Goal: Task Accomplishment & Management: Complete application form

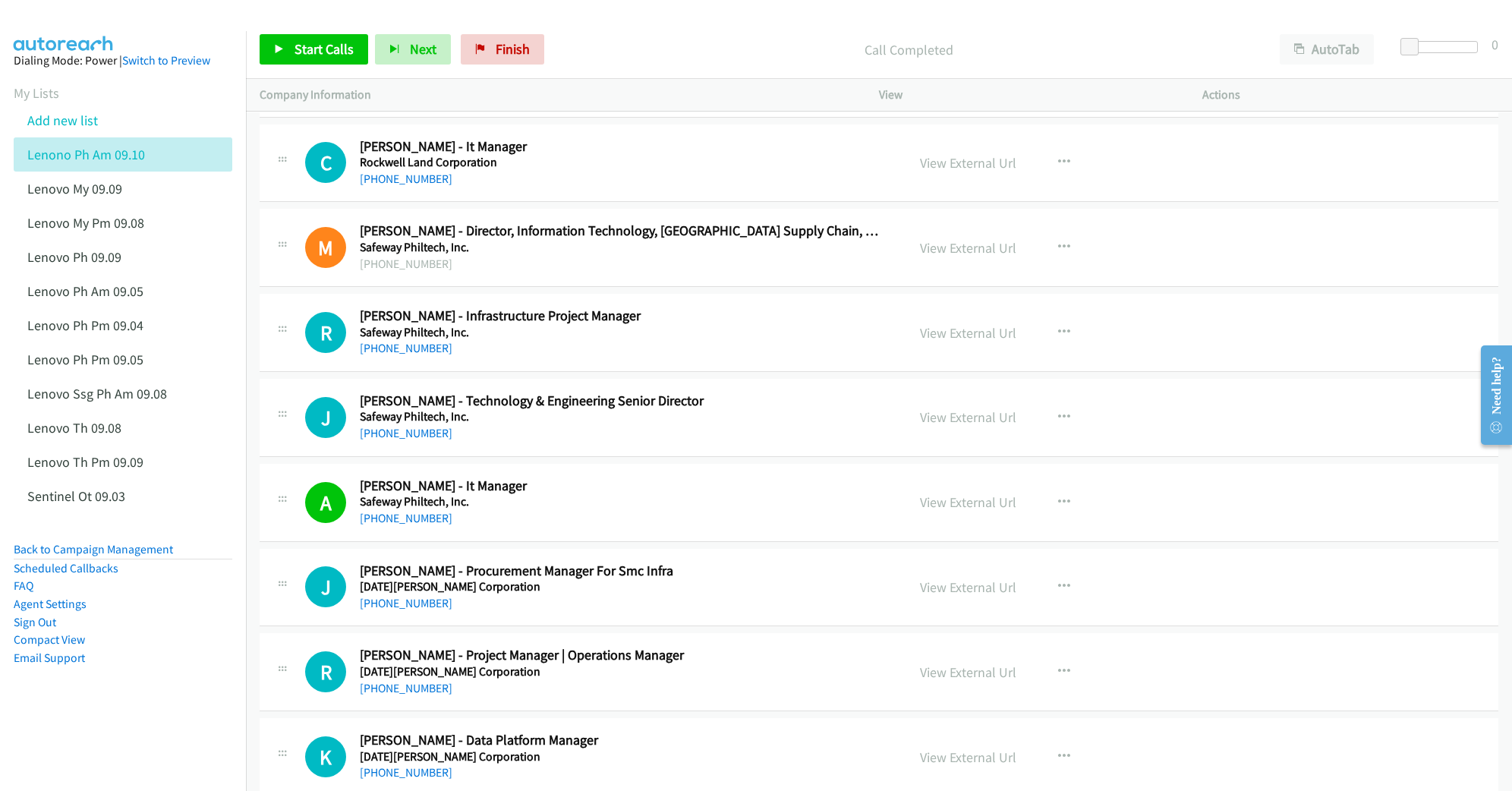
scroll to position [12349, 0]
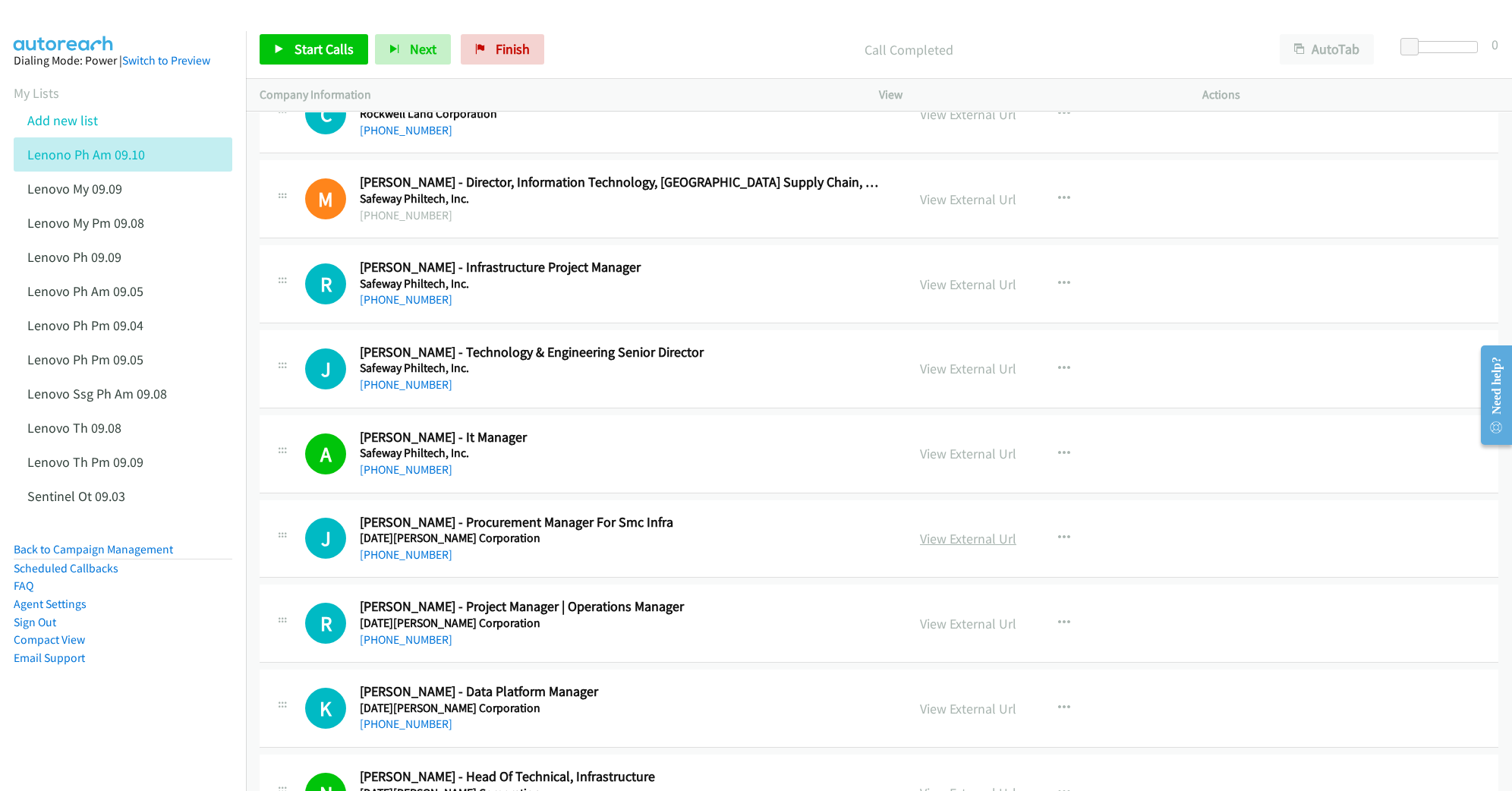
click at [938, 547] on link "View External Url" at bounding box center [968, 539] width 97 height 18
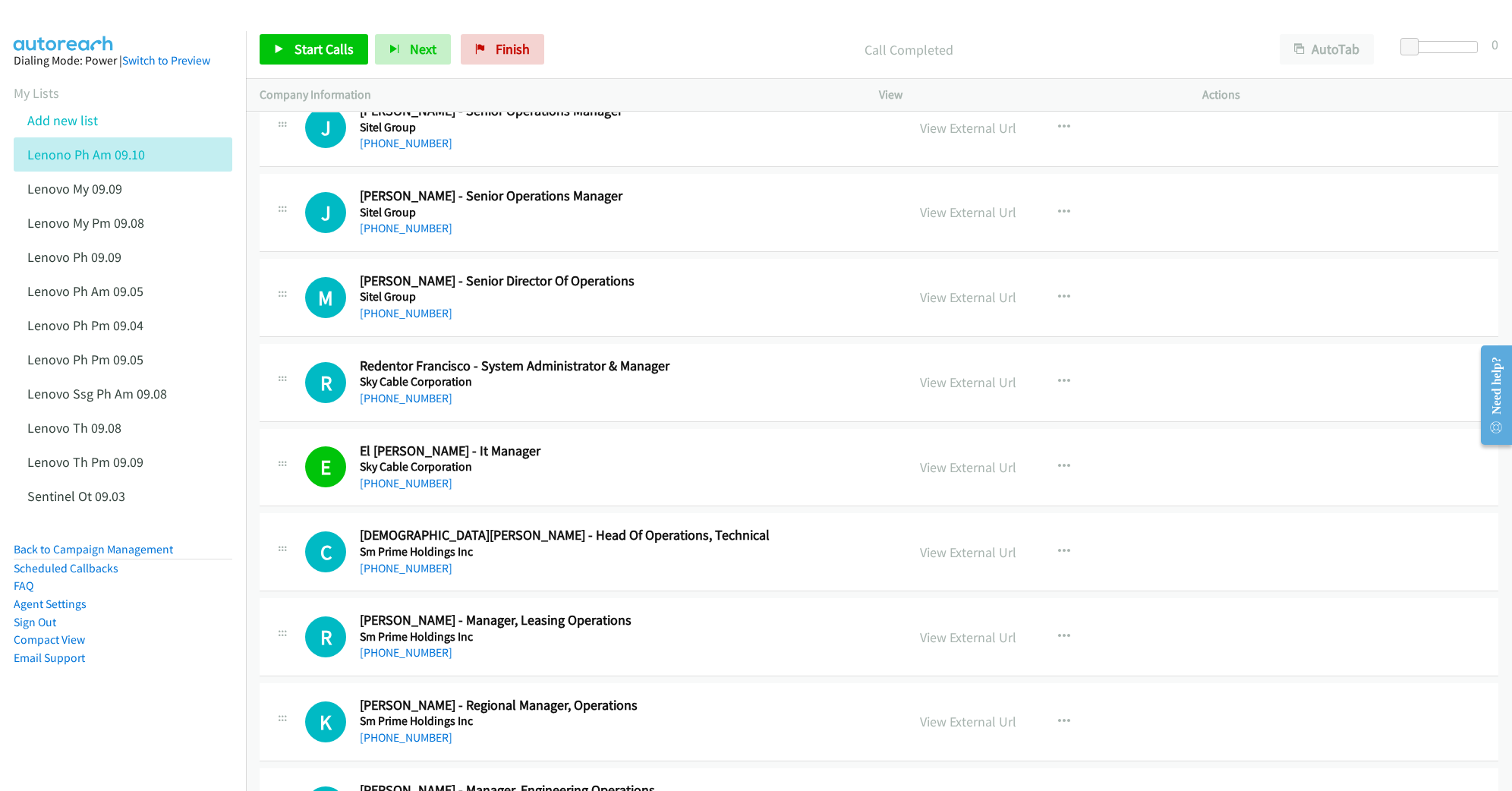
scroll to position [13361, 0]
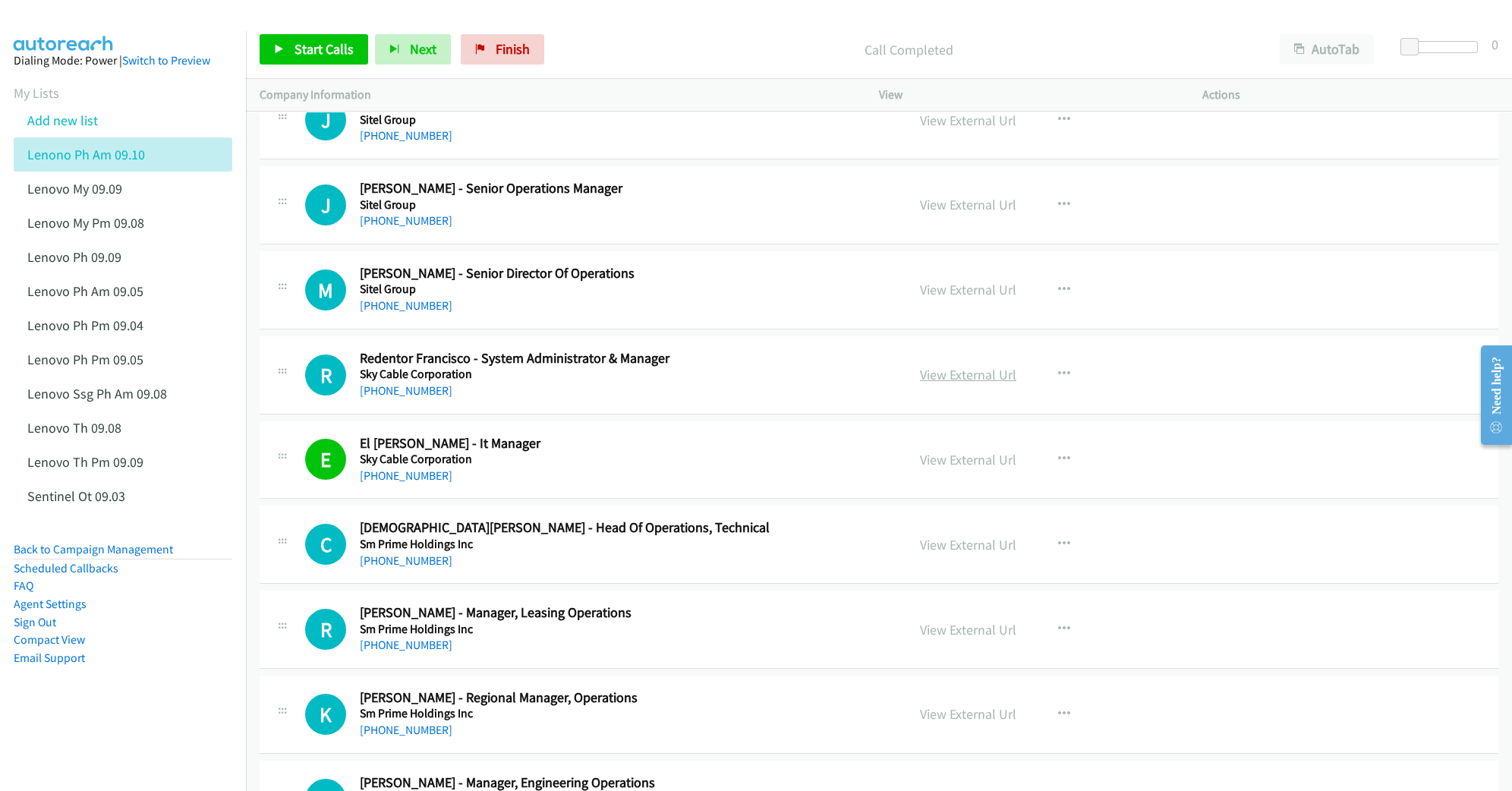
click at [945, 383] on link "View External Url" at bounding box center [968, 374] width 97 height 18
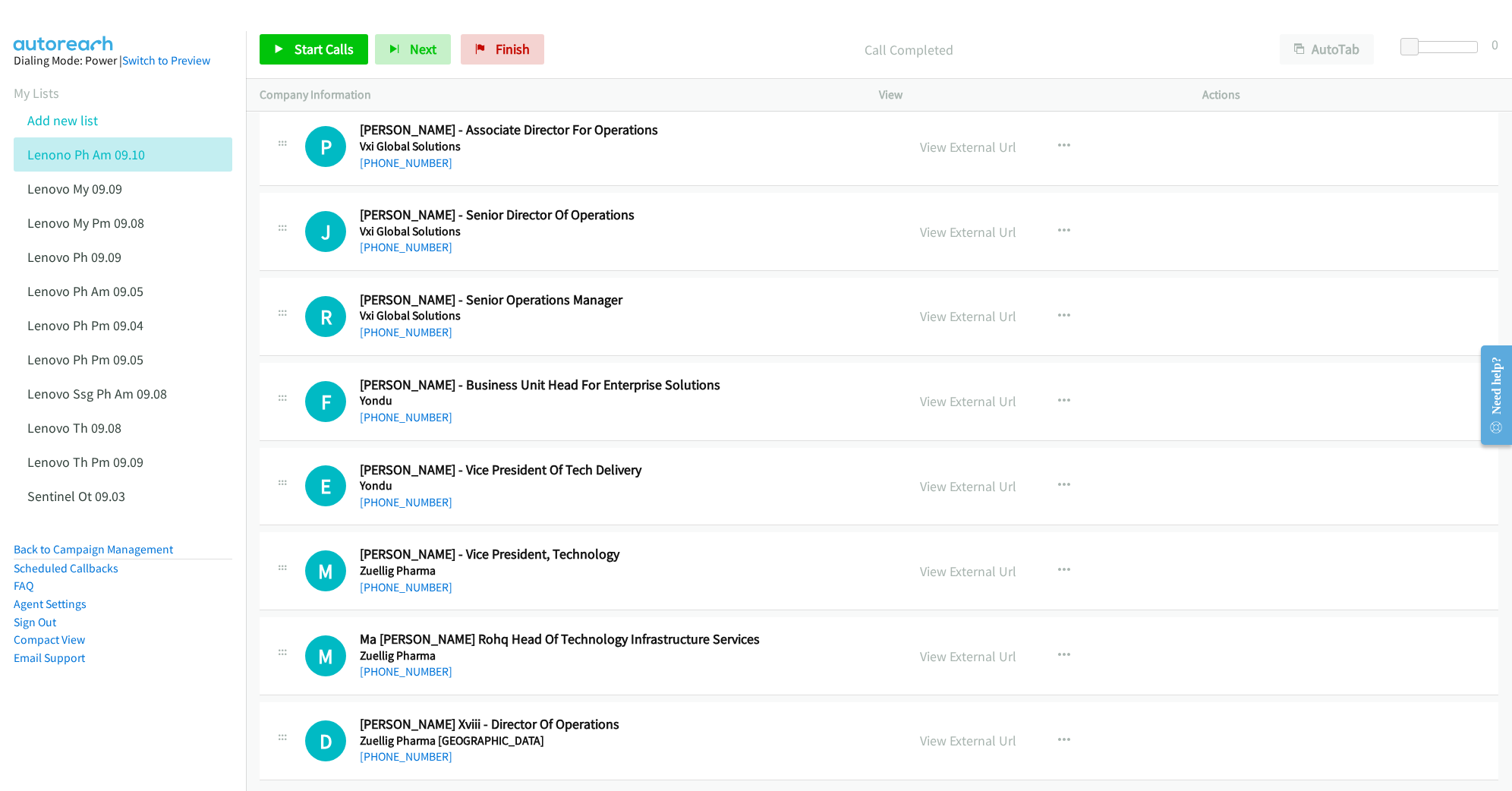
scroll to position [16541, 0]
click at [953, 648] on link "View External Url" at bounding box center [968, 657] width 97 height 18
click at [933, 732] on link "View External Url" at bounding box center [968, 741] width 97 height 18
click at [953, 392] on link "View External Url" at bounding box center [968, 401] width 97 height 18
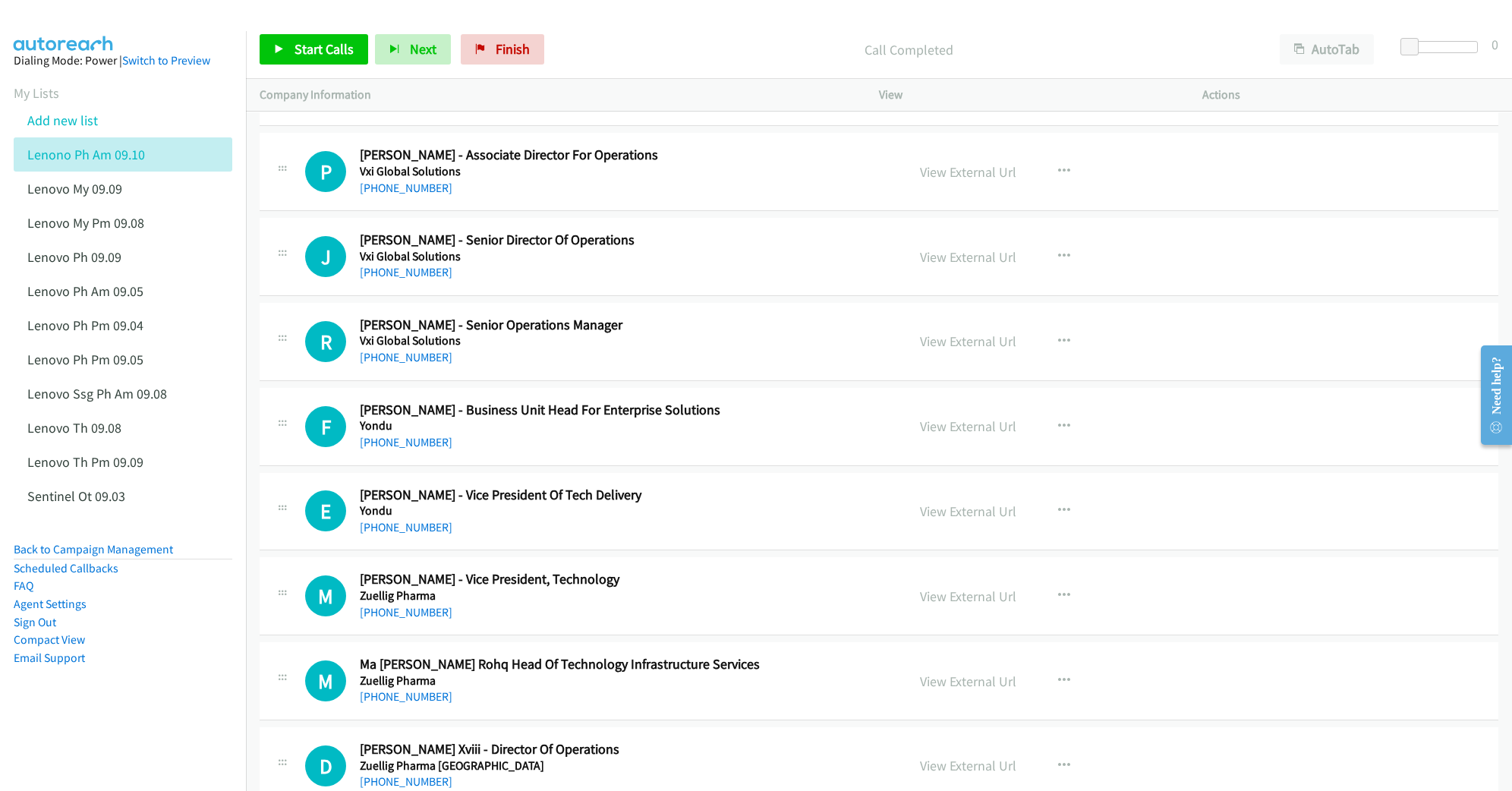
scroll to position [16440, 0]
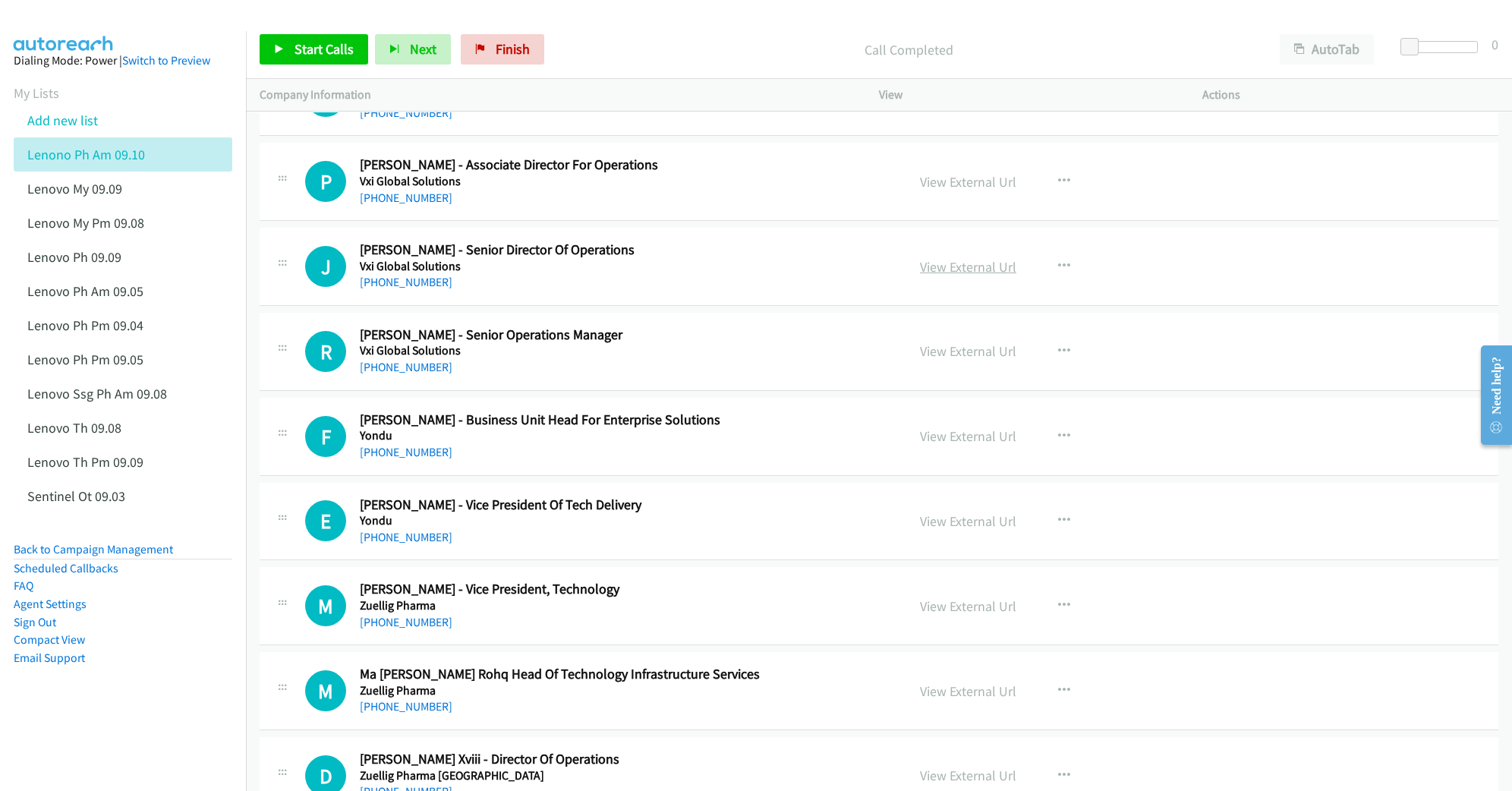
click at [960, 275] on link "View External Url" at bounding box center [968, 267] width 97 height 18
click at [929, 360] on link "View External Url" at bounding box center [968, 351] width 97 height 18
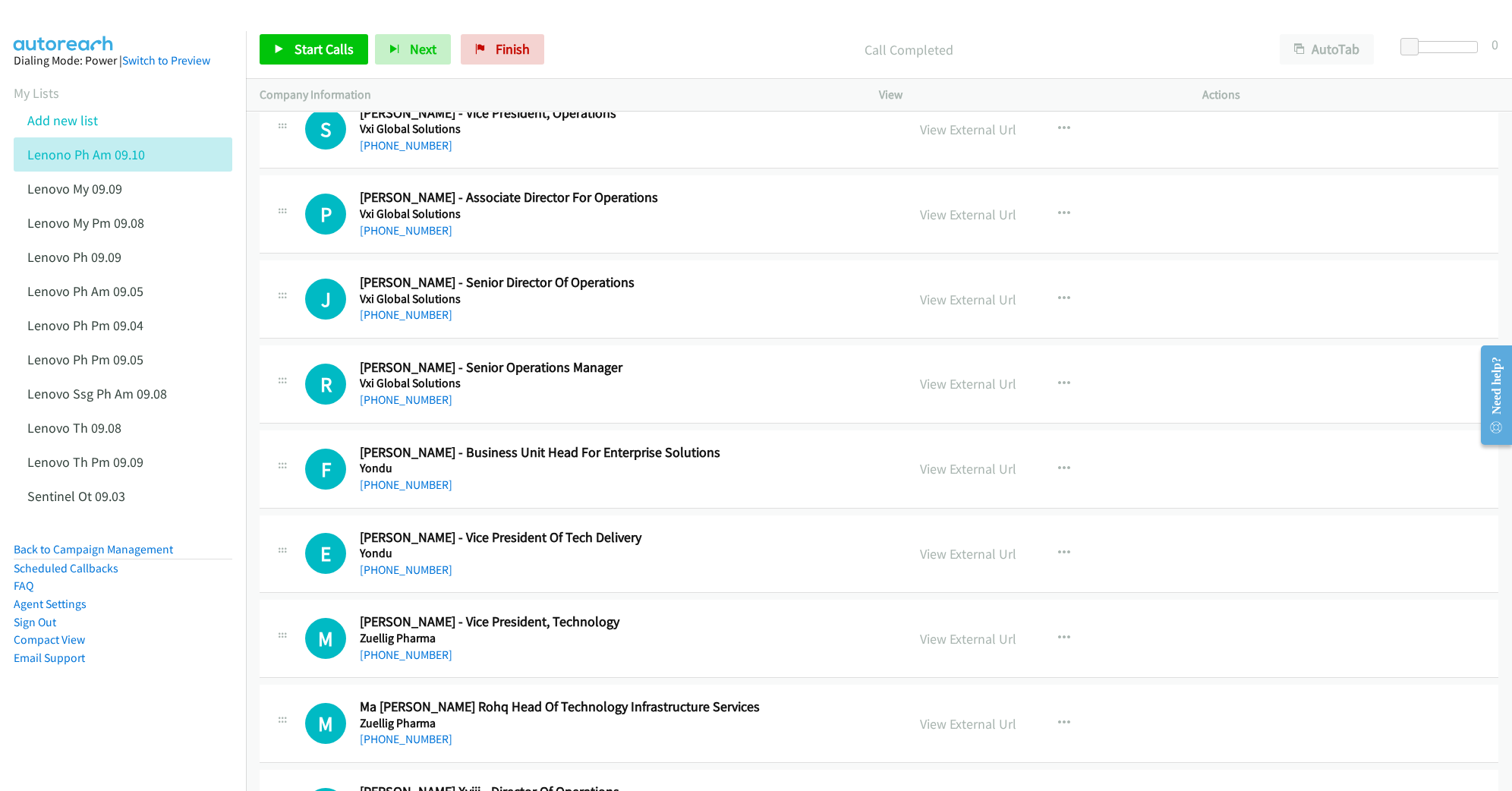
scroll to position [16338, 0]
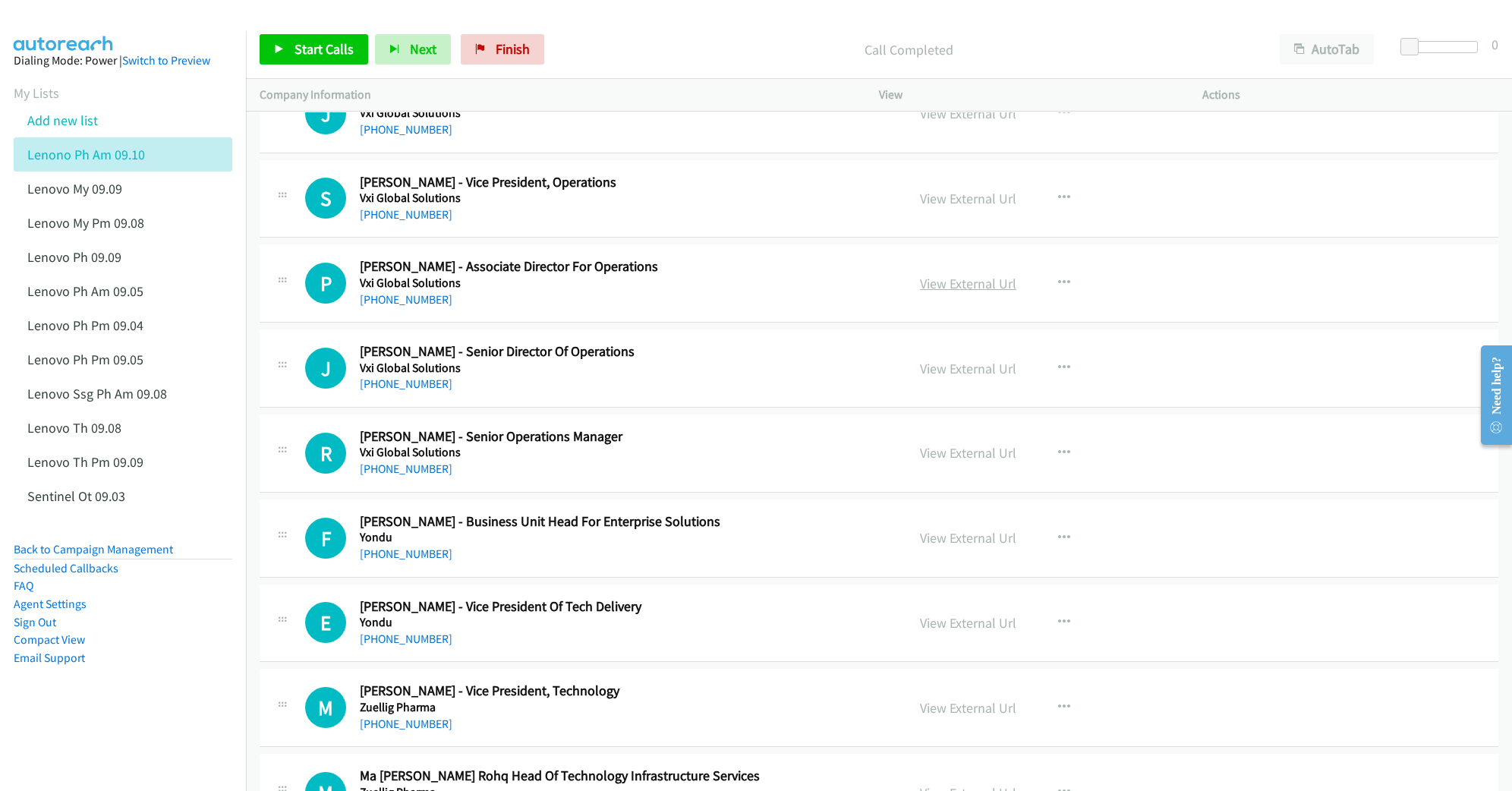
click at [958, 292] on link "View External Url" at bounding box center [968, 283] width 97 height 18
click at [955, 207] on link "View External Url" at bounding box center [968, 198] width 97 height 18
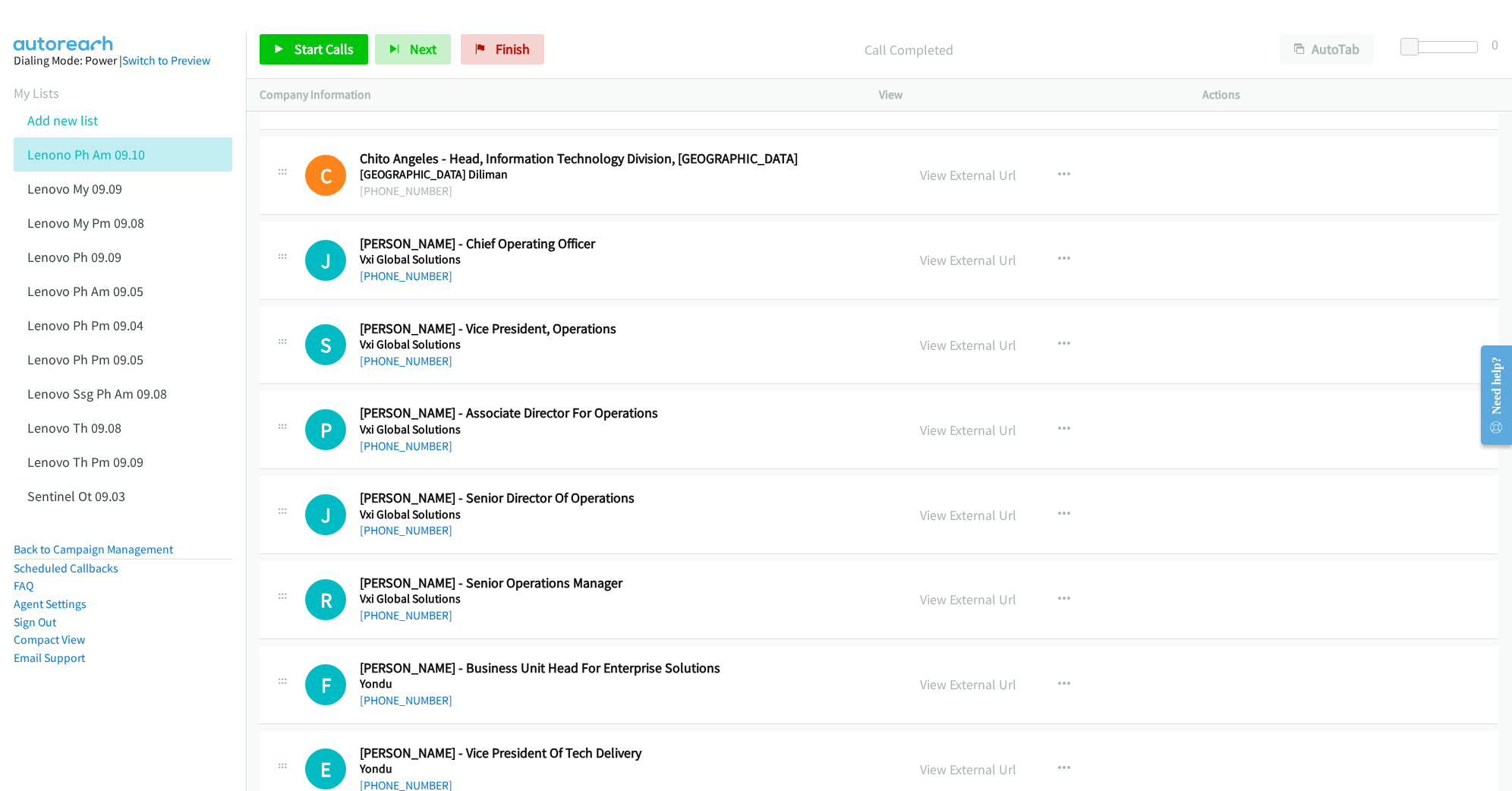
scroll to position [16136, 0]
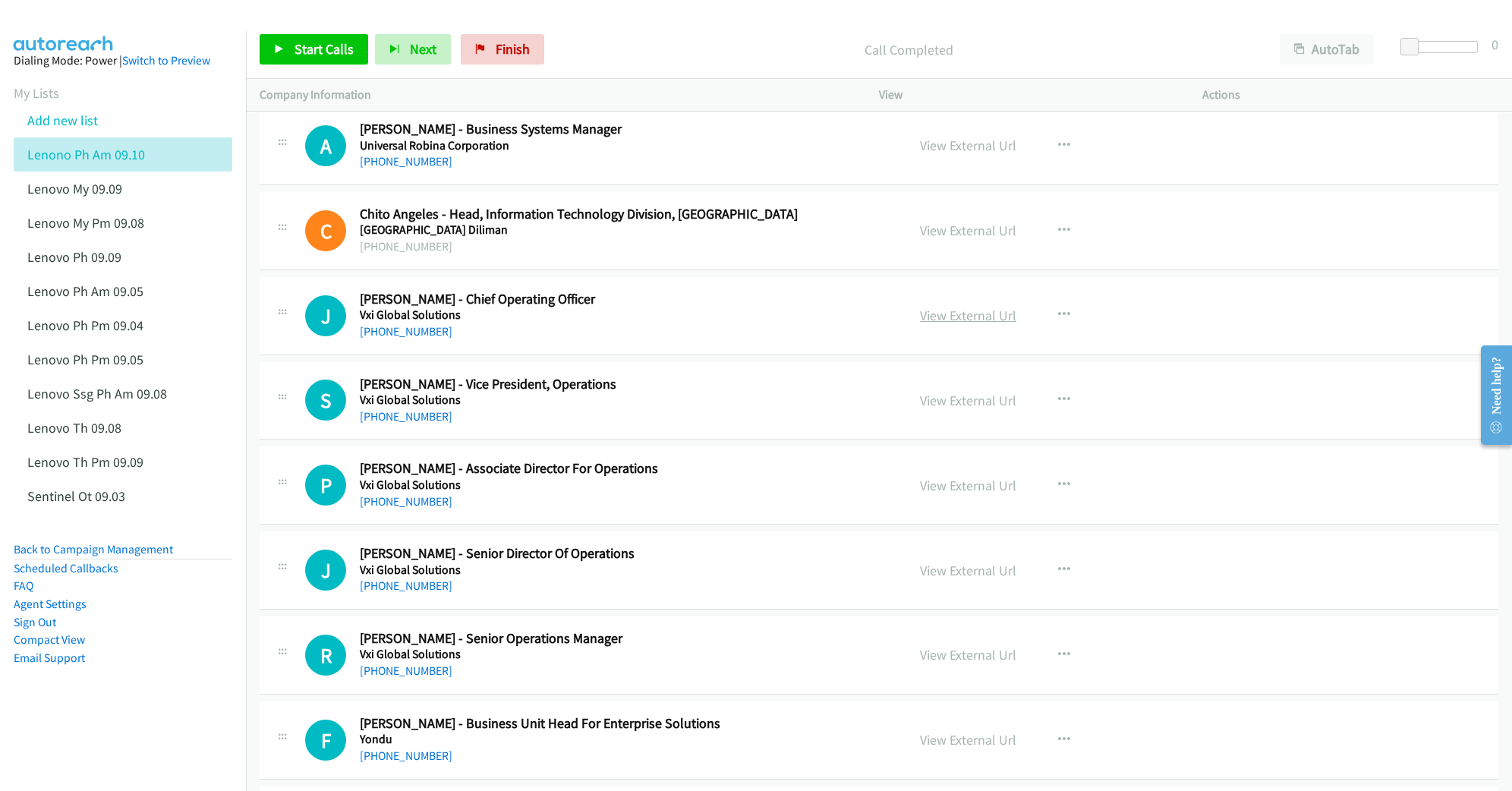
click at [928, 324] on link "View External Url" at bounding box center [968, 316] width 97 height 18
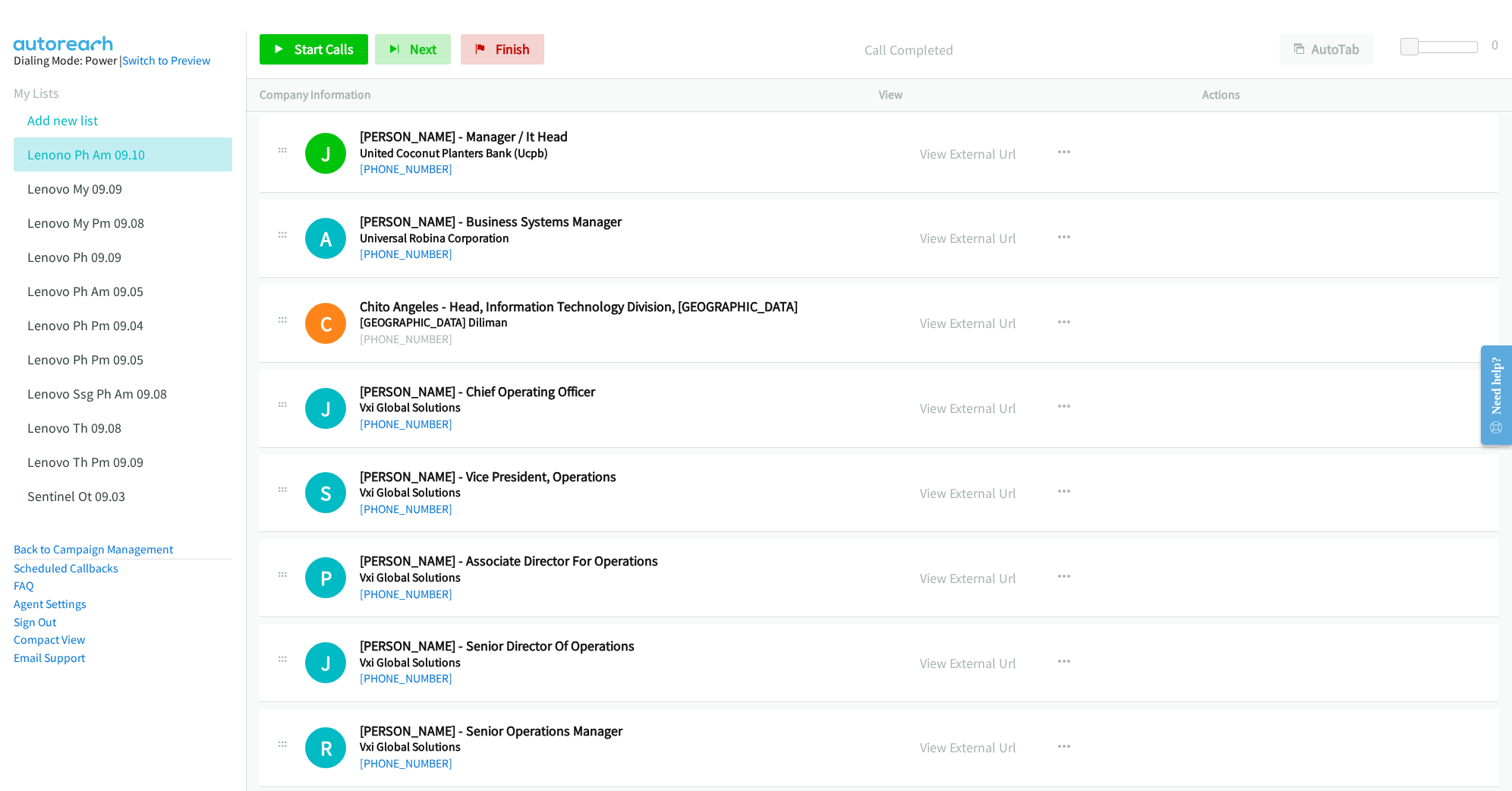
scroll to position [16035, 0]
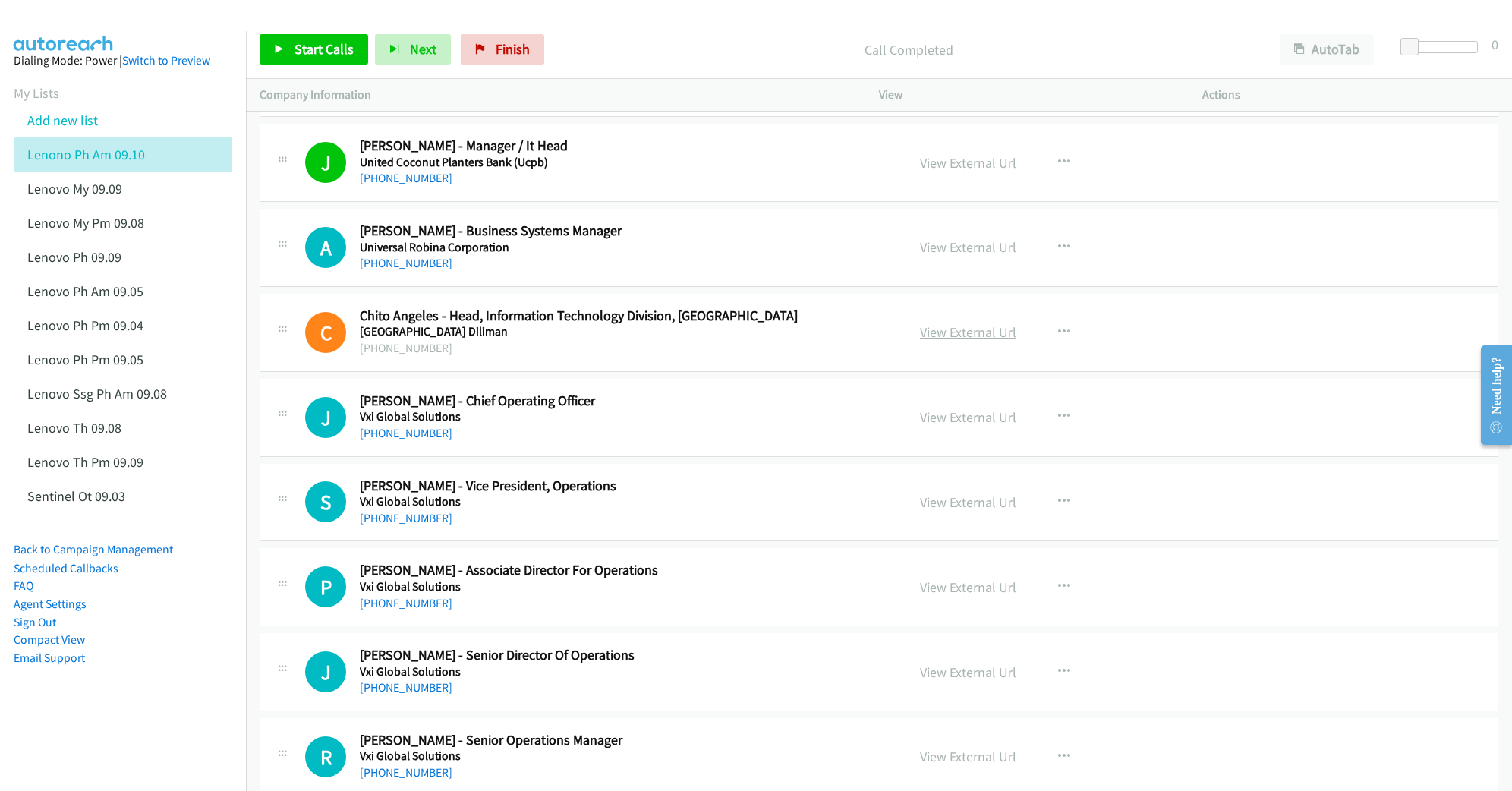
click at [961, 341] on link "View External Url" at bounding box center [968, 332] width 97 height 18
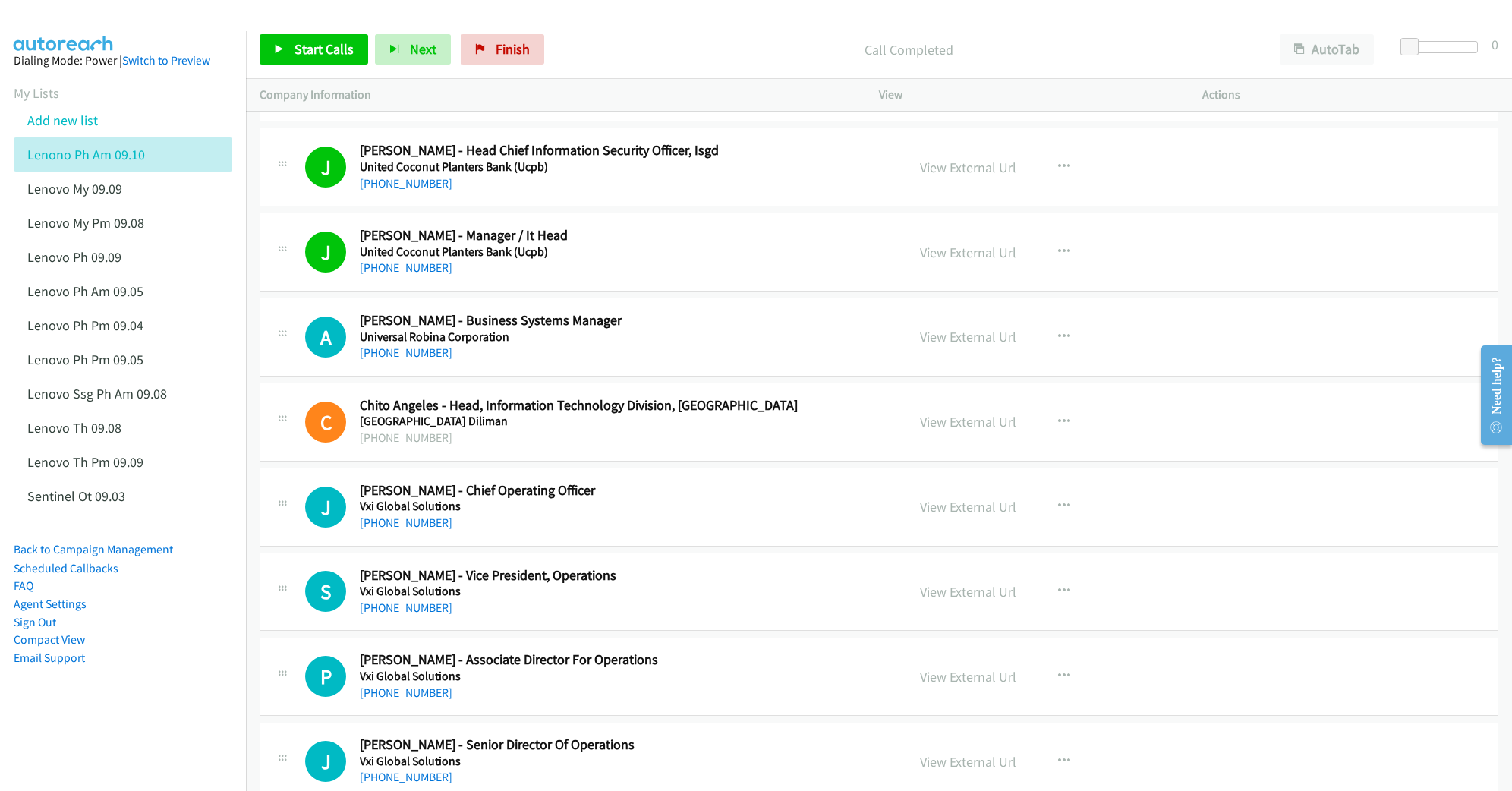
scroll to position [15934, 0]
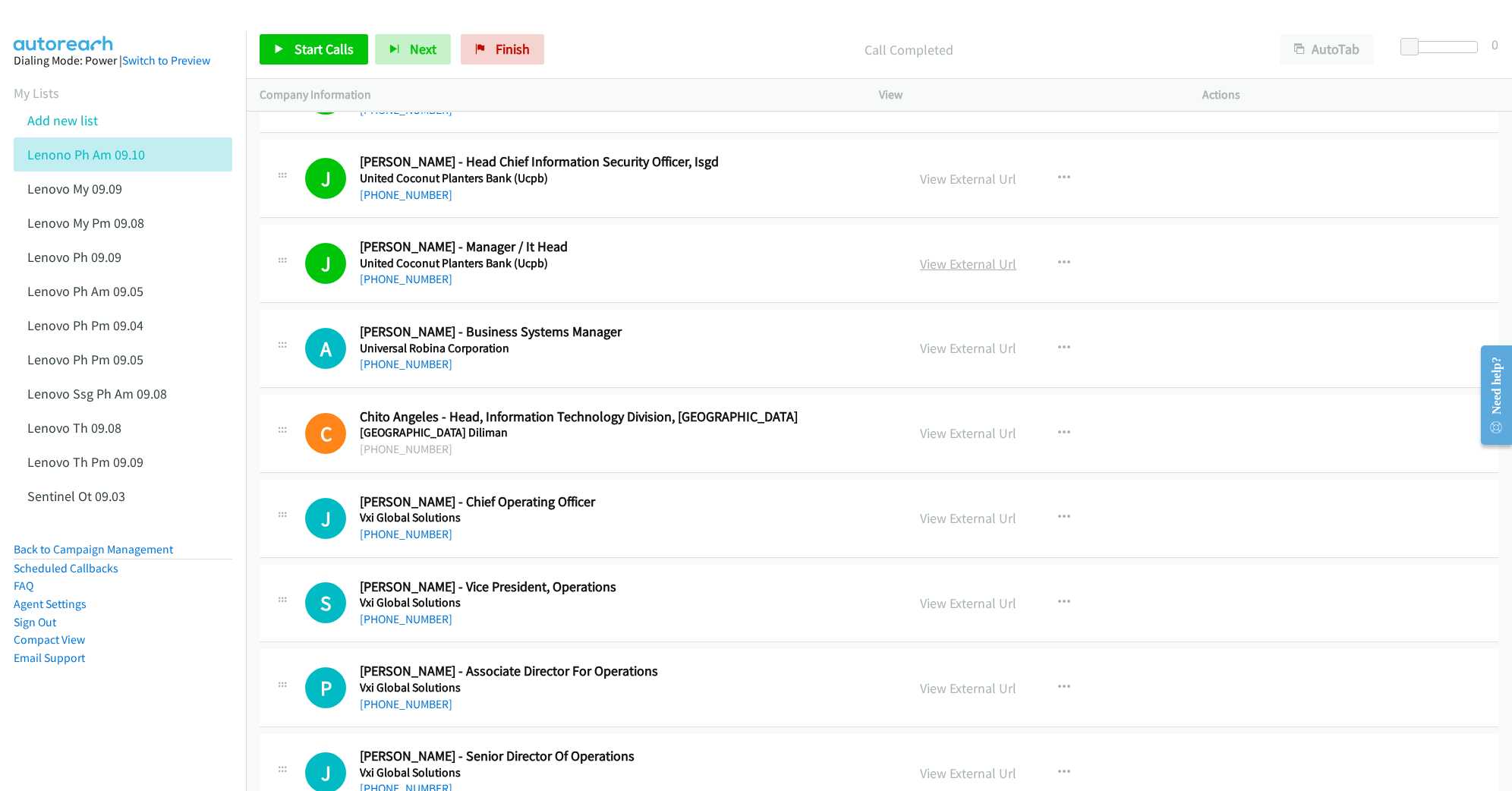
click at [951, 273] on link "View External Url" at bounding box center [968, 264] width 97 height 18
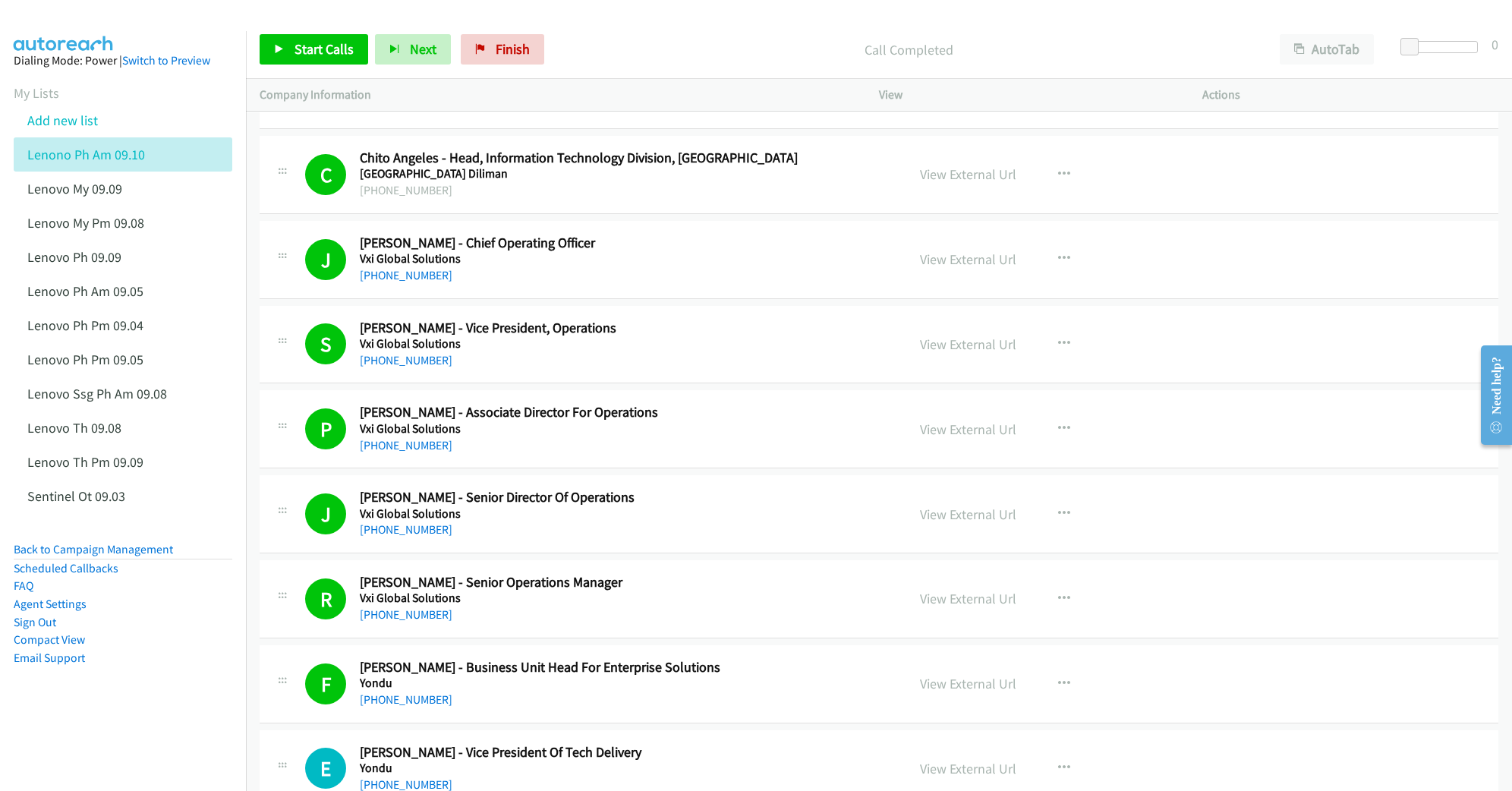
scroll to position [16440, 0]
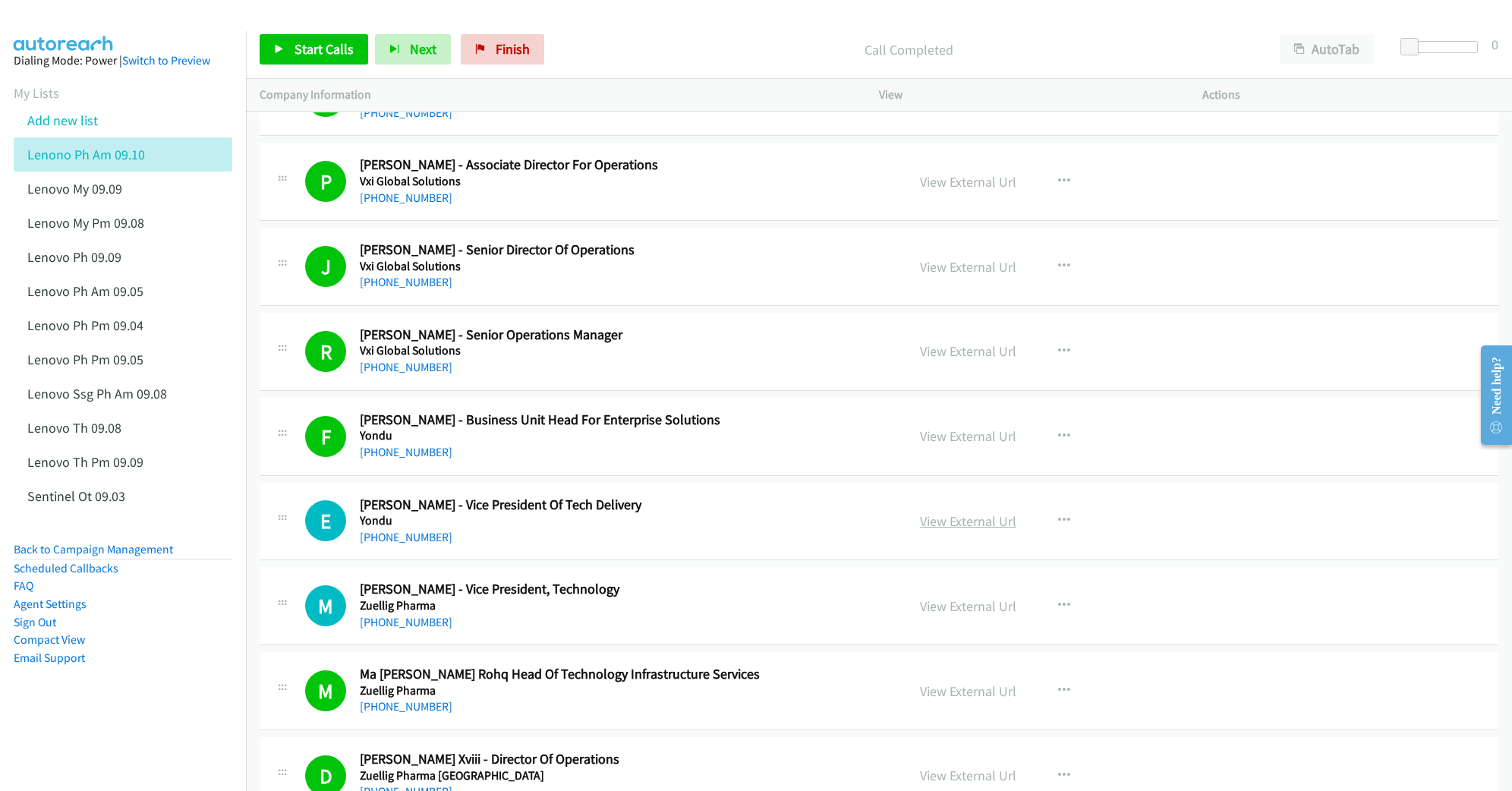
click at [970, 530] on link "View External Url" at bounding box center [968, 521] width 97 height 18
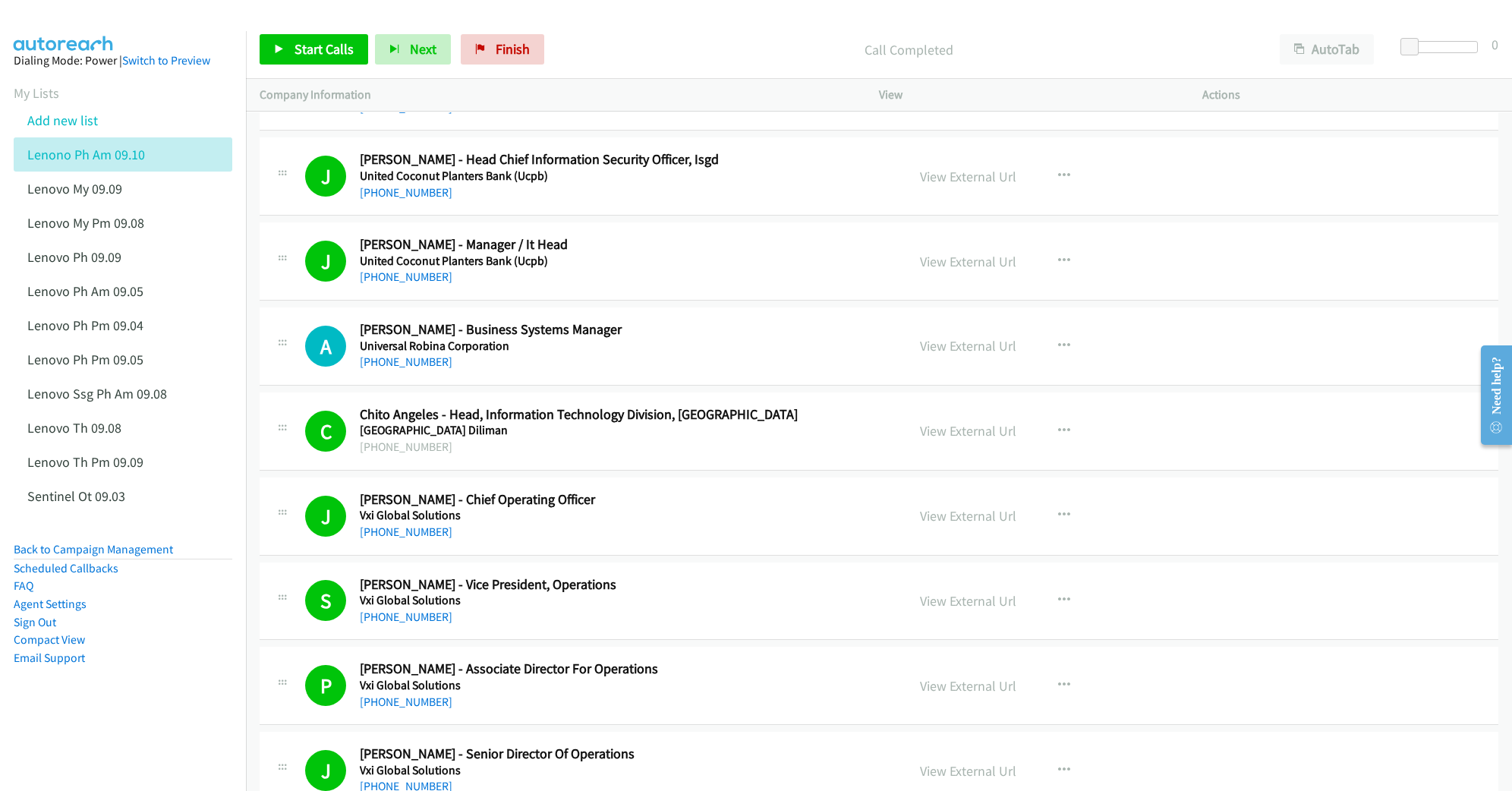
scroll to position [15934, 0]
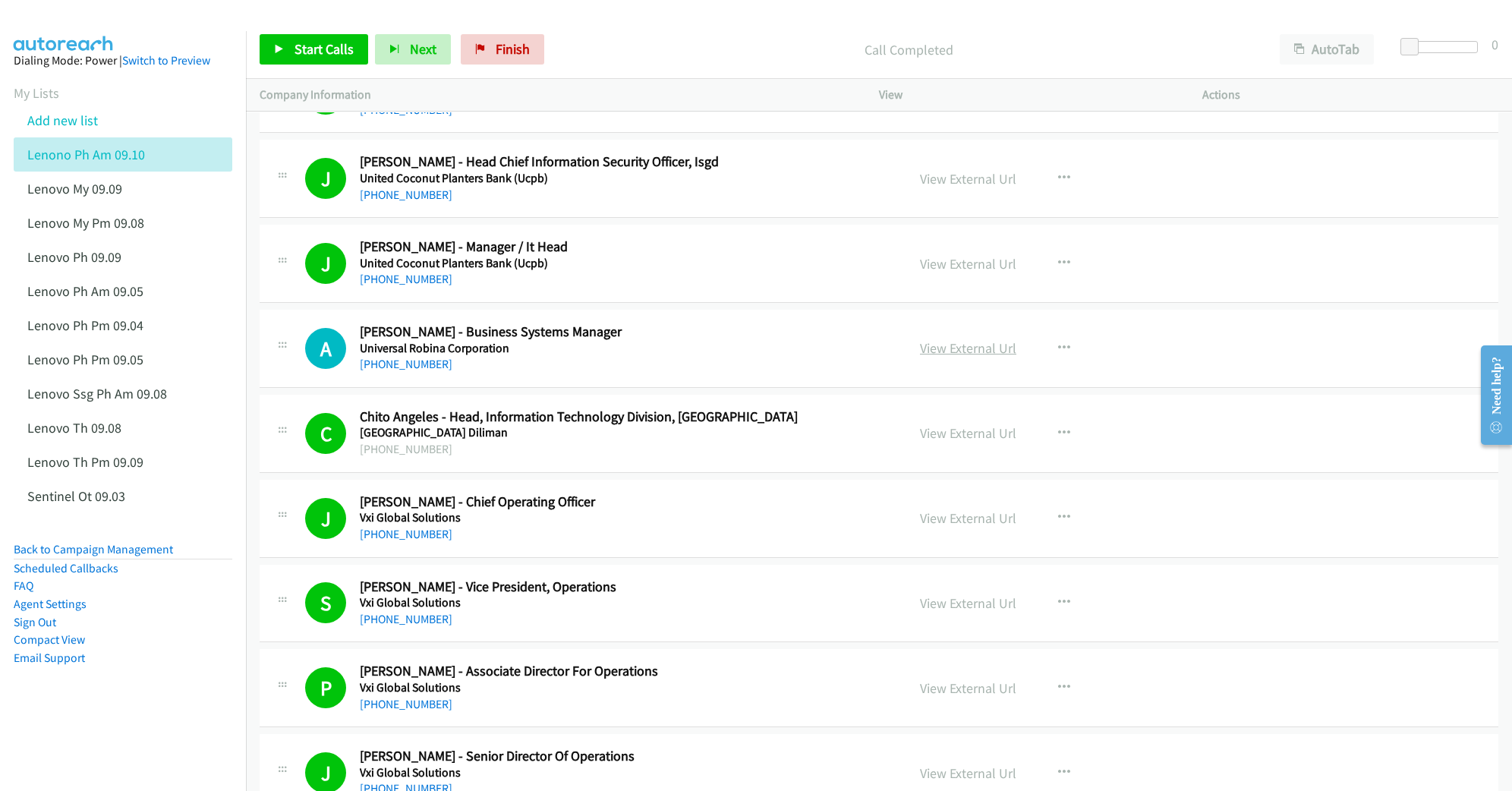
click at [987, 357] on link "View External Url" at bounding box center [968, 349] width 97 height 18
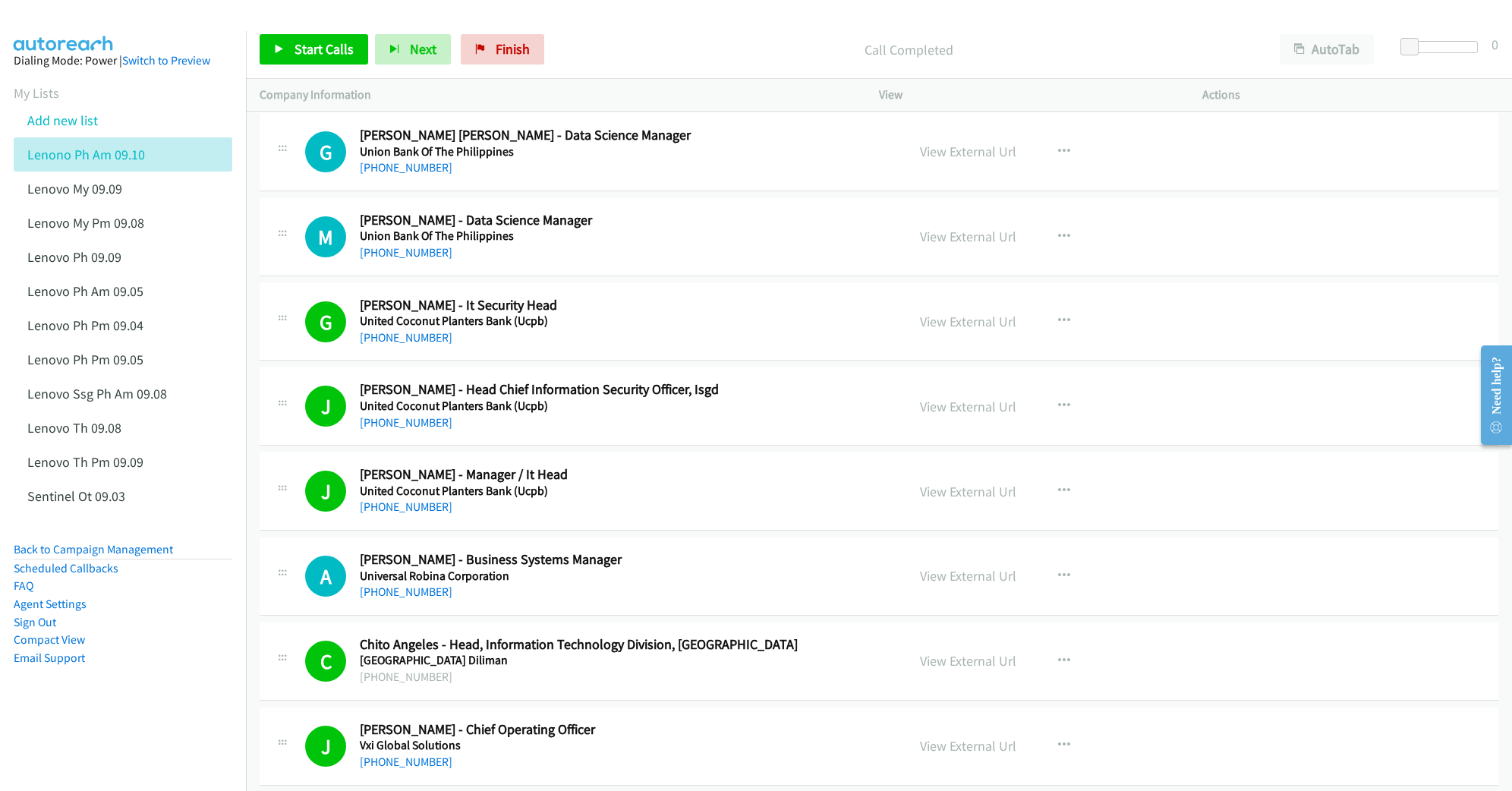
scroll to position [15631, 0]
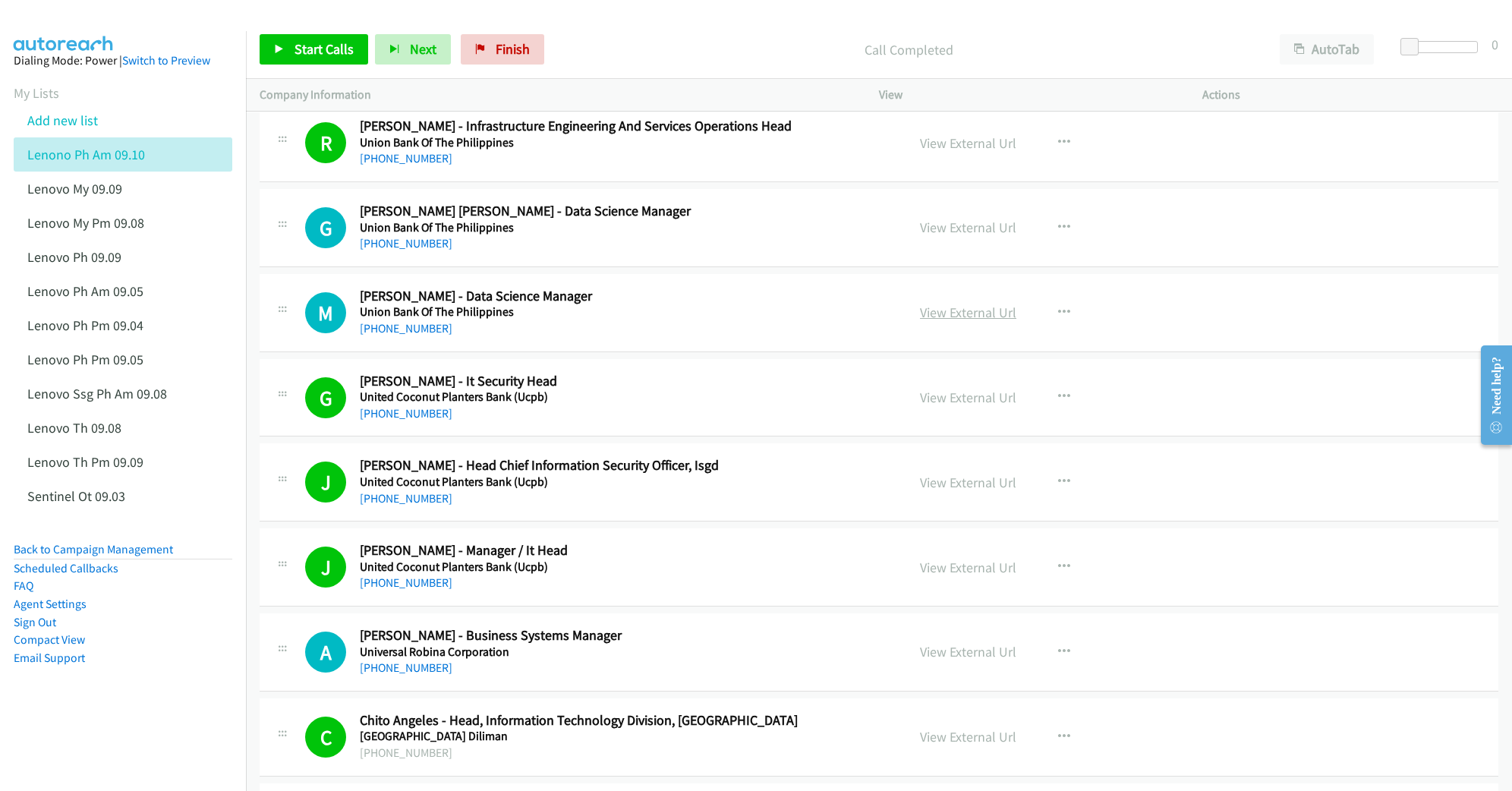
click at [952, 321] on link "View External Url" at bounding box center [968, 313] width 97 height 18
click at [960, 236] on link "View External Url" at bounding box center [968, 228] width 97 height 18
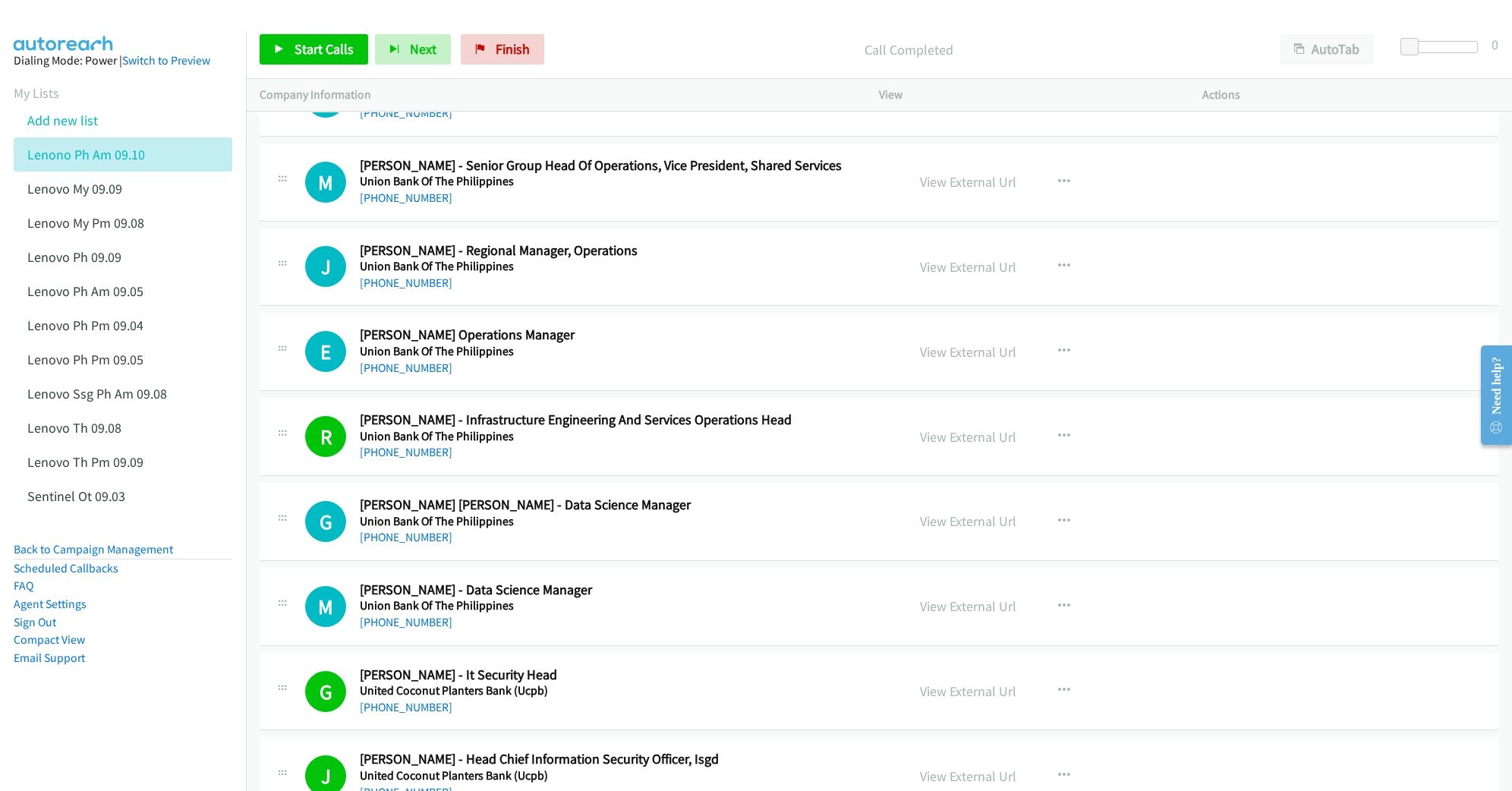
scroll to position [15327, 0]
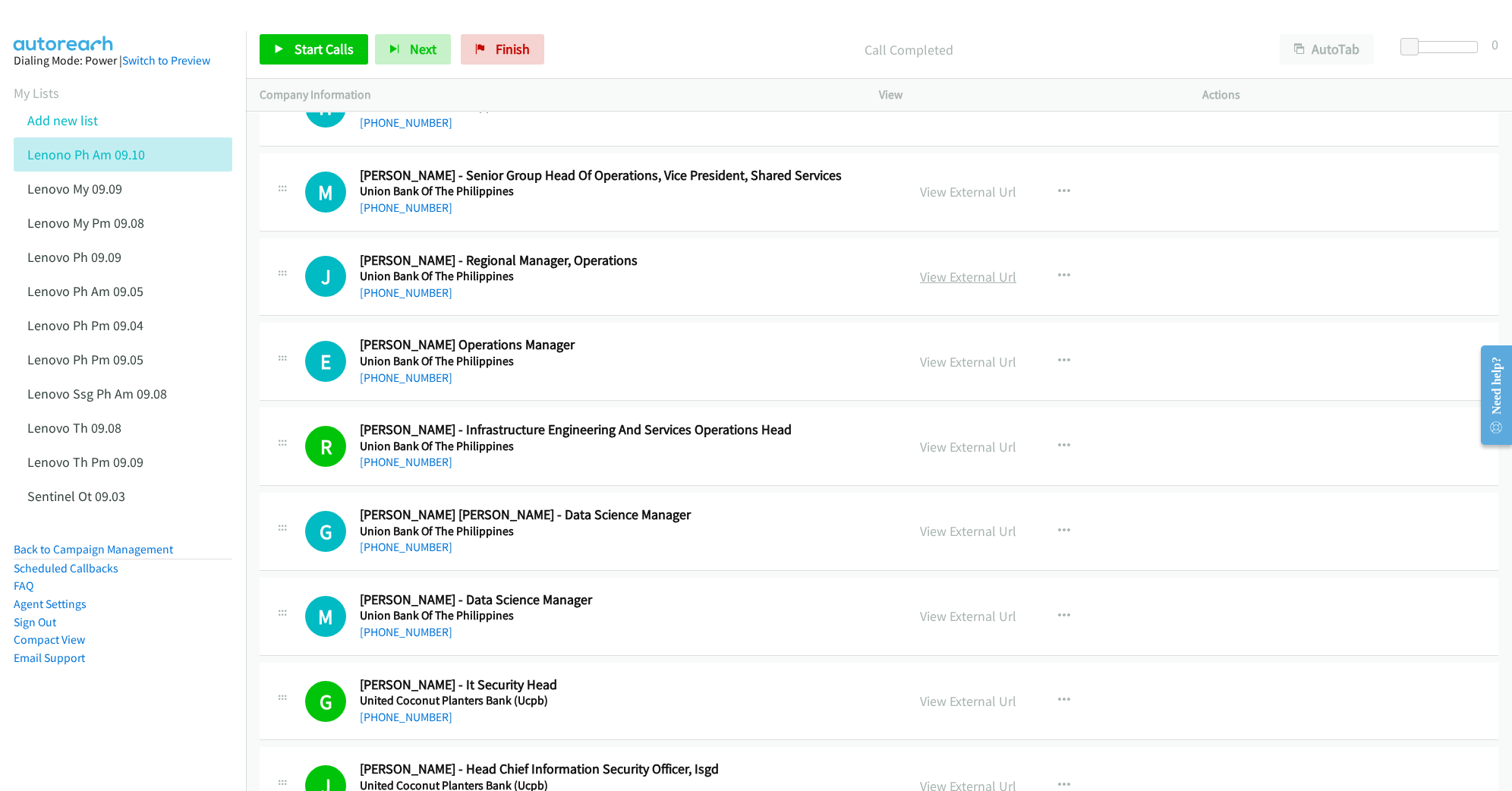
click at [949, 285] on link "View External Url" at bounding box center [968, 277] width 97 height 18
click at [953, 200] on link "View External Url" at bounding box center [968, 192] width 97 height 18
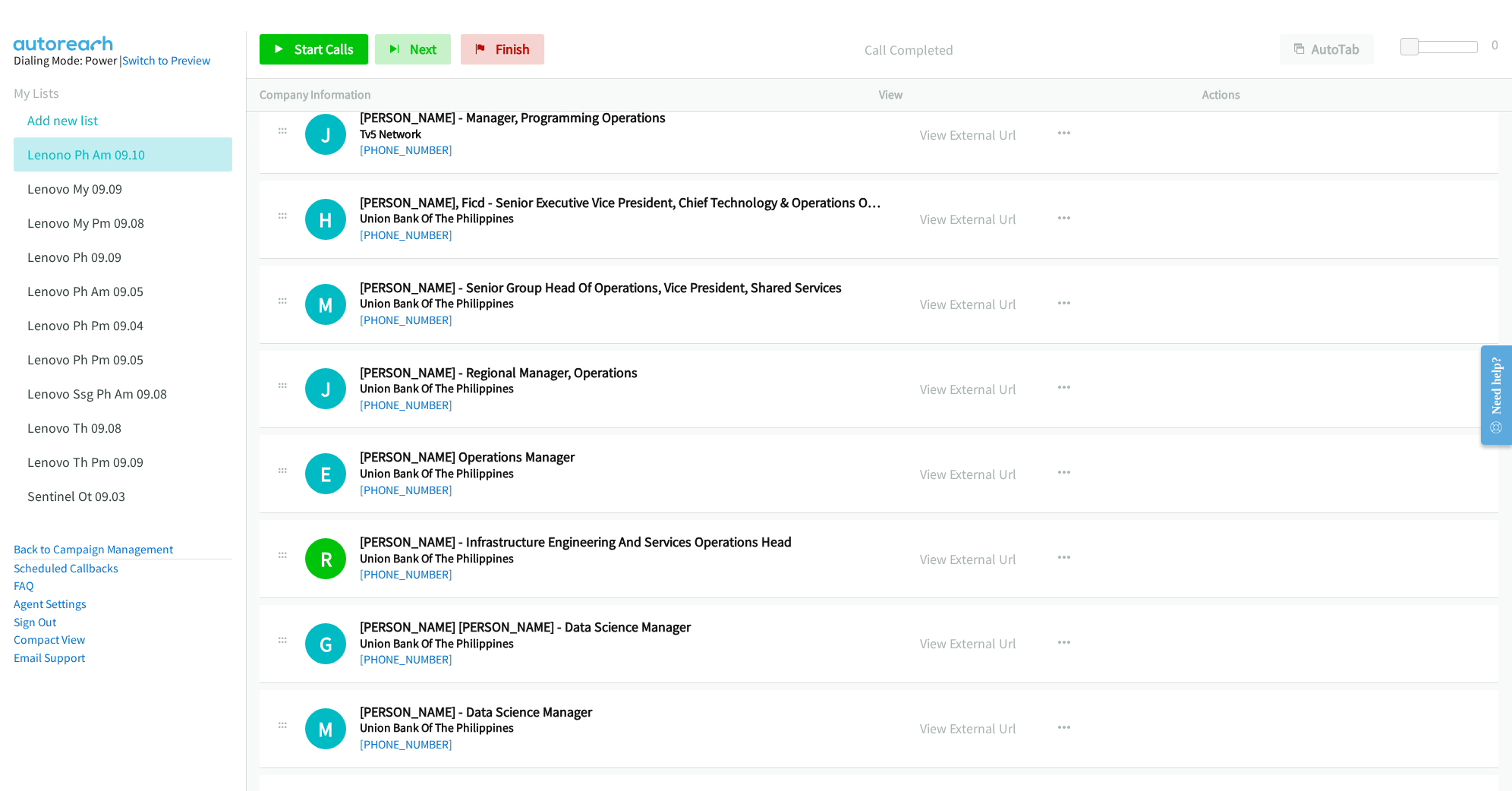
scroll to position [15124, 0]
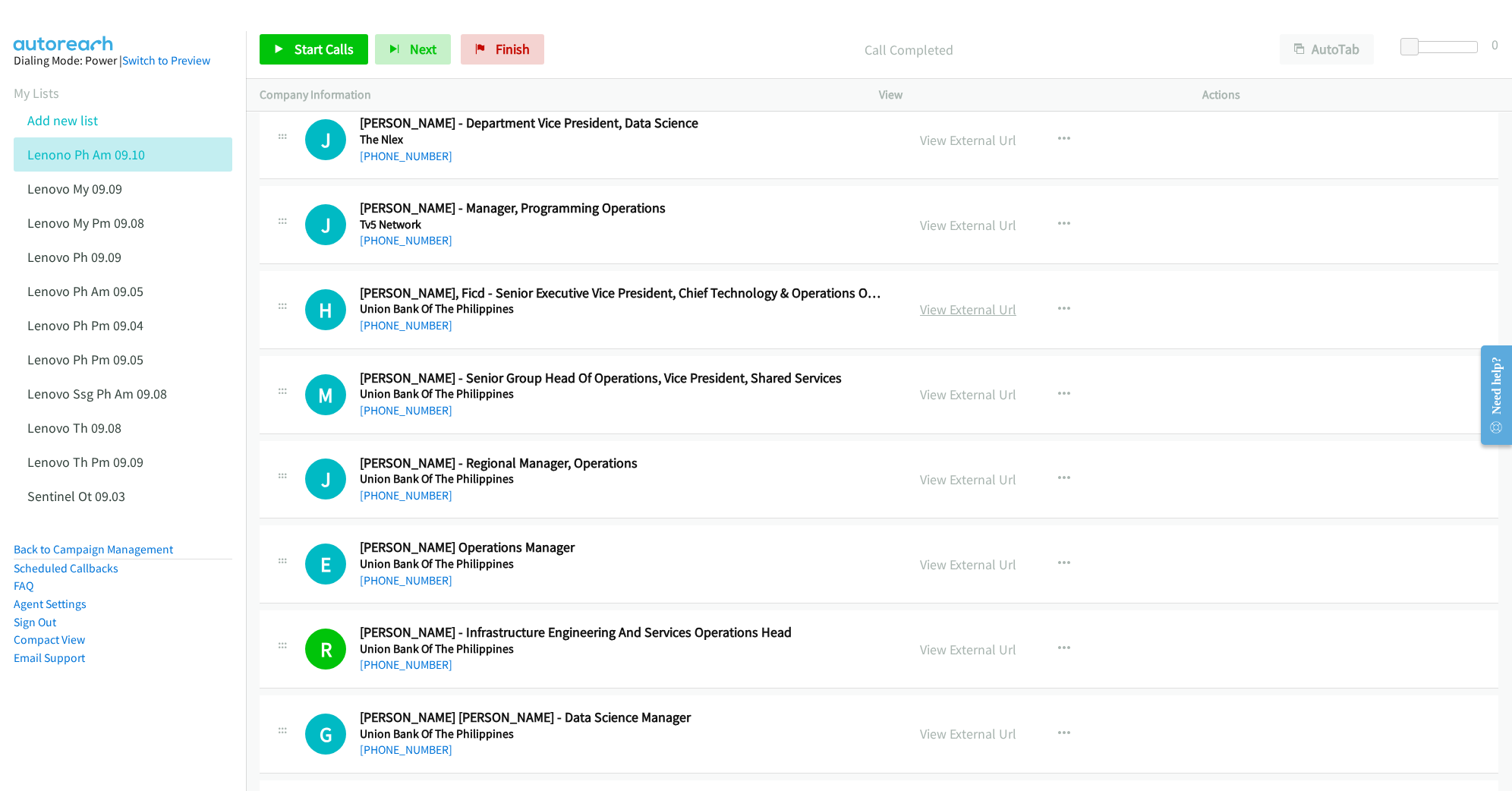
click at [970, 318] on link "View External Url" at bounding box center [968, 309] width 97 height 18
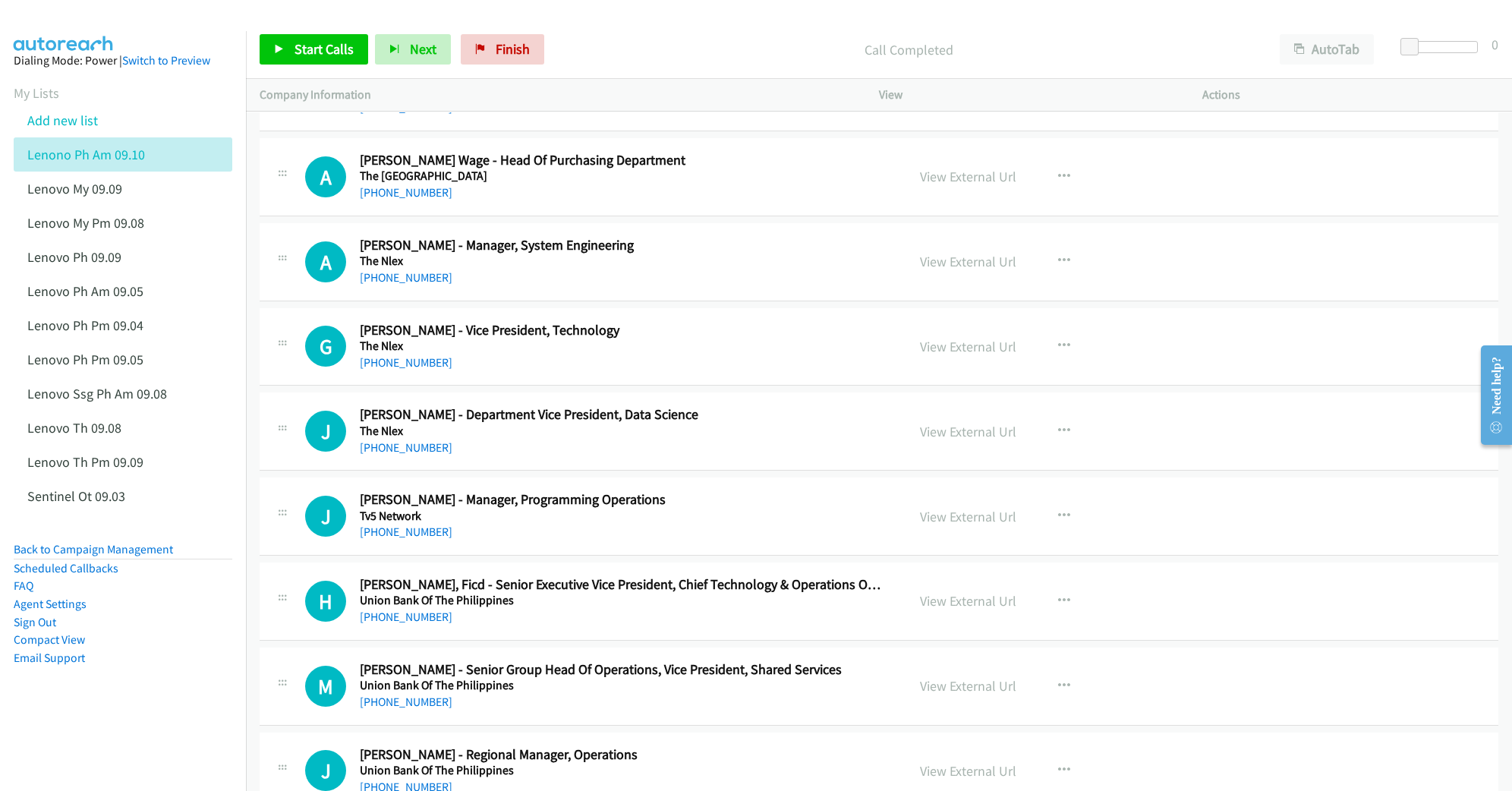
scroll to position [14820, 0]
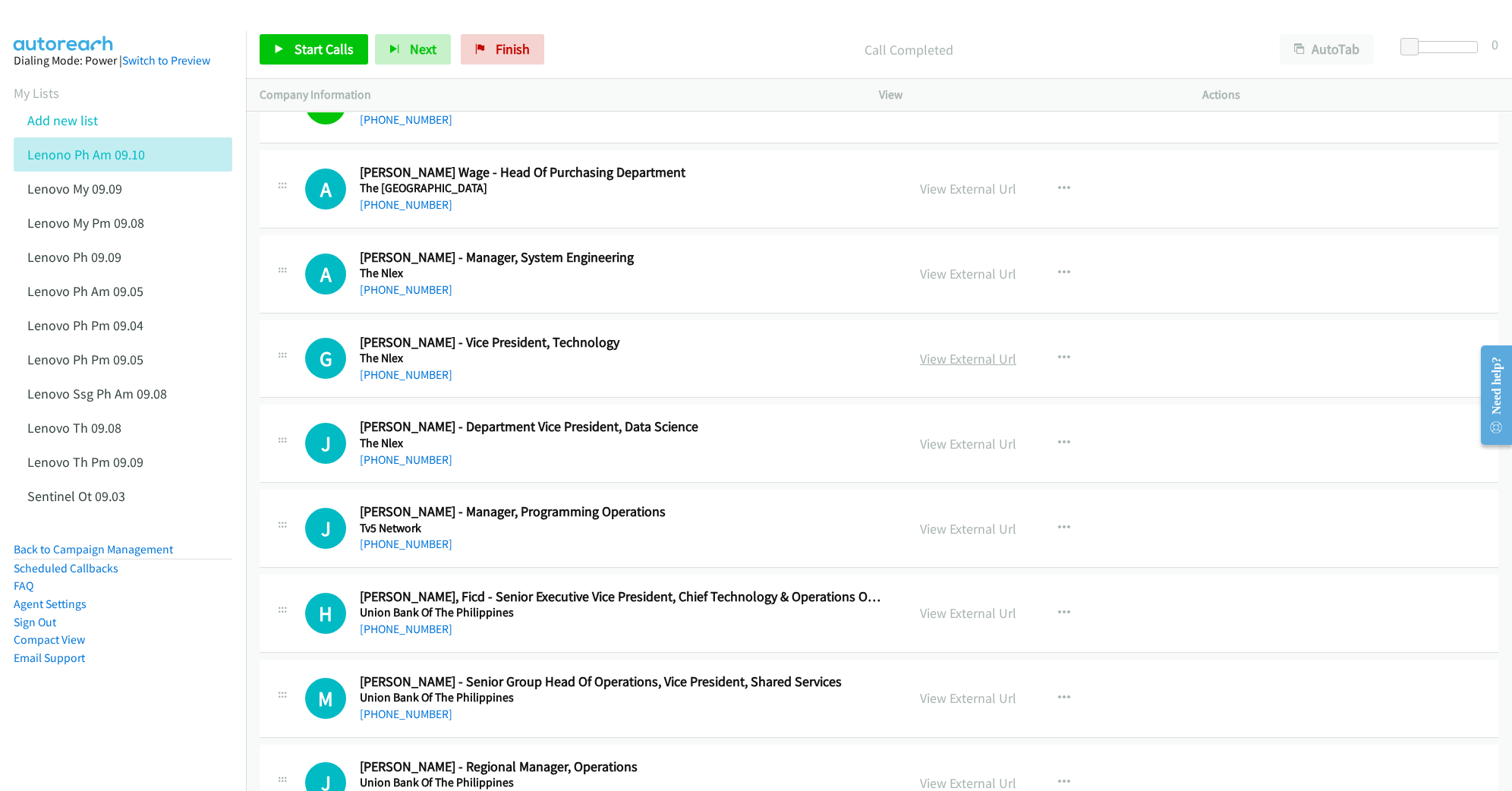
click at [947, 367] on link "View External Url" at bounding box center [968, 359] width 97 height 18
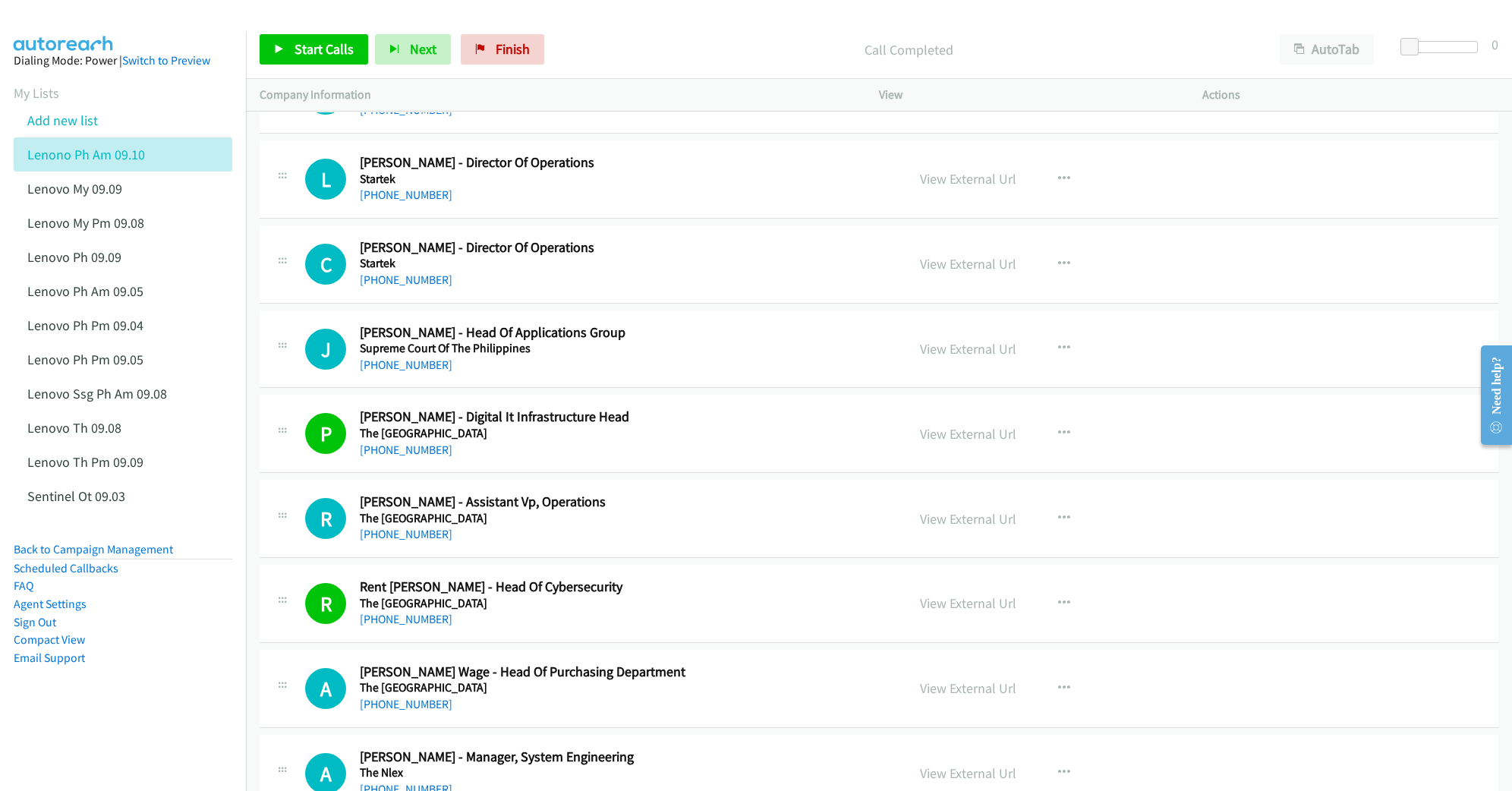
scroll to position [14315, 0]
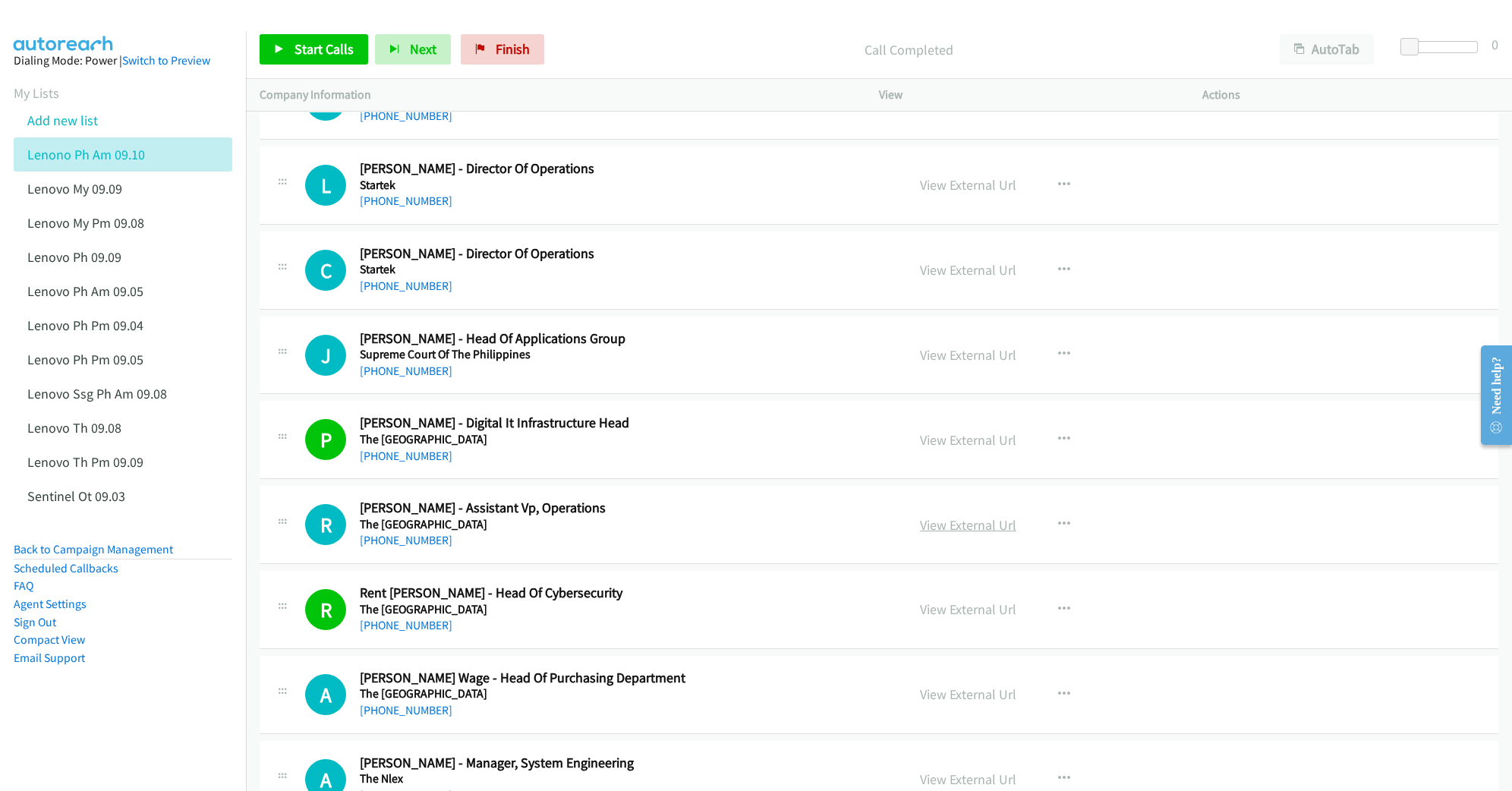
click at [940, 534] on link "View External Url" at bounding box center [968, 526] width 97 height 18
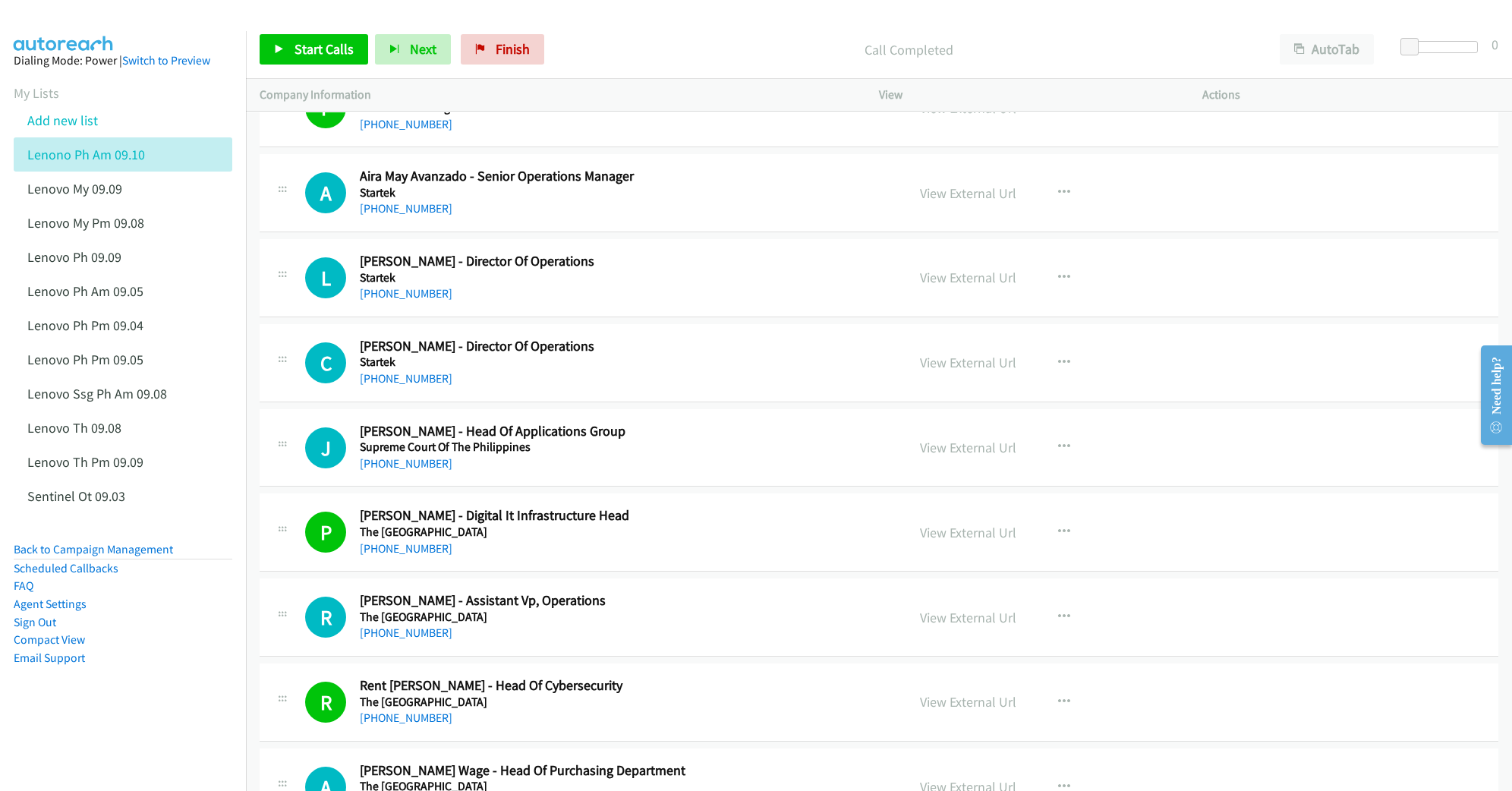
scroll to position [14213, 0]
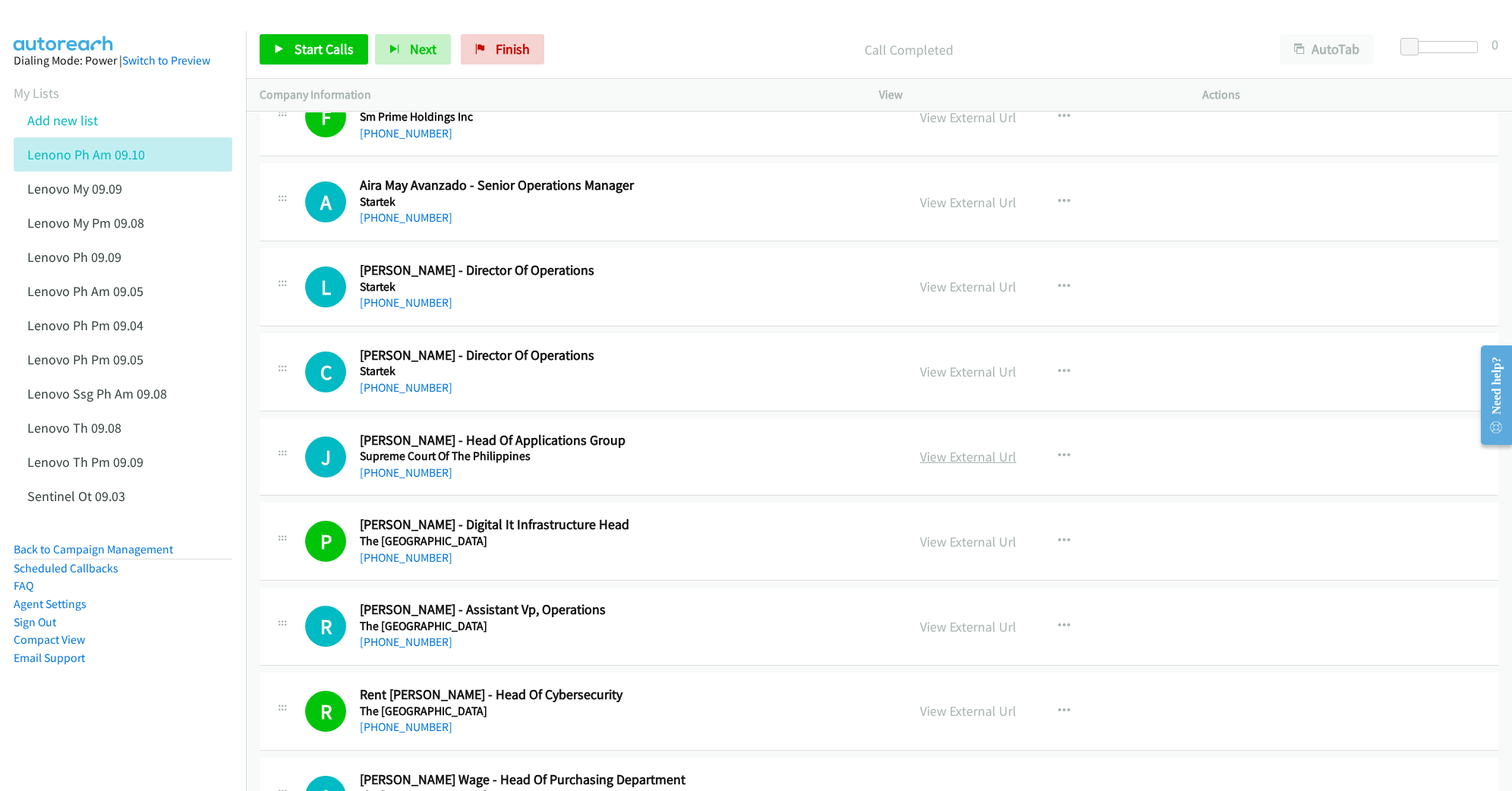
click at [945, 466] on link "View External Url" at bounding box center [968, 457] width 97 height 18
click at [958, 381] on link "View External Url" at bounding box center [968, 372] width 97 height 18
click at [952, 295] on link "View External Url" at bounding box center [968, 287] width 97 height 18
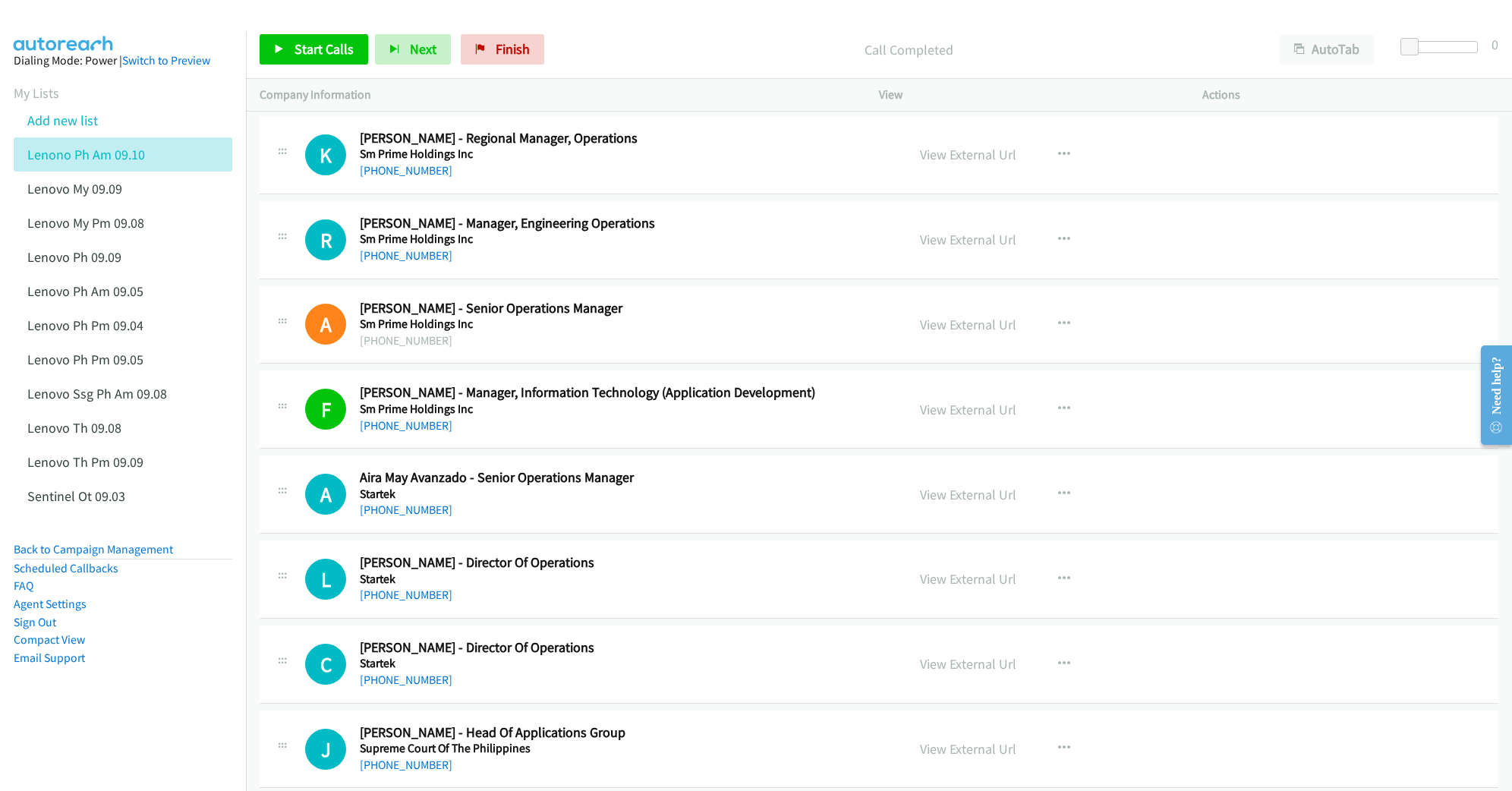
scroll to position [13909, 0]
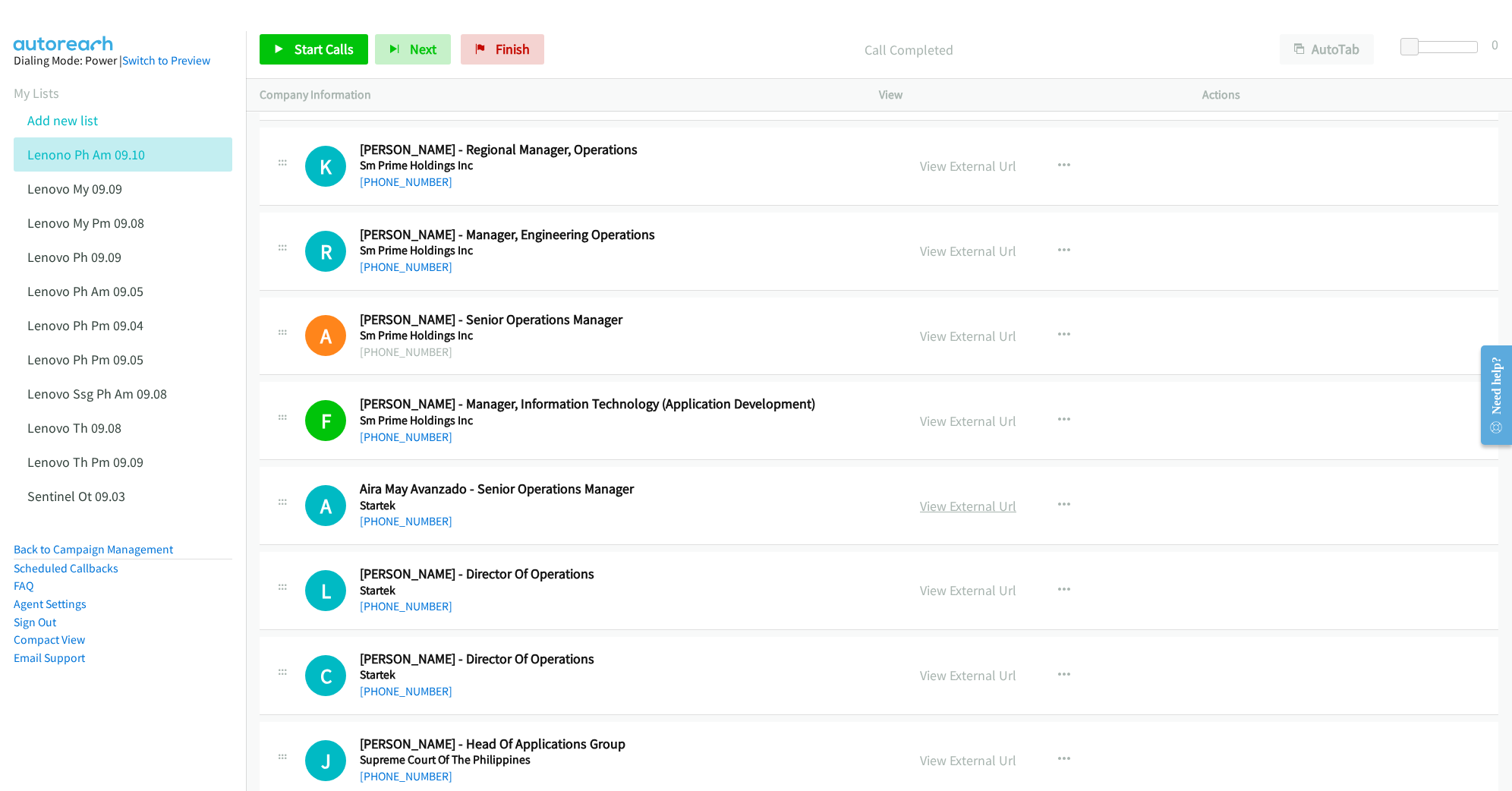
click at [937, 515] on link "View External Url" at bounding box center [968, 506] width 97 height 18
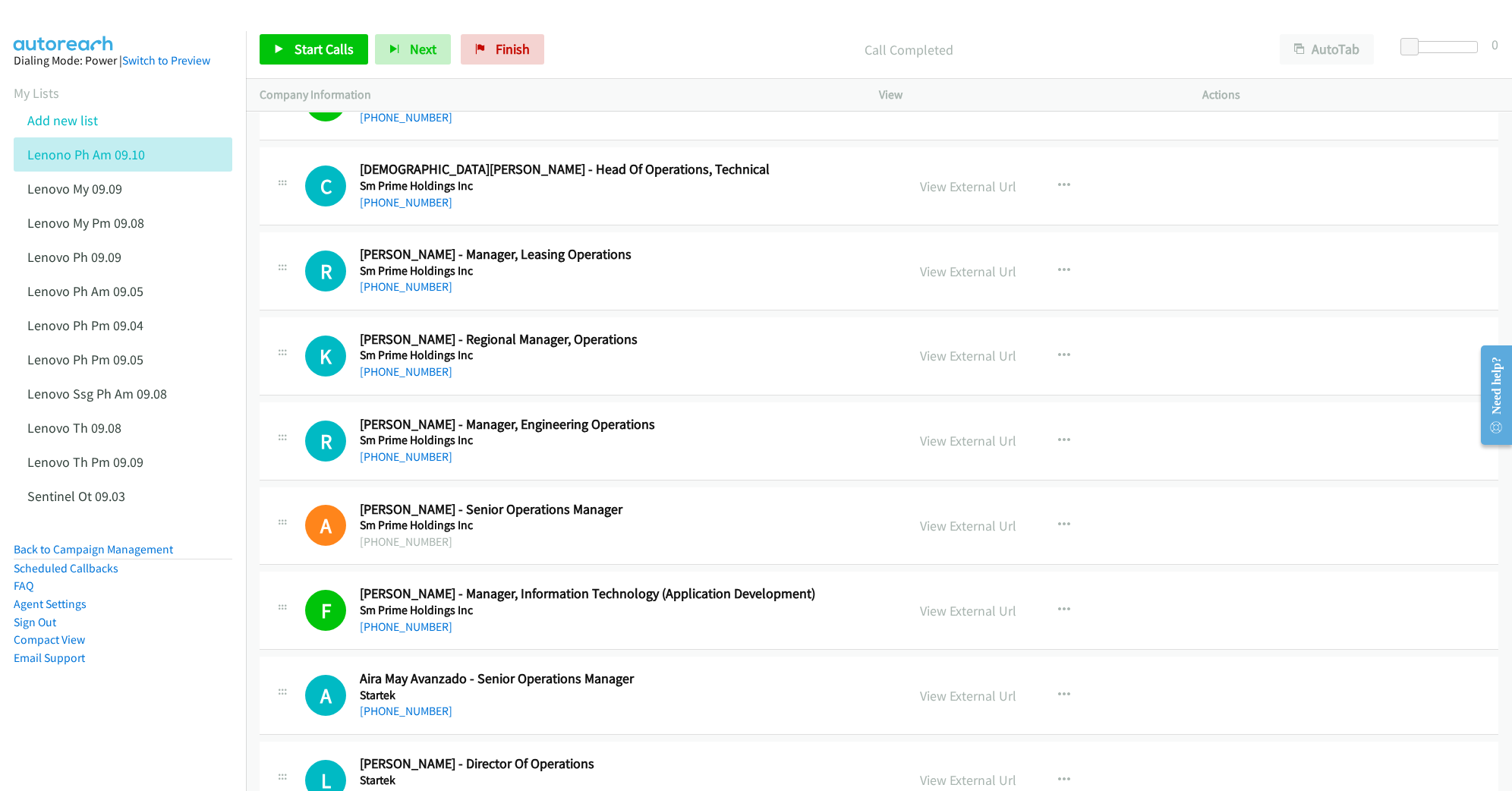
scroll to position [13707, 0]
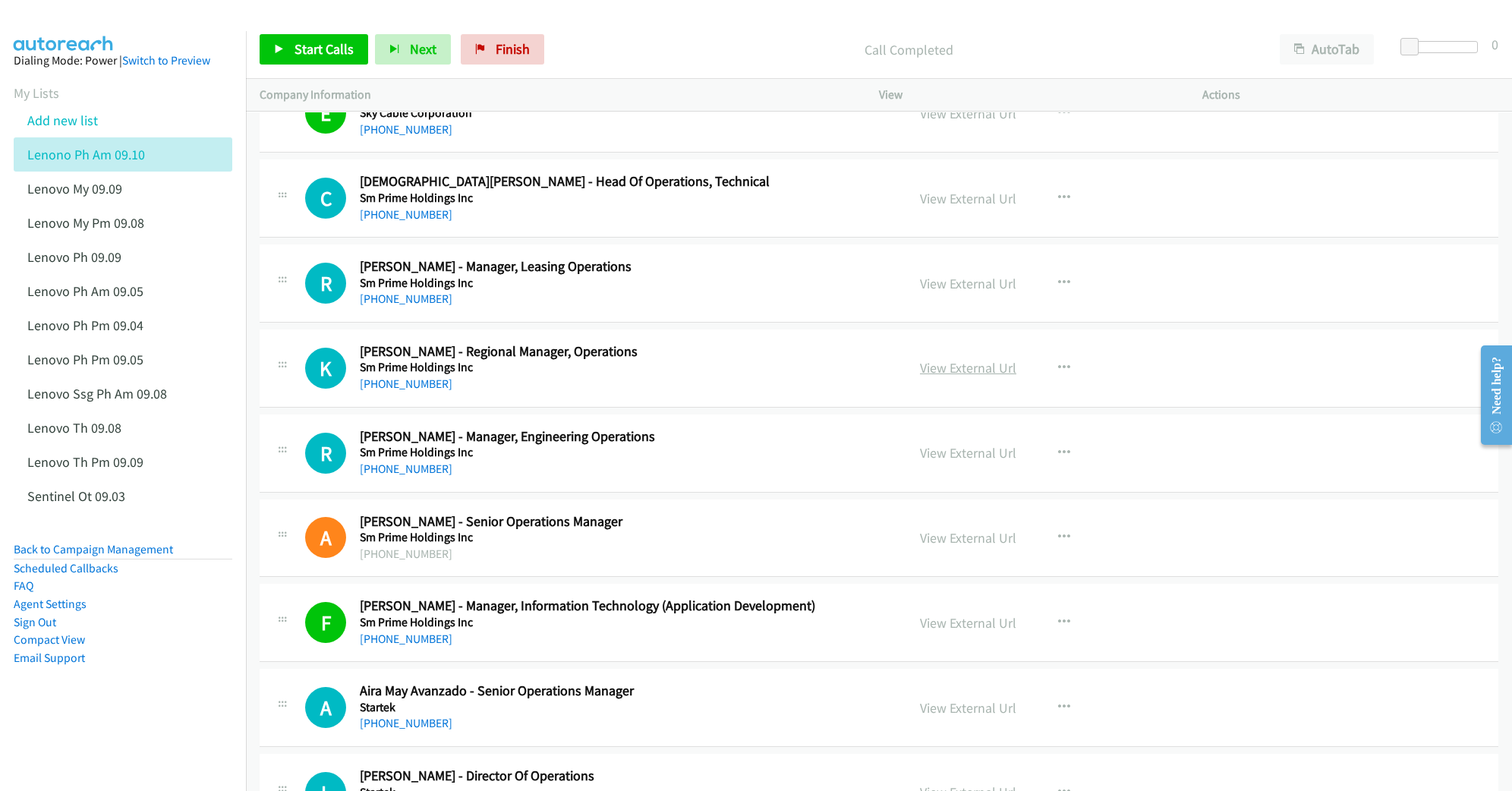
click at [943, 376] on link "View External Url" at bounding box center [968, 368] width 97 height 18
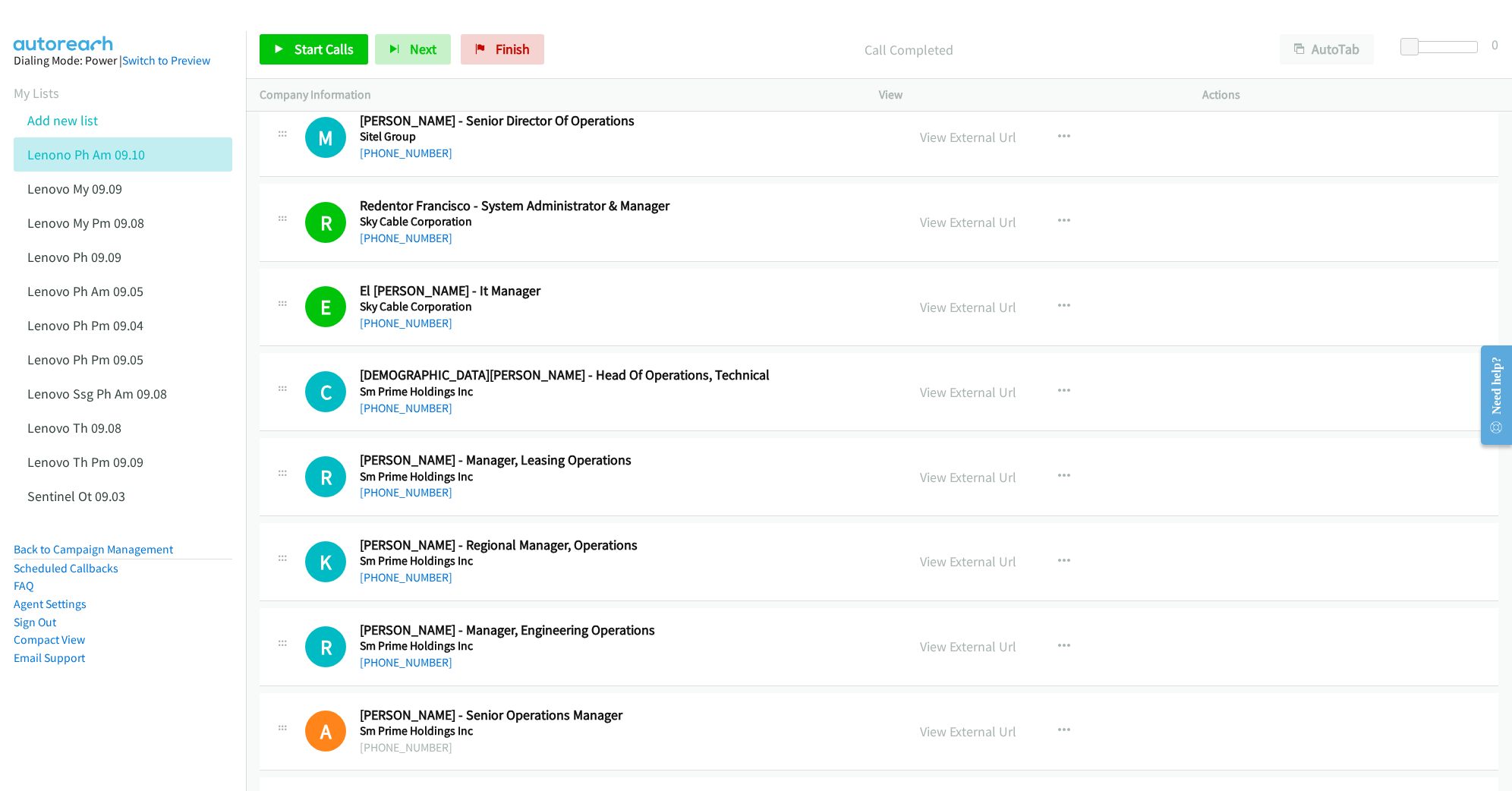
scroll to position [13504, 0]
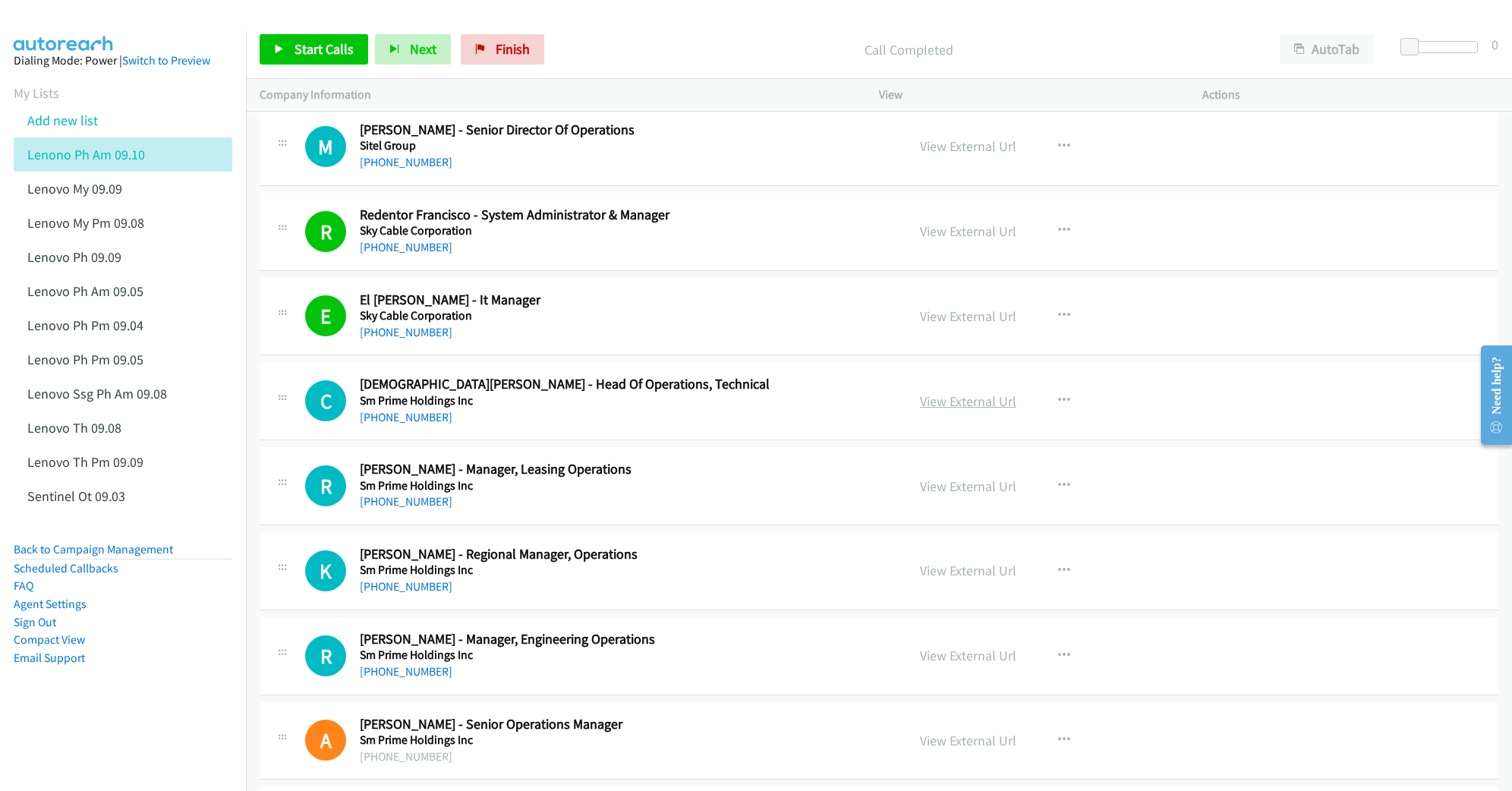
click at [978, 410] on link "View External Url" at bounding box center [968, 401] width 97 height 18
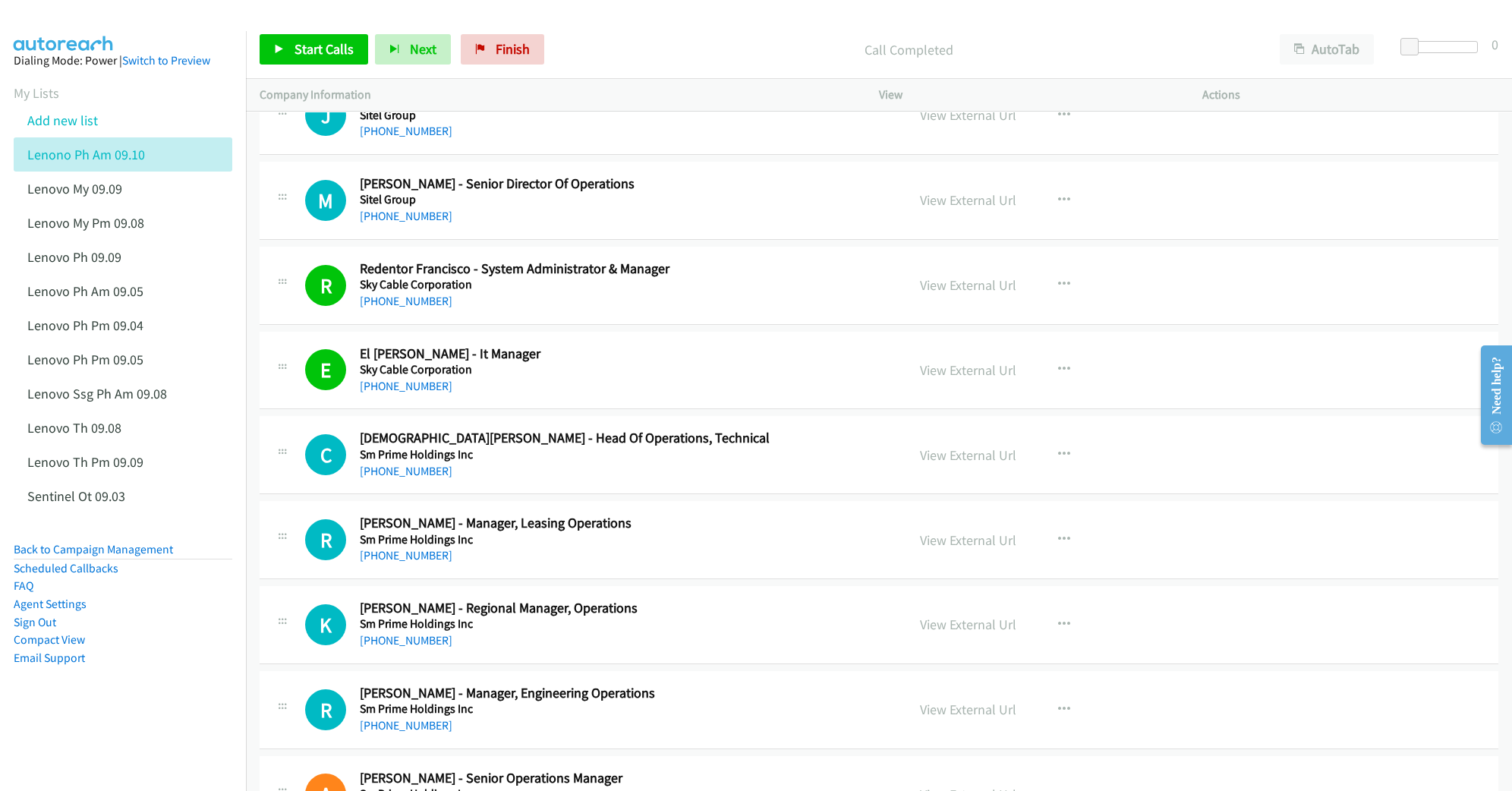
scroll to position [13201, 0]
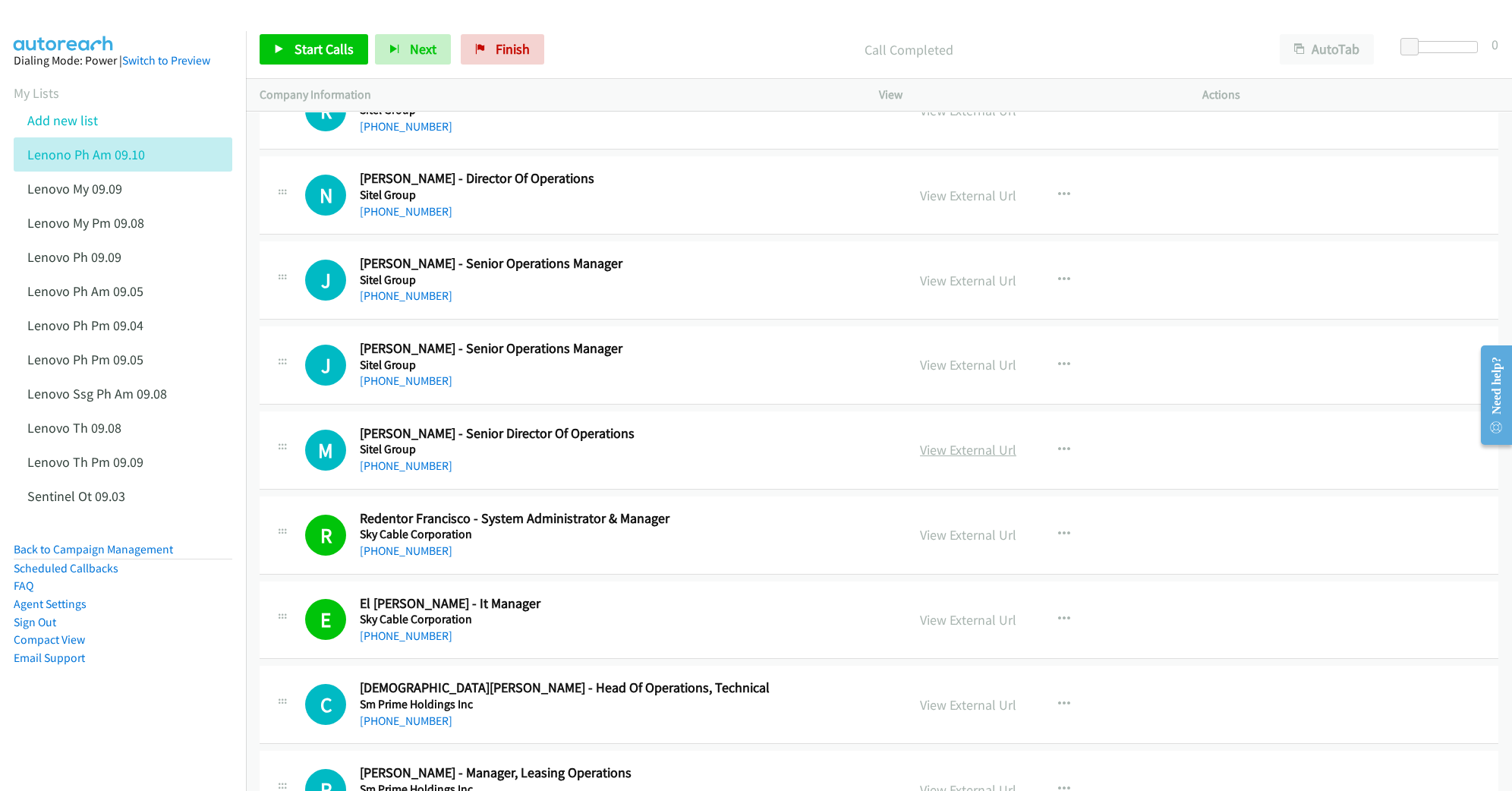
click at [933, 459] on link "View External Url" at bounding box center [968, 450] width 97 height 18
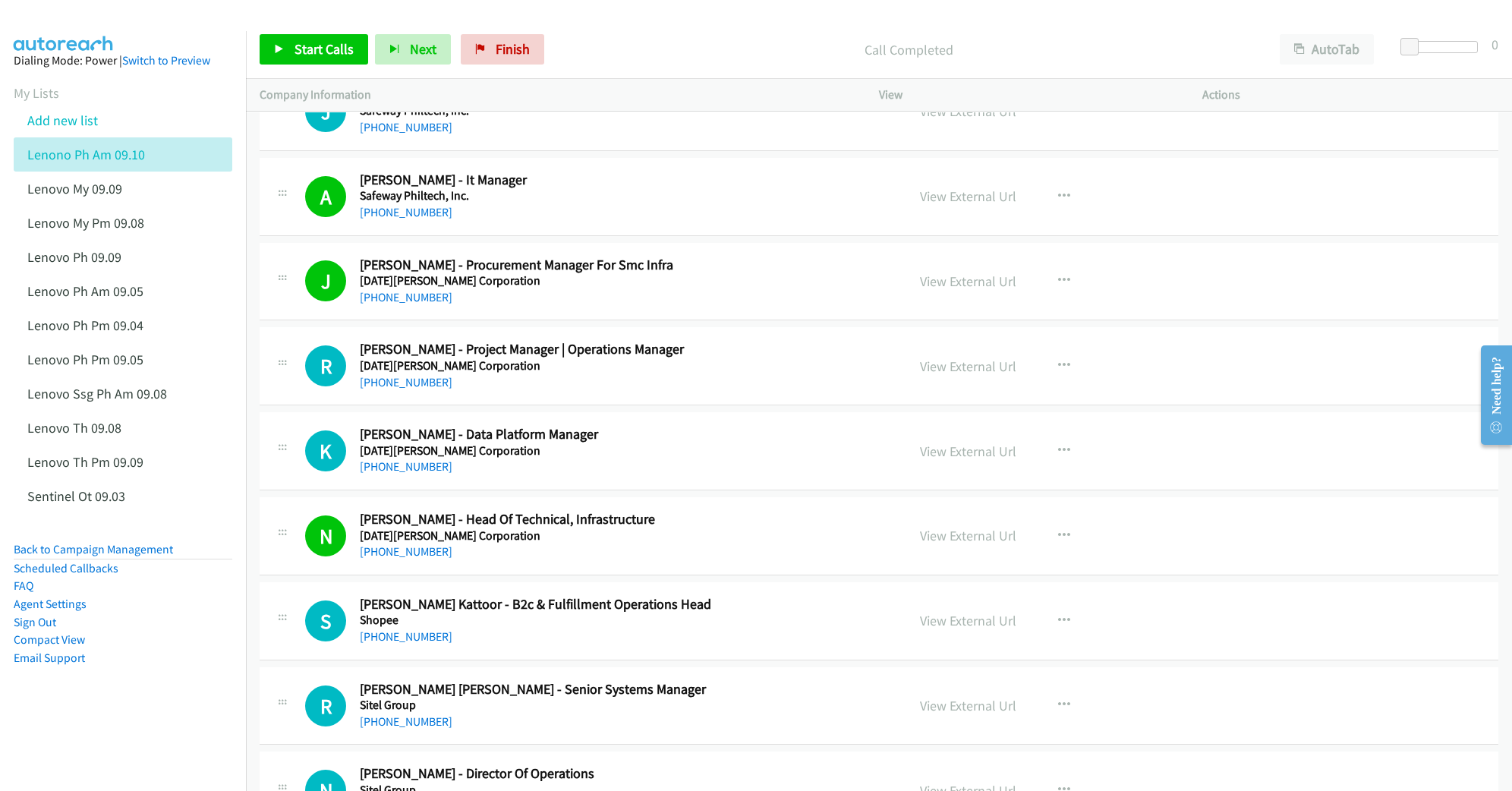
scroll to position [12593, 0]
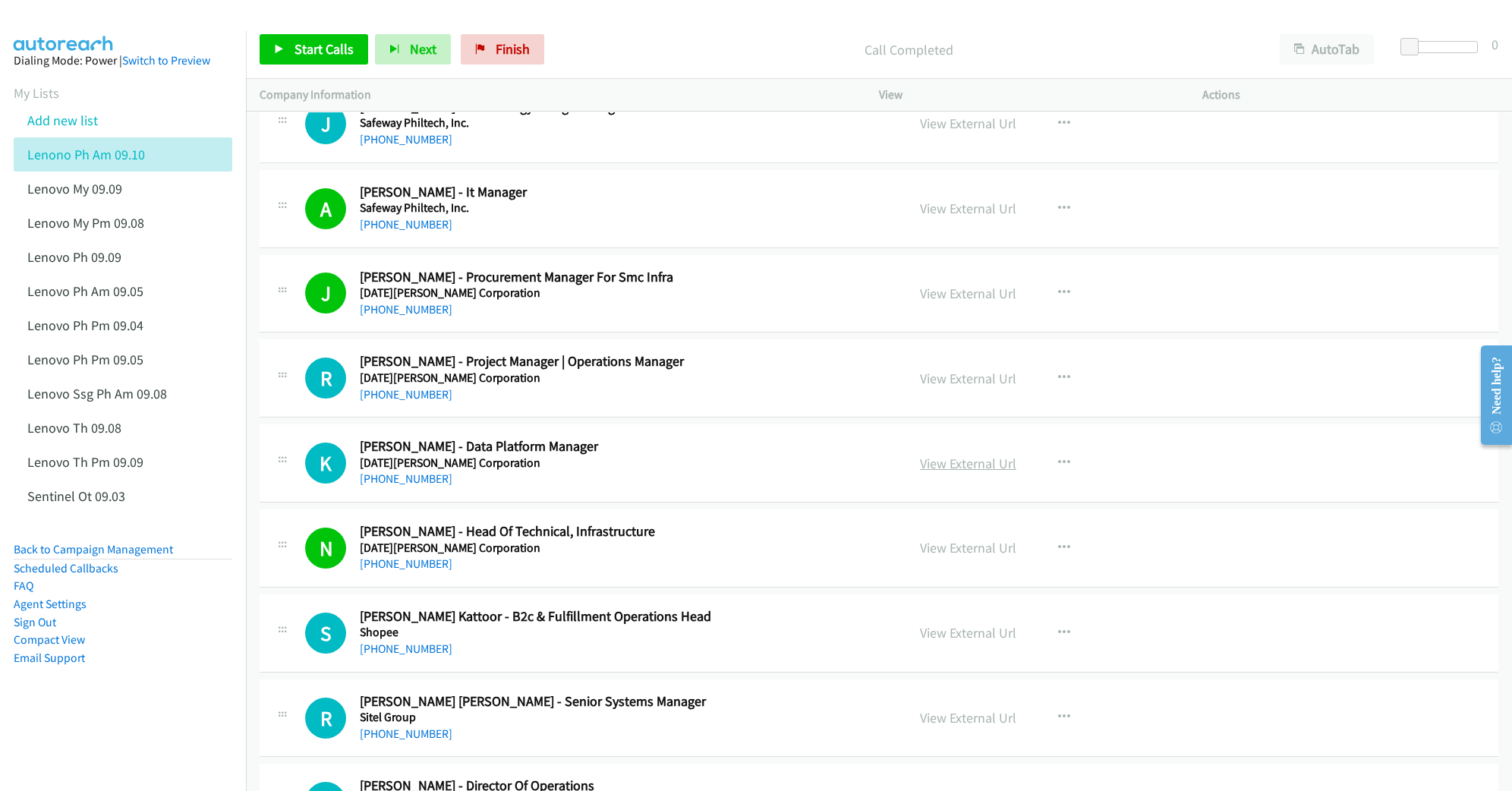
click at [960, 472] on link "View External Url" at bounding box center [968, 464] width 97 height 18
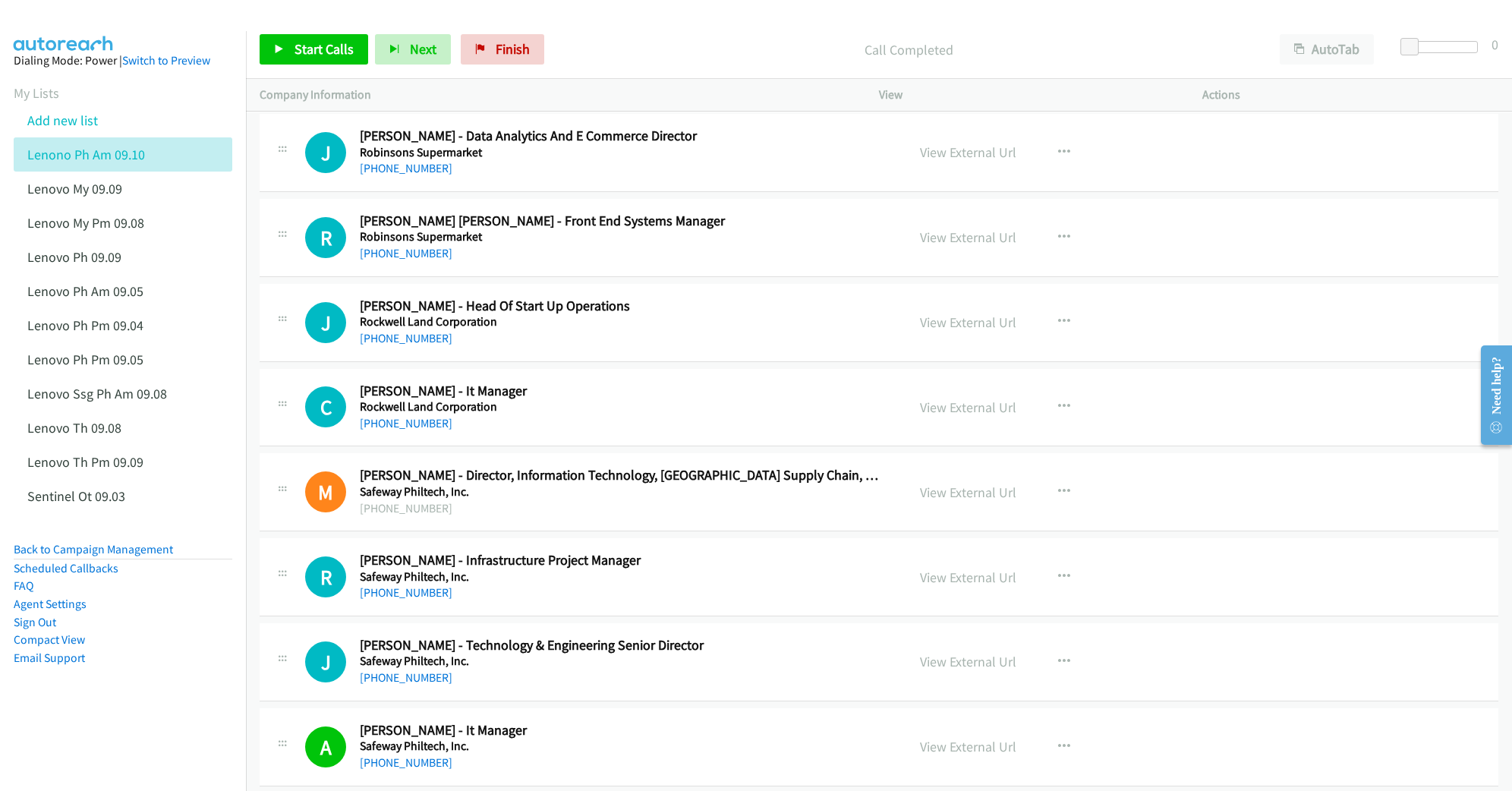
scroll to position [11987, 0]
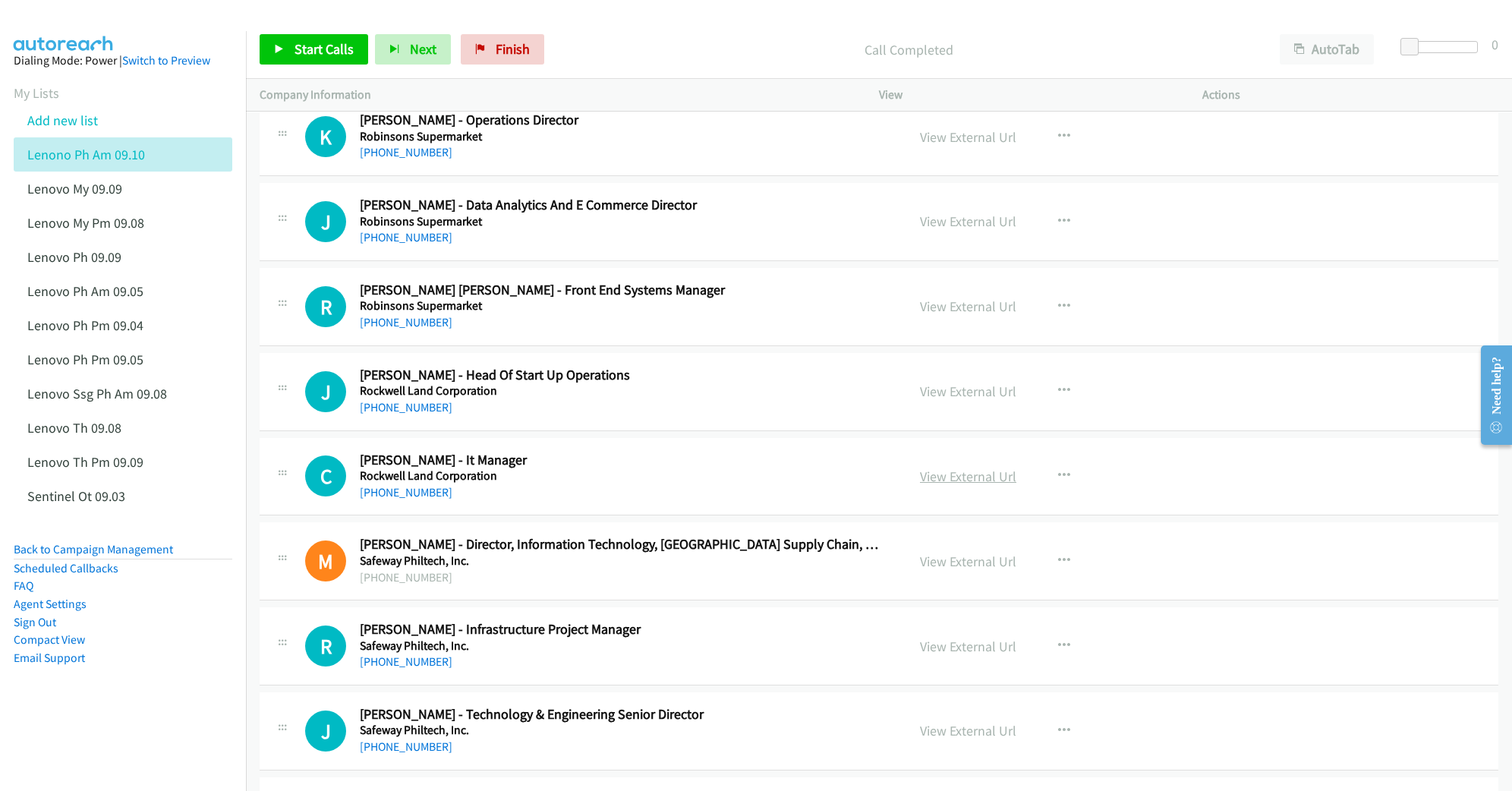
click at [960, 485] on link "View External Url" at bounding box center [968, 476] width 97 height 18
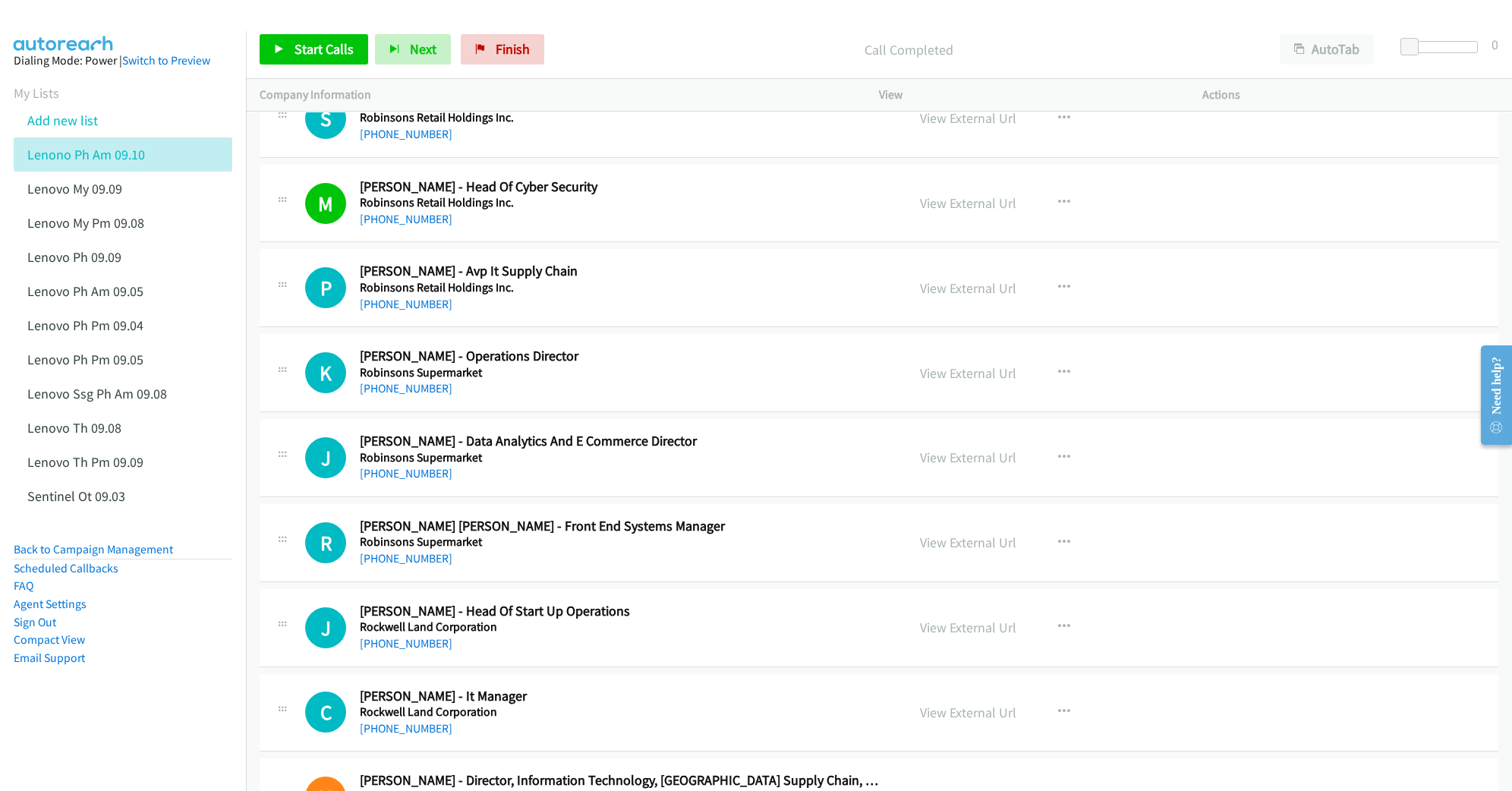
scroll to position [11683, 0]
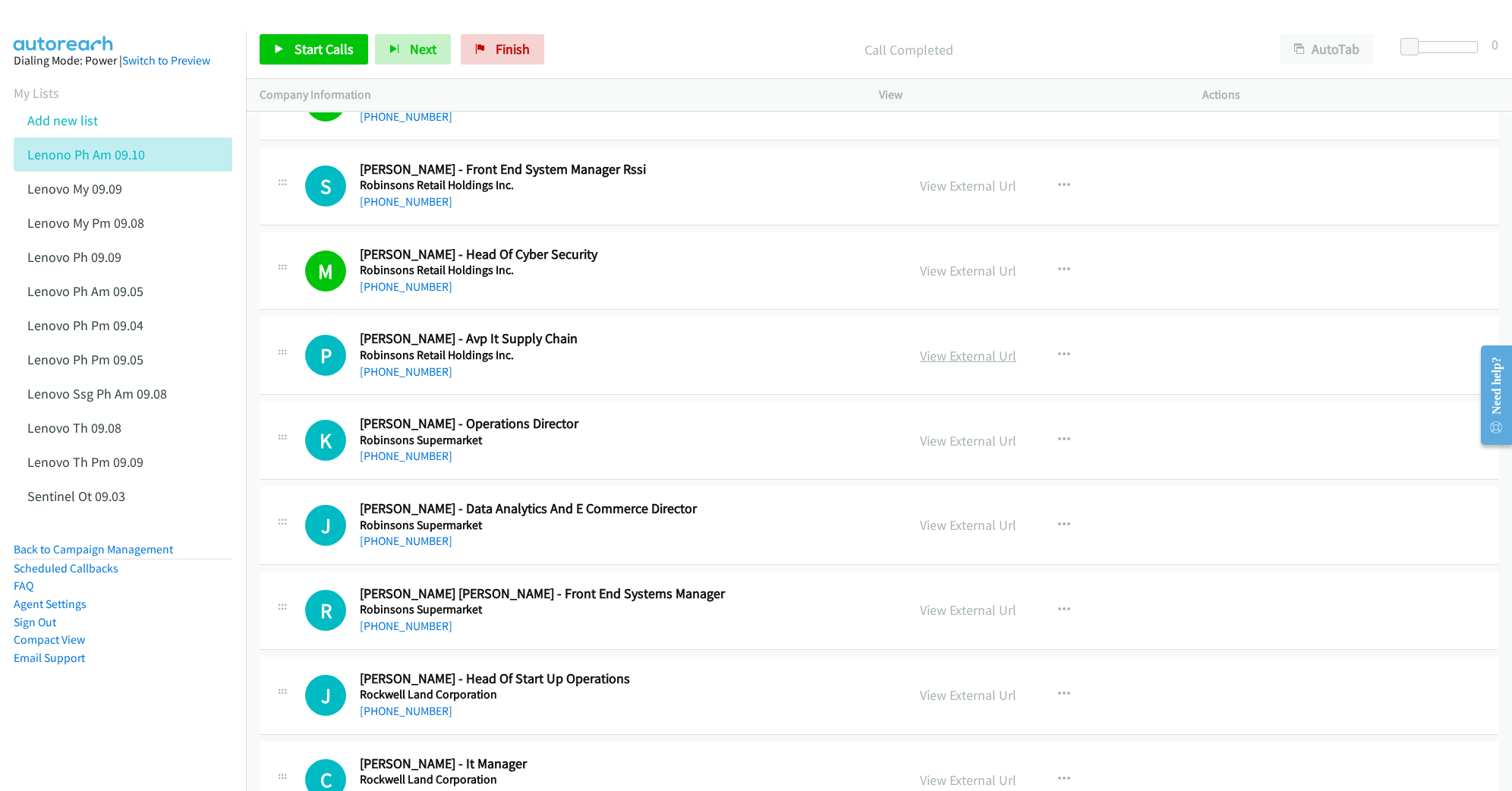
click at [976, 365] on link "View External Url" at bounding box center [968, 356] width 97 height 18
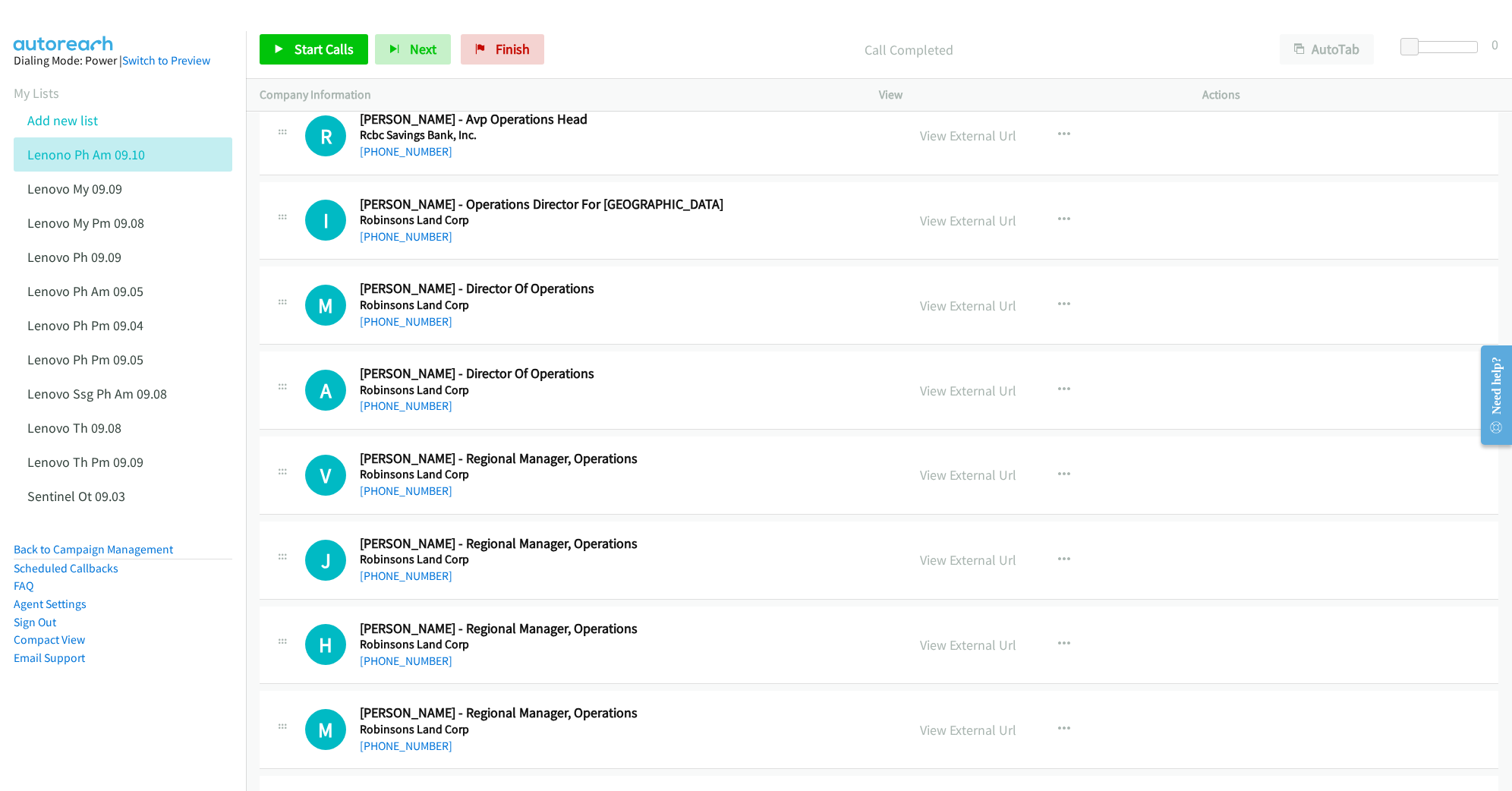
scroll to position [10873, 0]
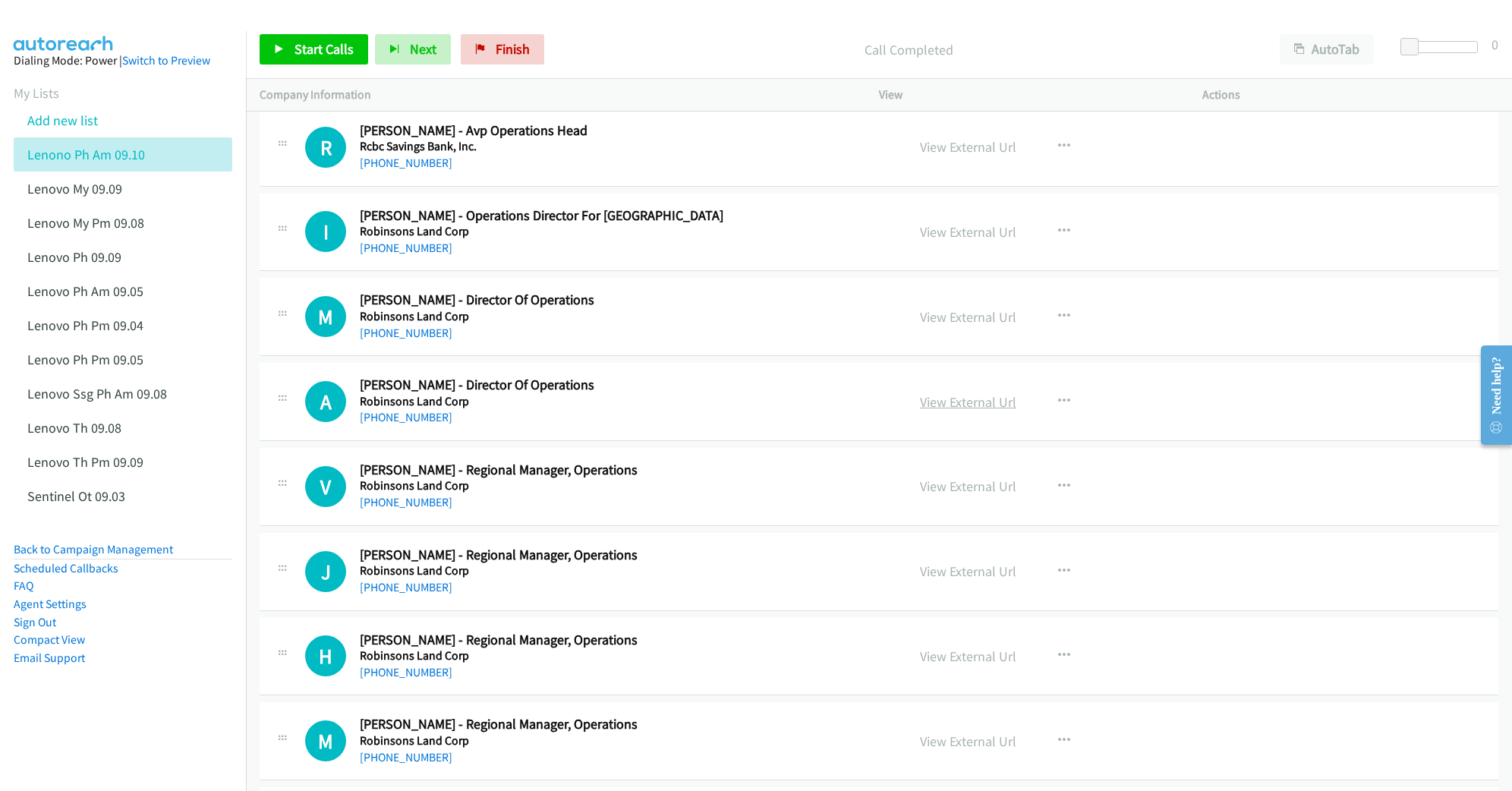
click at [967, 411] on link "View External Url" at bounding box center [968, 402] width 97 height 18
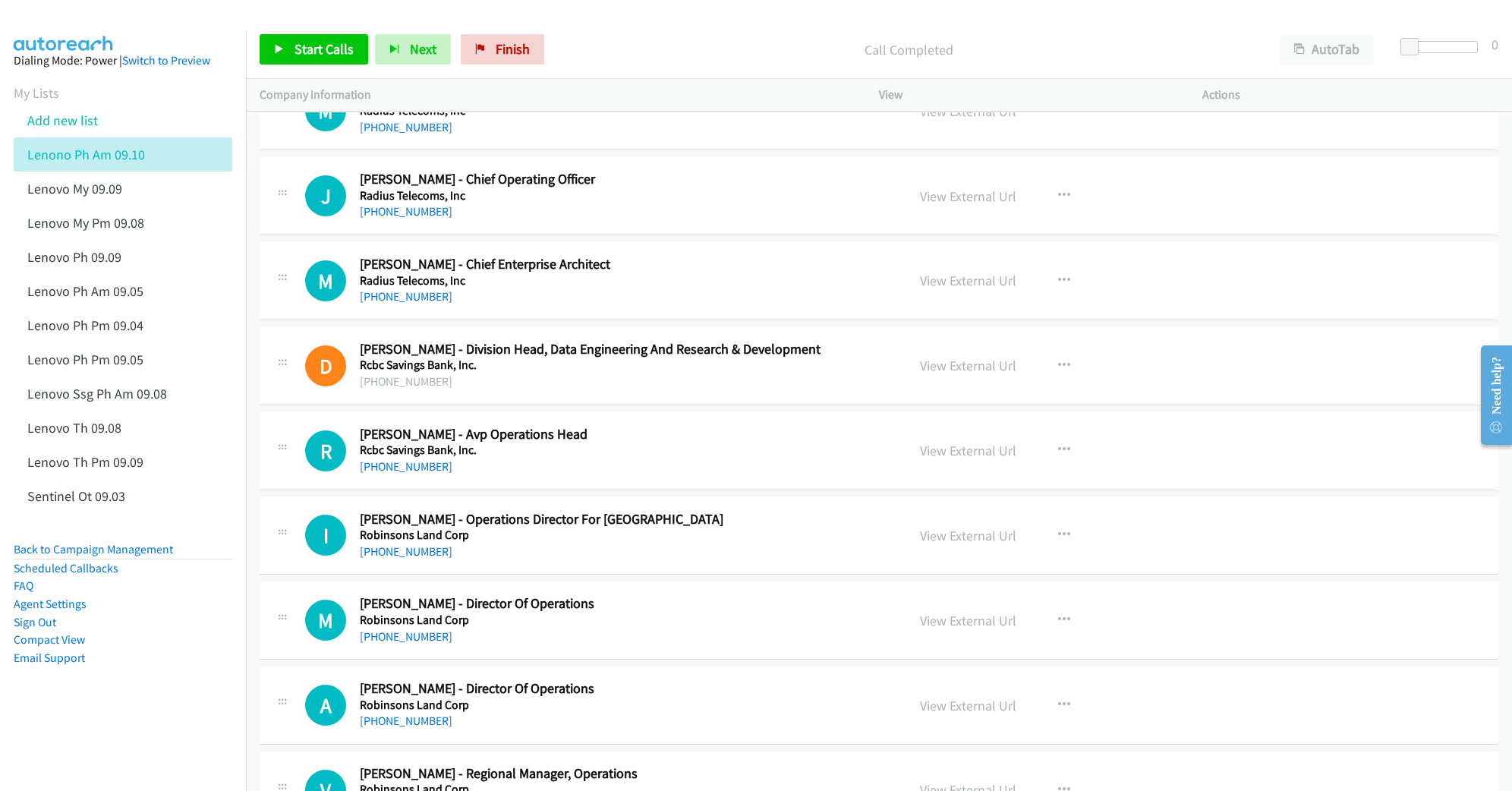
scroll to position [10468, 0]
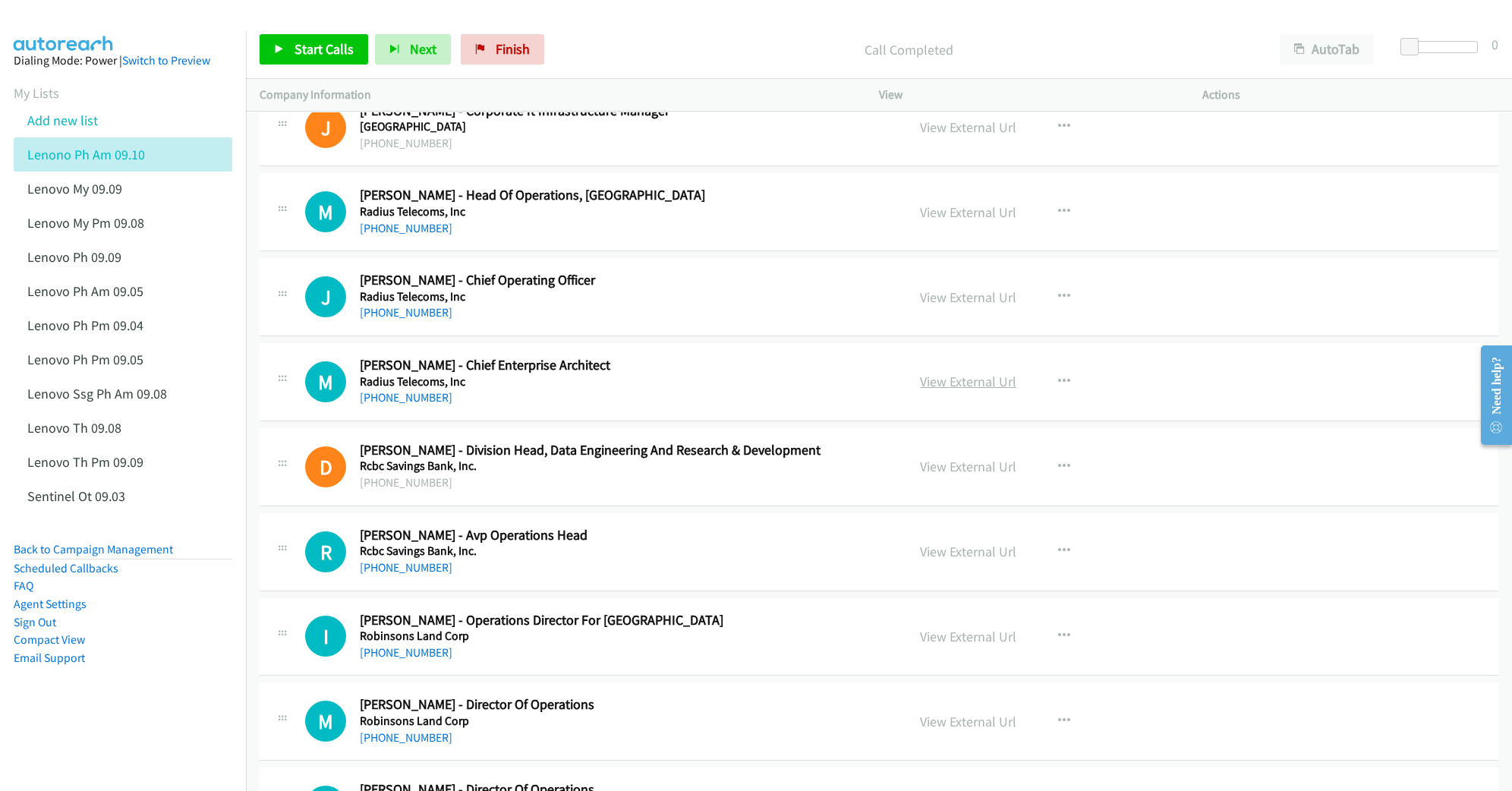
click at [940, 391] on link "View External Url" at bounding box center [968, 382] width 97 height 18
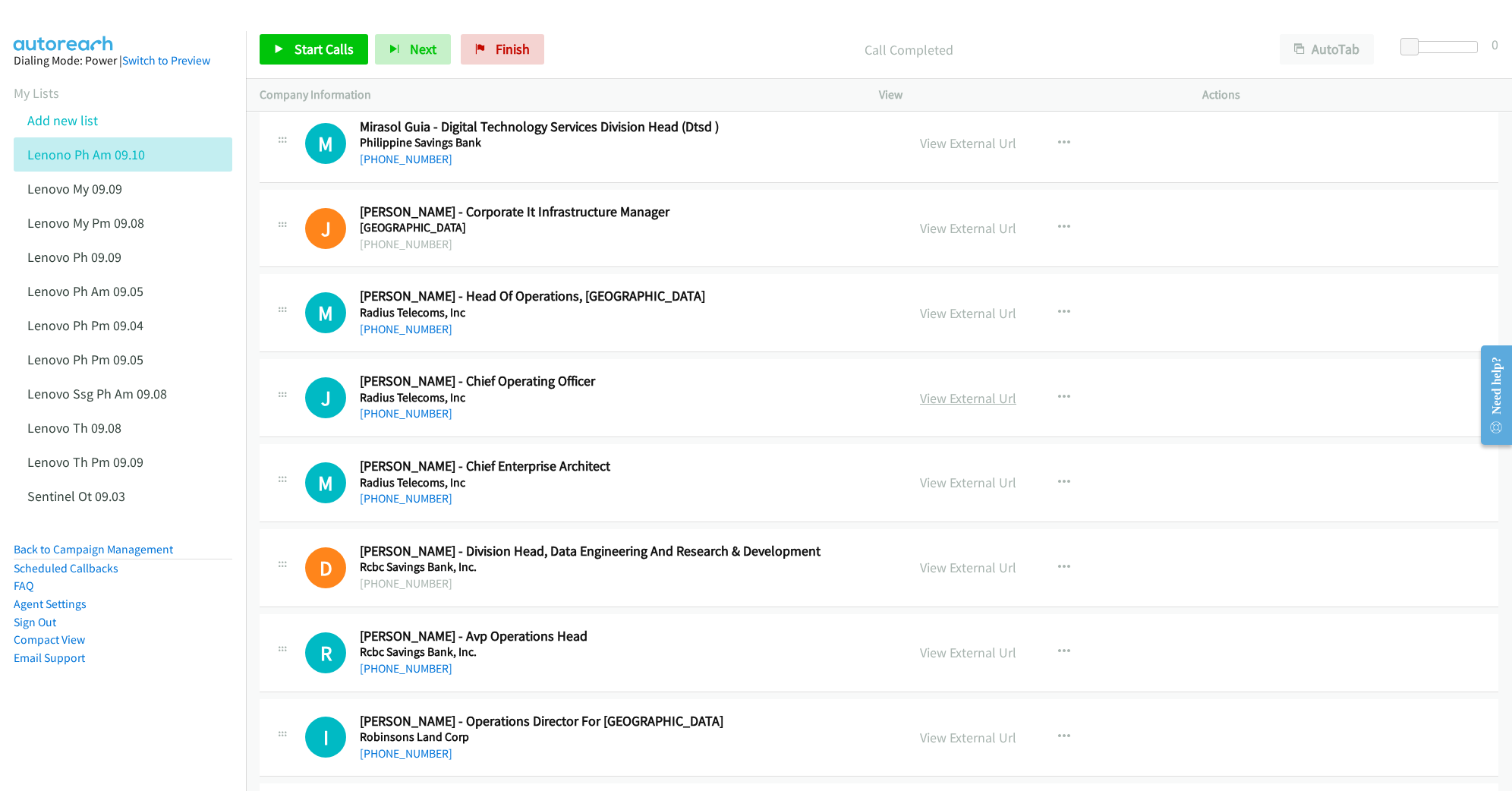
click at [936, 407] on link "View External Url" at bounding box center [968, 399] width 97 height 18
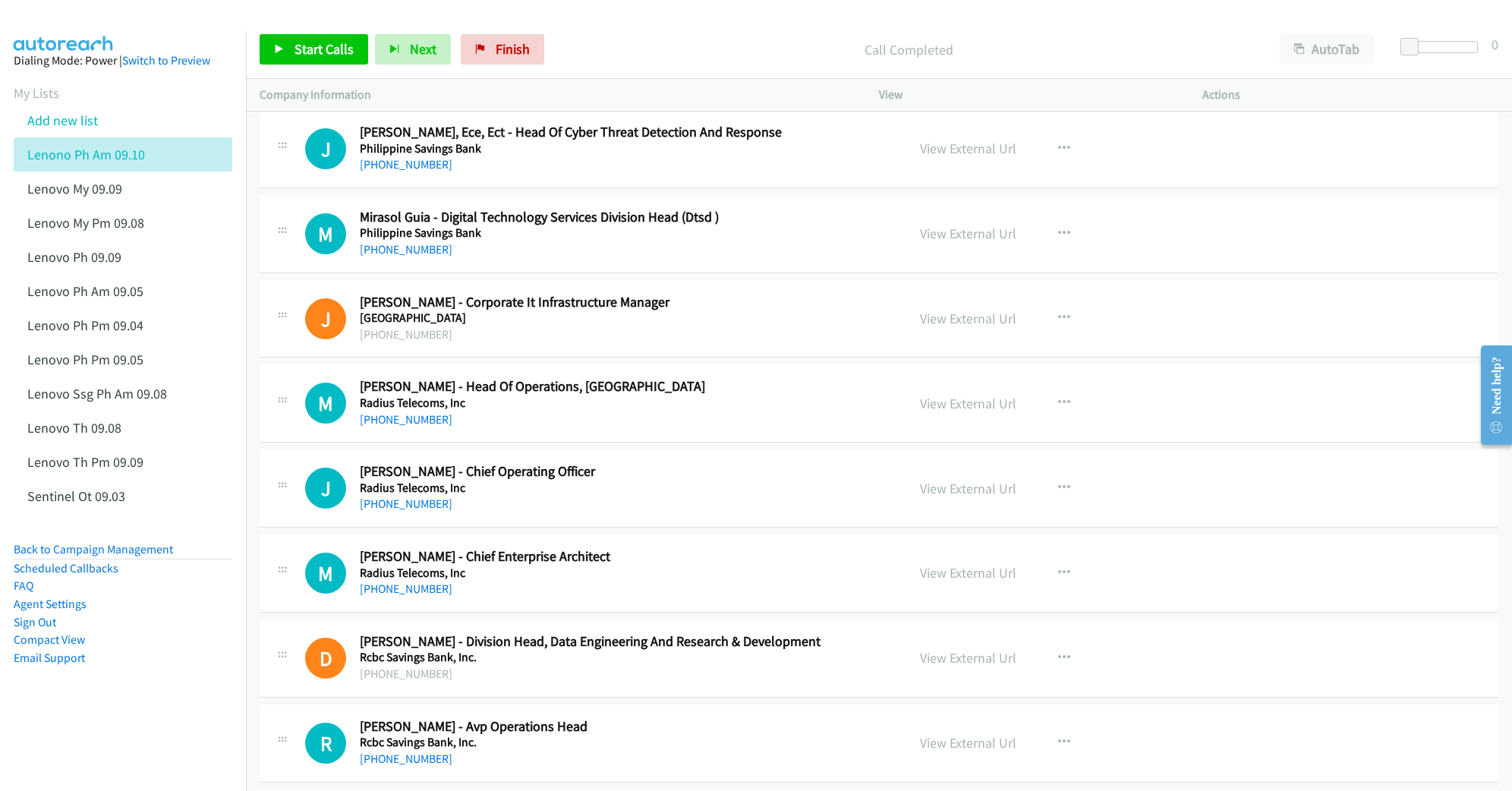
scroll to position [10265, 0]
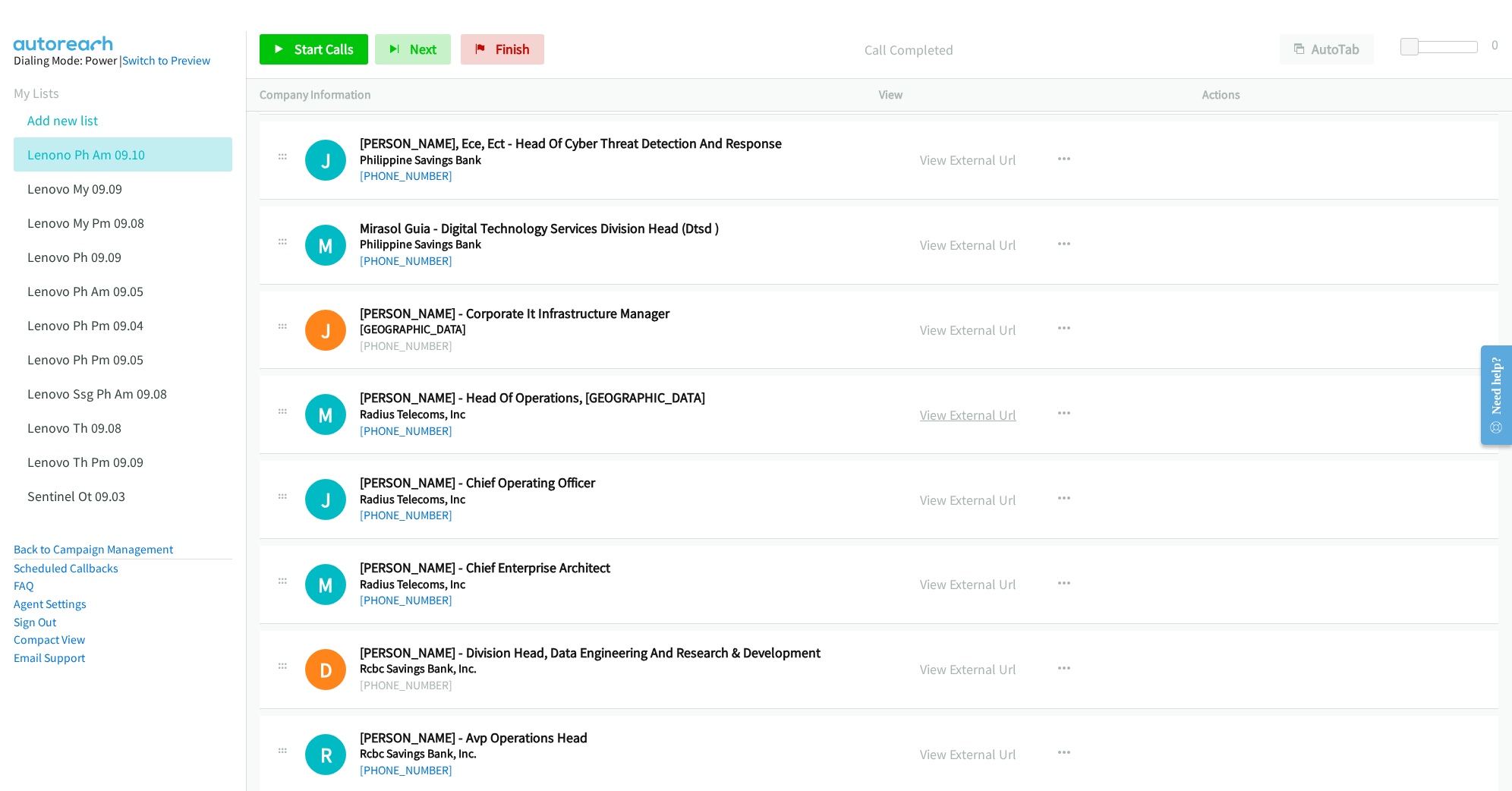
click at [949, 424] on link "View External Url" at bounding box center [968, 415] width 97 height 18
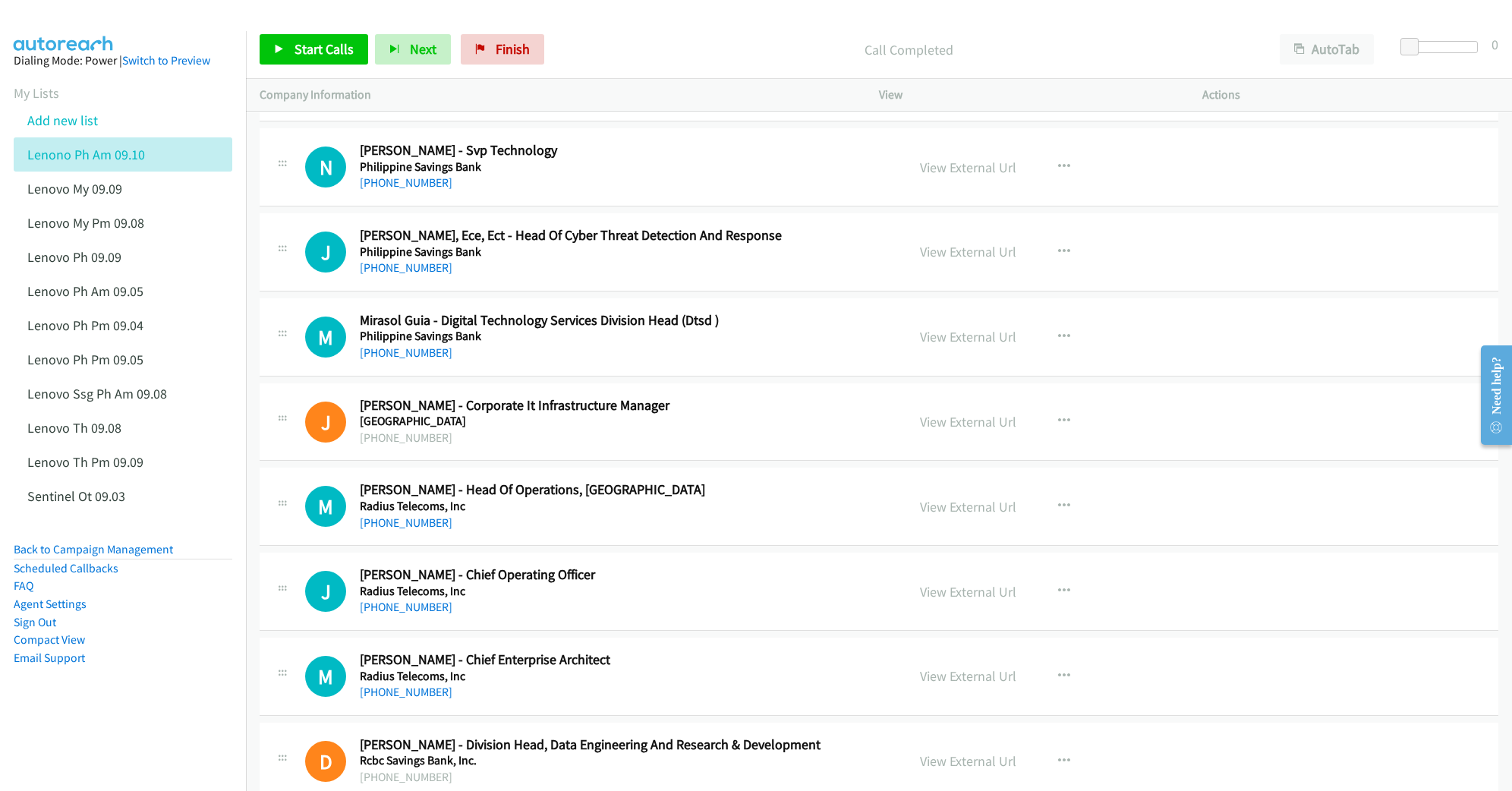
scroll to position [10164, 0]
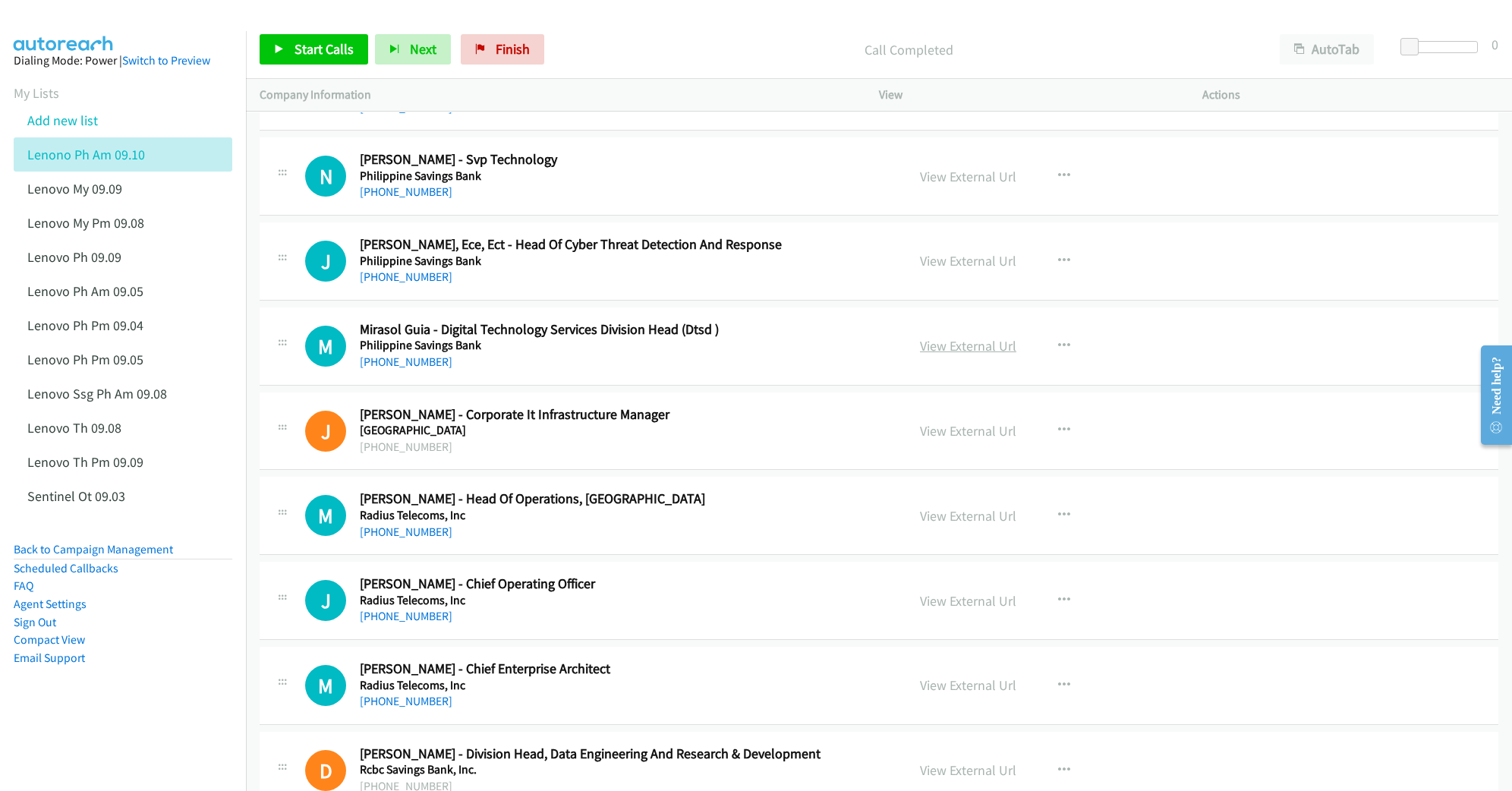
click at [964, 355] on link "View External Url" at bounding box center [968, 346] width 97 height 18
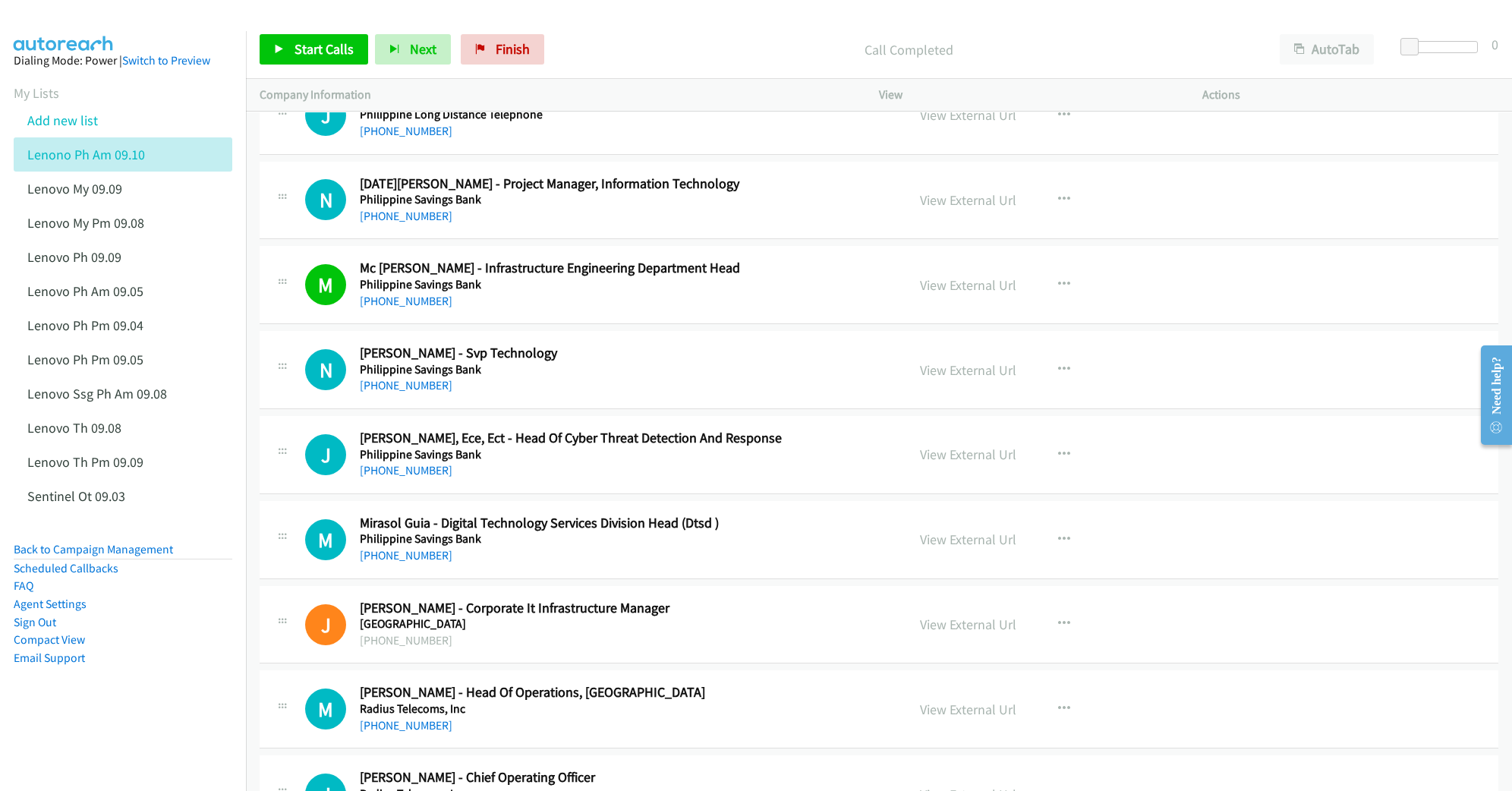
scroll to position [9961, 0]
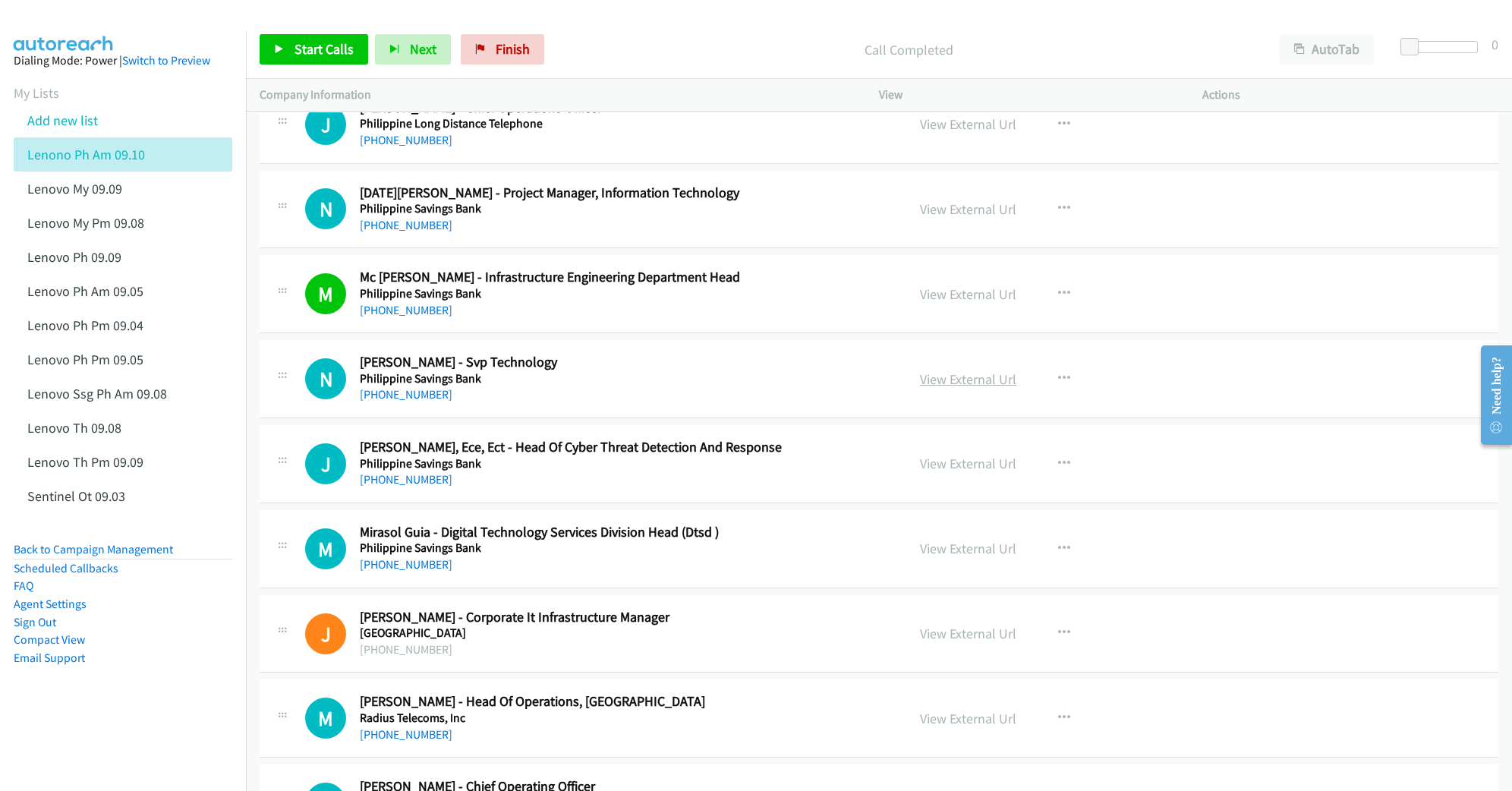
click at [941, 388] on link "View External Url" at bounding box center [968, 379] width 97 height 18
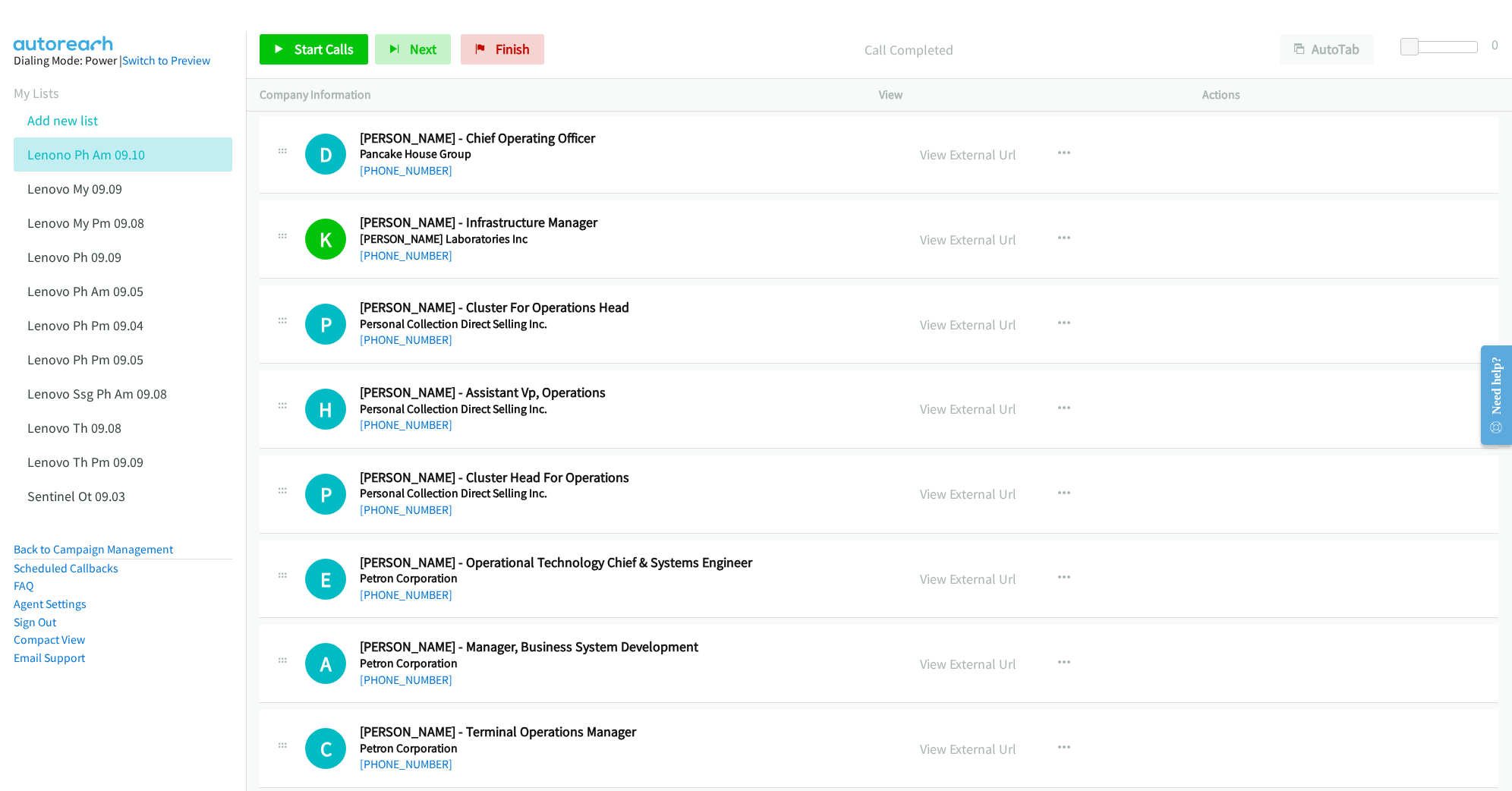
scroll to position [8646, 0]
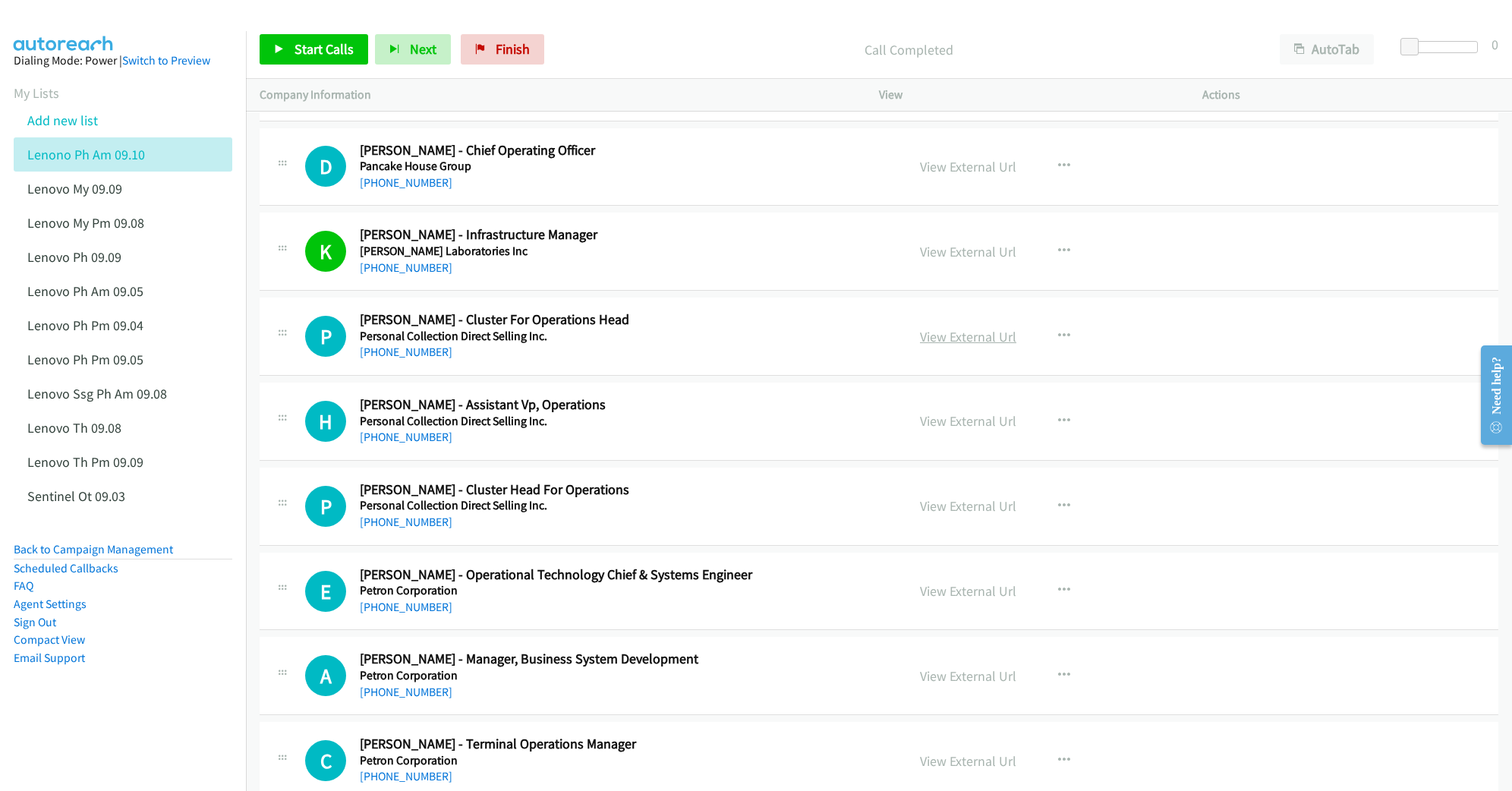
click at [961, 345] on link "View External Url" at bounding box center [968, 337] width 97 height 18
click at [940, 515] on link "View External Url" at bounding box center [968, 506] width 97 height 18
click at [952, 430] on link "View External Url" at bounding box center [968, 421] width 97 height 18
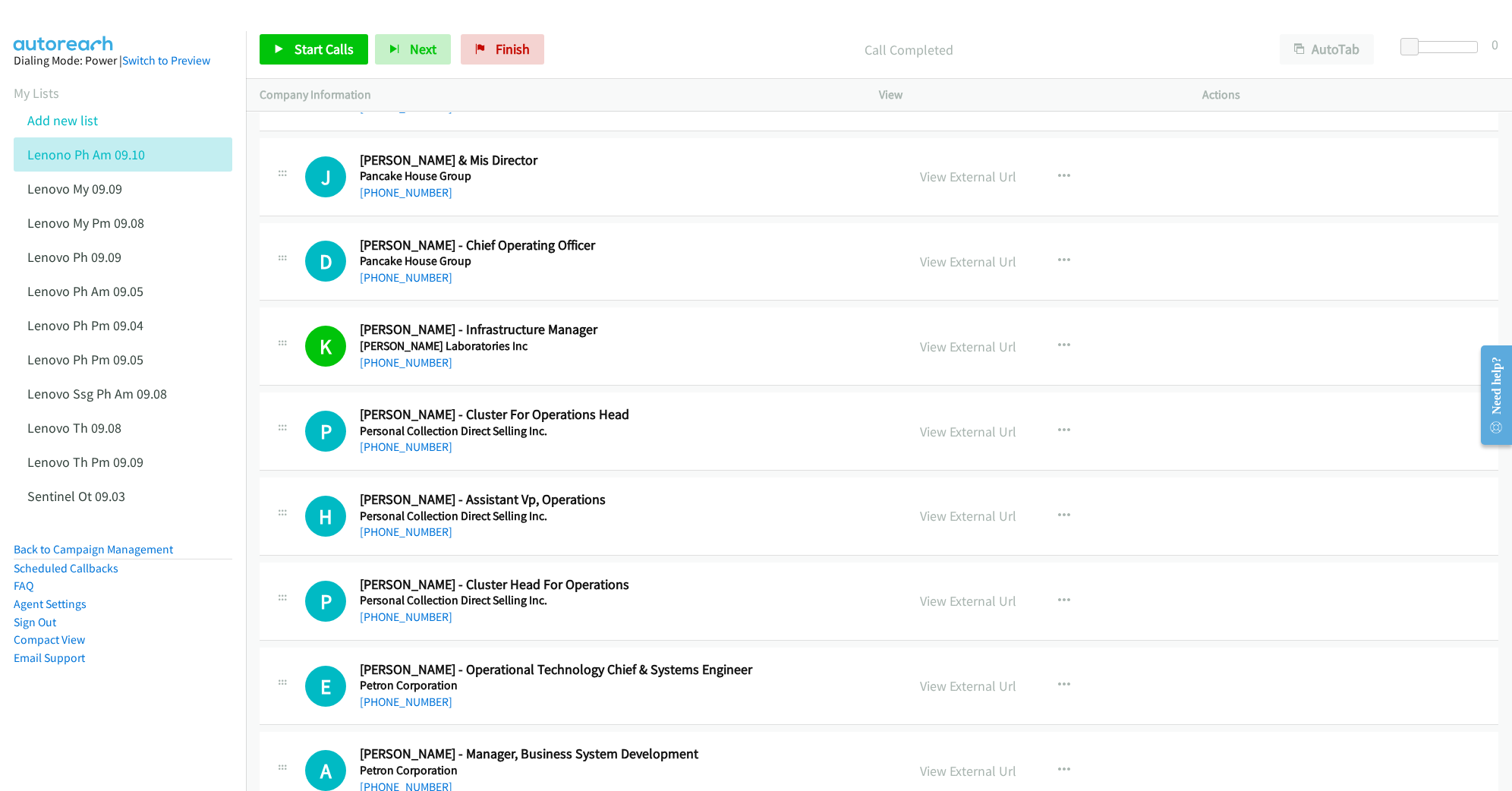
scroll to position [8444, 0]
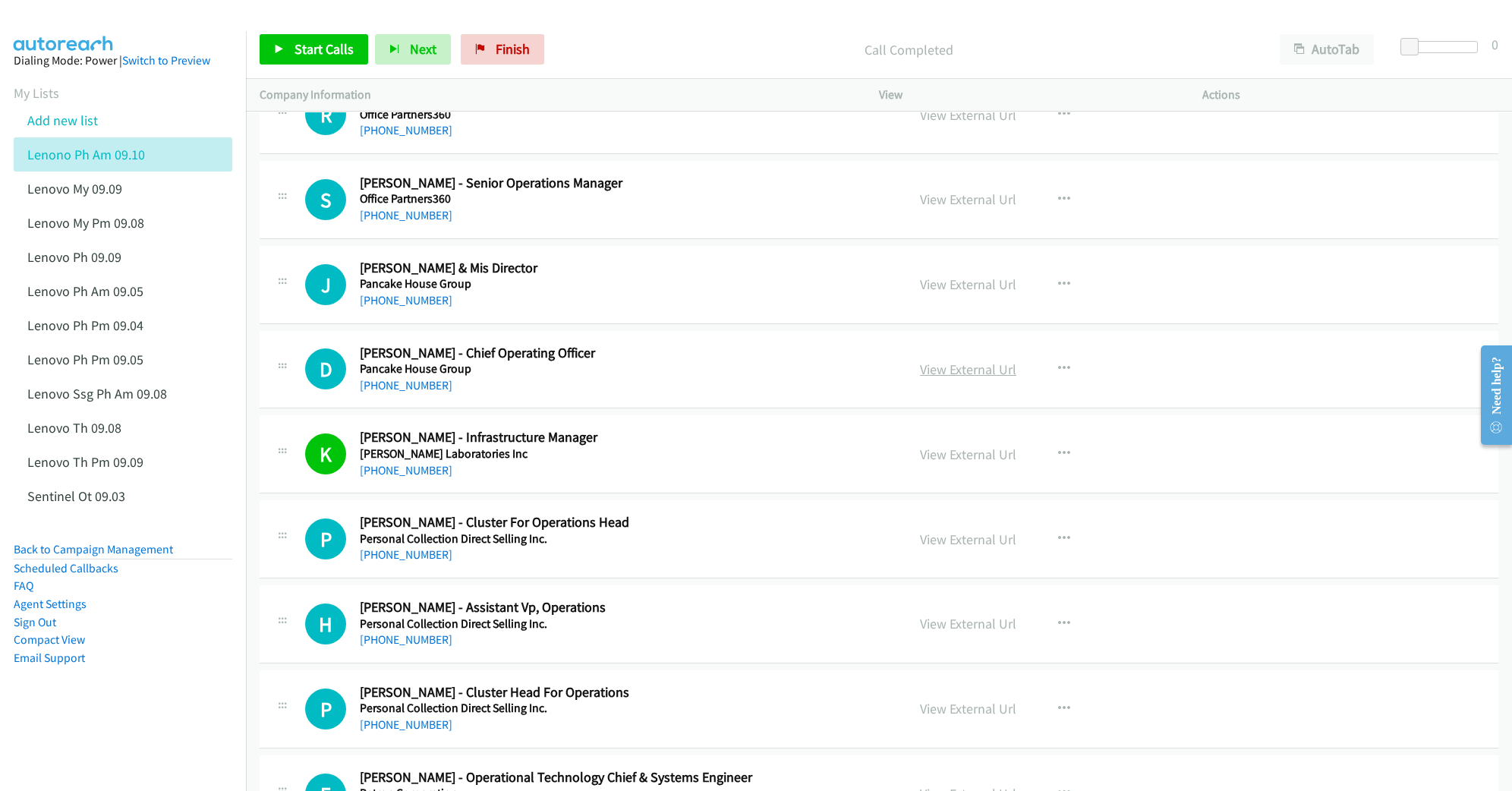
click at [975, 378] on link "View External Url" at bounding box center [968, 369] width 97 height 18
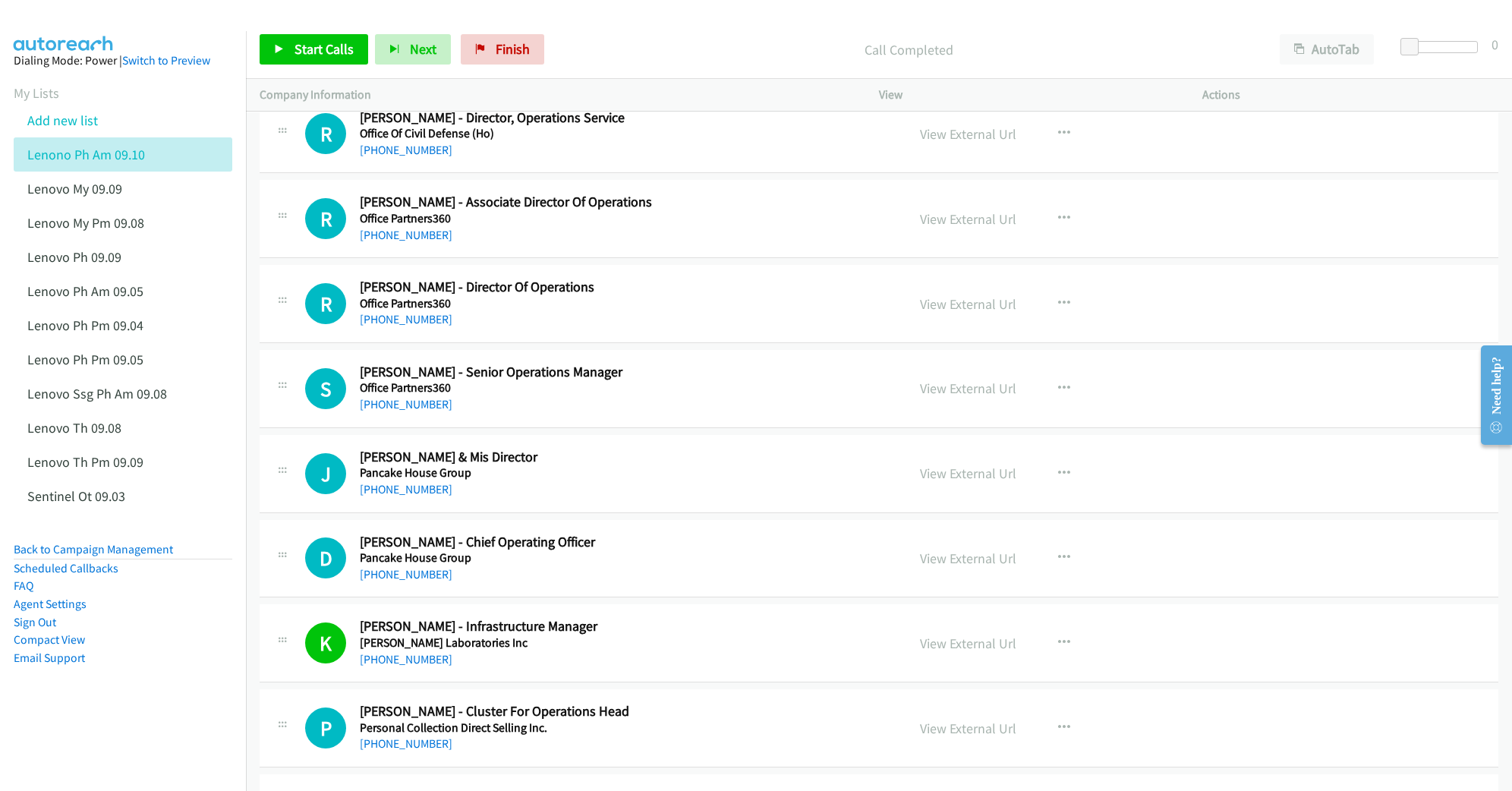
scroll to position [8242, 0]
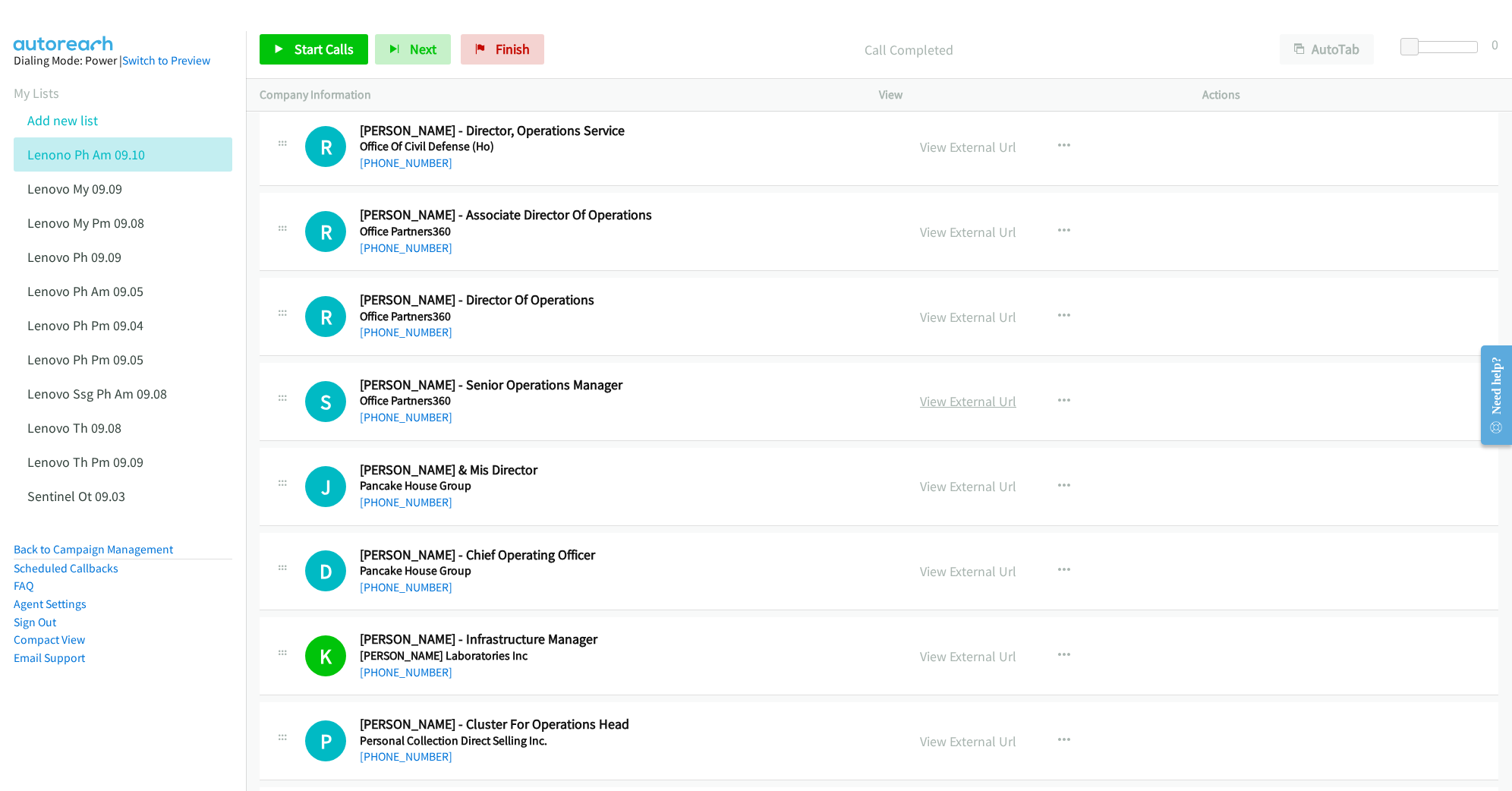
click at [949, 410] on link "View External Url" at bounding box center [968, 401] width 97 height 18
click at [928, 325] on link "View External Url" at bounding box center [968, 317] width 97 height 18
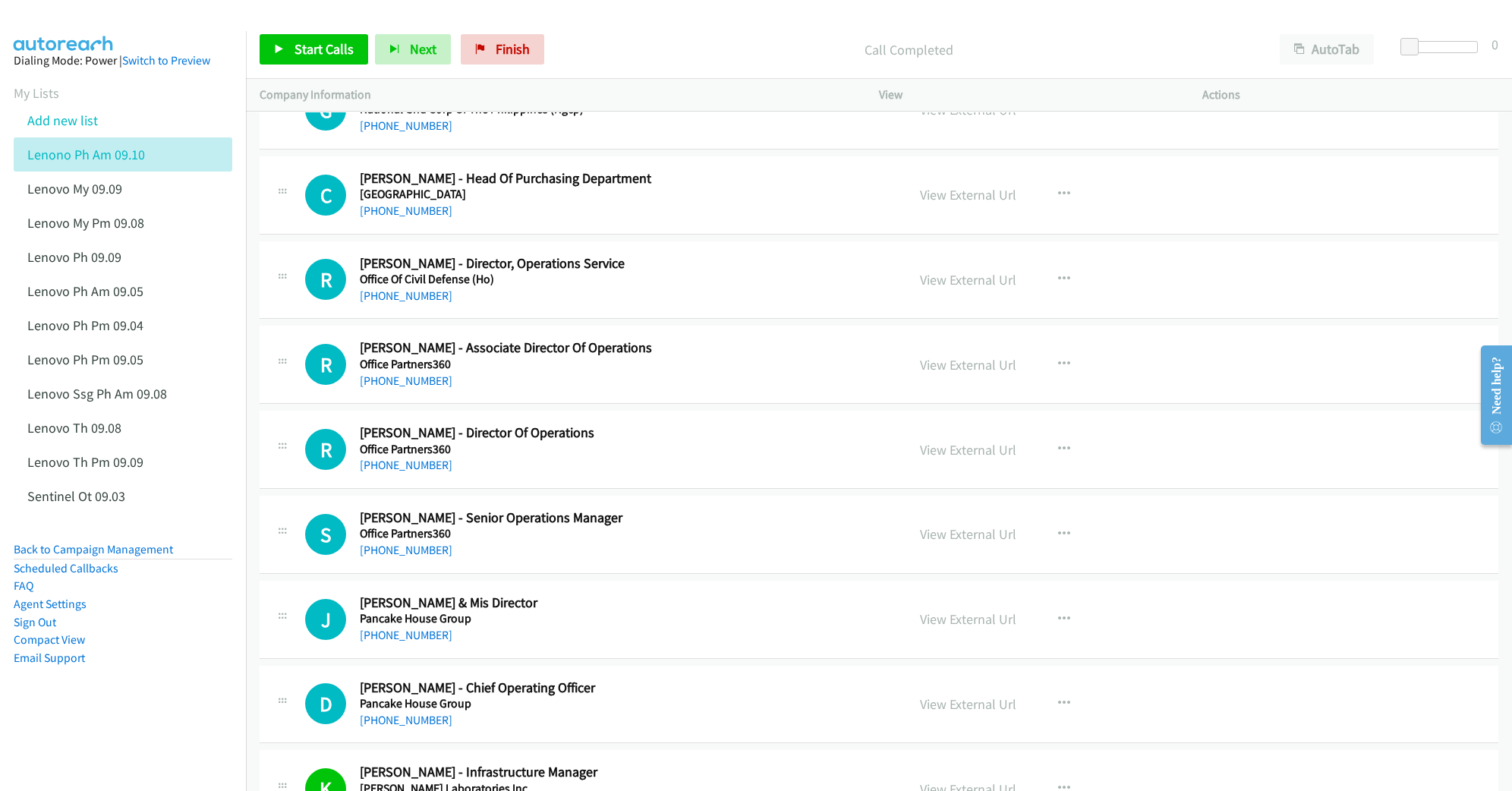
scroll to position [8039, 0]
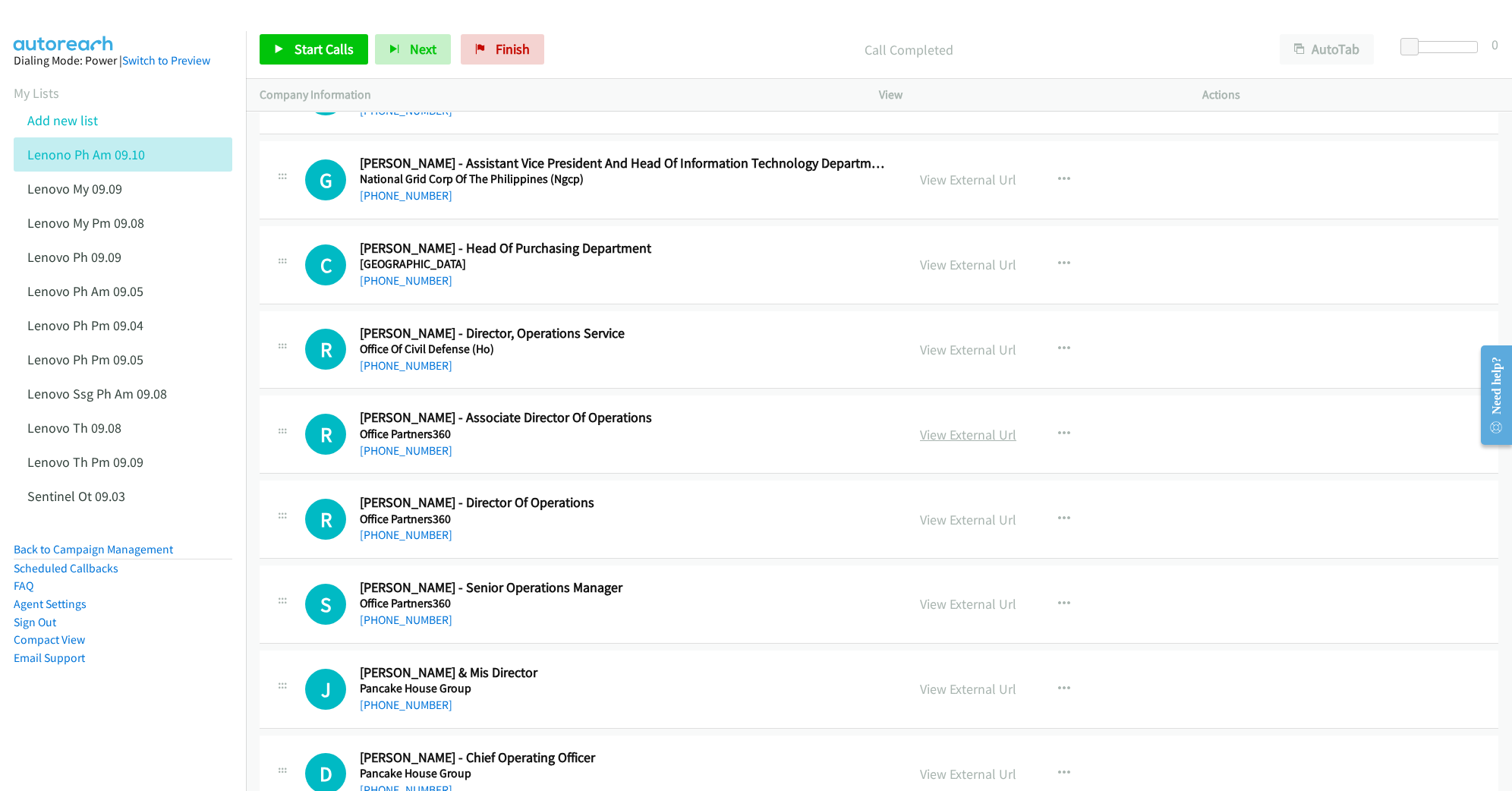
click at [924, 443] on link "View External Url" at bounding box center [968, 434] width 97 height 18
click at [955, 358] on link "View External Url" at bounding box center [968, 349] width 97 height 18
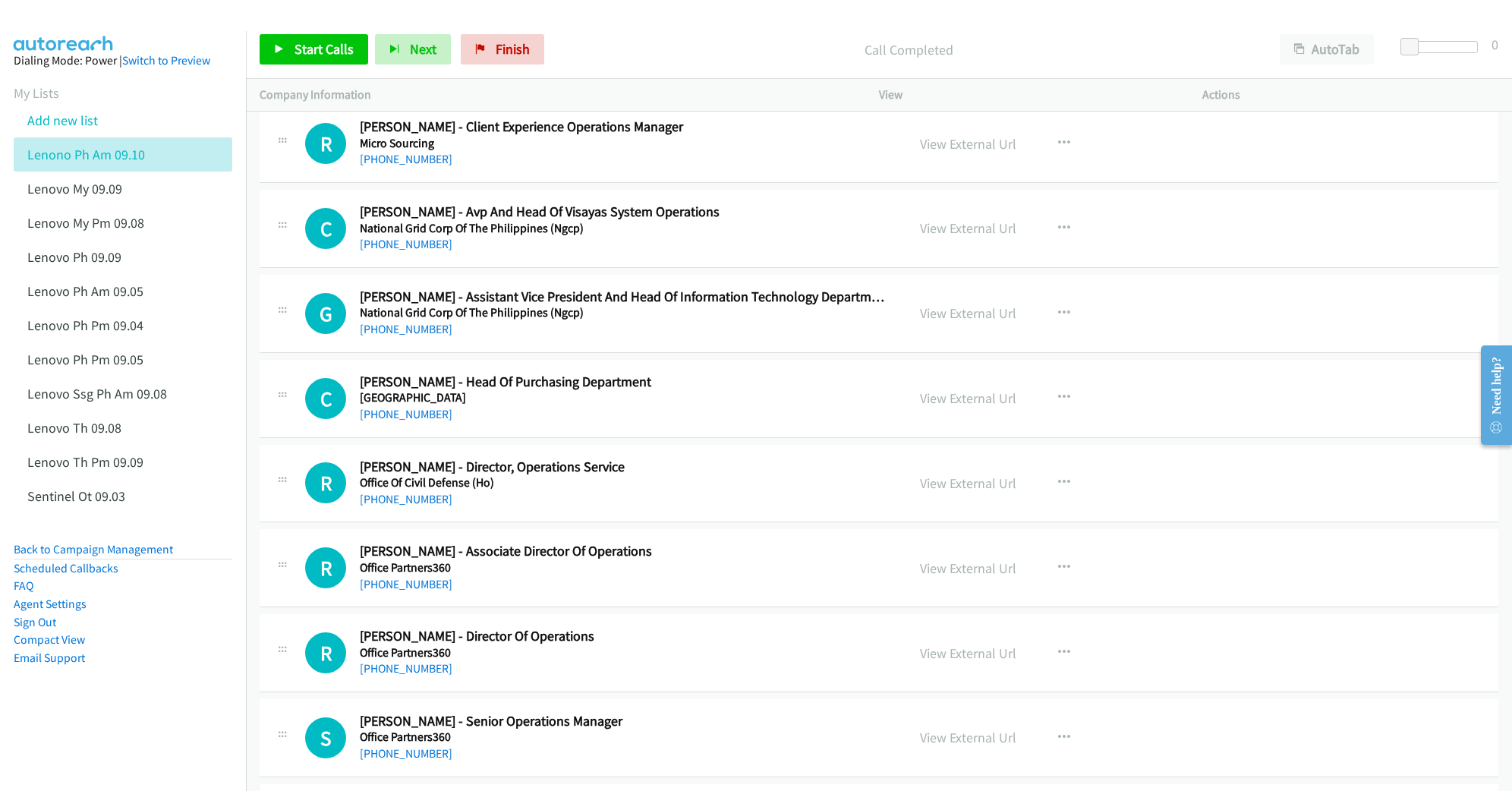
scroll to position [7836, 0]
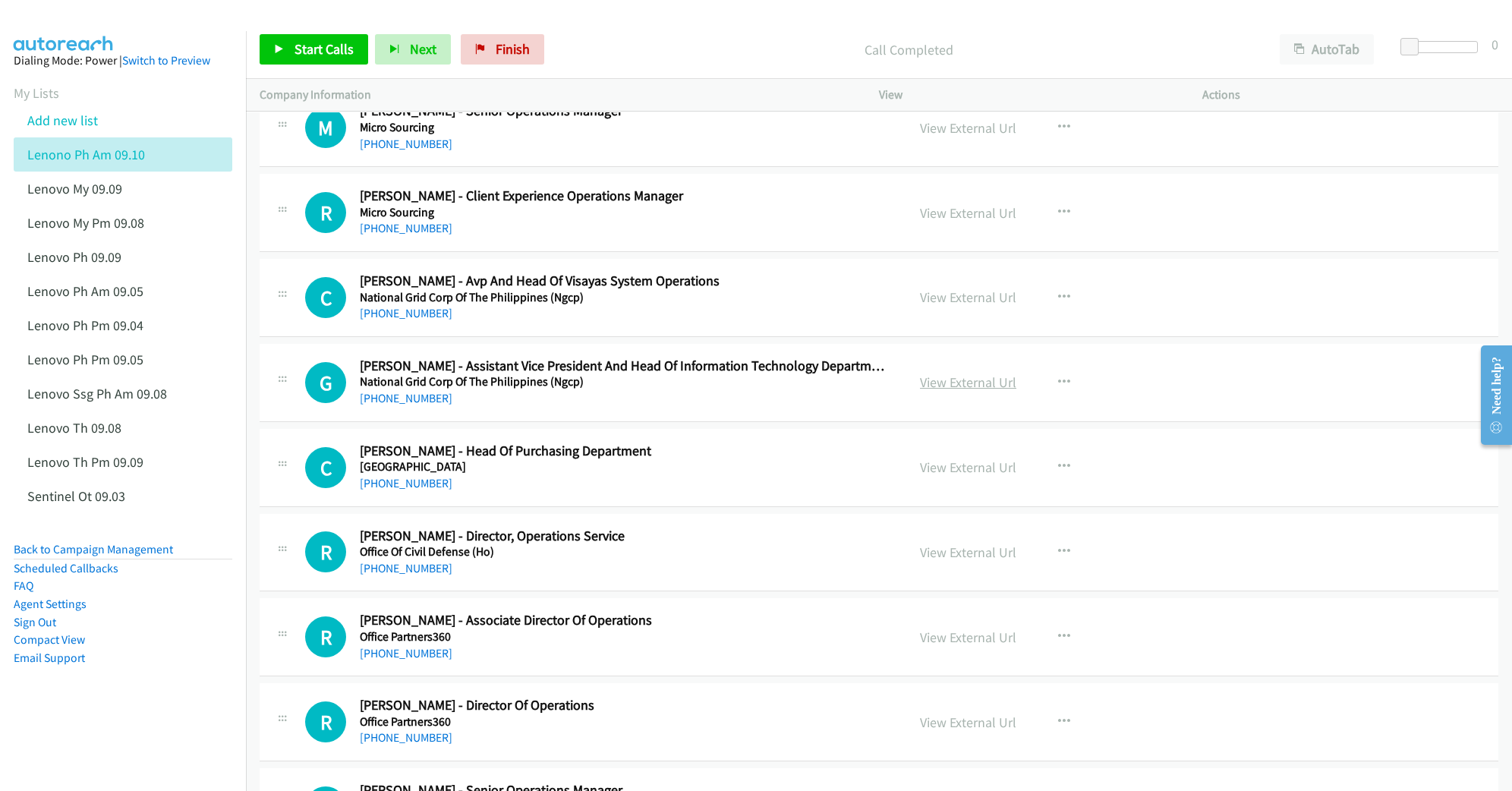
click at [937, 391] on link "View External Url" at bounding box center [968, 383] width 97 height 18
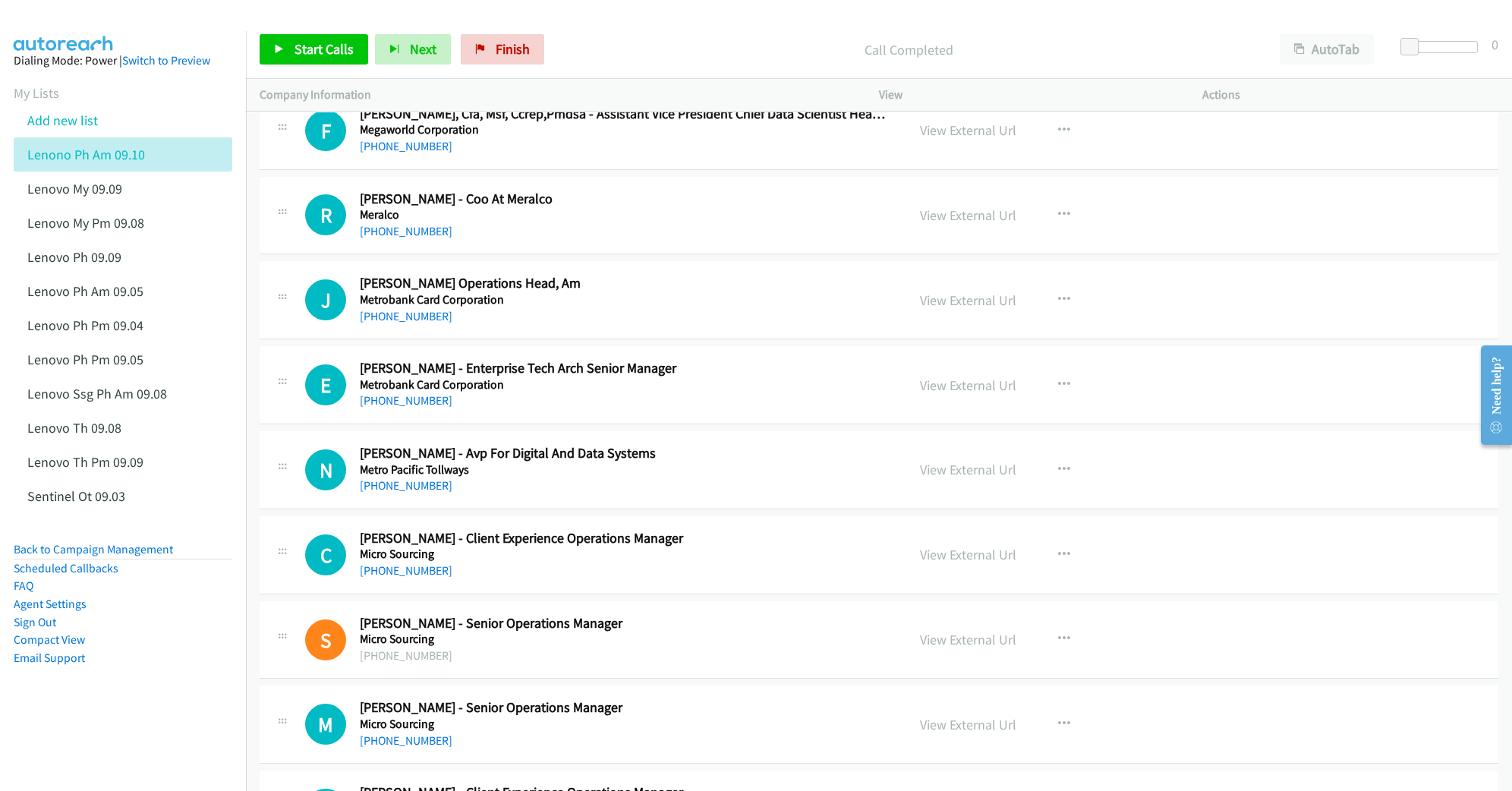
scroll to position [7229, 0]
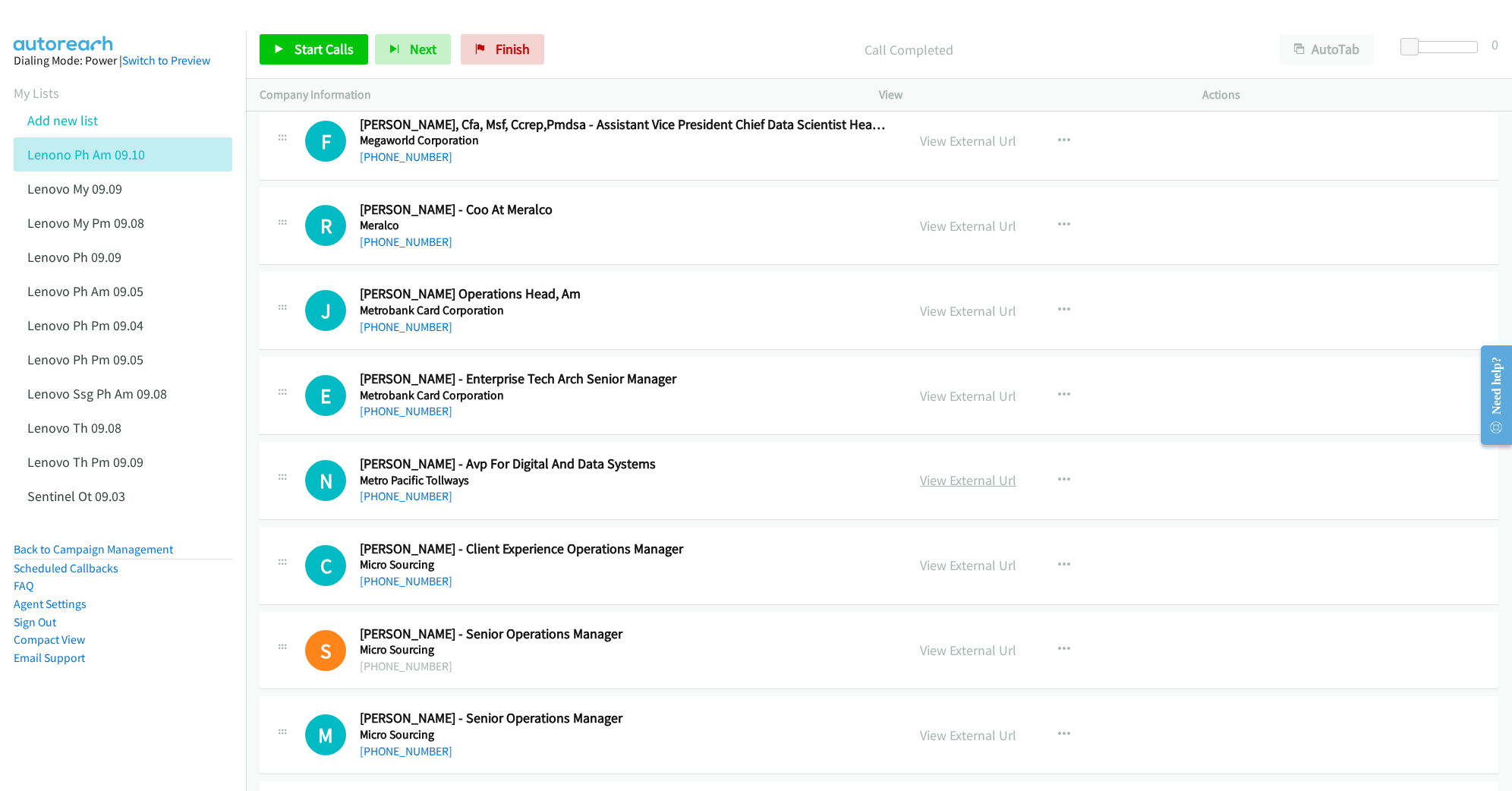
click at [951, 489] on link "View External Url" at bounding box center [968, 480] width 97 height 18
click at [948, 405] on link "View External Url" at bounding box center [968, 396] width 97 height 18
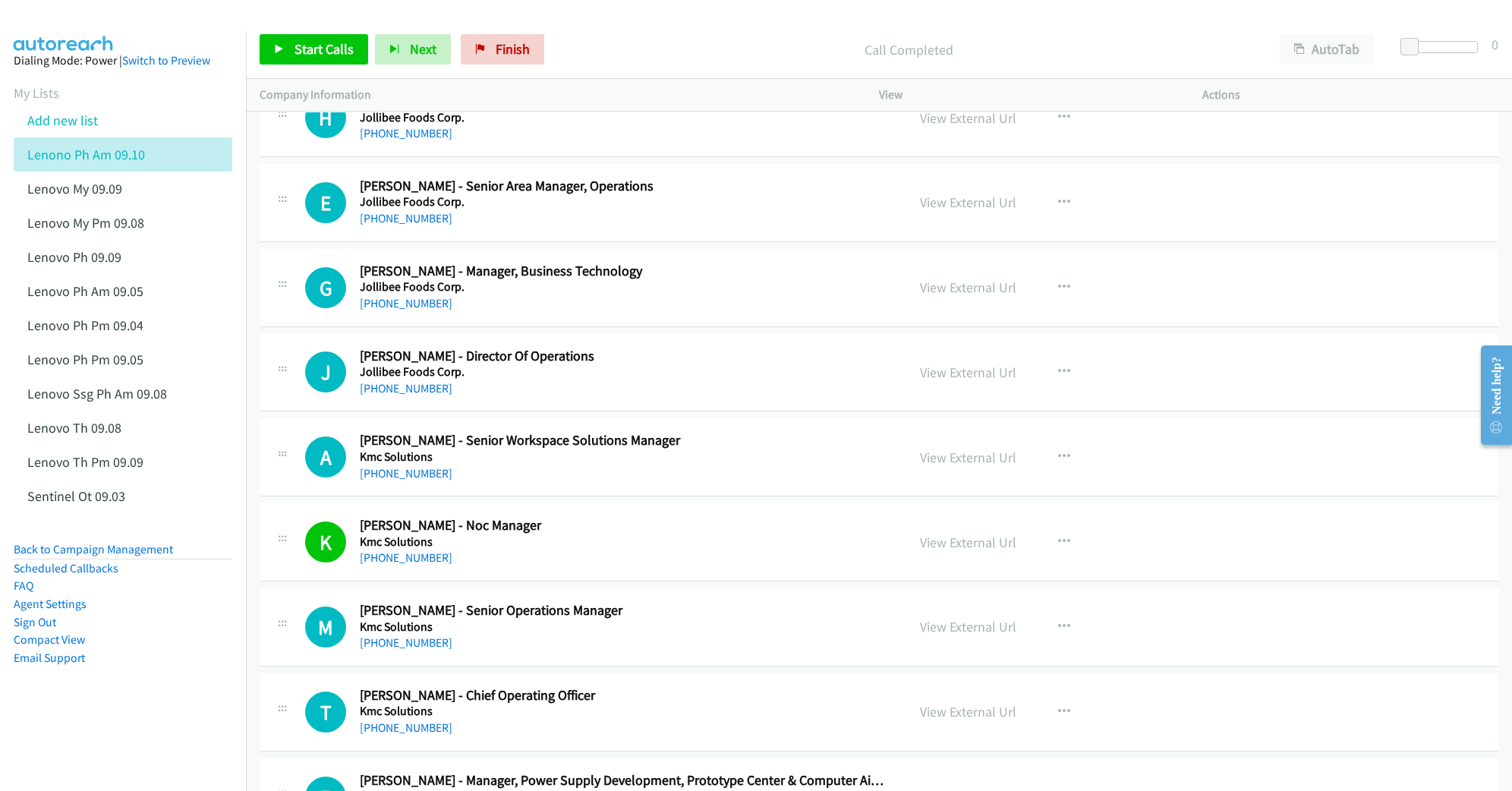
scroll to position [5710, 0]
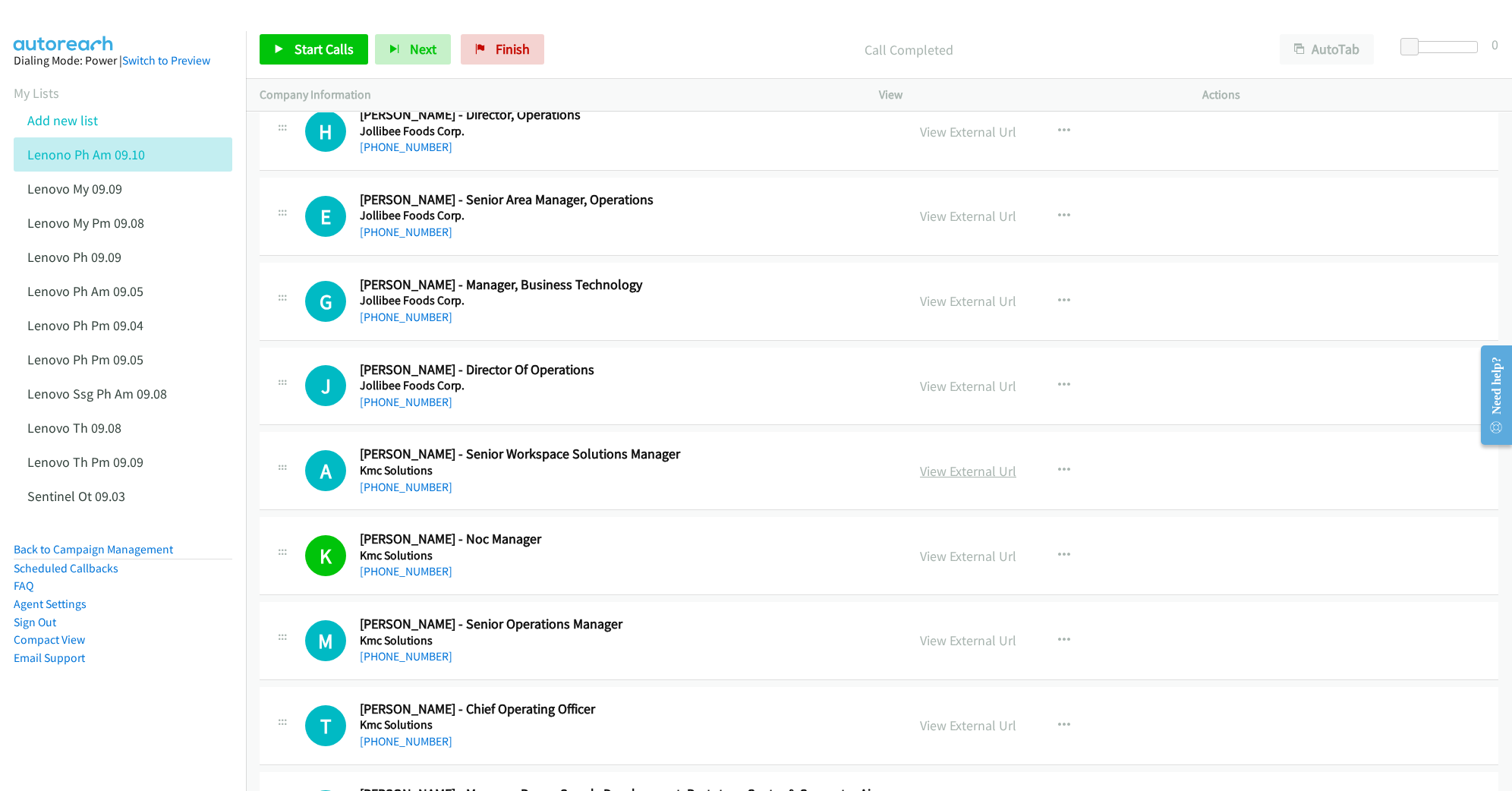
click at [938, 480] on link "View External Url" at bounding box center [968, 471] width 97 height 18
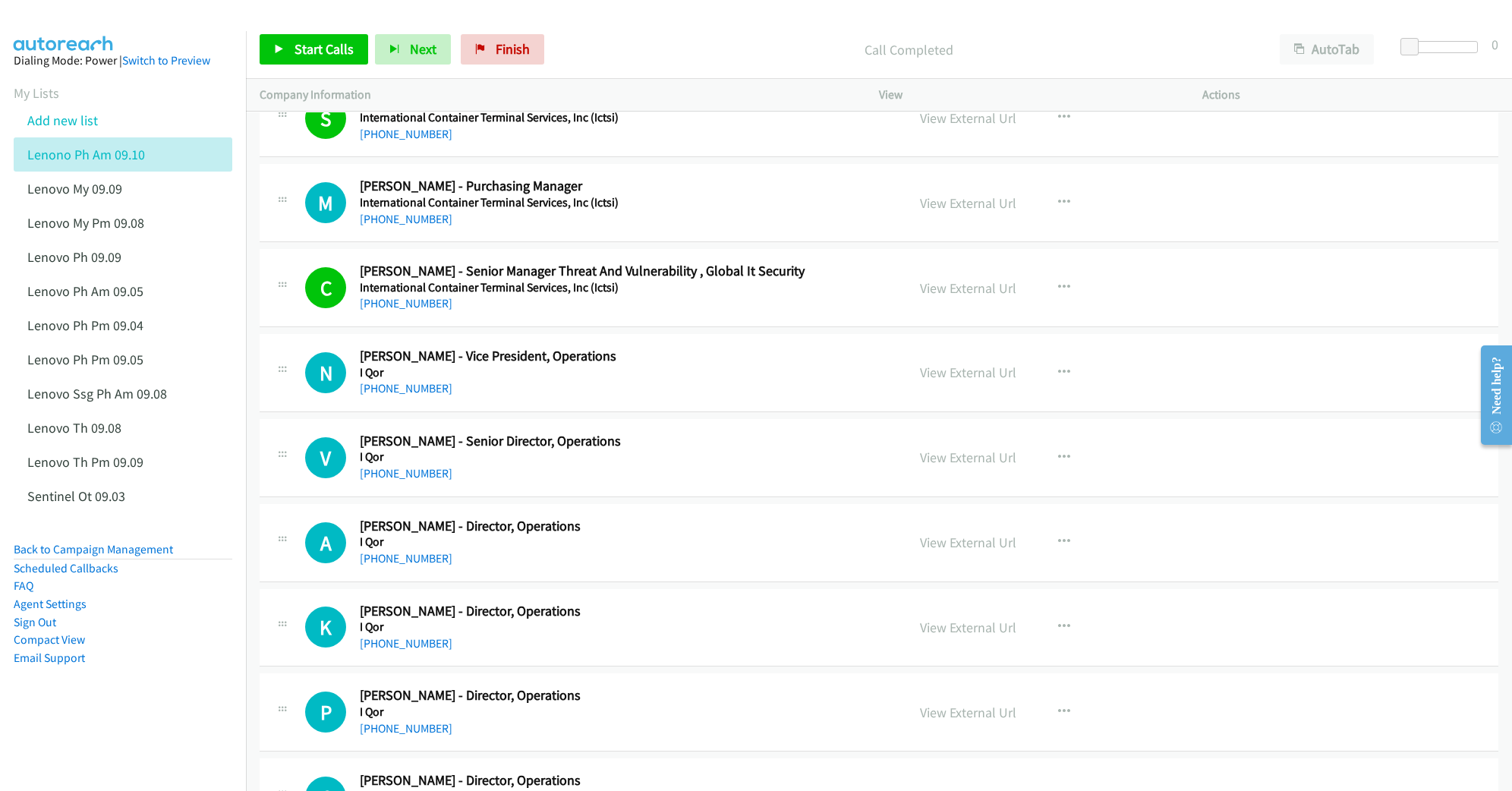
scroll to position [3787, 0]
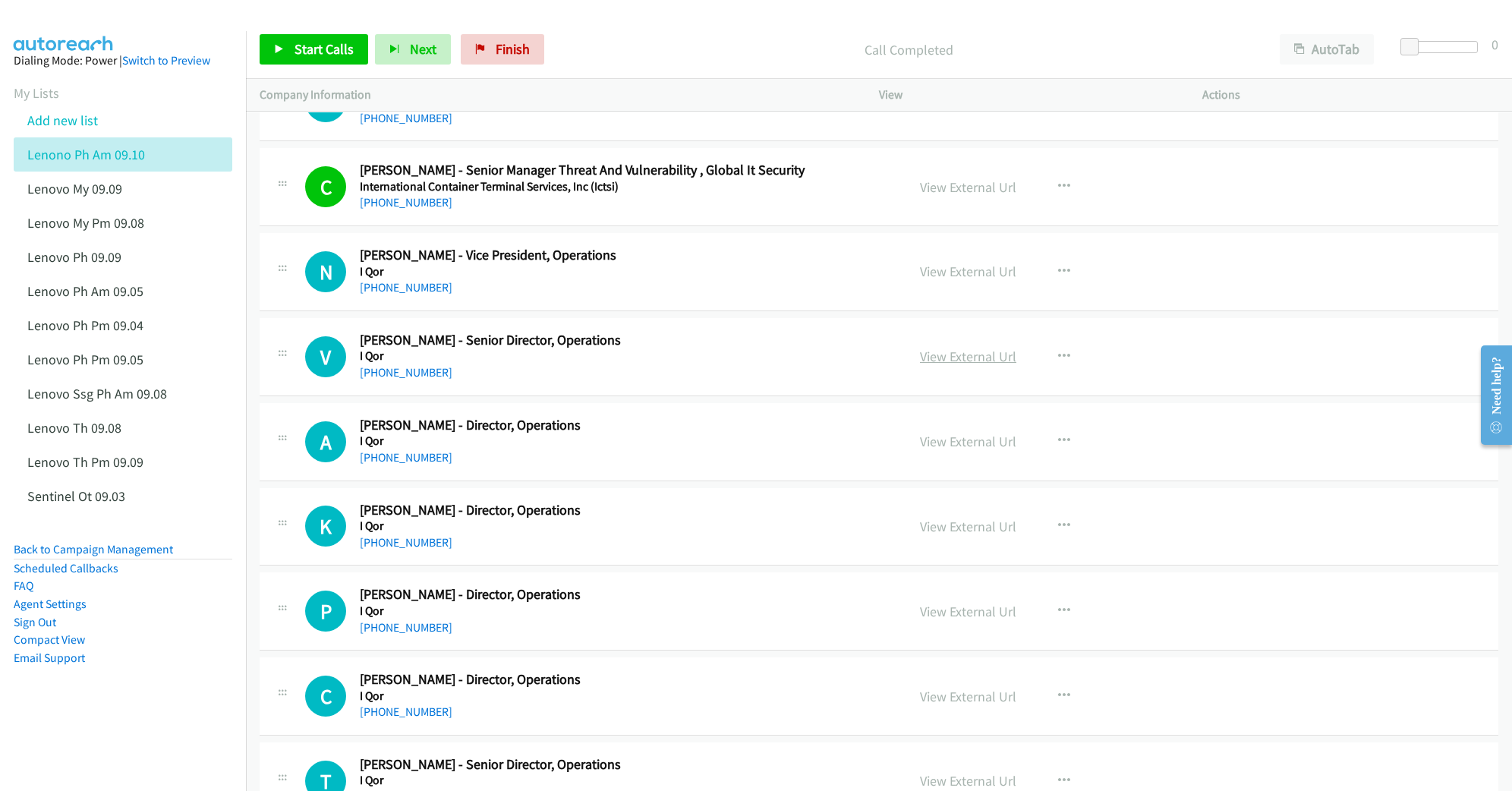
click at [966, 366] on link "View External Url" at bounding box center [968, 357] width 97 height 18
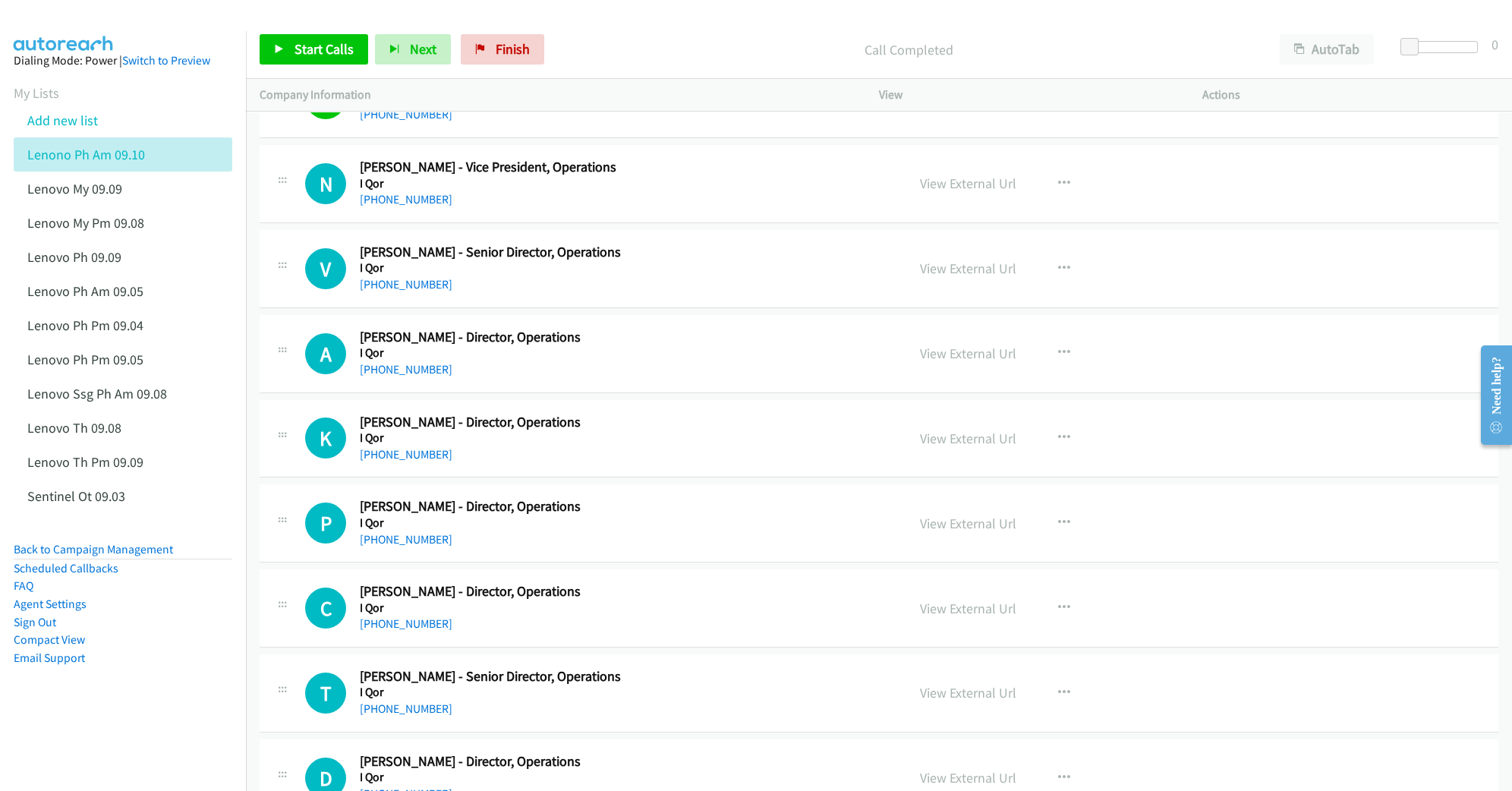
scroll to position [3888, 0]
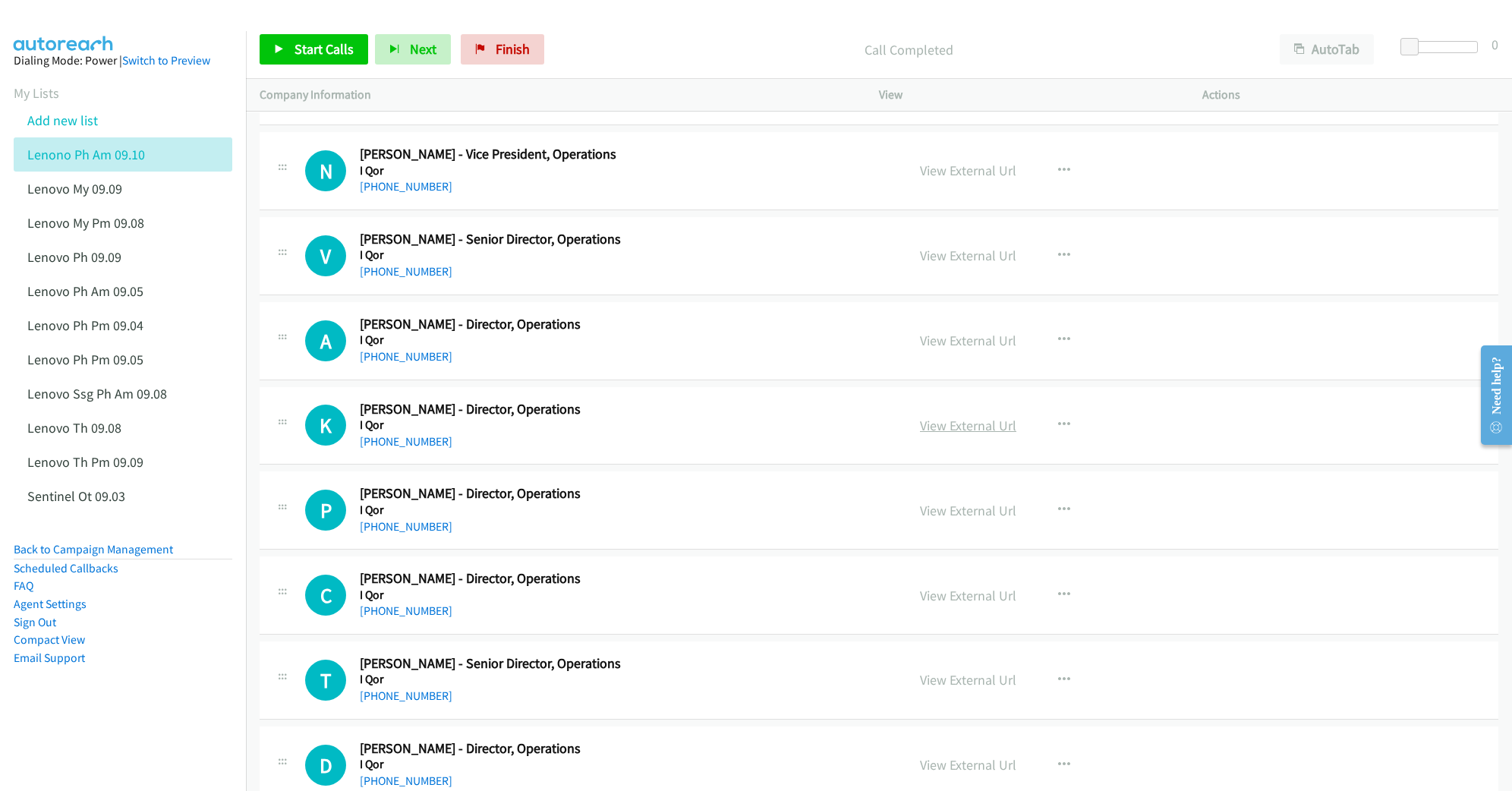
click at [949, 430] on link "View External Url" at bounding box center [968, 425] width 97 height 18
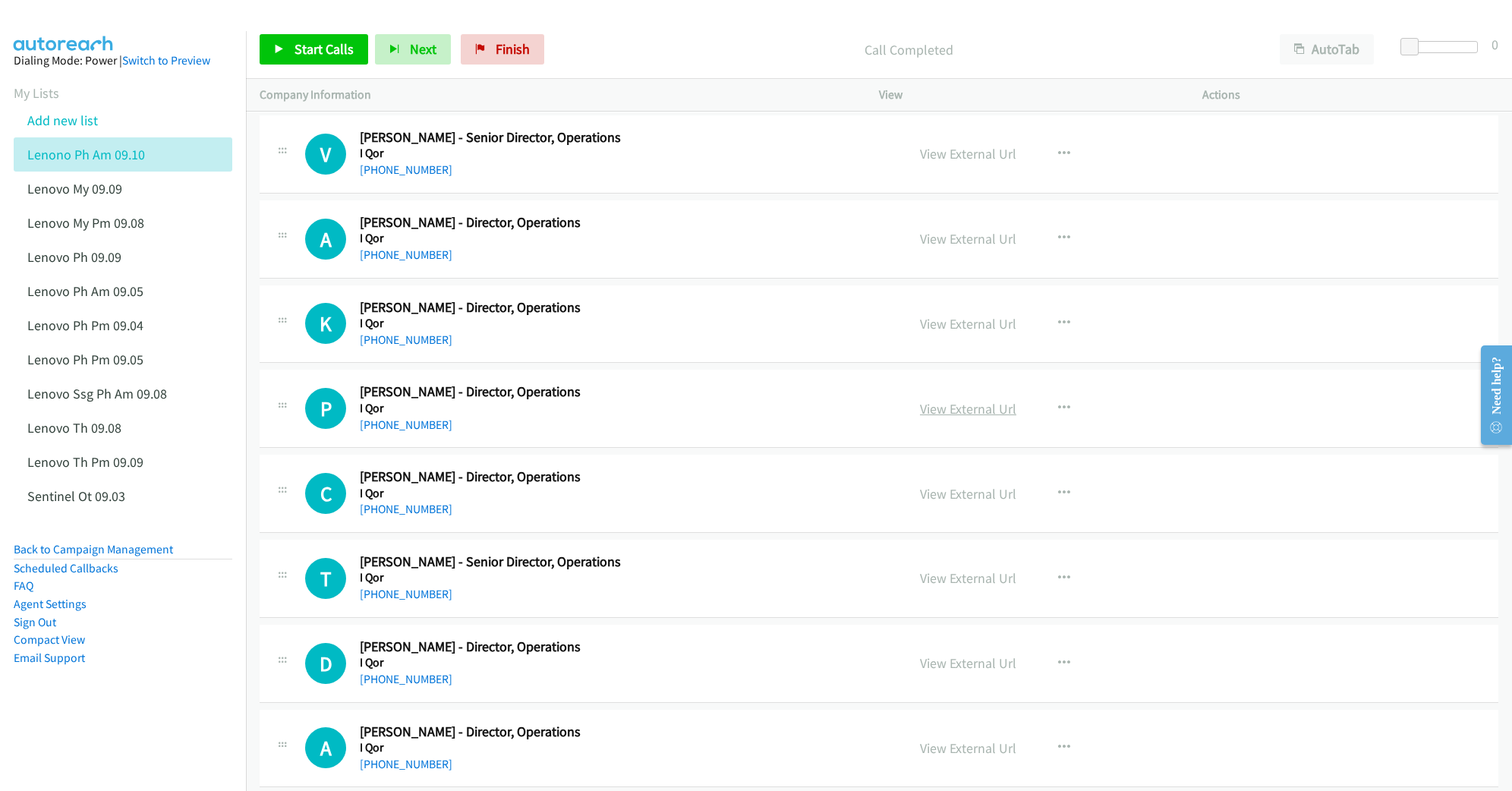
click at [927, 417] on link "View External Url" at bounding box center [968, 409] width 97 height 18
click at [948, 502] on link "View External Url" at bounding box center [968, 494] width 97 height 18
click at [933, 587] on link "View External Url" at bounding box center [968, 578] width 97 height 18
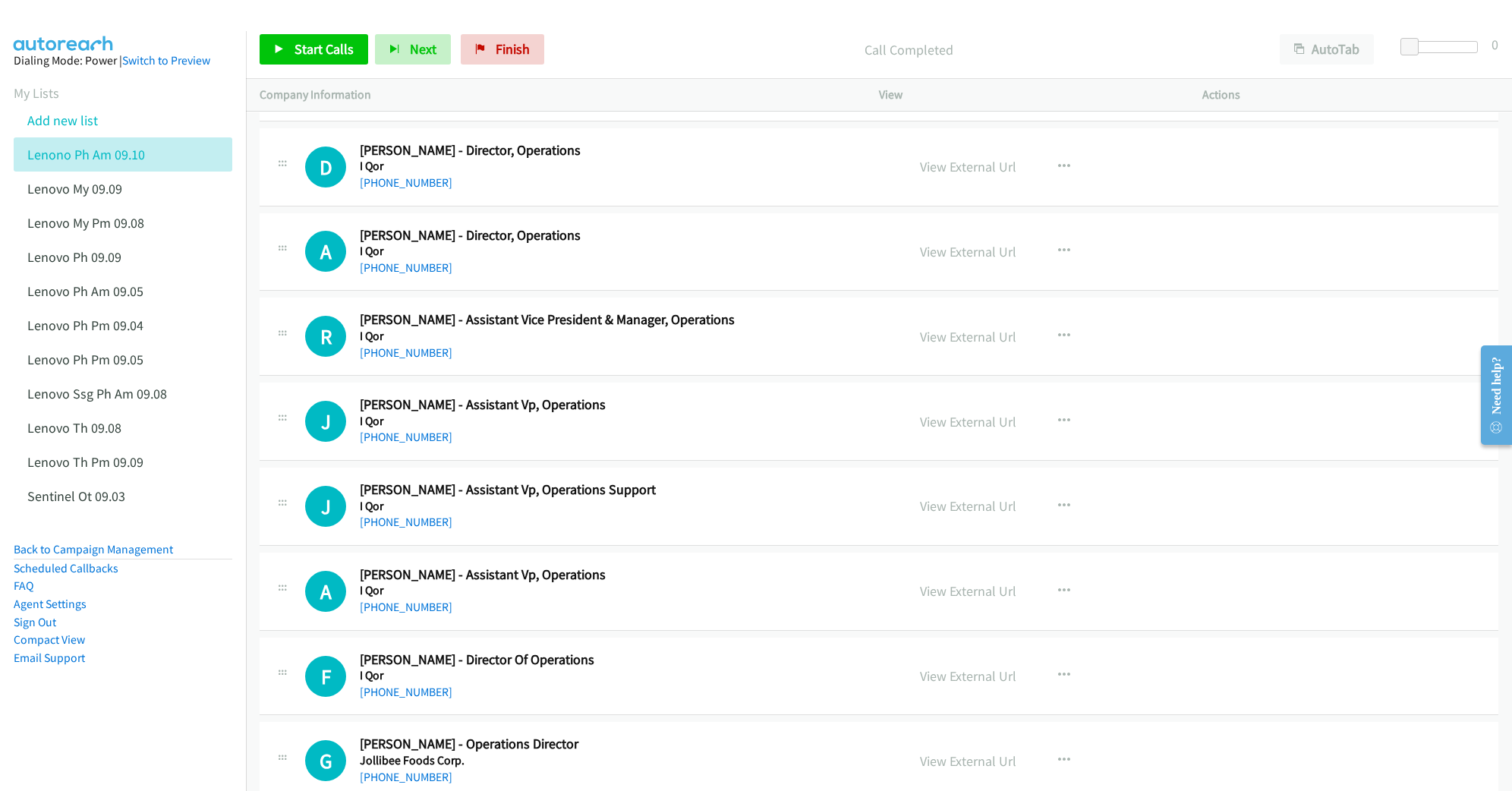
scroll to position [4496, 0]
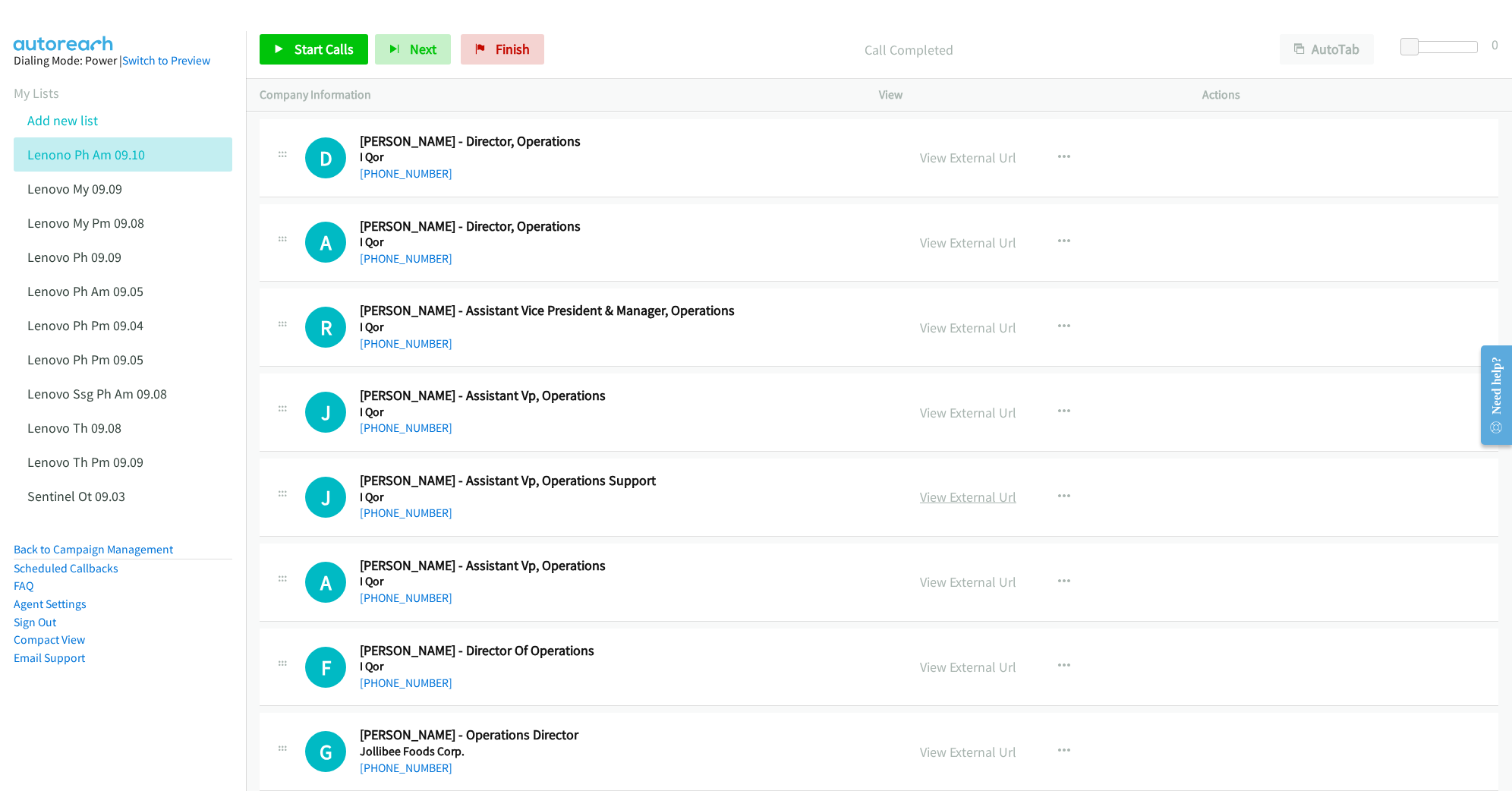
click at [929, 506] on link "View External Url" at bounding box center [968, 497] width 97 height 18
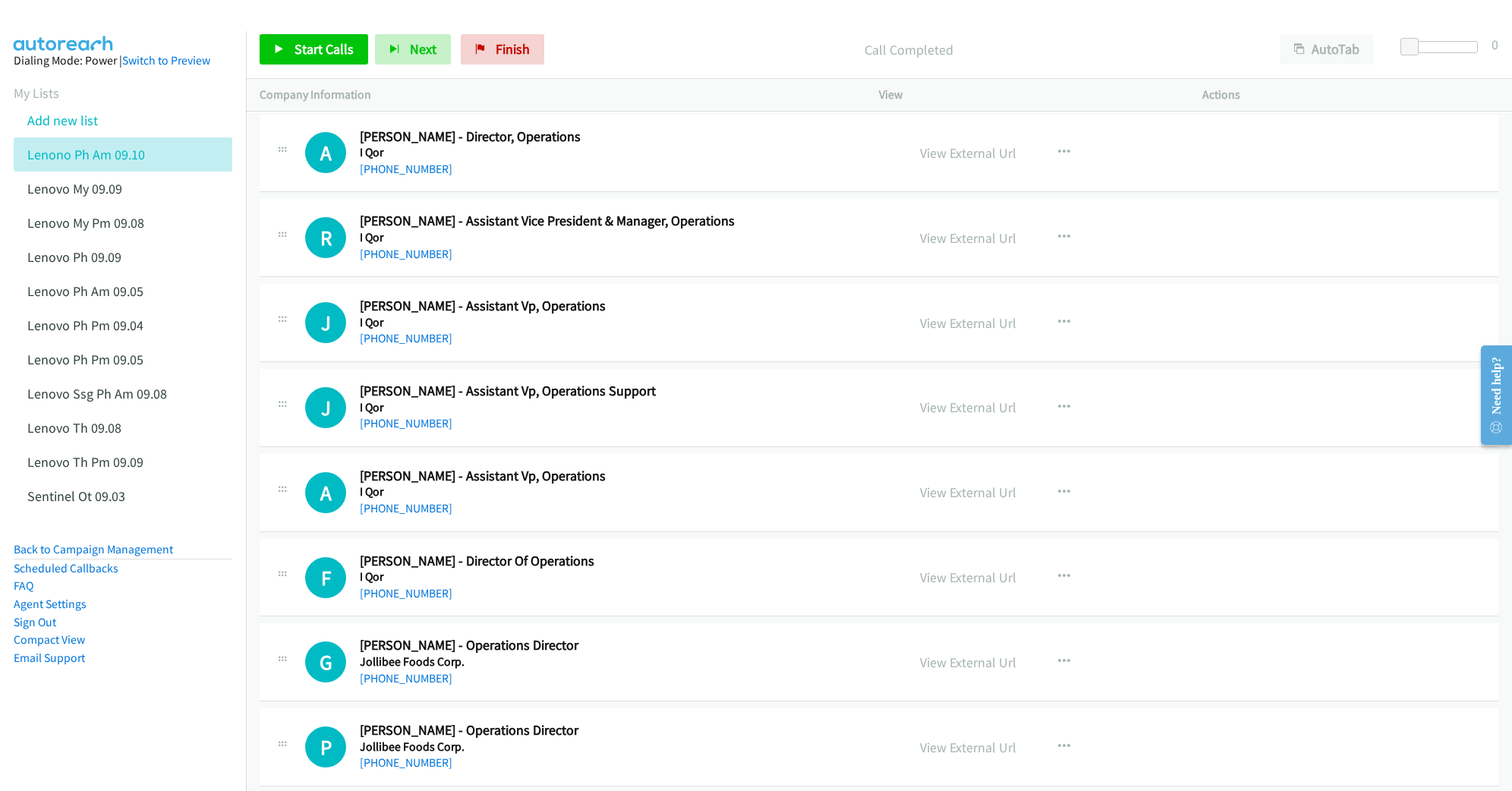
scroll to position [4598, 0]
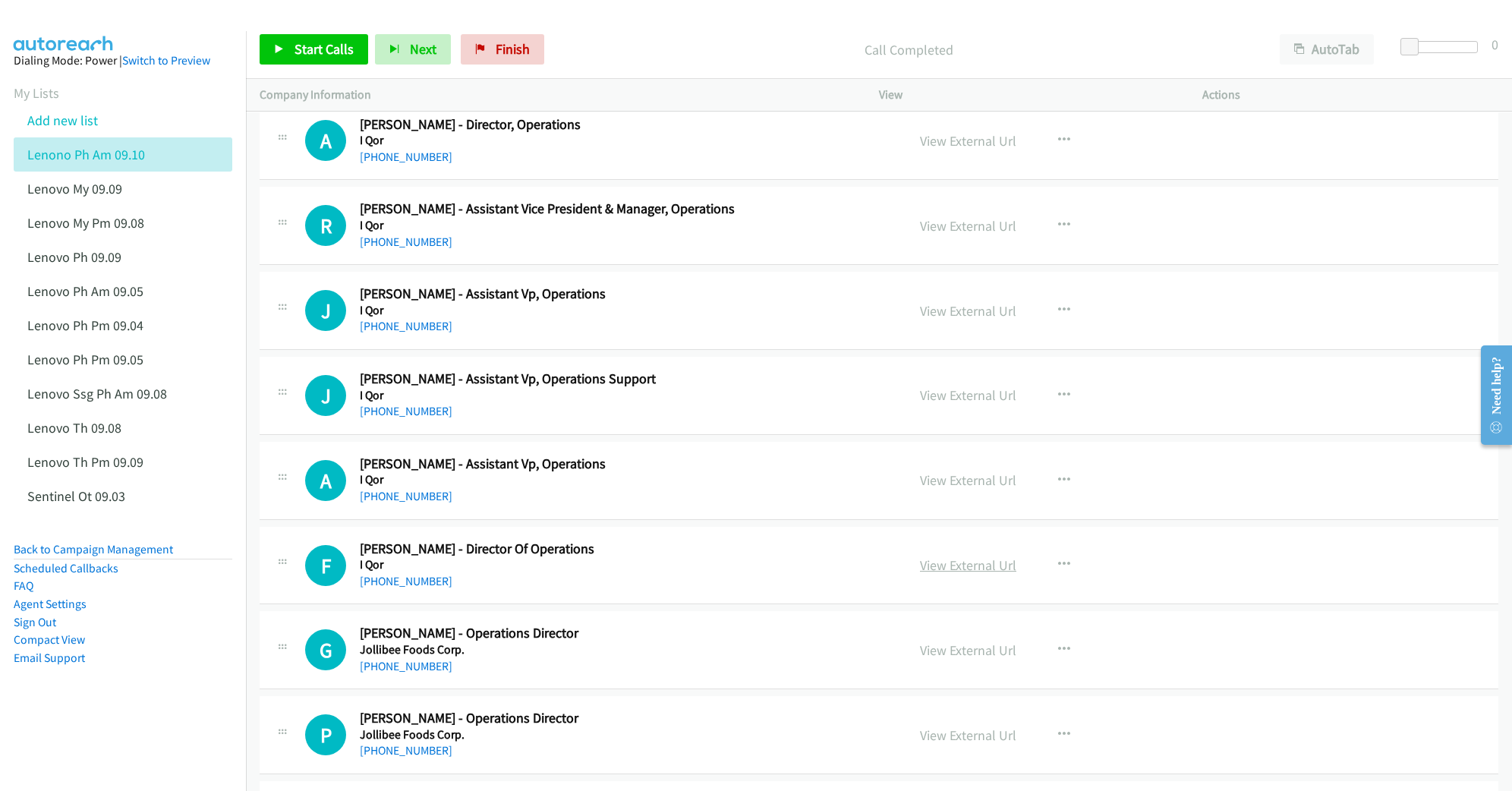
click at [929, 574] on link "View External Url" at bounding box center [968, 566] width 97 height 18
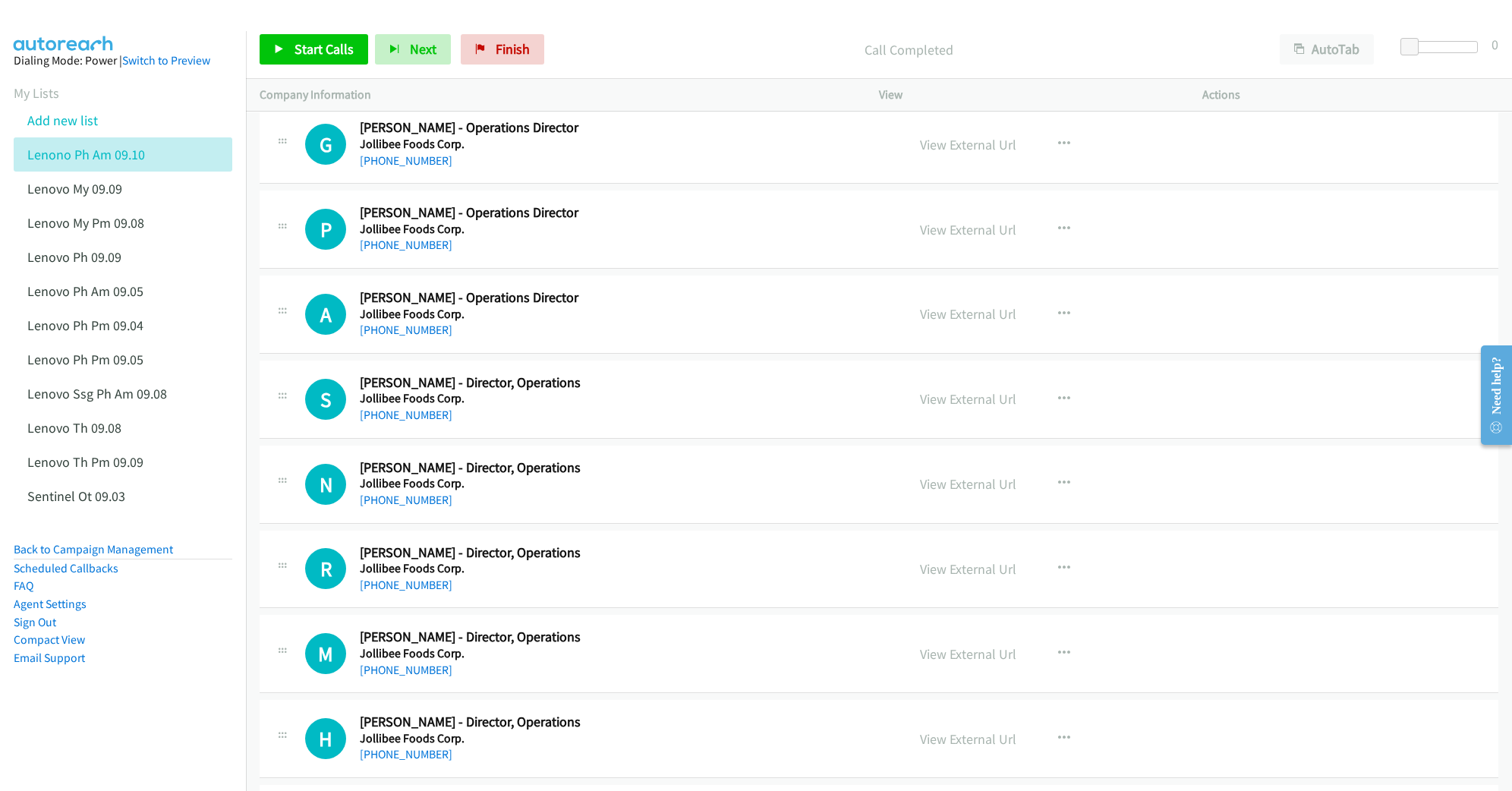
scroll to position [5205, 0]
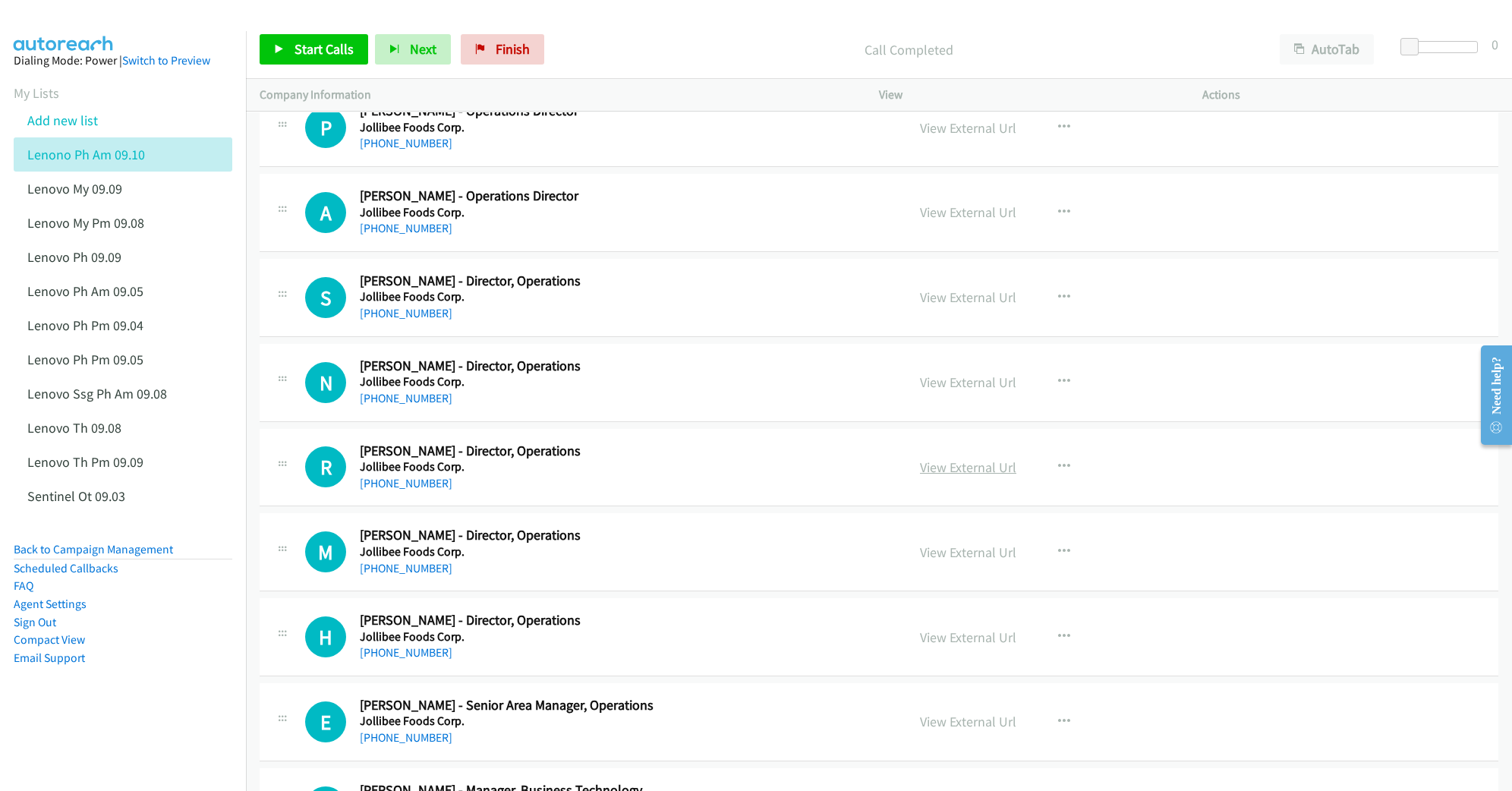
click at [945, 476] on link "View External Url" at bounding box center [968, 467] width 97 height 18
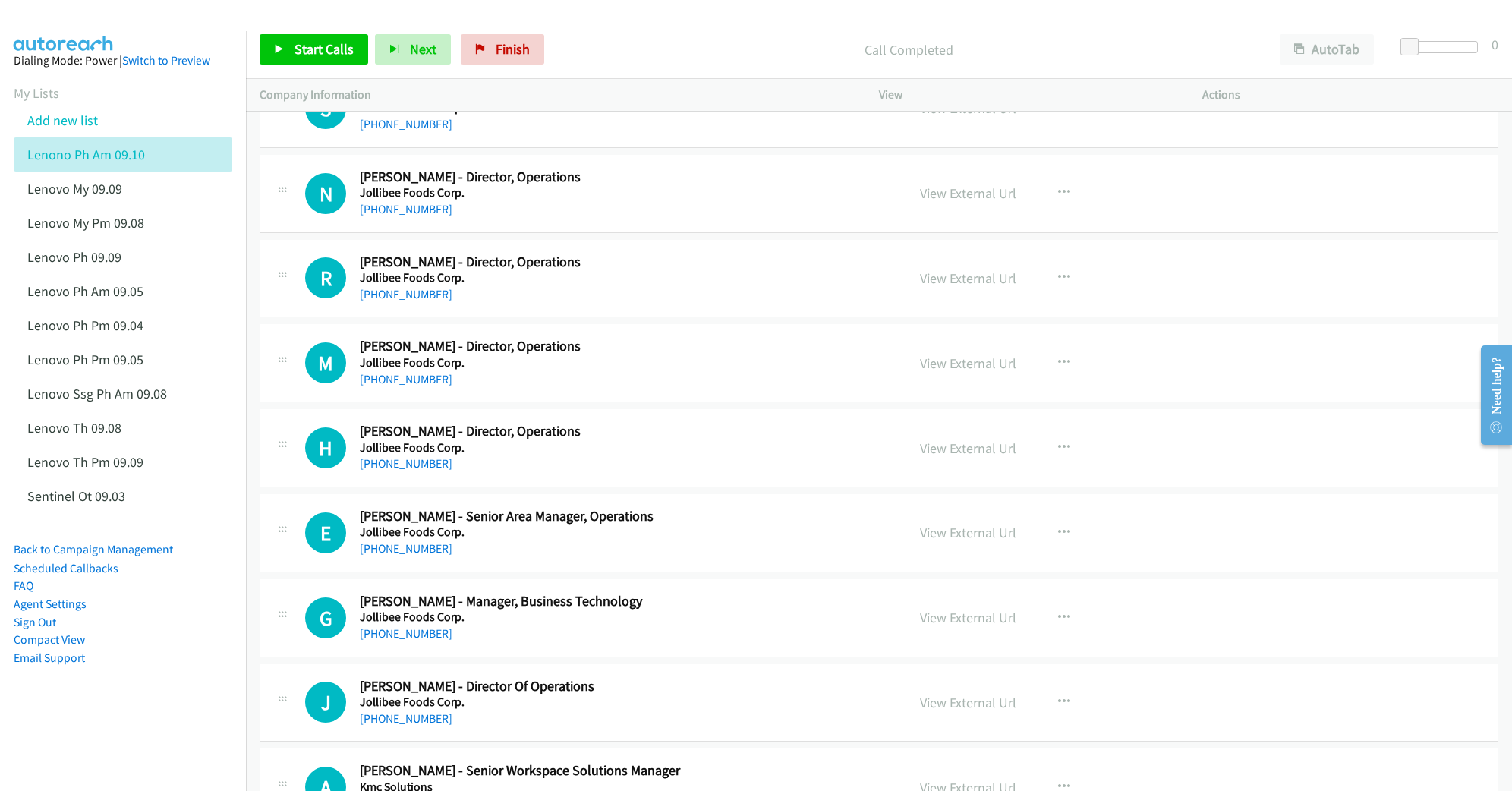
scroll to position [5407, 0]
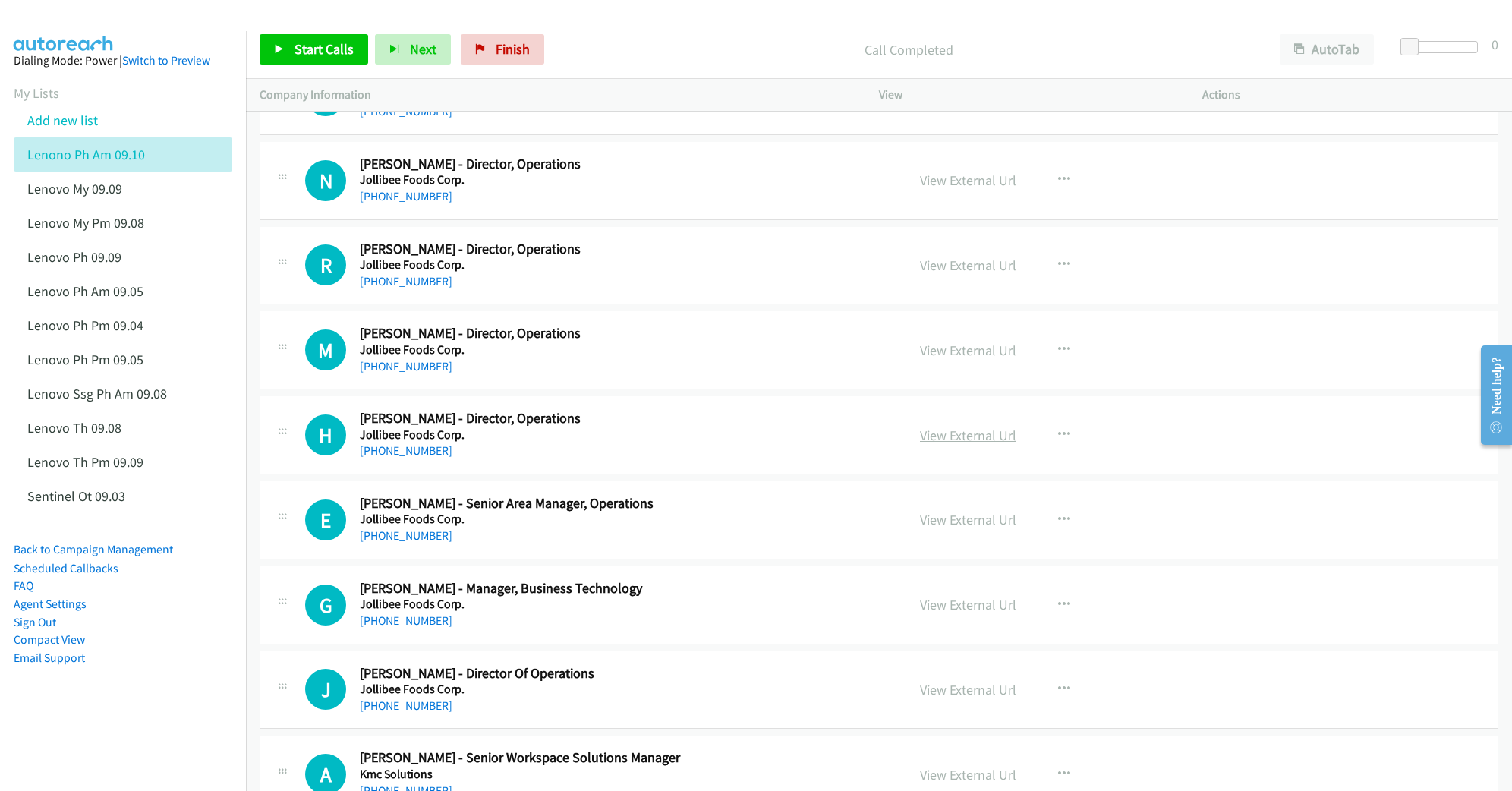
click at [958, 444] on link "View External Url" at bounding box center [968, 435] width 97 height 18
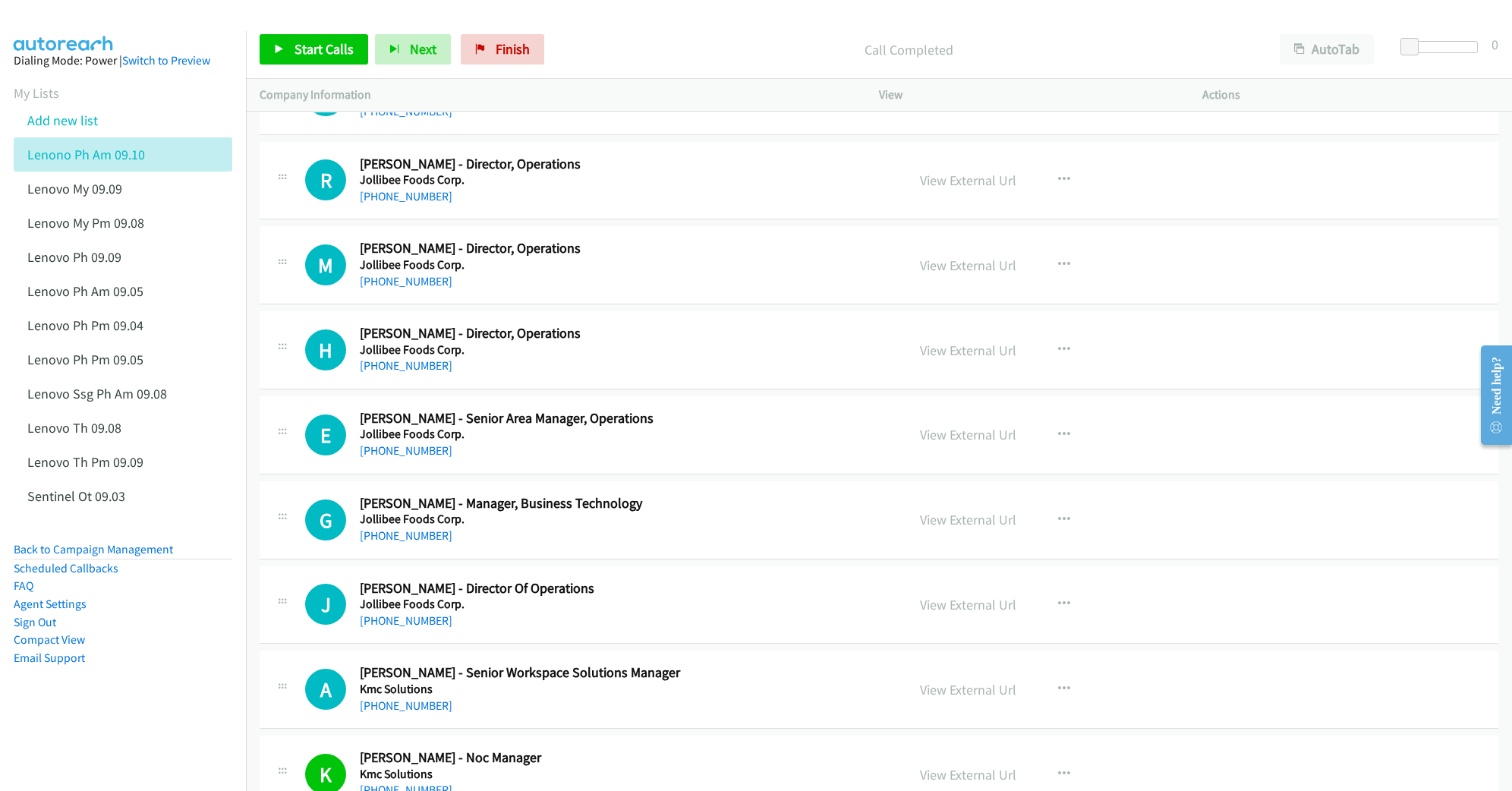
scroll to position [5508, 0]
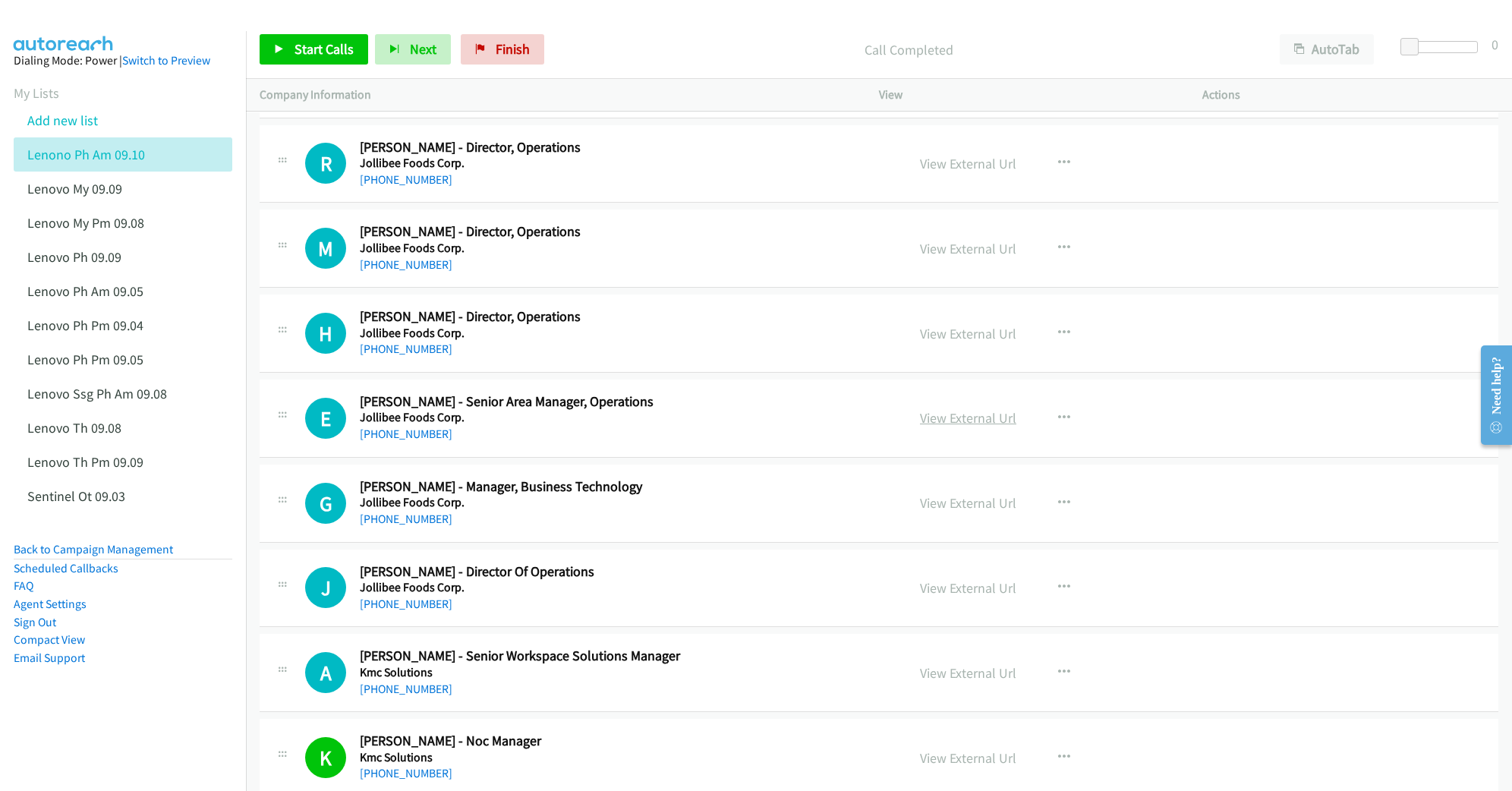
click at [927, 426] on link "View External Url" at bounding box center [968, 418] width 97 height 18
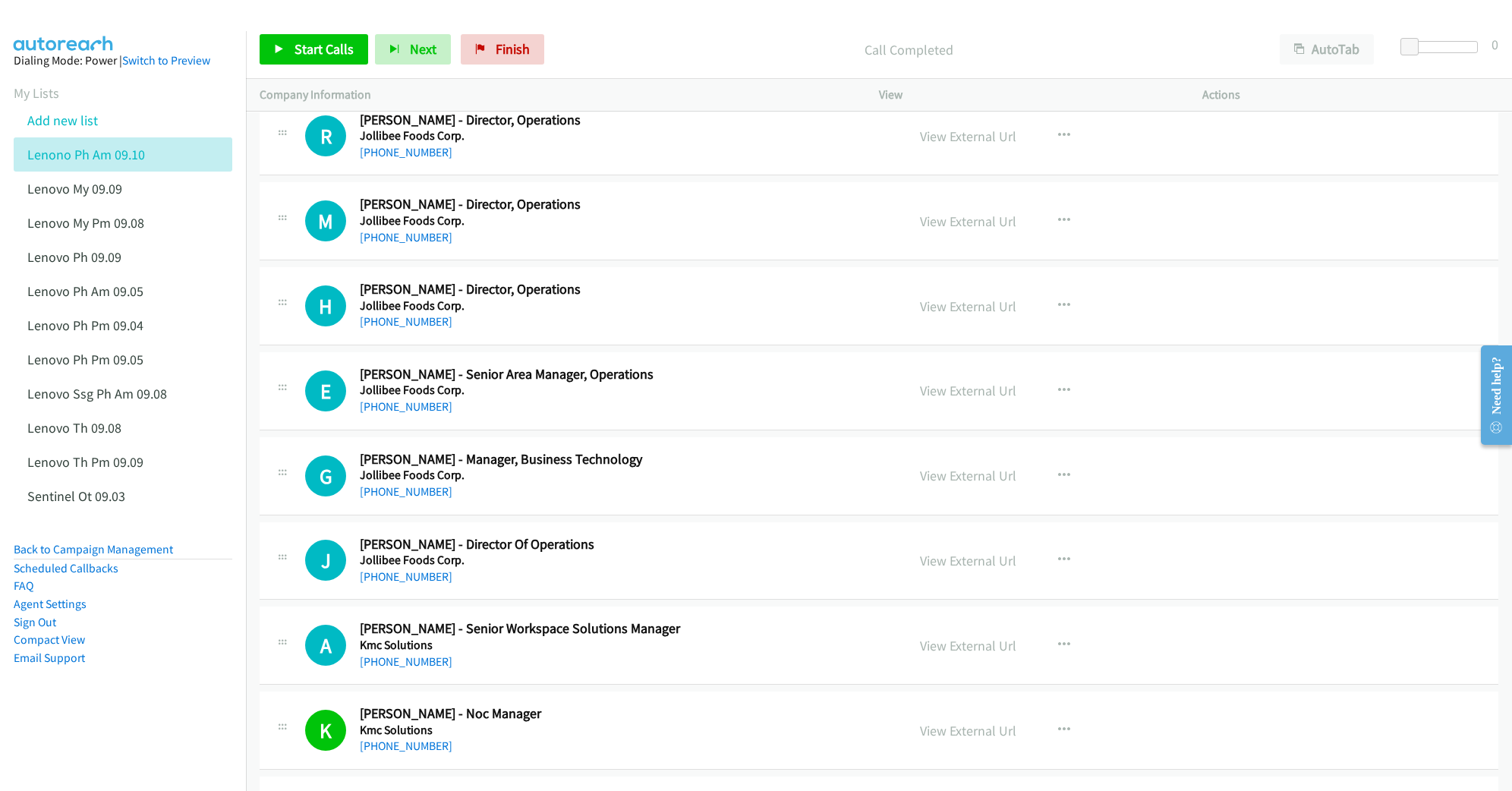
scroll to position [5609, 0]
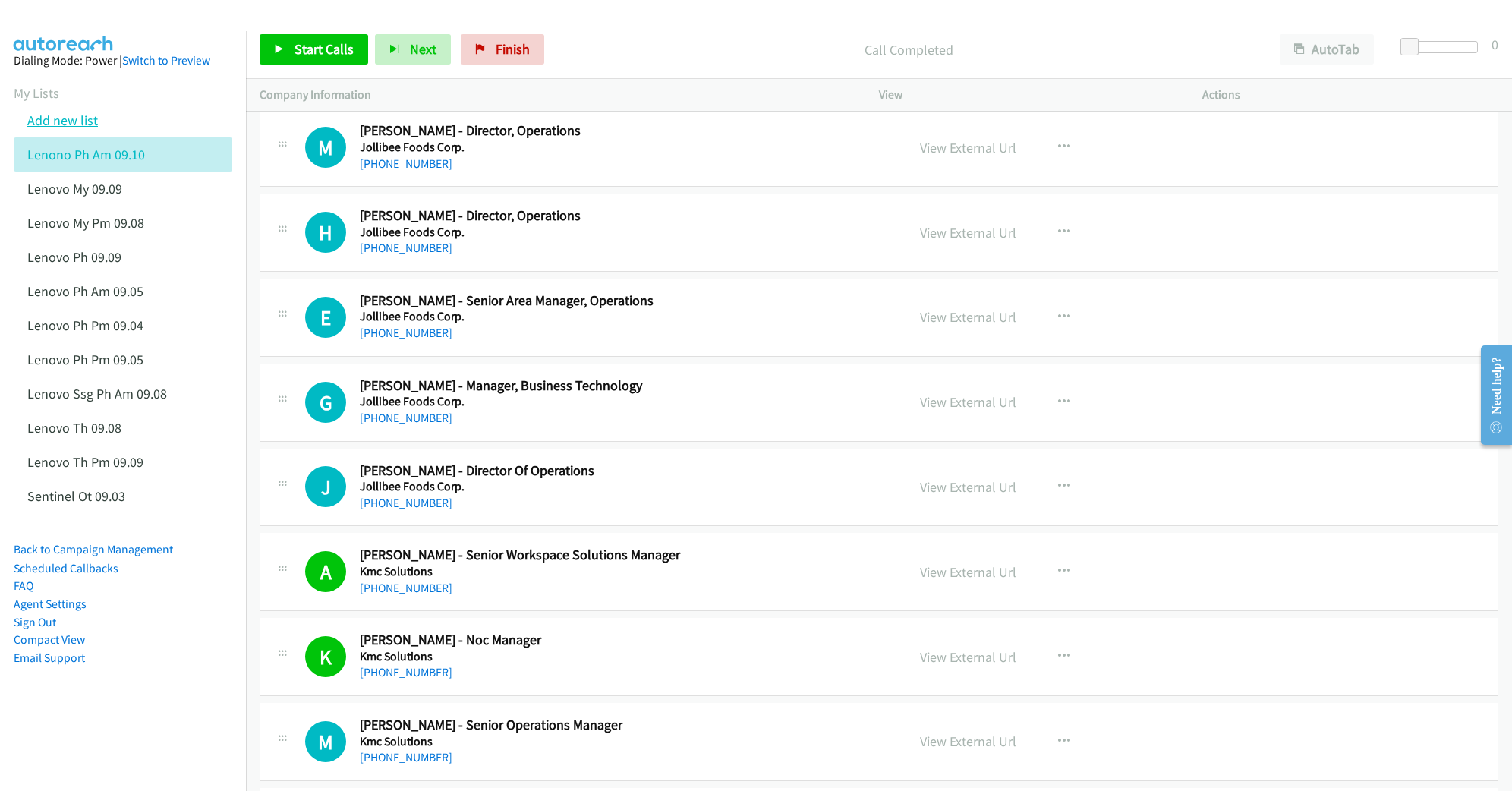
click at [63, 116] on link "Add new list" at bounding box center [63, 121] width 71 height 18
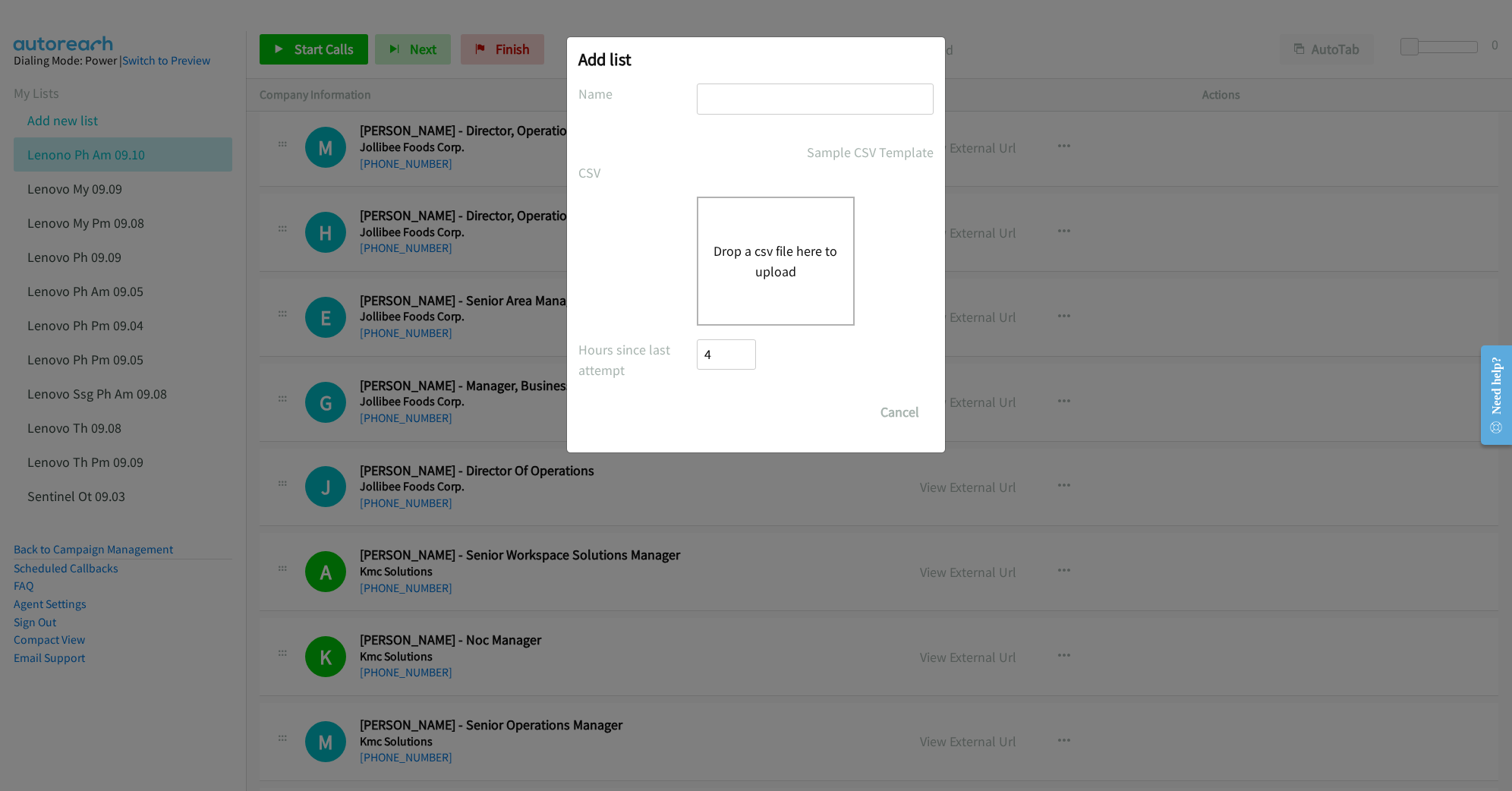
click at [790, 252] on button "Drop a csv file here to upload" at bounding box center [775, 261] width 124 height 41
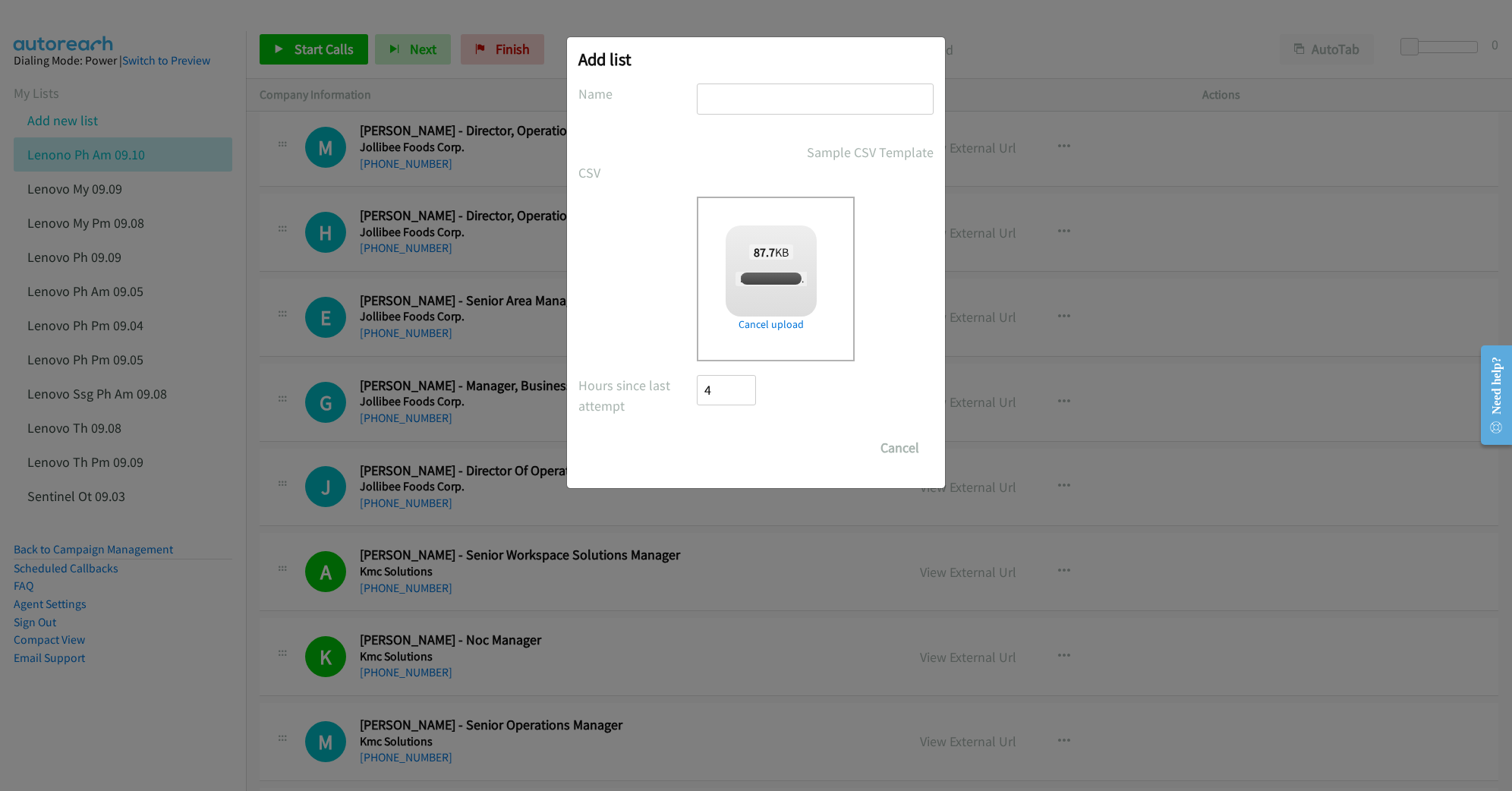
checkbox input "true"
click at [757, 106] on input "text" at bounding box center [815, 98] width 237 height 31
type input "Lenovo 09.10"
click at [724, 450] on input "Save List" at bounding box center [736, 448] width 80 height 30
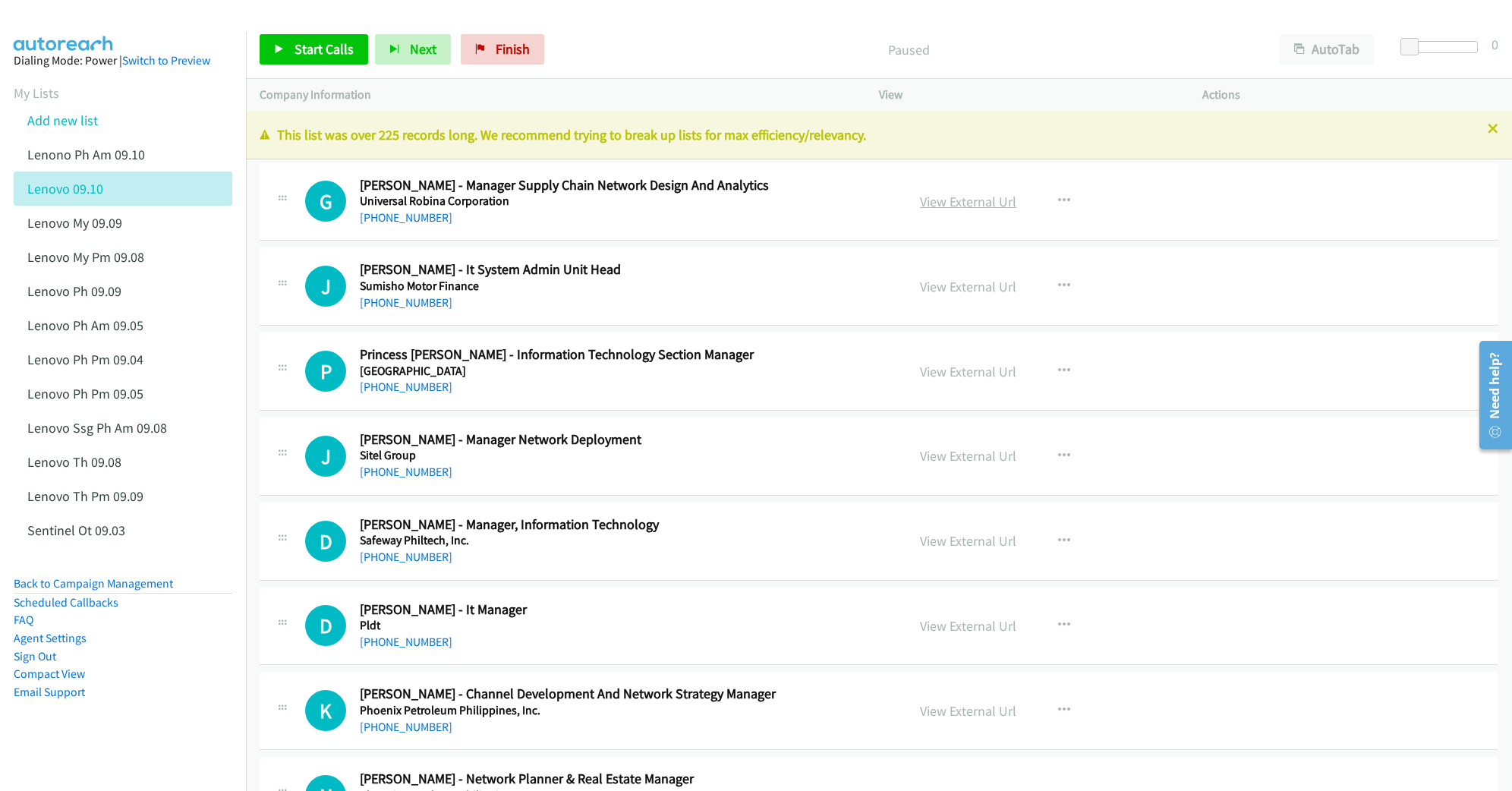
click at [925, 195] on link "View External Url" at bounding box center [968, 202] width 97 height 18
click at [952, 281] on link "View External Url" at bounding box center [968, 287] width 97 height 18
click at [927, 369] on link "View External Url" at bounding box center [968, 372] width 97 height 18
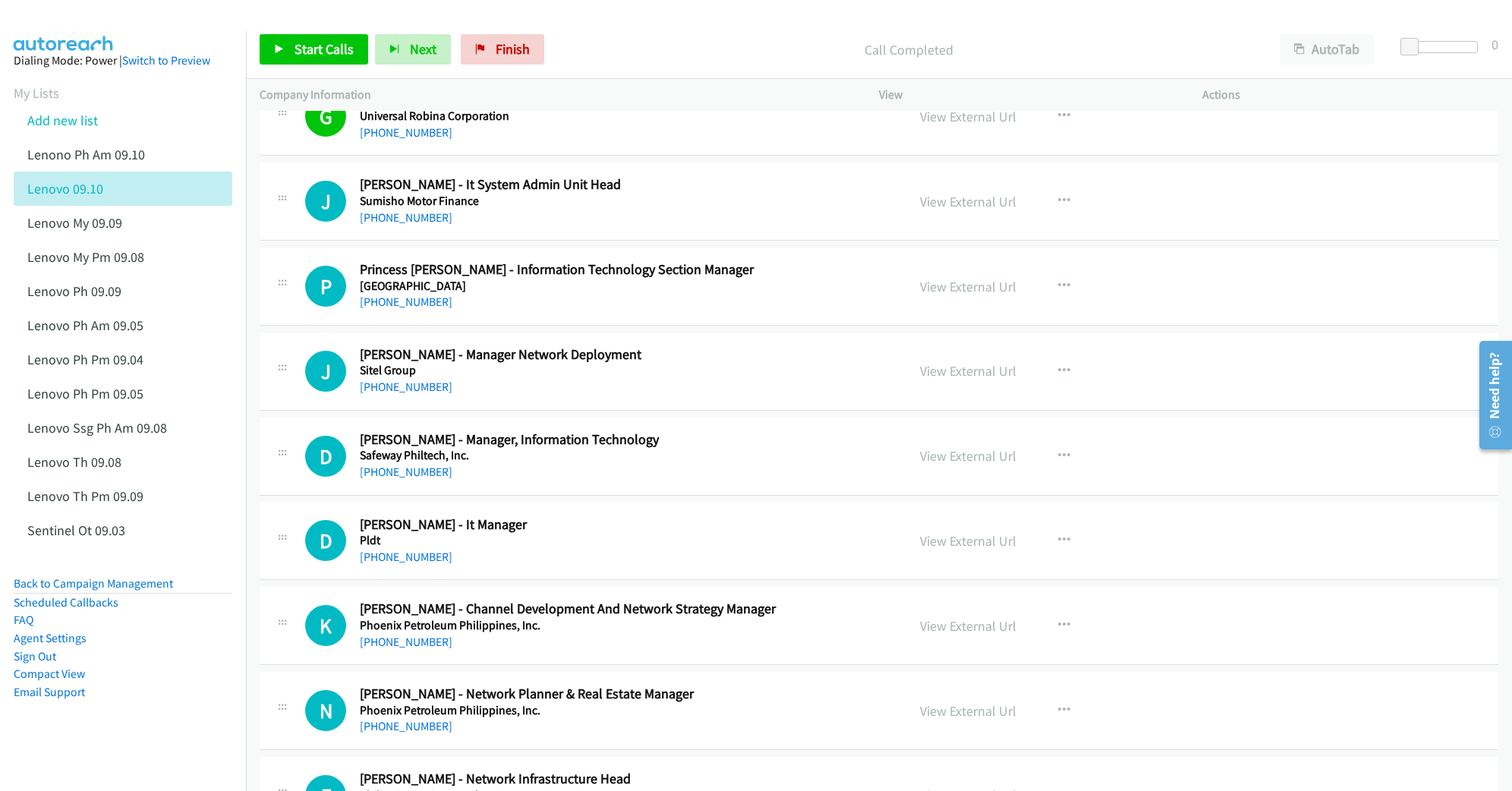
scroll to position [101, 0]
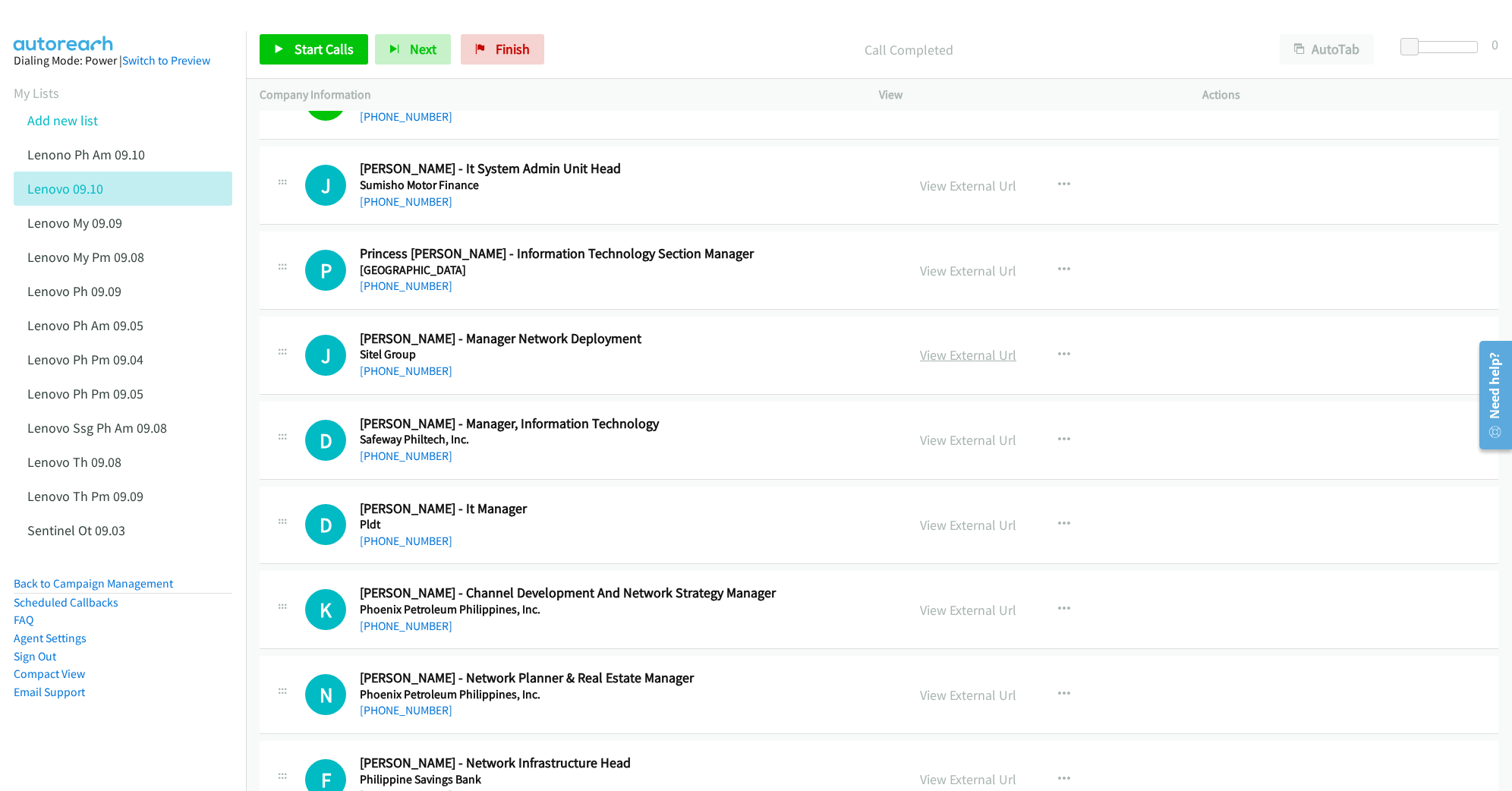
click at [966, 356] on link "View External Url" at bounding box center [968, 355] width 97 height 18
click at [927, 435] on link "View External Url" at bounding box center [968, 440] width 97 height 18
click at [929, 532] on link "View External Url" at bounding box center [968, 526] width 97 height 18
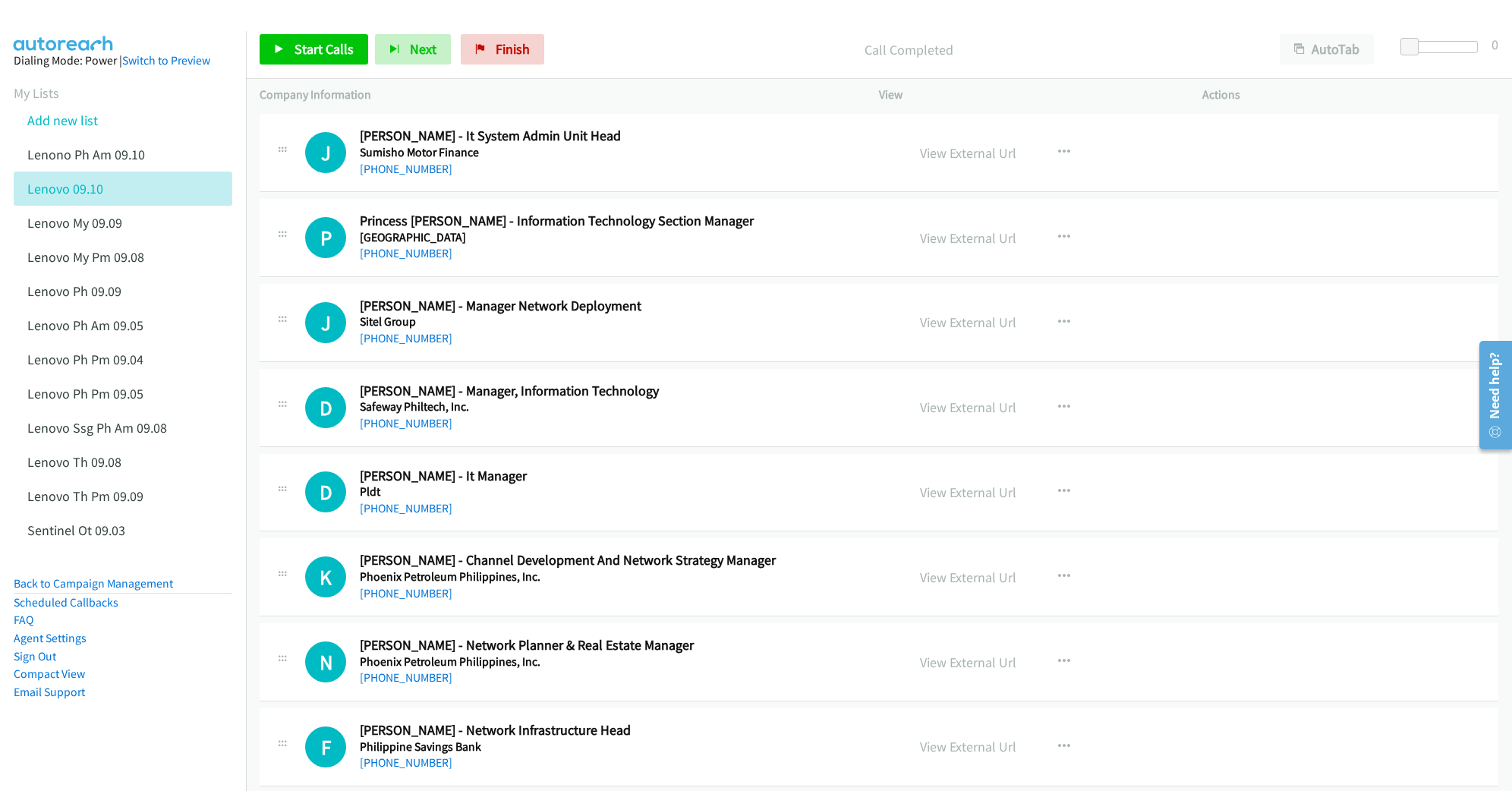
scroll to position [202, 0]
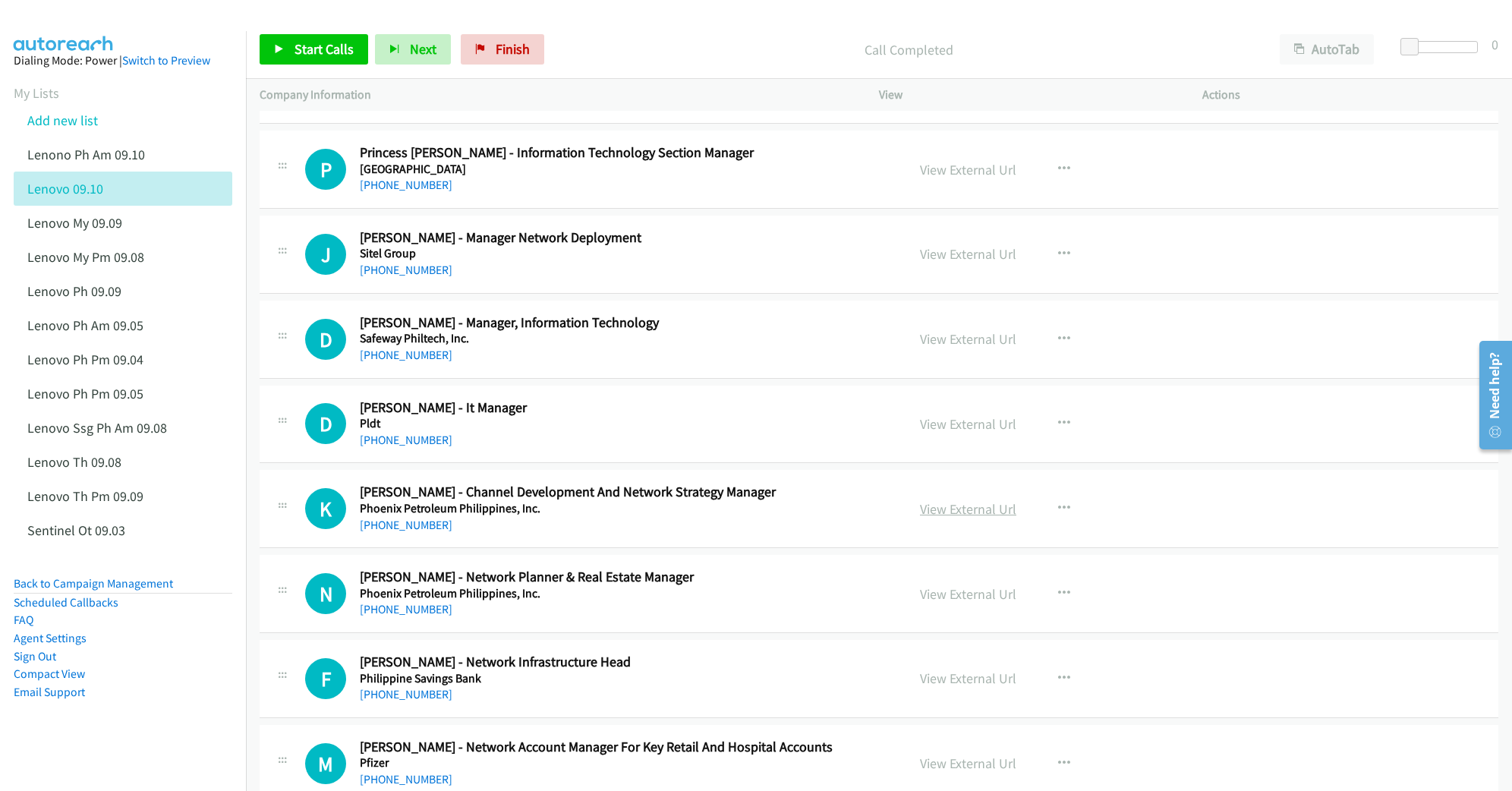
click at [954, 511] on link "View External Url" at bounding box center [968, 509] width 97 height 18
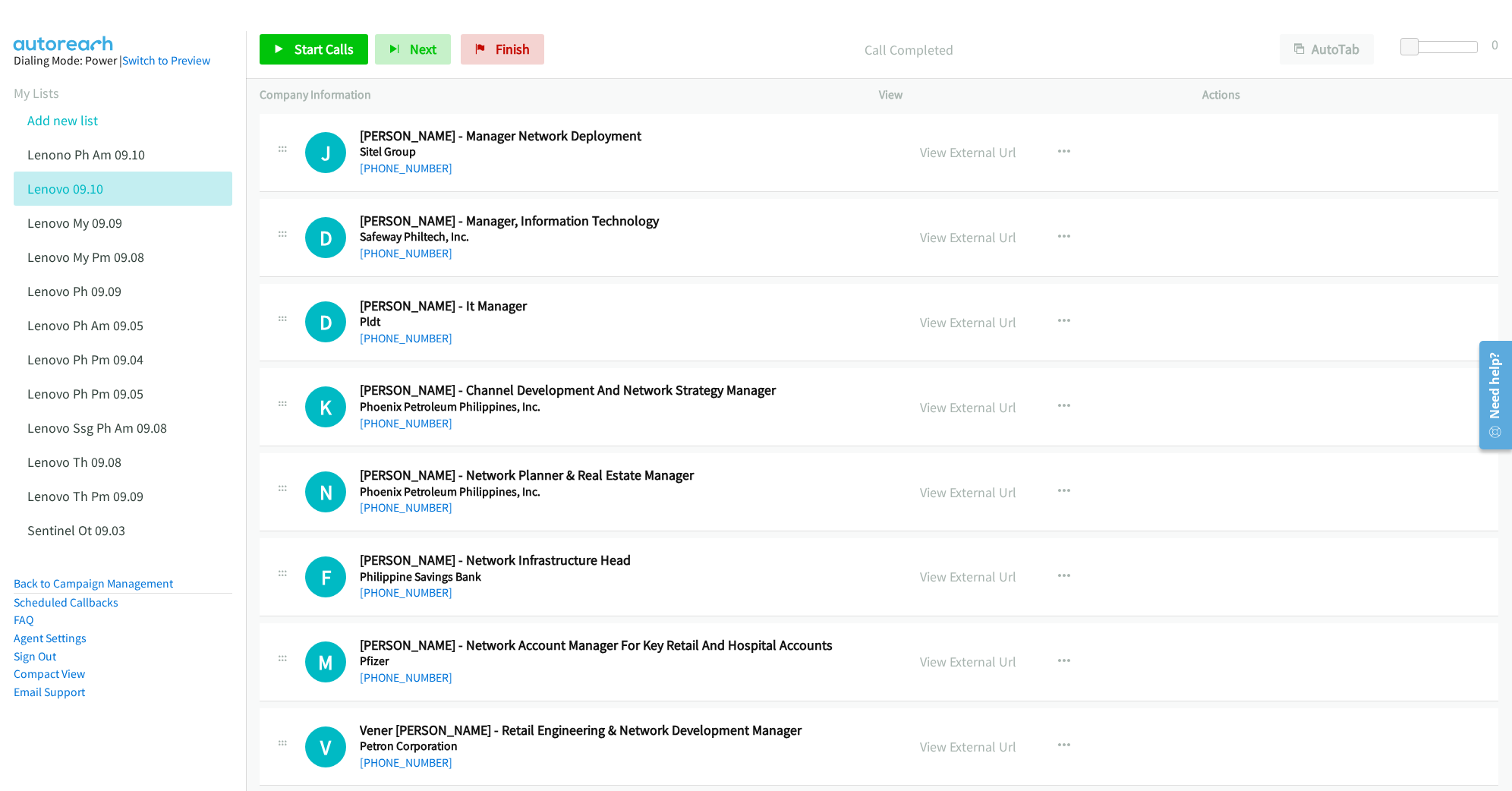
scroll to position [405, 0]
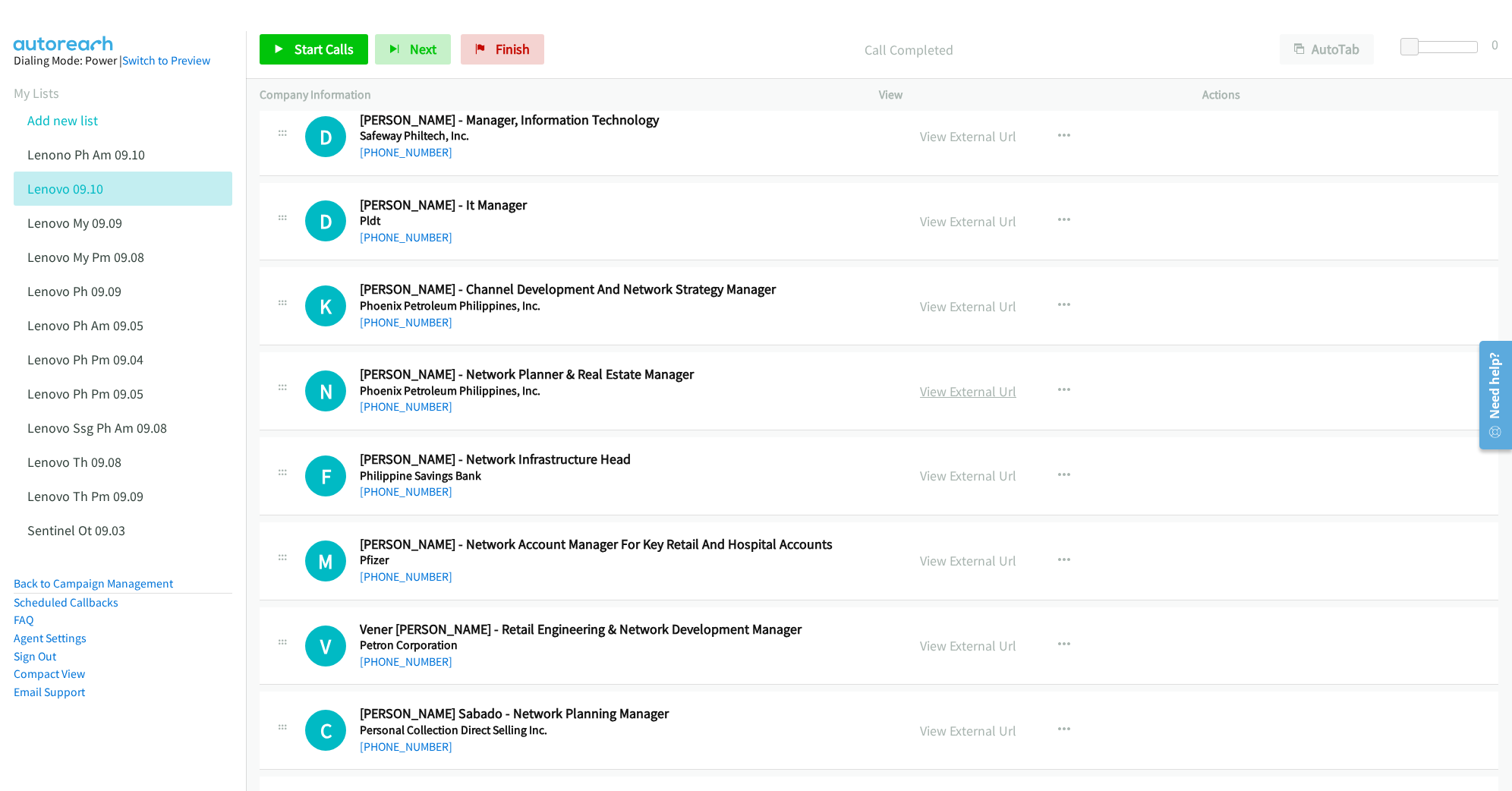
click at [965, 393] on link "View External Url" at bounding box center [968, 391] width 97 height 18
click at [953, 475] on link "View External Url" at bounding box center [968, 475] width 97 height 18
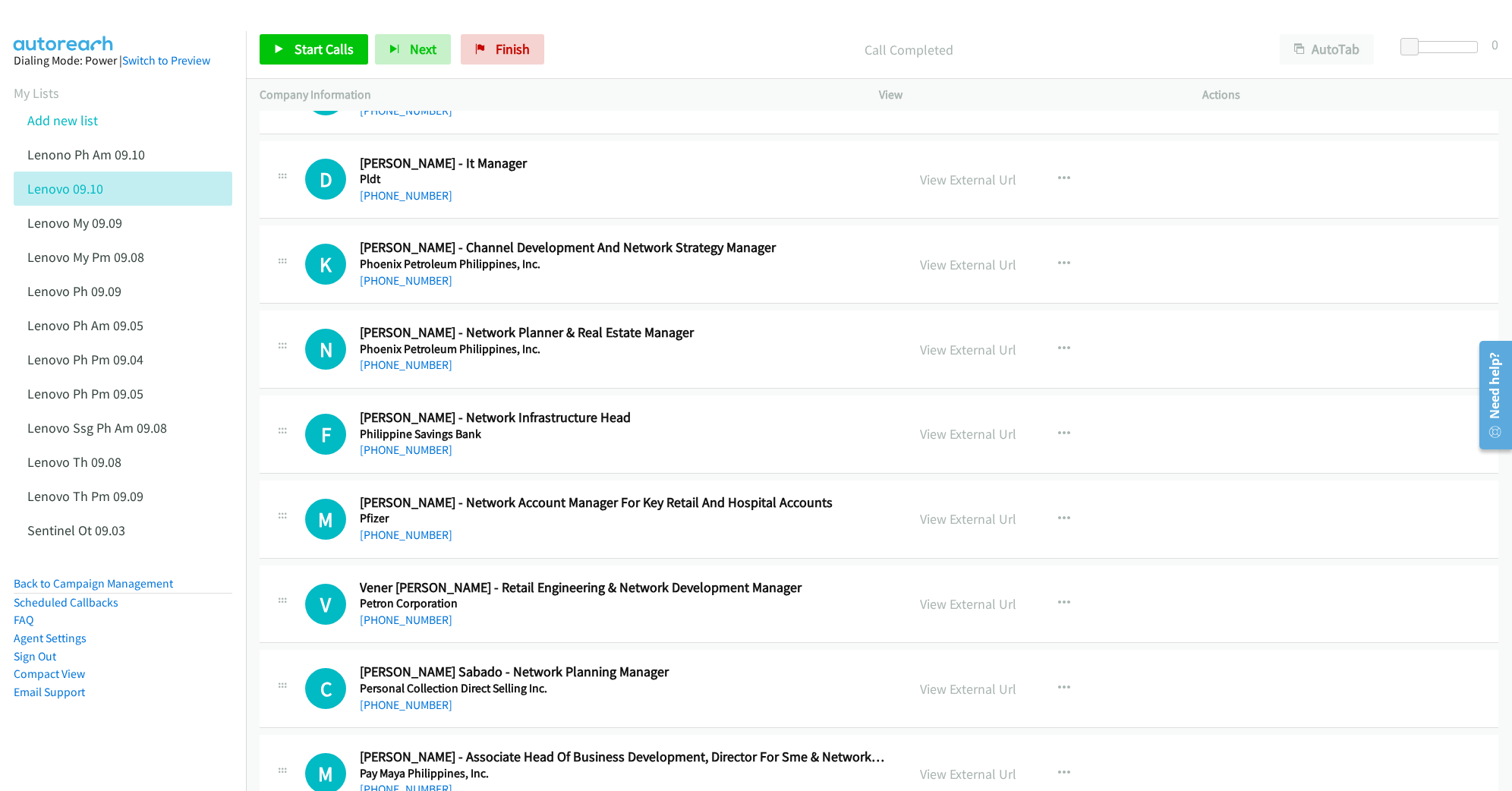
scroll to position [607, 0]
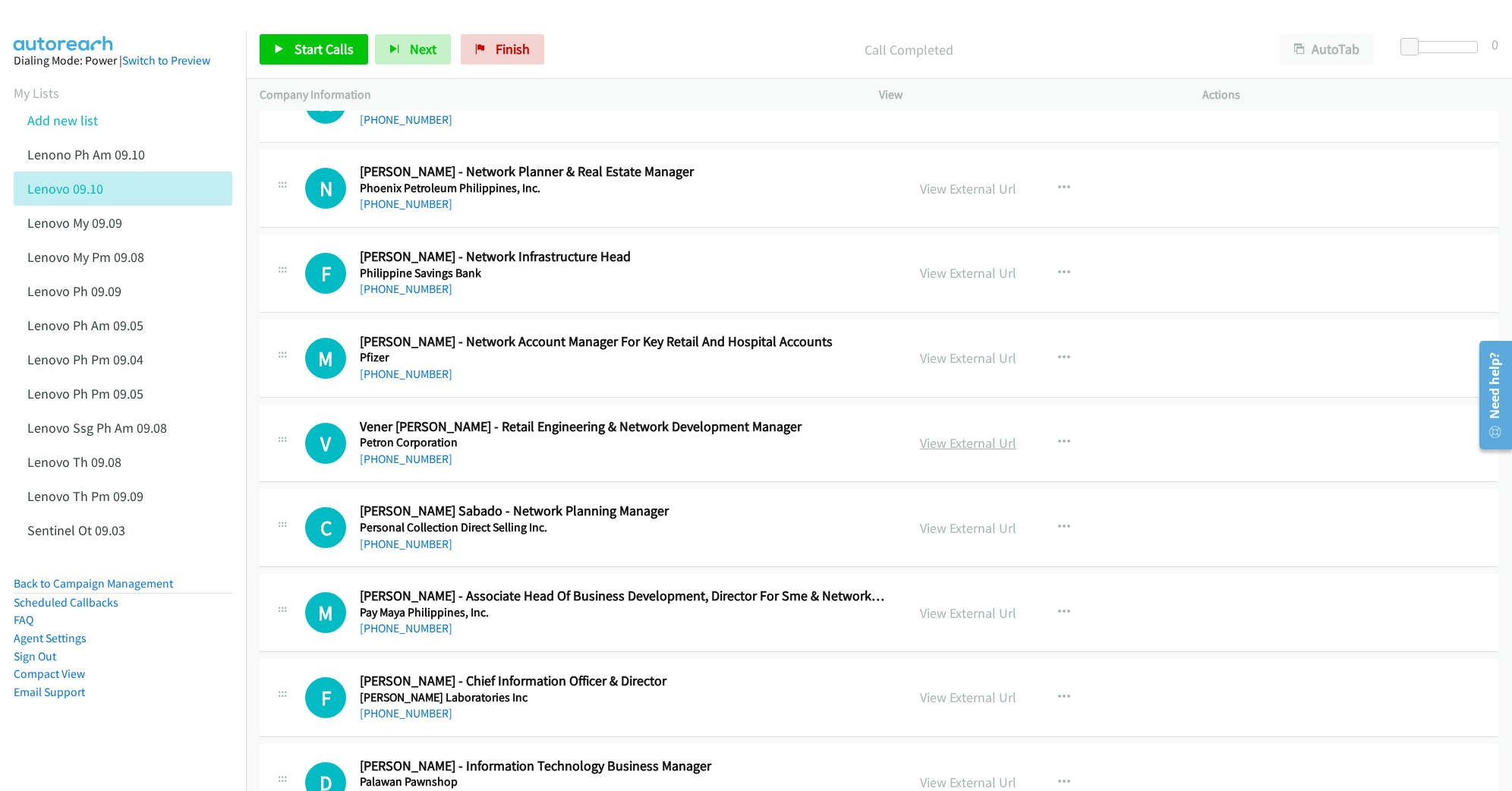
click at [950, 447] on link "View External Url" at bounding box center [968, 443] width 97 height 18
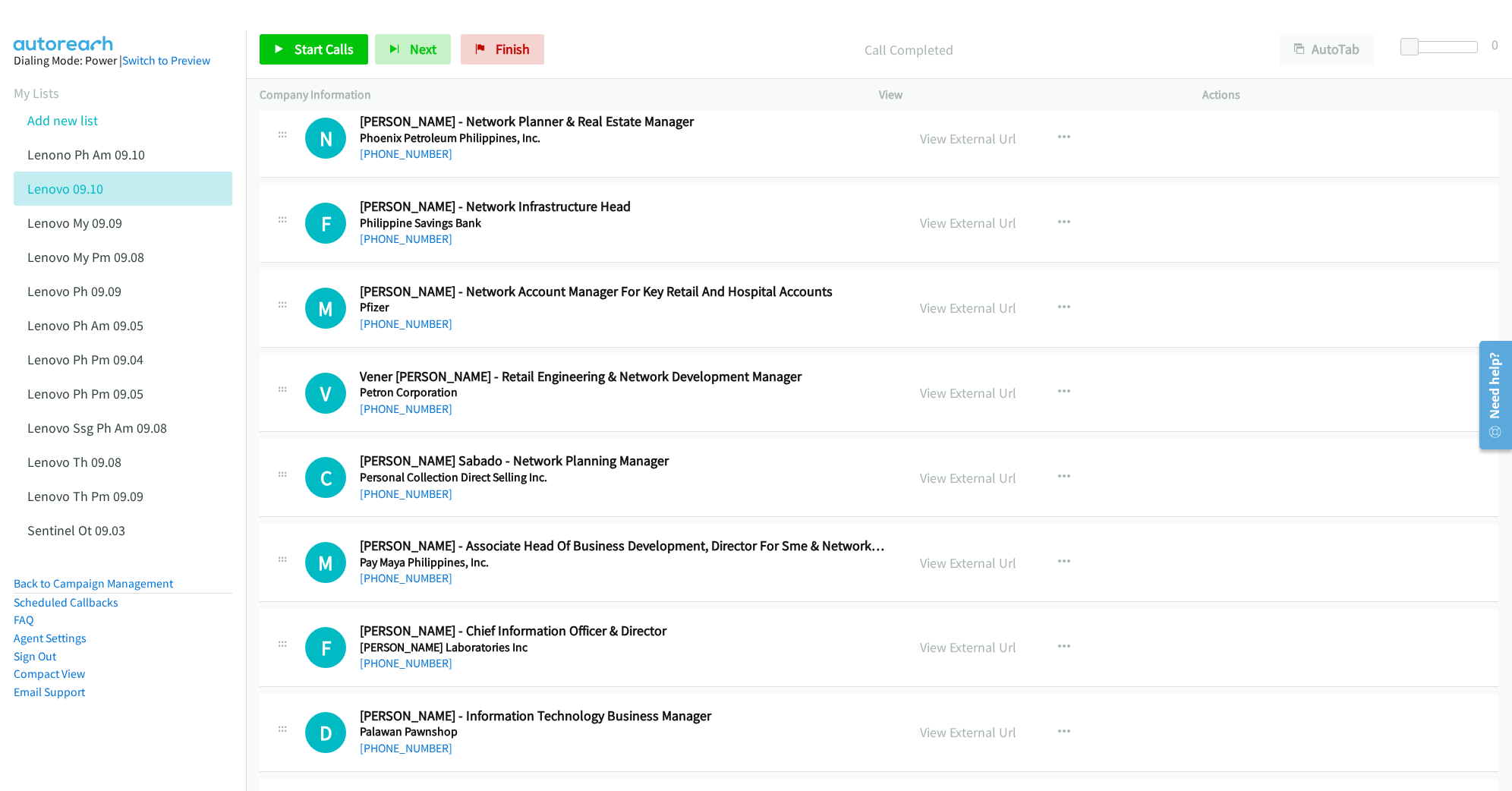
scroll to position [708, 0]
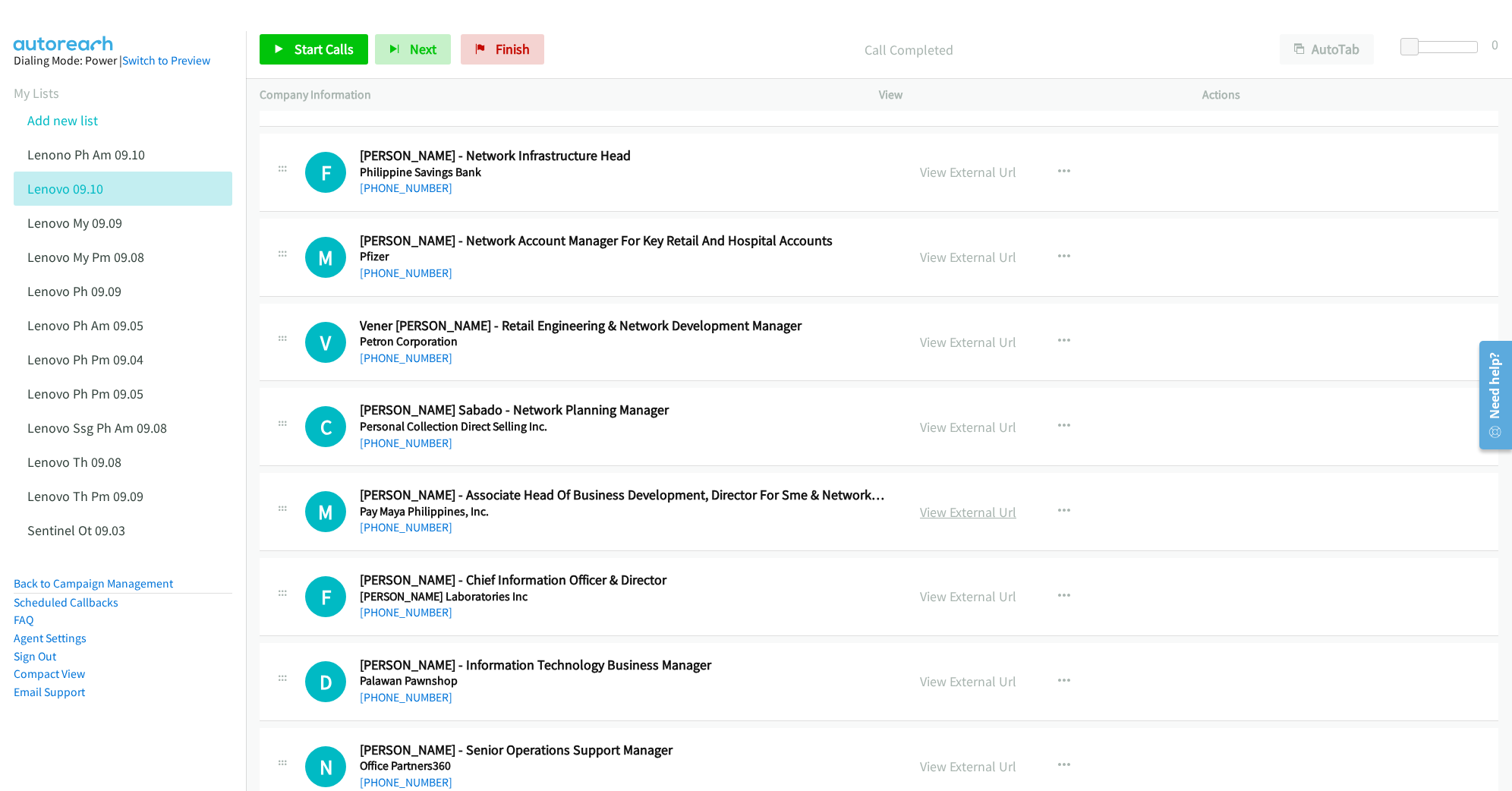
click at [936, 509] on link "View External Url" at bounding box center [968, 512] width 97 height 18
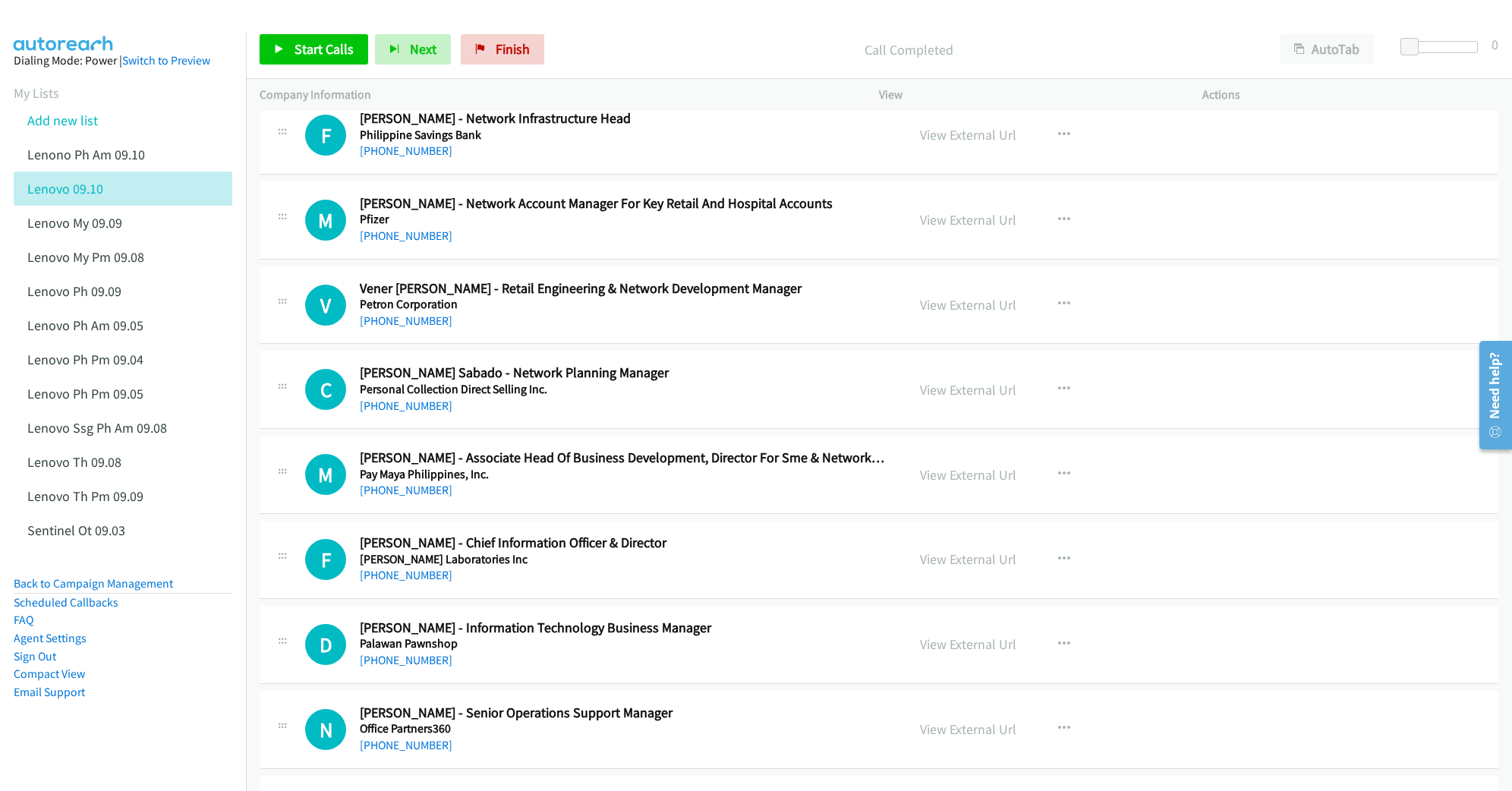
scroll to position [809, 0]
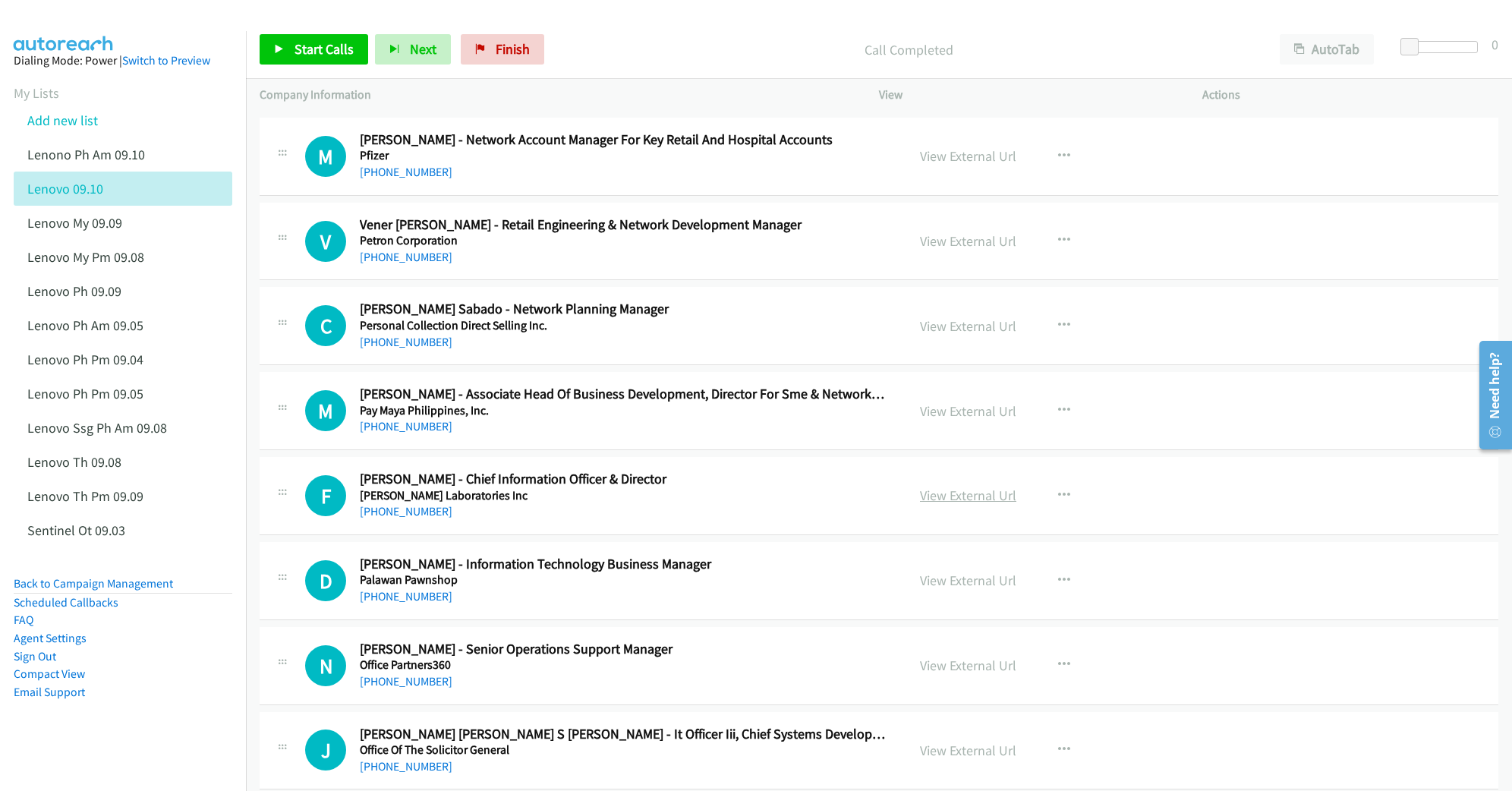
click at [969, 501] on link "View External Url" at bounding box center [968, 495] width 97 height 18
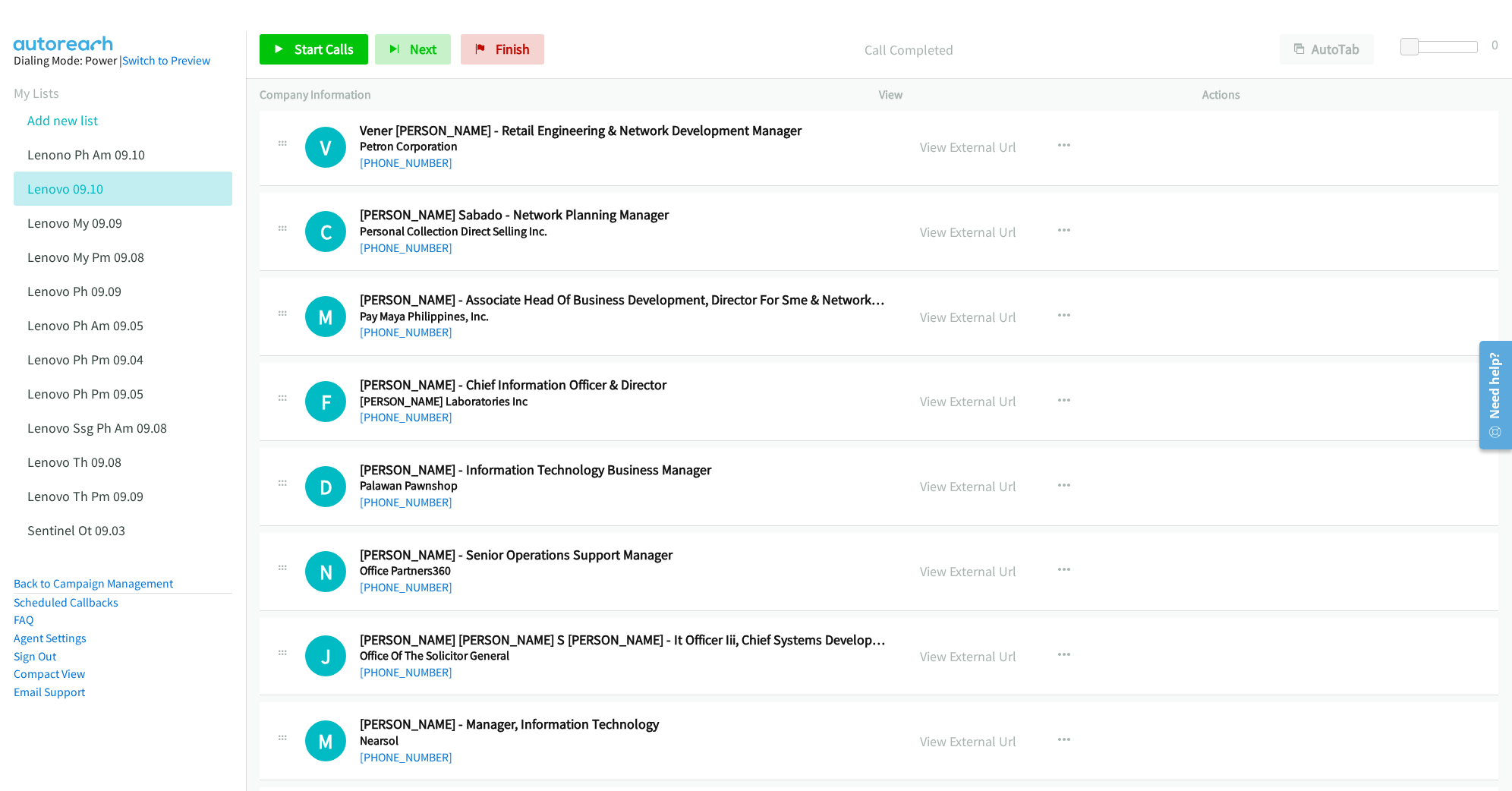
scroll to position [911, 0]
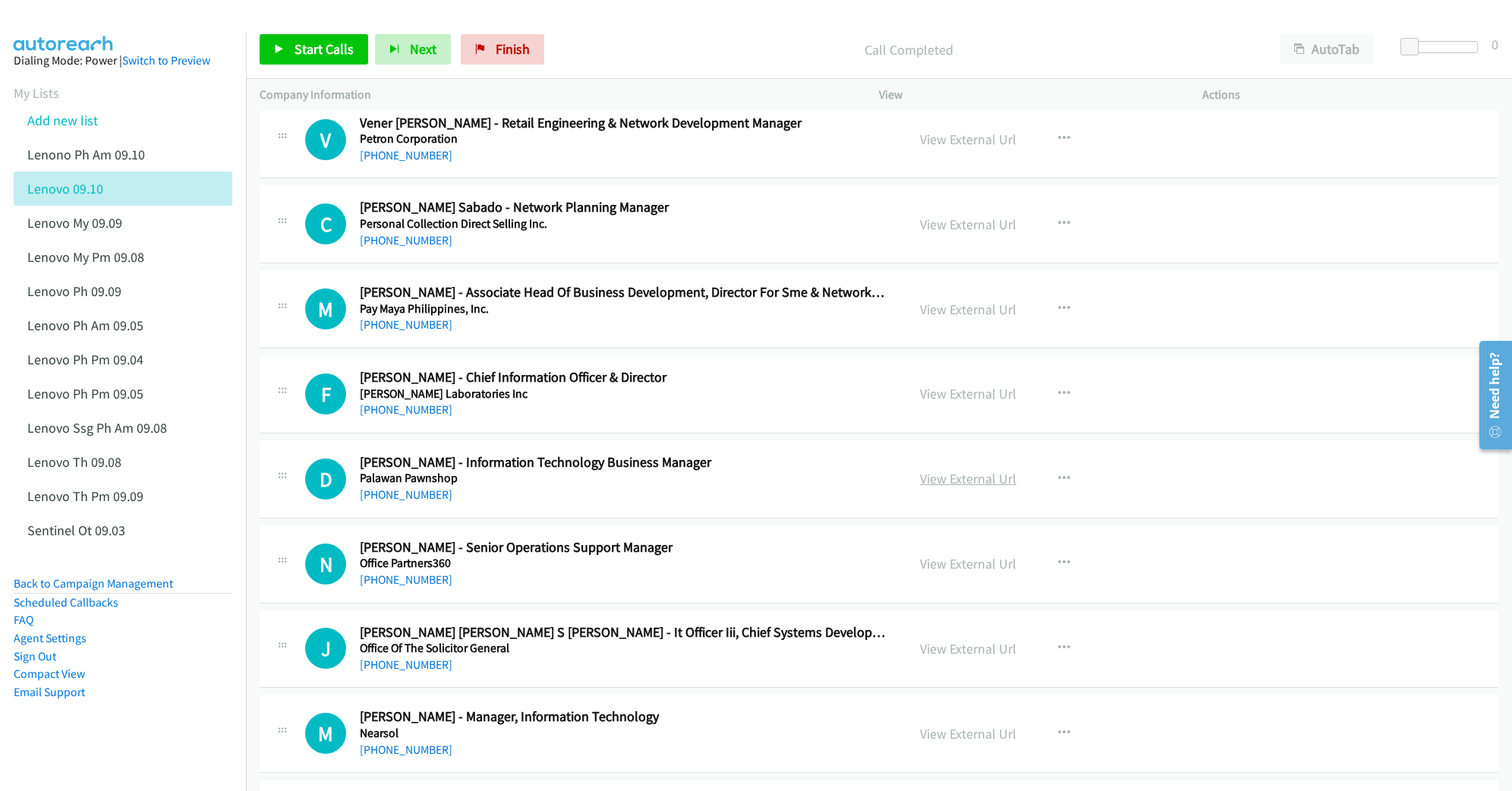
click at [955, 486] on link "View External Url" at bounding box center [968, 479] width 97 height 18
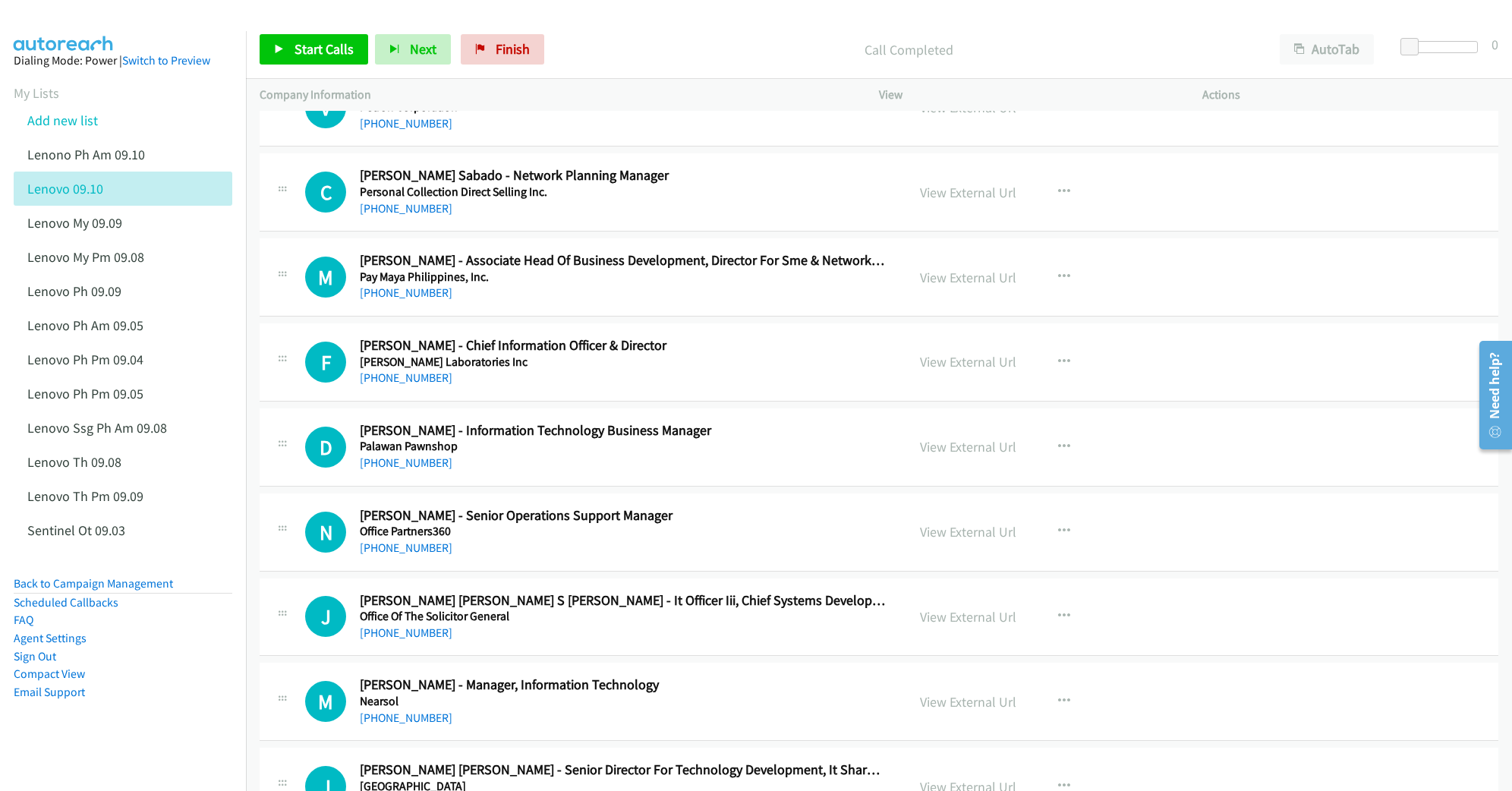
scroll to position [1012, 0]
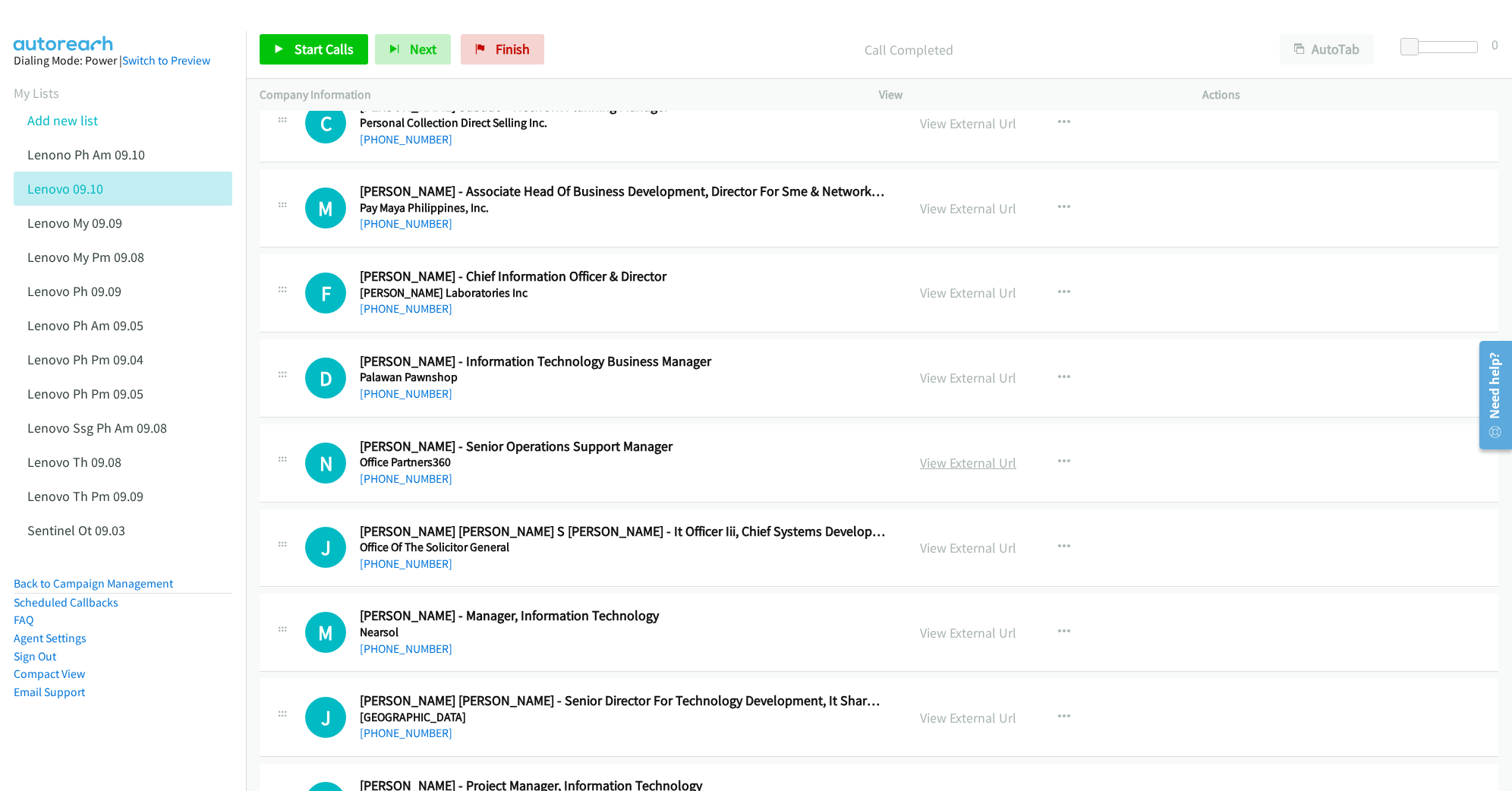
click at [949, 467] on link "View External Url" at bounding box center [968, 463] width 97 height 18
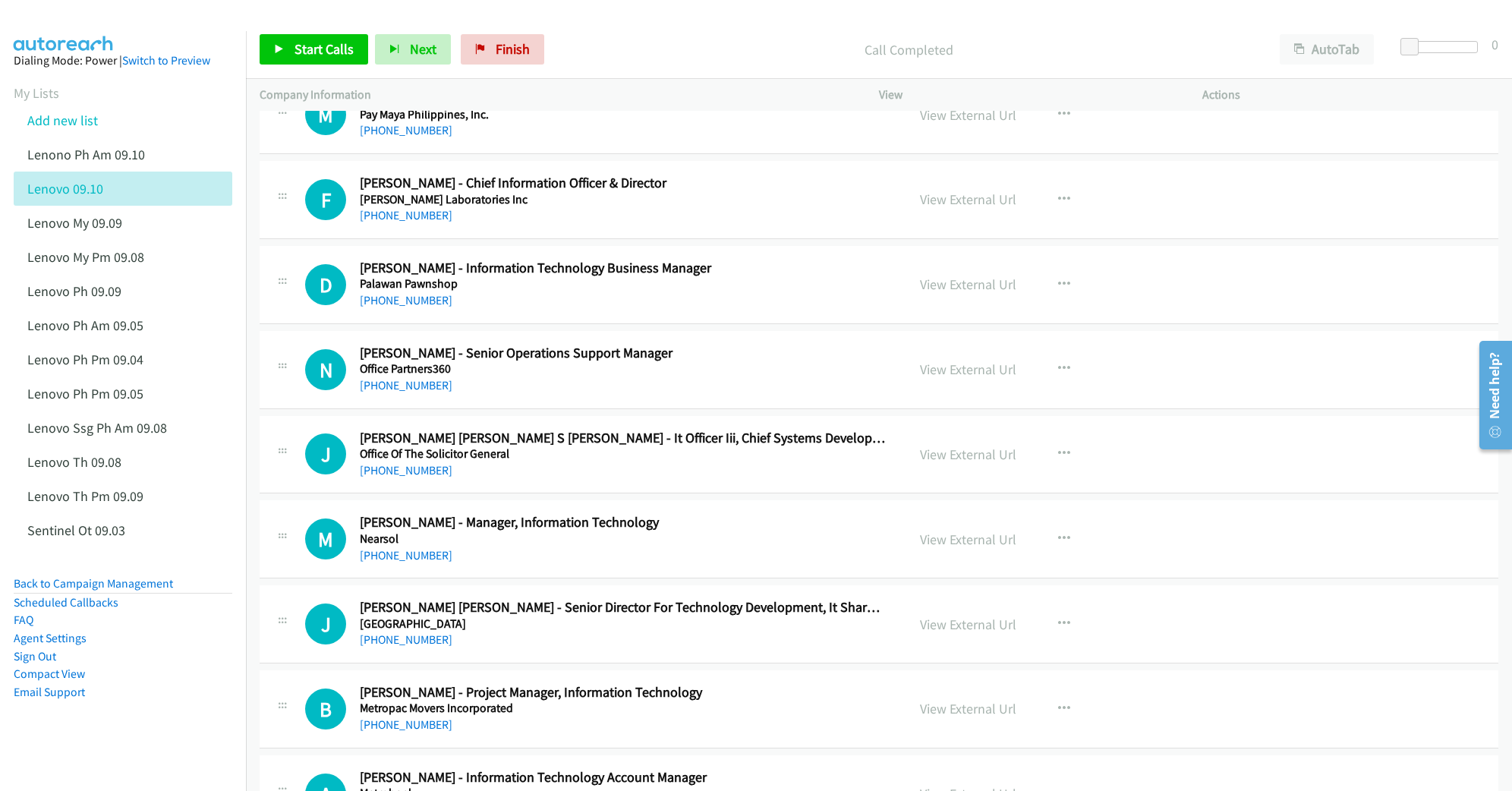
scroll to position [1113, 0]
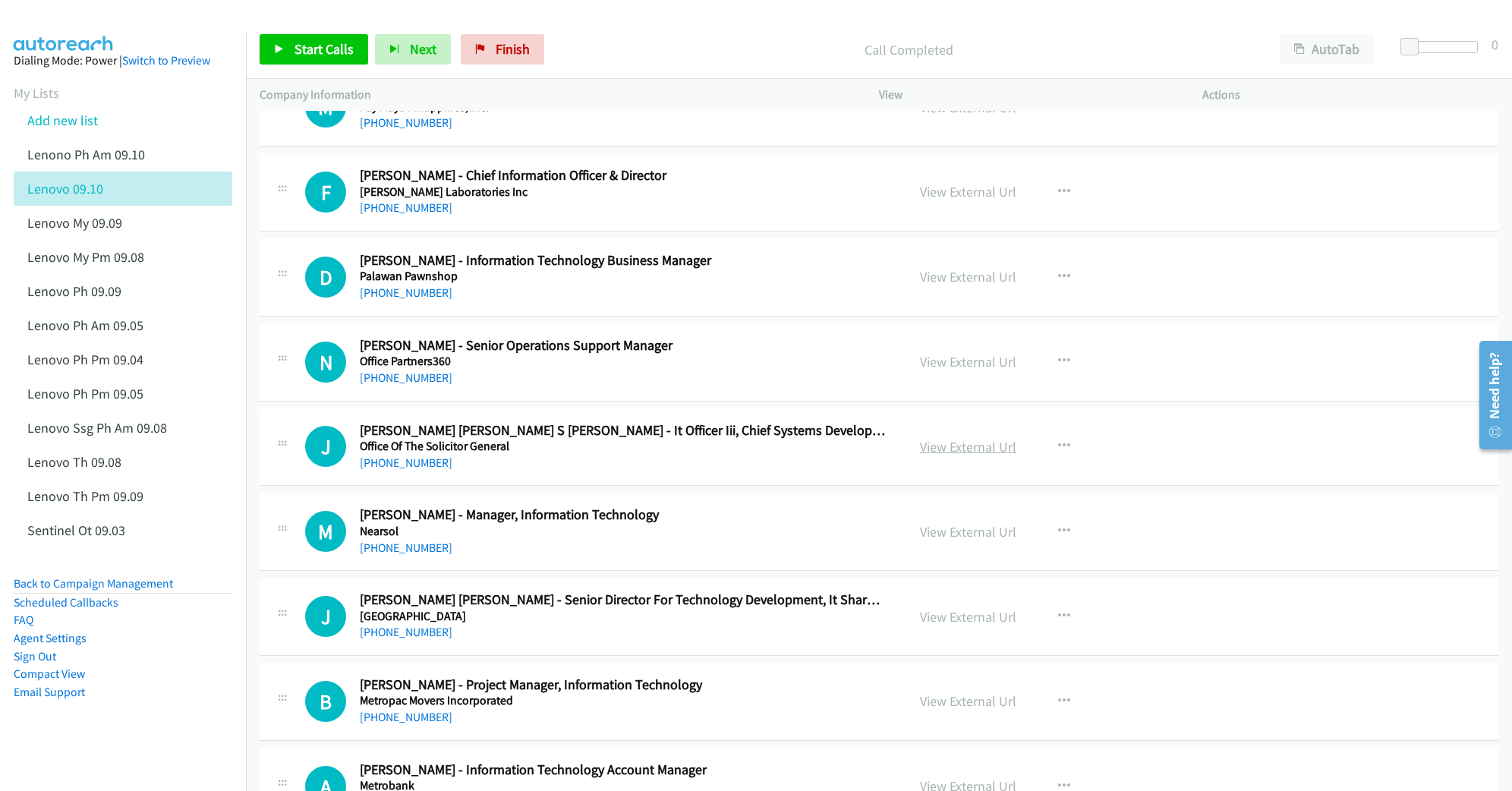
click at [927, 450] on link "View External Url" at bounding box center [968, 447] width 97 height 18
click at [943, 532] on link "View External Url" at bounding box center [968, 532] width 97 height 18
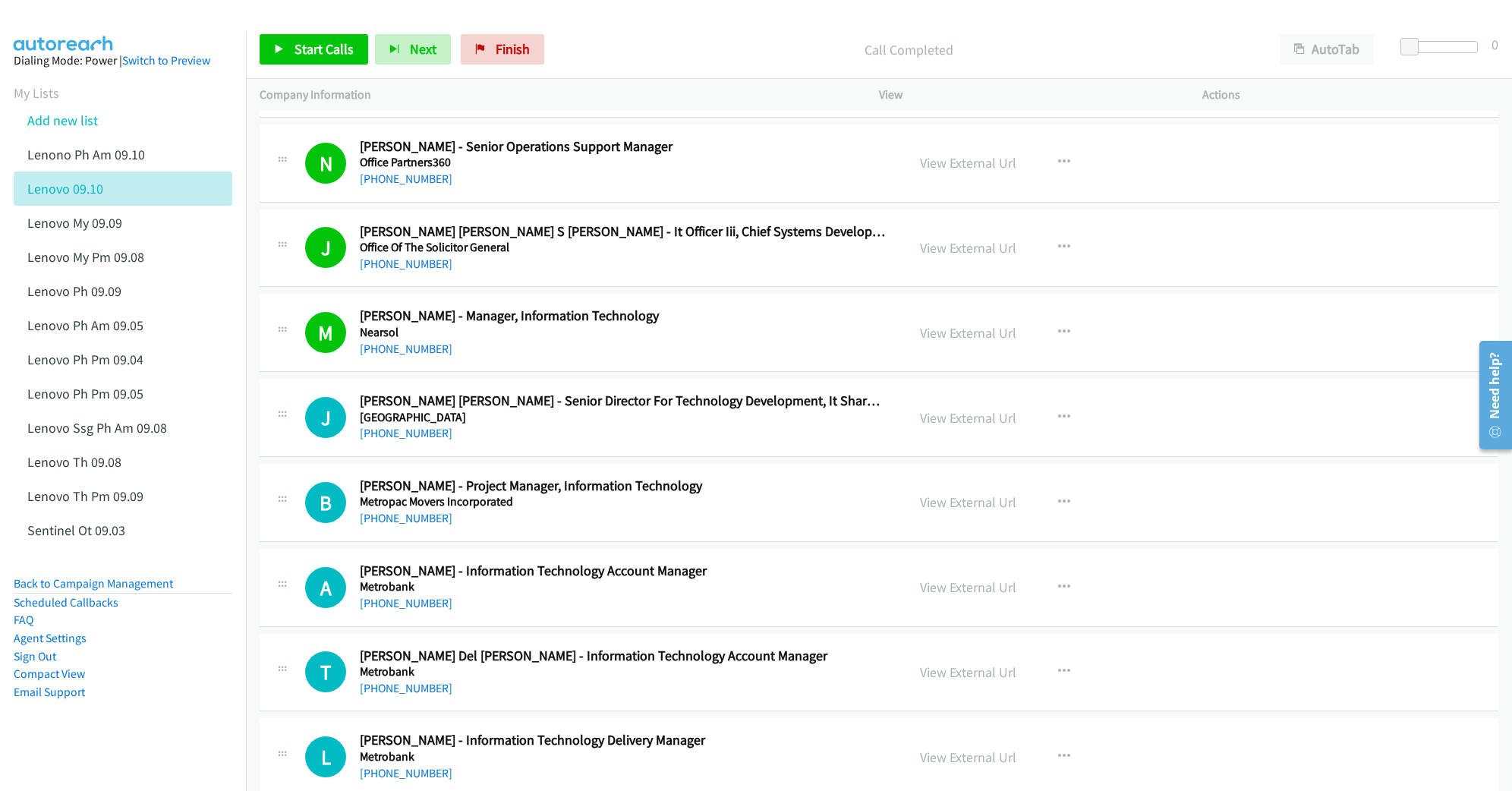
scroll to position [1316, 0]
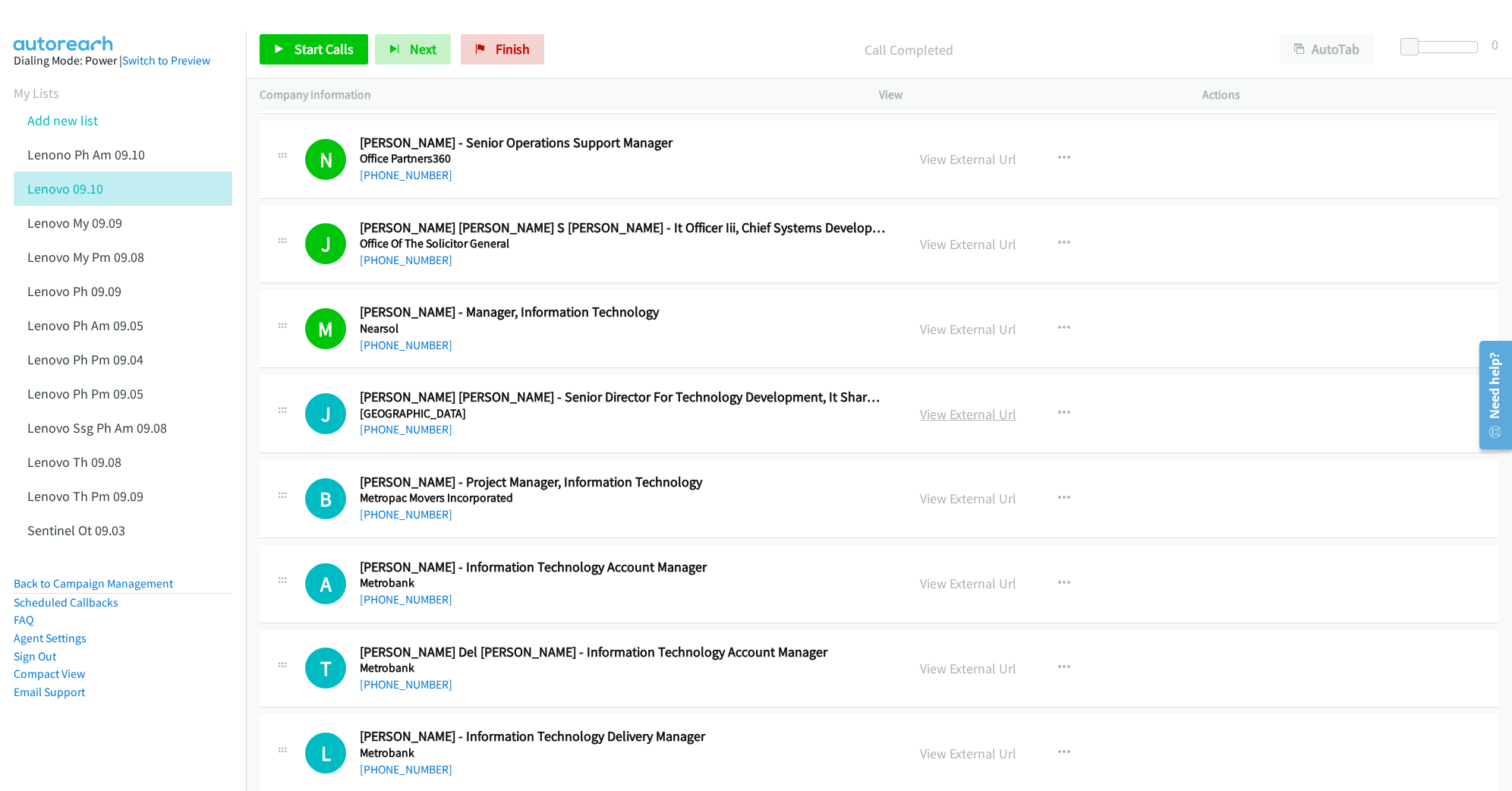
click at [937, 411] on link "View External Url" at bounding box center [968, 415] width 97 height 18
click at [921, 502] on link "View External Url" at bounding box center [968, 499] width 97 height 18
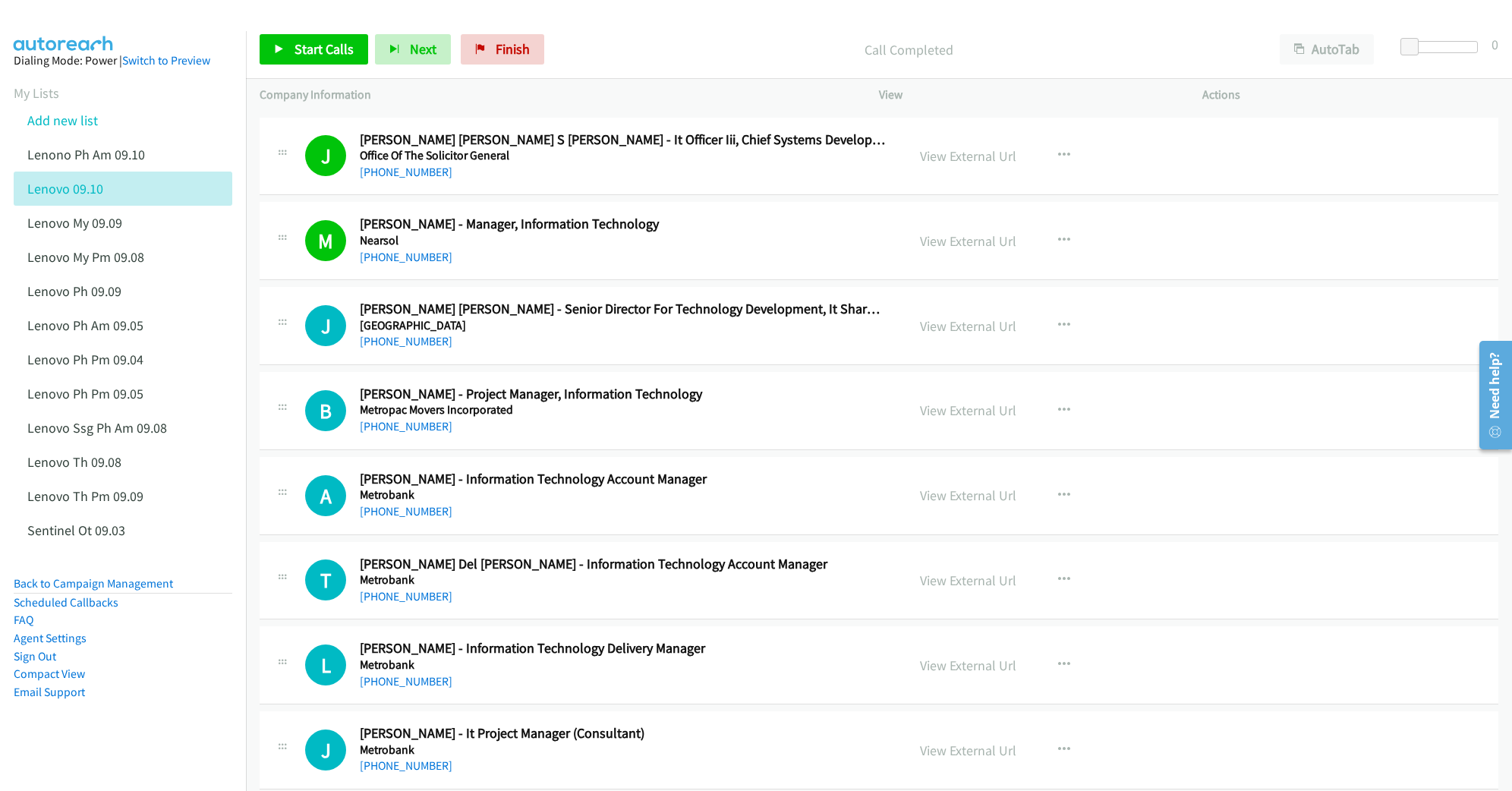
scroll to position [1417, 0]
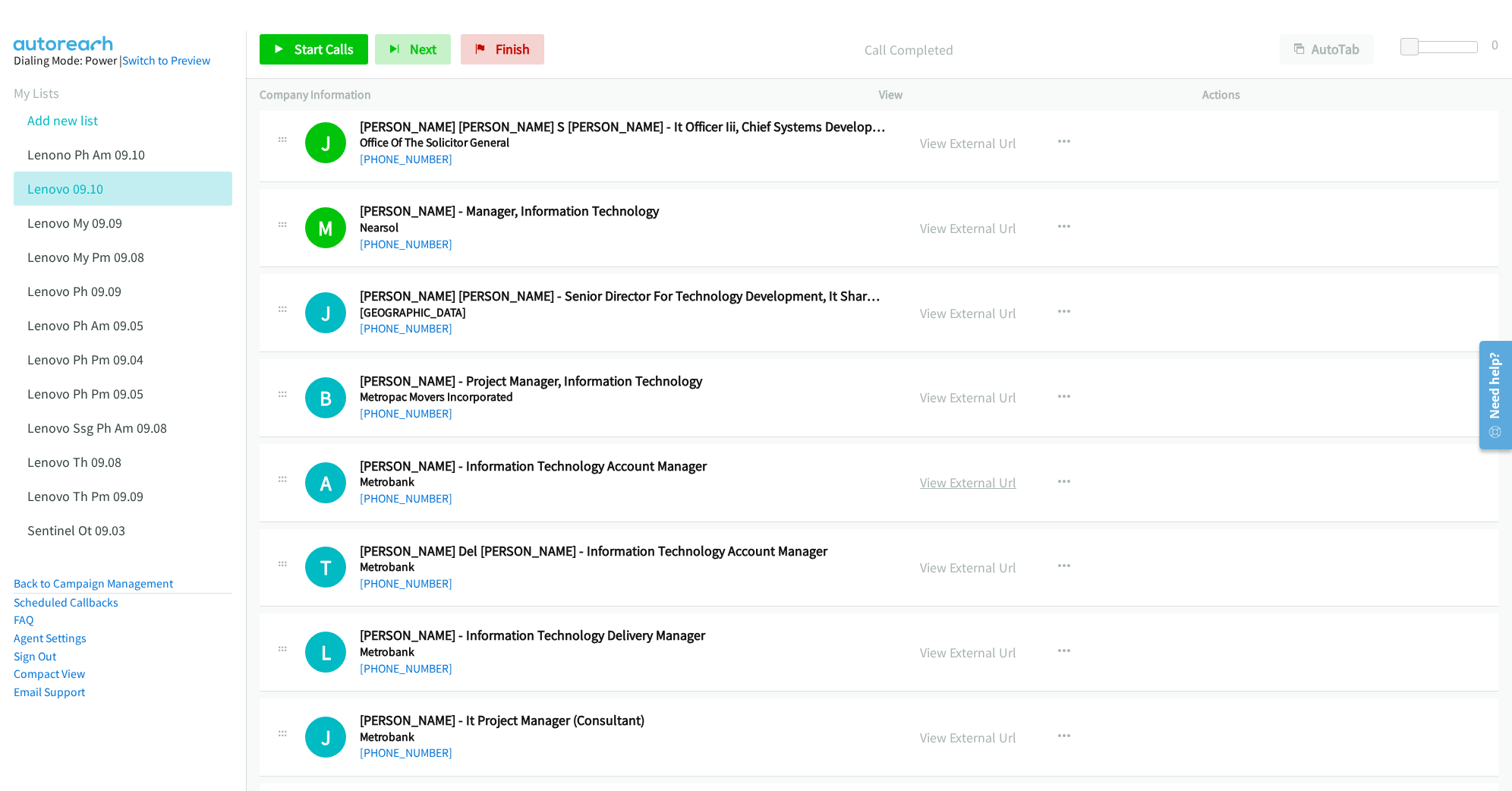
click at [948, 487] on link "View External Url" at bounding box center [968, 483] width 97 height 18
click at [933, 574] on link "View External Url" at bounding box center [968, 568] width 97 height 18
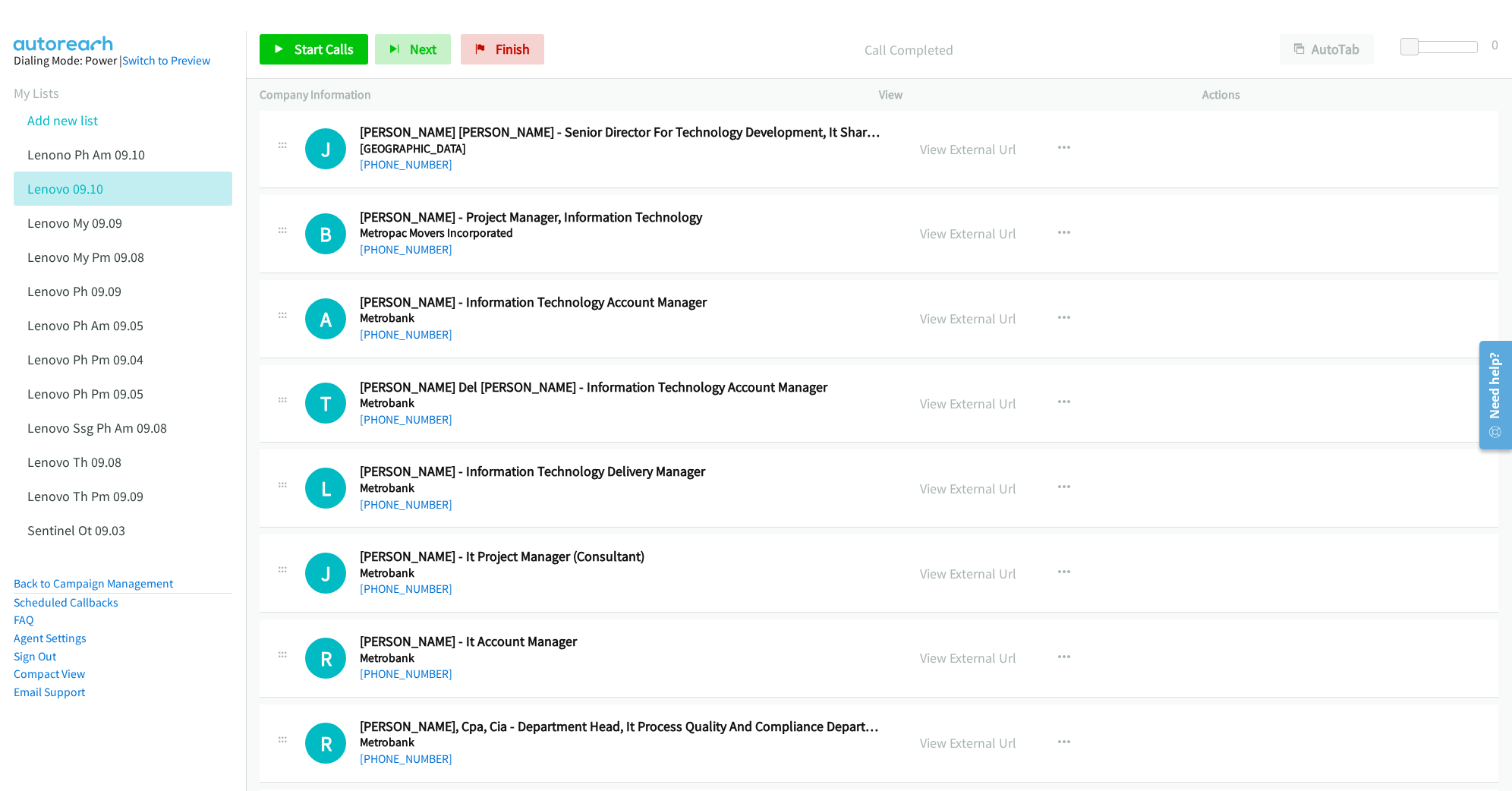
scroll to position [1620, 0]
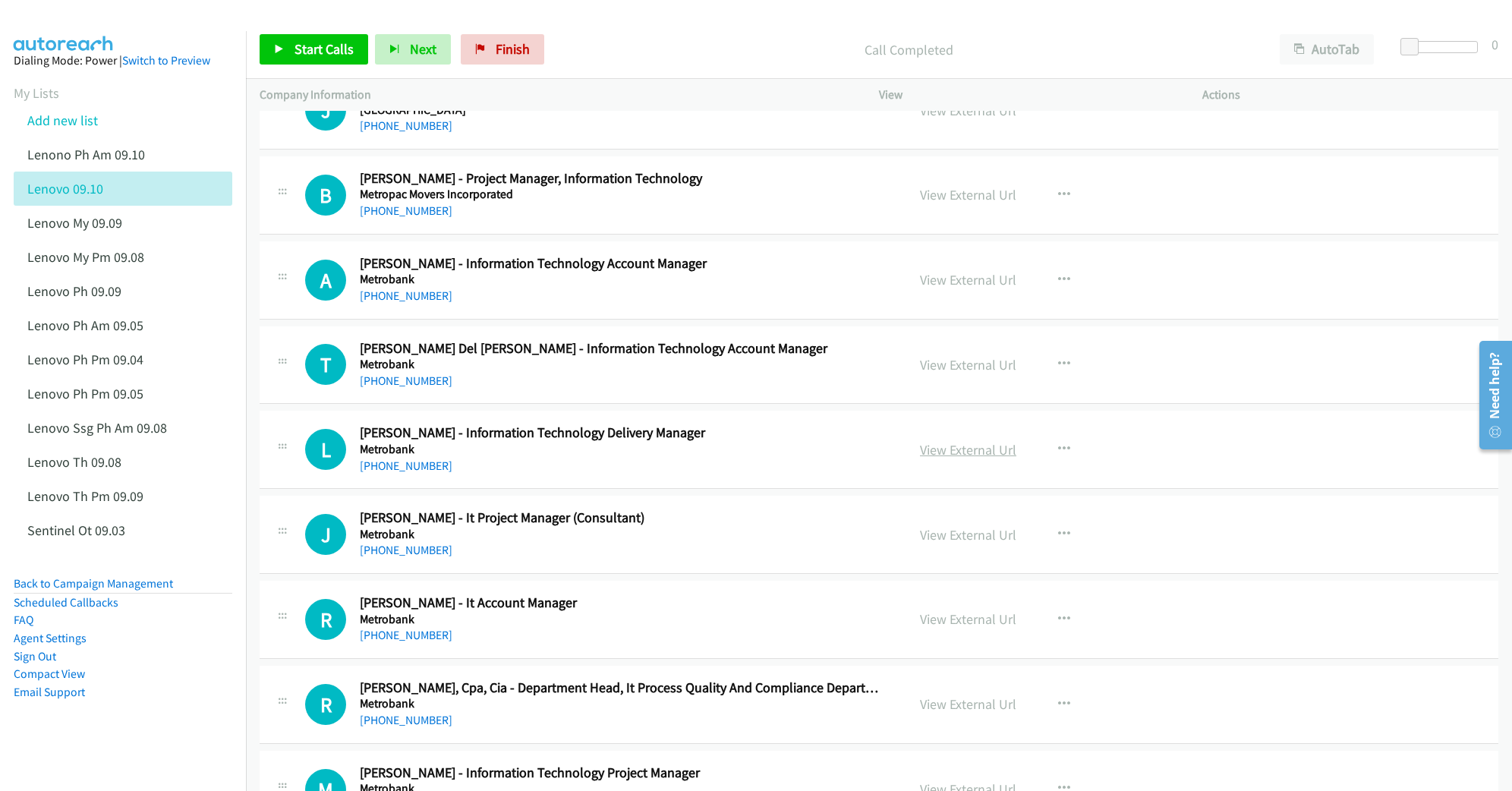
click at [943, 456] on link "View External Url" at bounding box center [968, 450] width 97 height 18
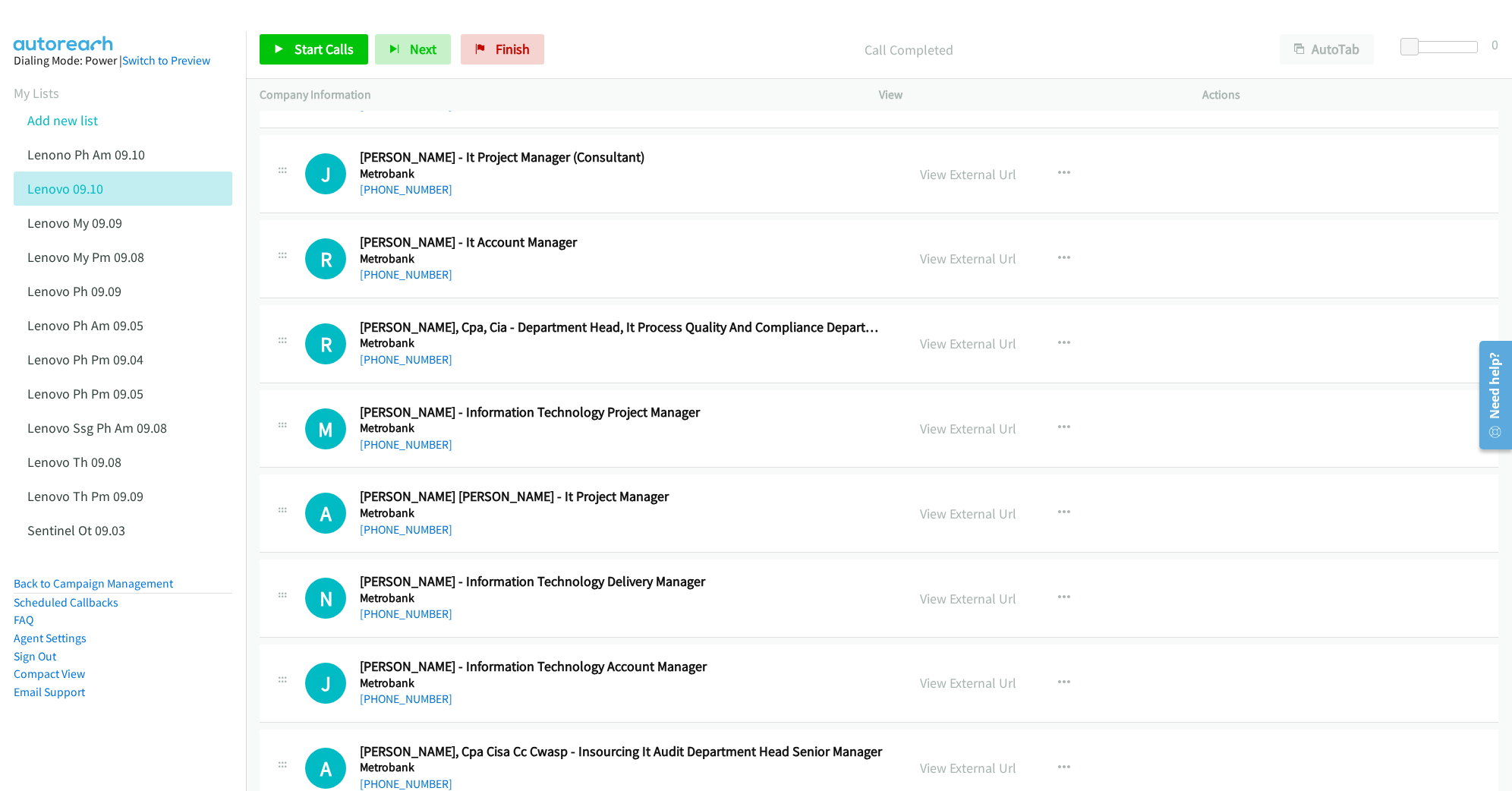
scroll to position [2024, 0]
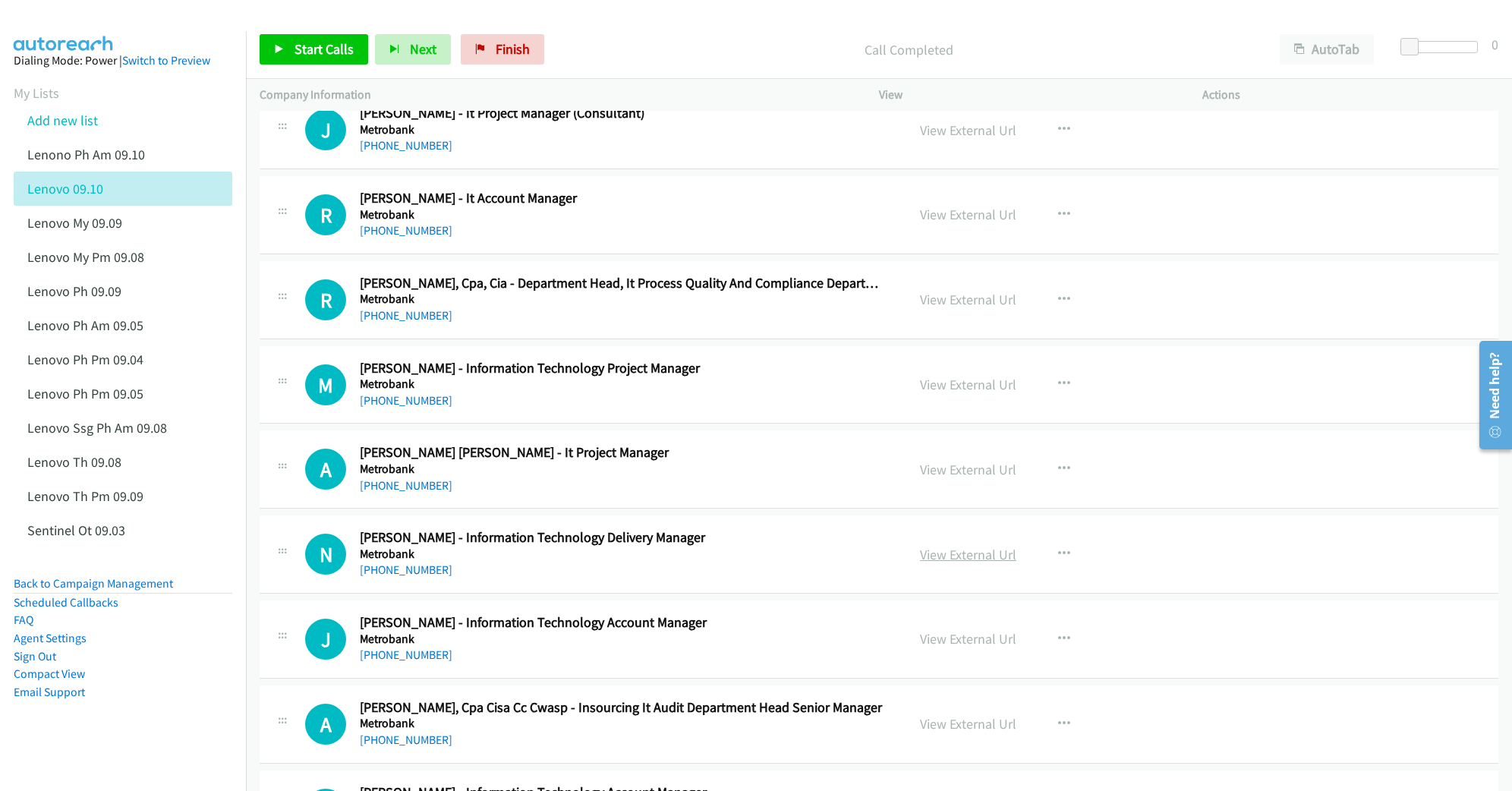
click at [930, 563] on link "View External Url" at bounding box center [968, 555] width 97 height 18
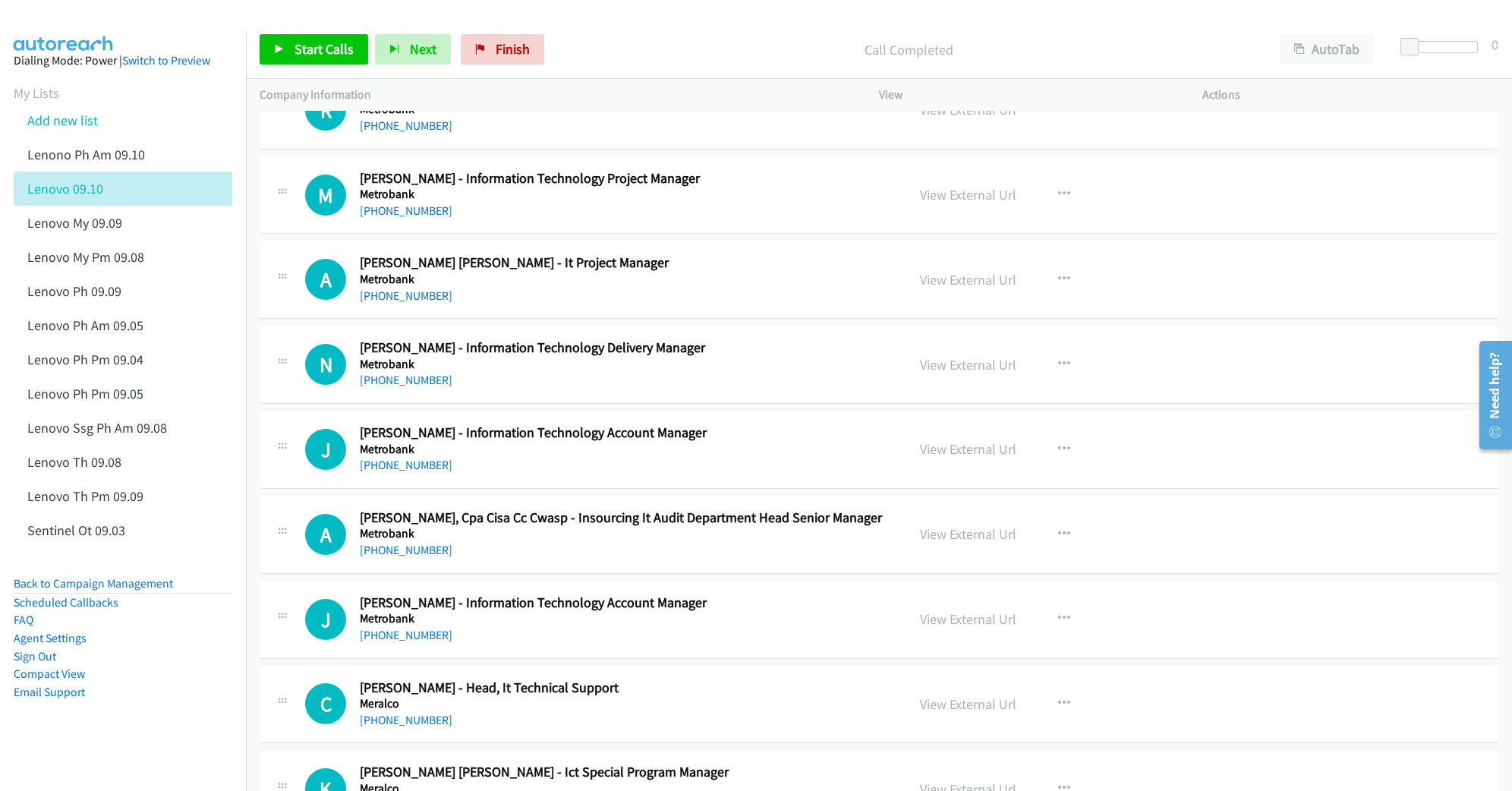
scroll to position [2226, 0]
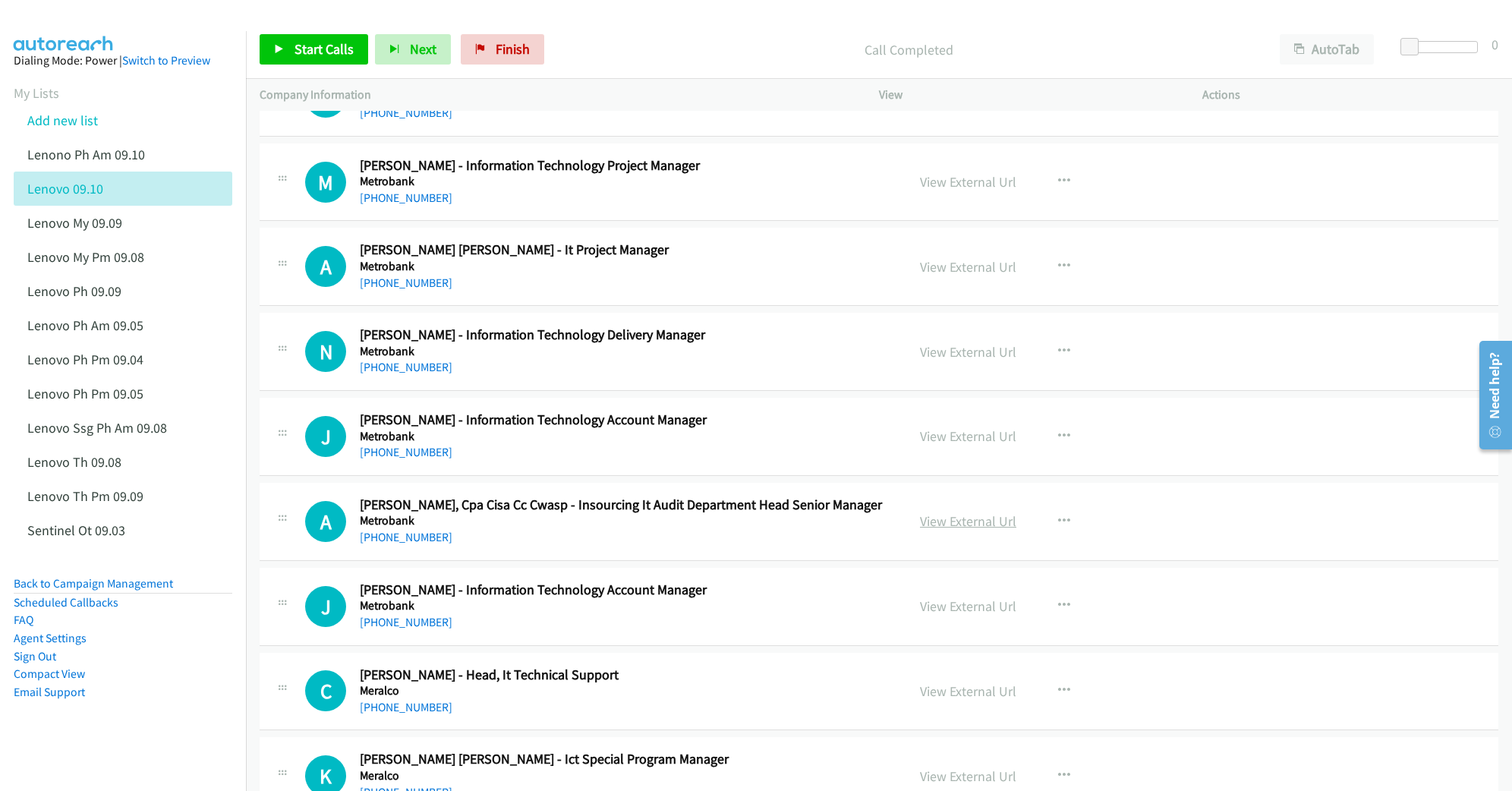
click at [945, 530] on link "View External Url" at bounding box center [968, 521] width 97 height 18
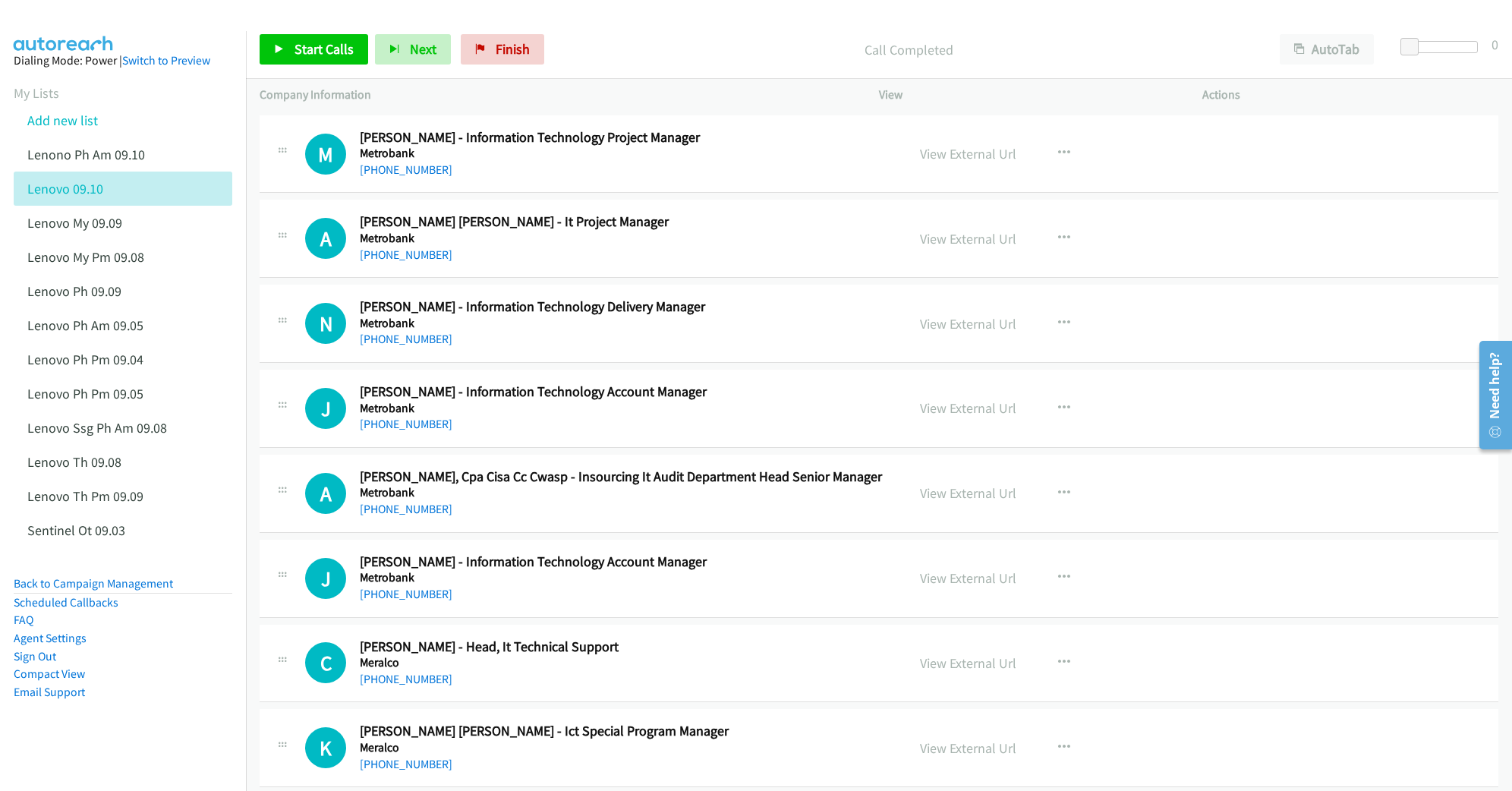
scroll to position [2327, 0]
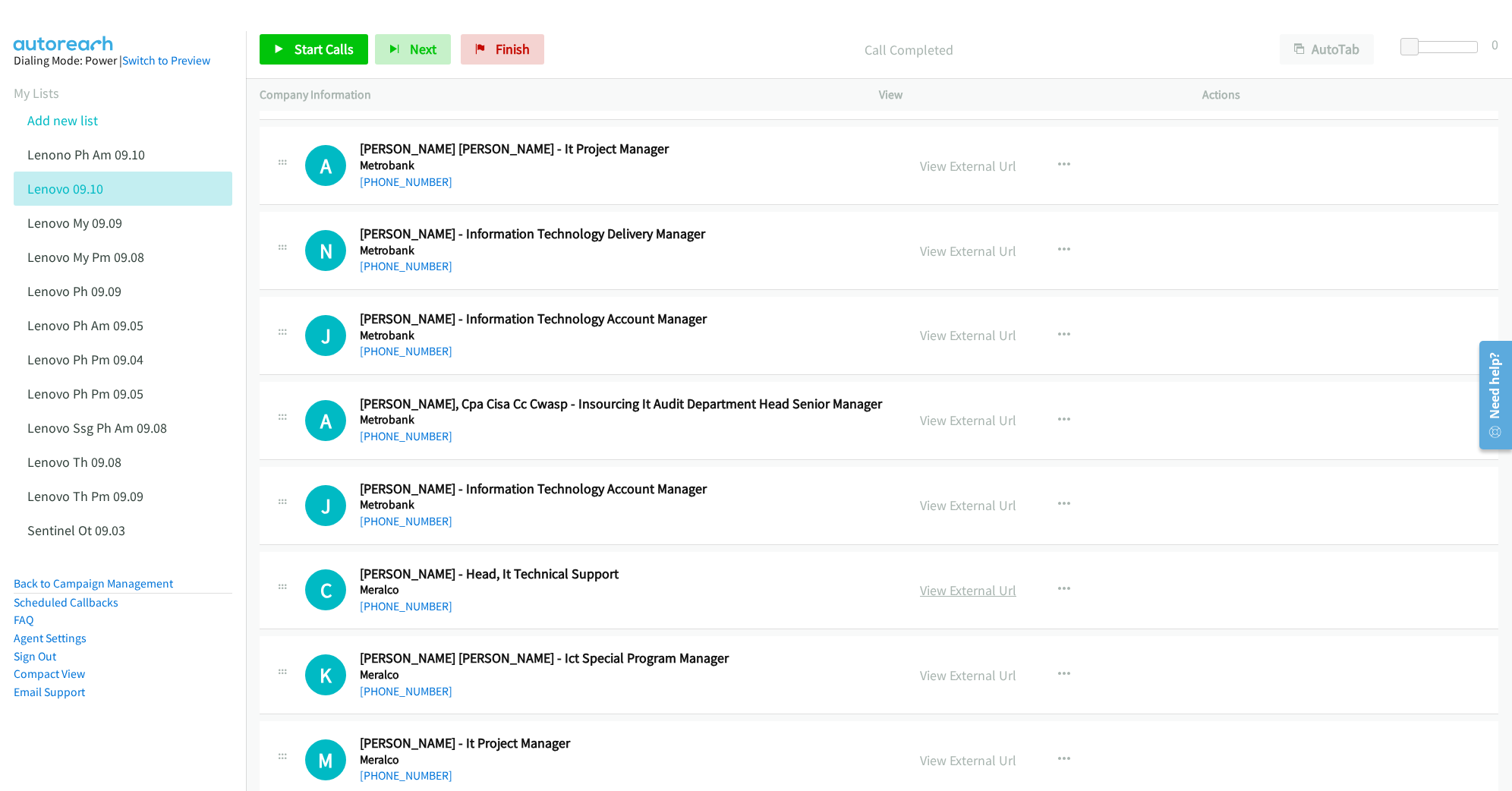
click at [938, 597] on link "View External Url" at bounding box center [968, 591] width 97 height 18
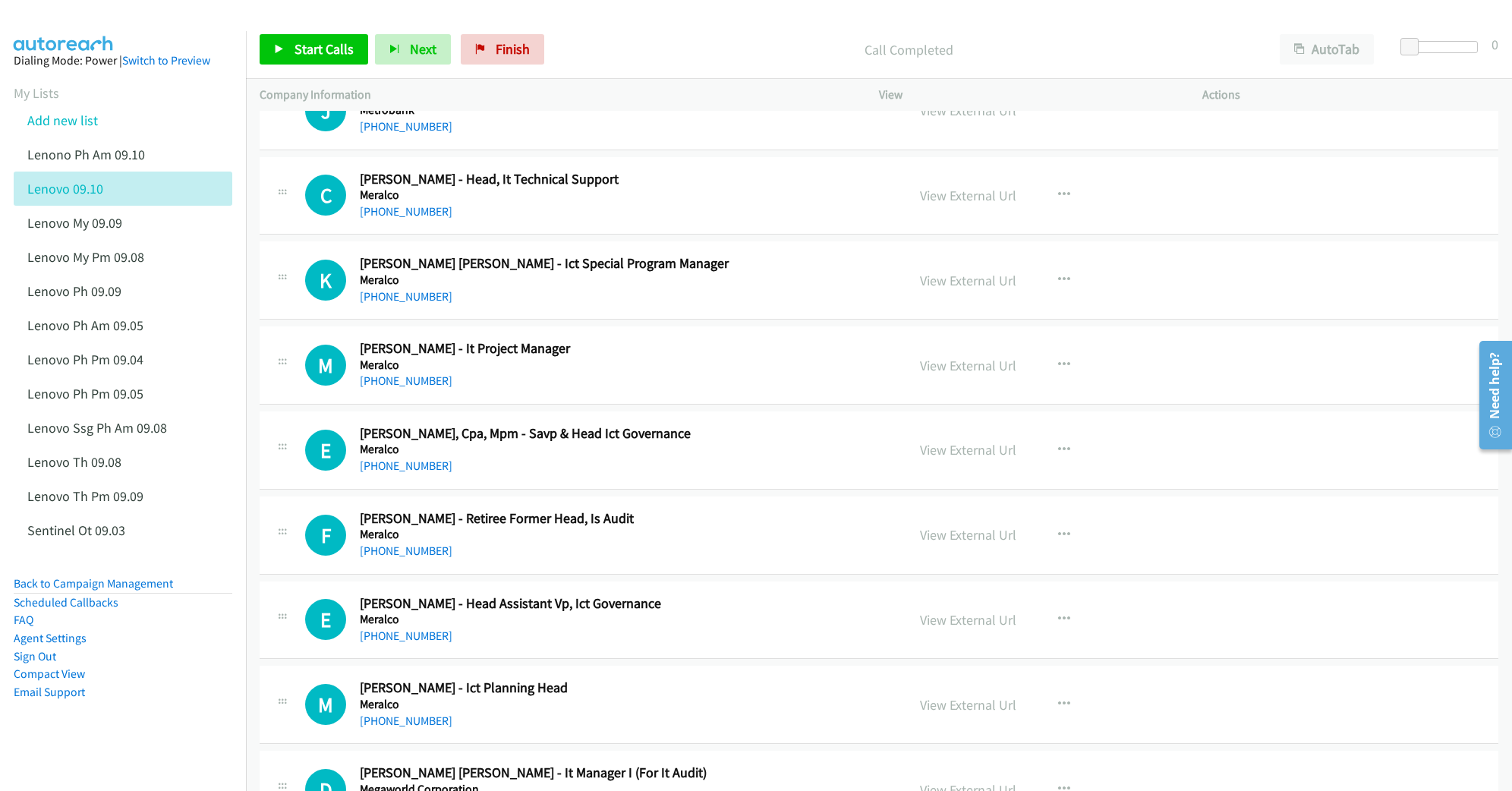
scroll to position [2733, 0]
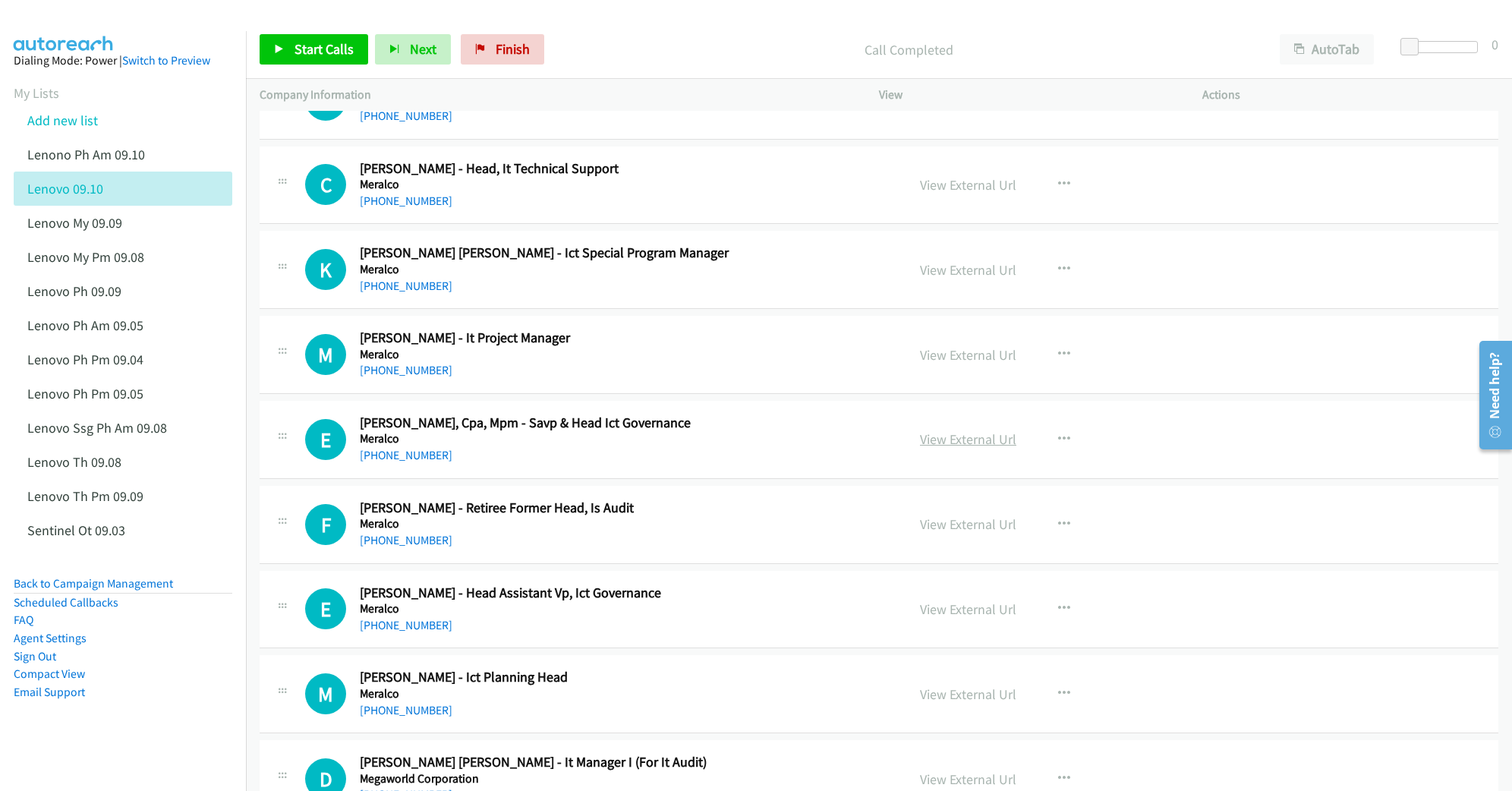
click at [949, 448] on link "View External Url" at bounding box center [968, 440] width 97 height 18
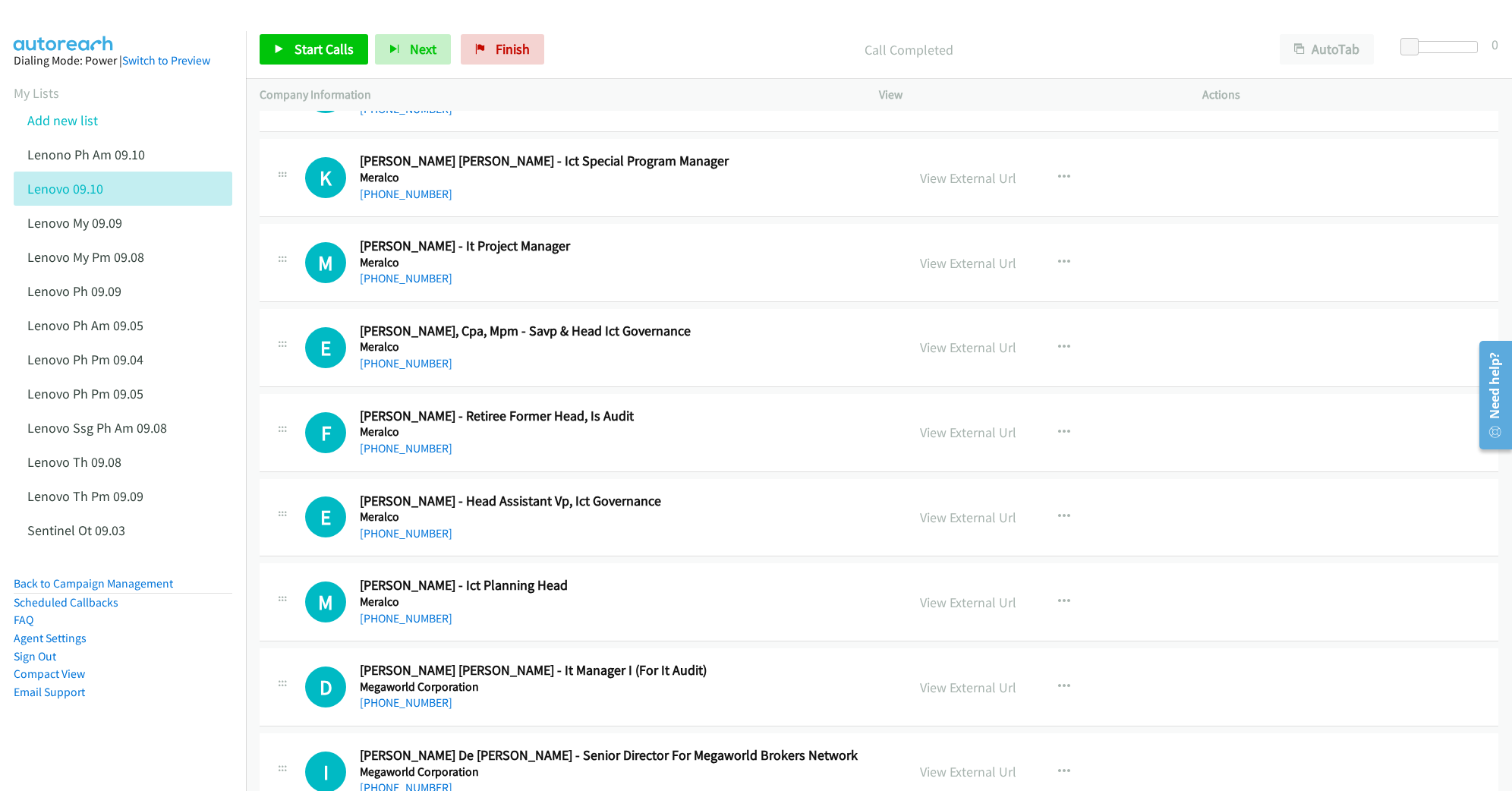
scroll to position [2834, 0]
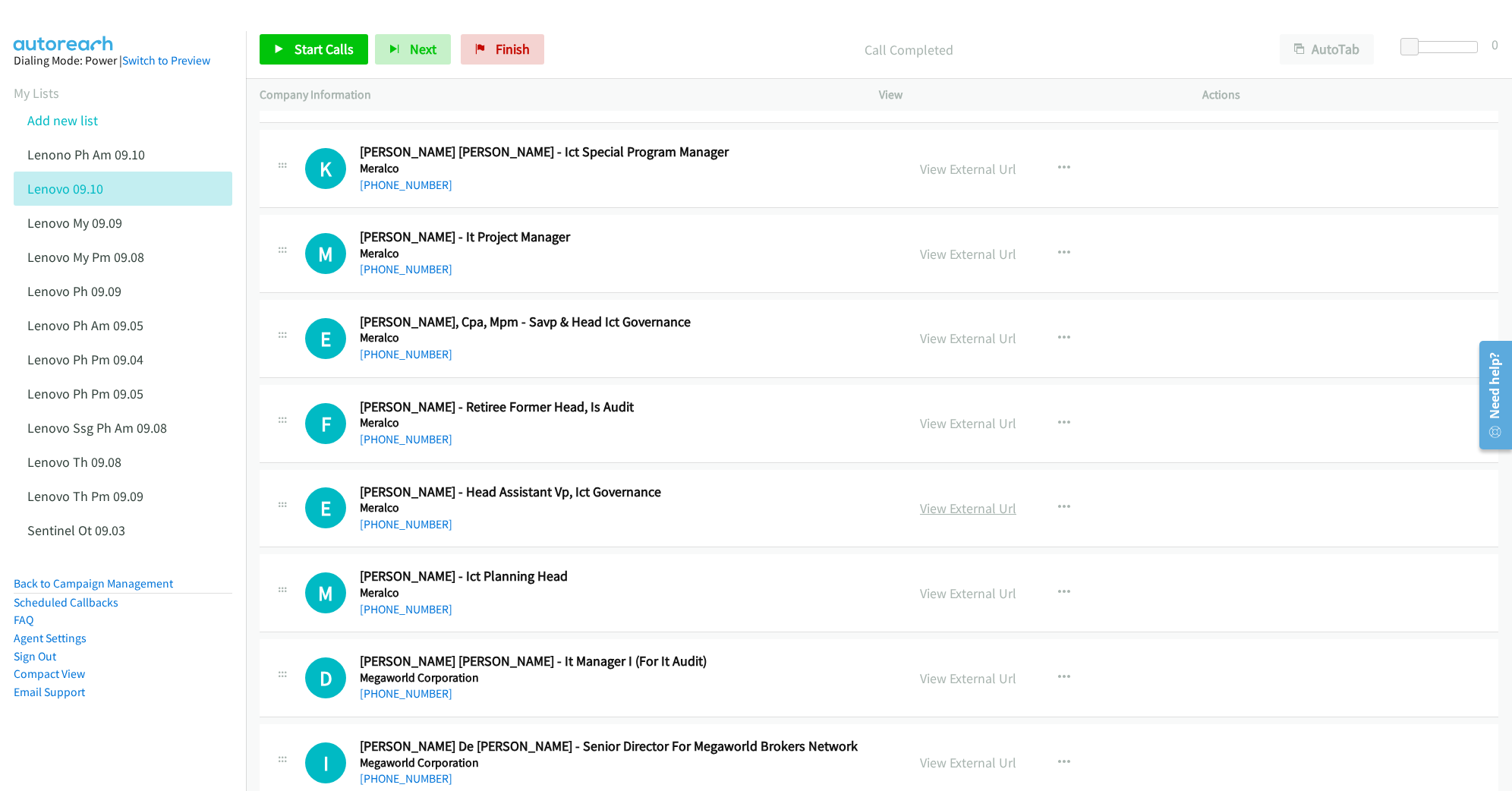
click at [966, 517] on link "View External Url" at bounding box center [968, 509] width 97 height 18
click at [951, 602] on link "View External Url" at bounding box center [968, 593] width 97 height 18
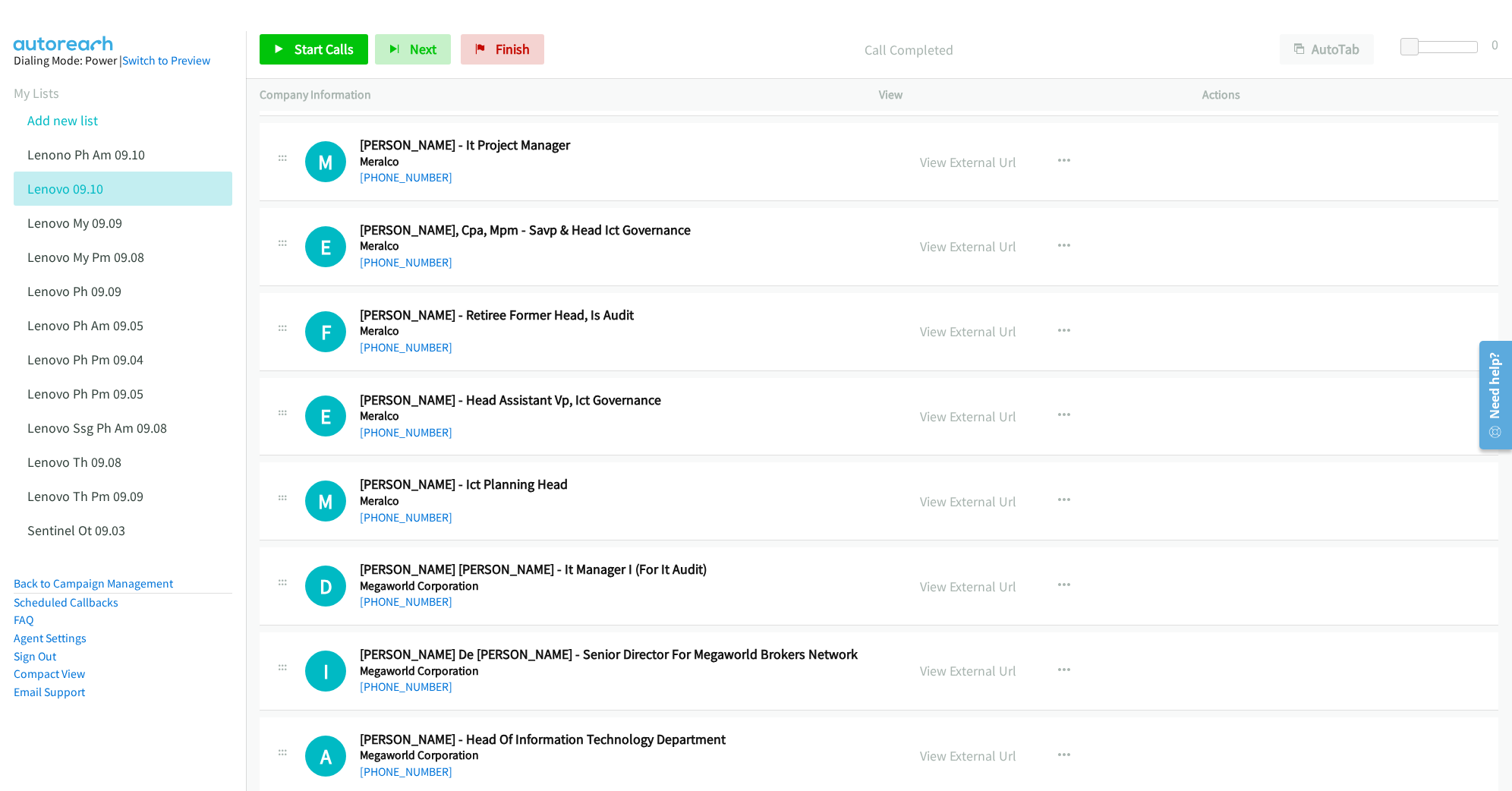
scroll to position [2935, 0]
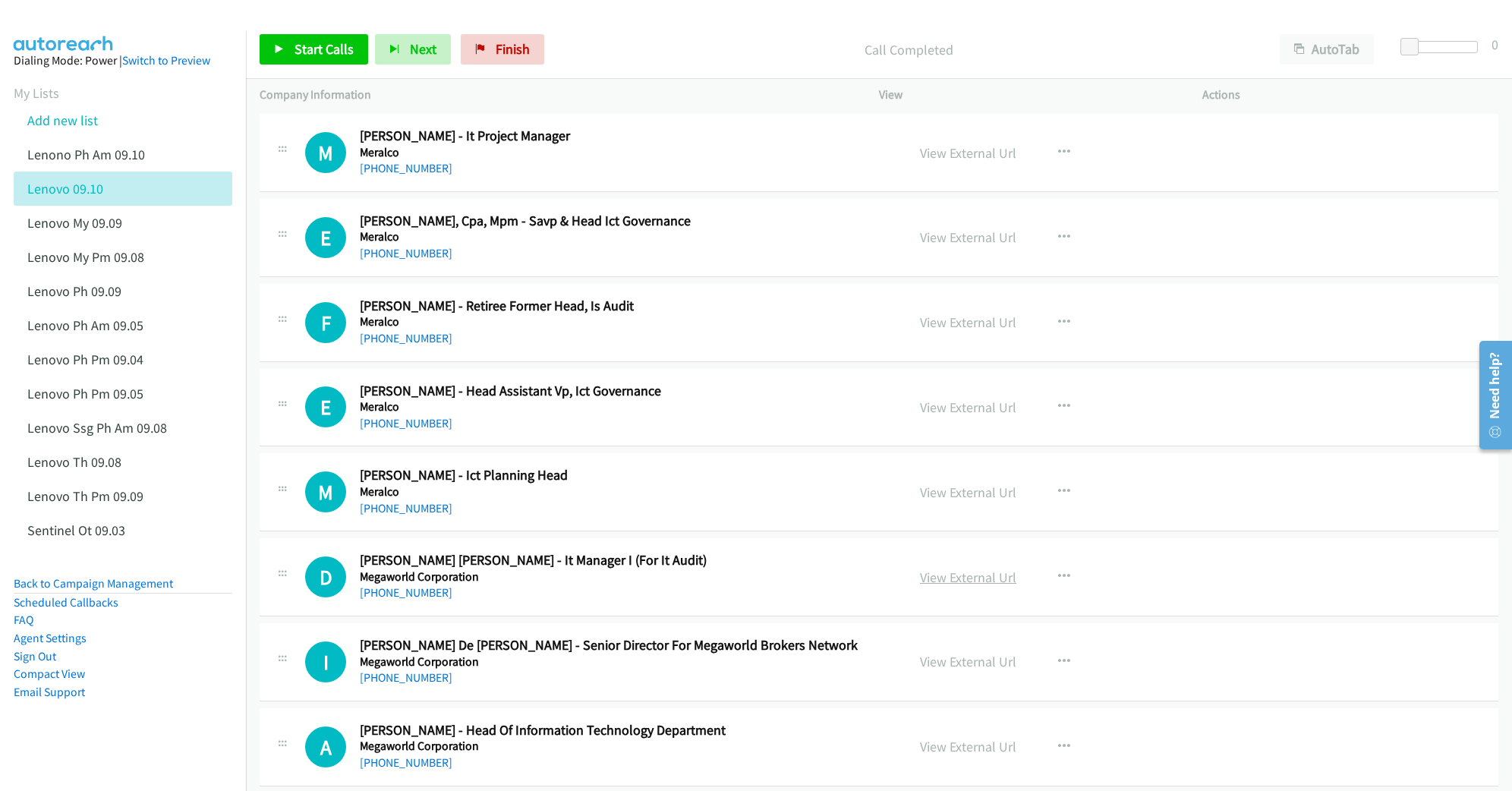
click at [945, 586] on link "View External Url" at bounding box center [968, 577] width 97 height 18
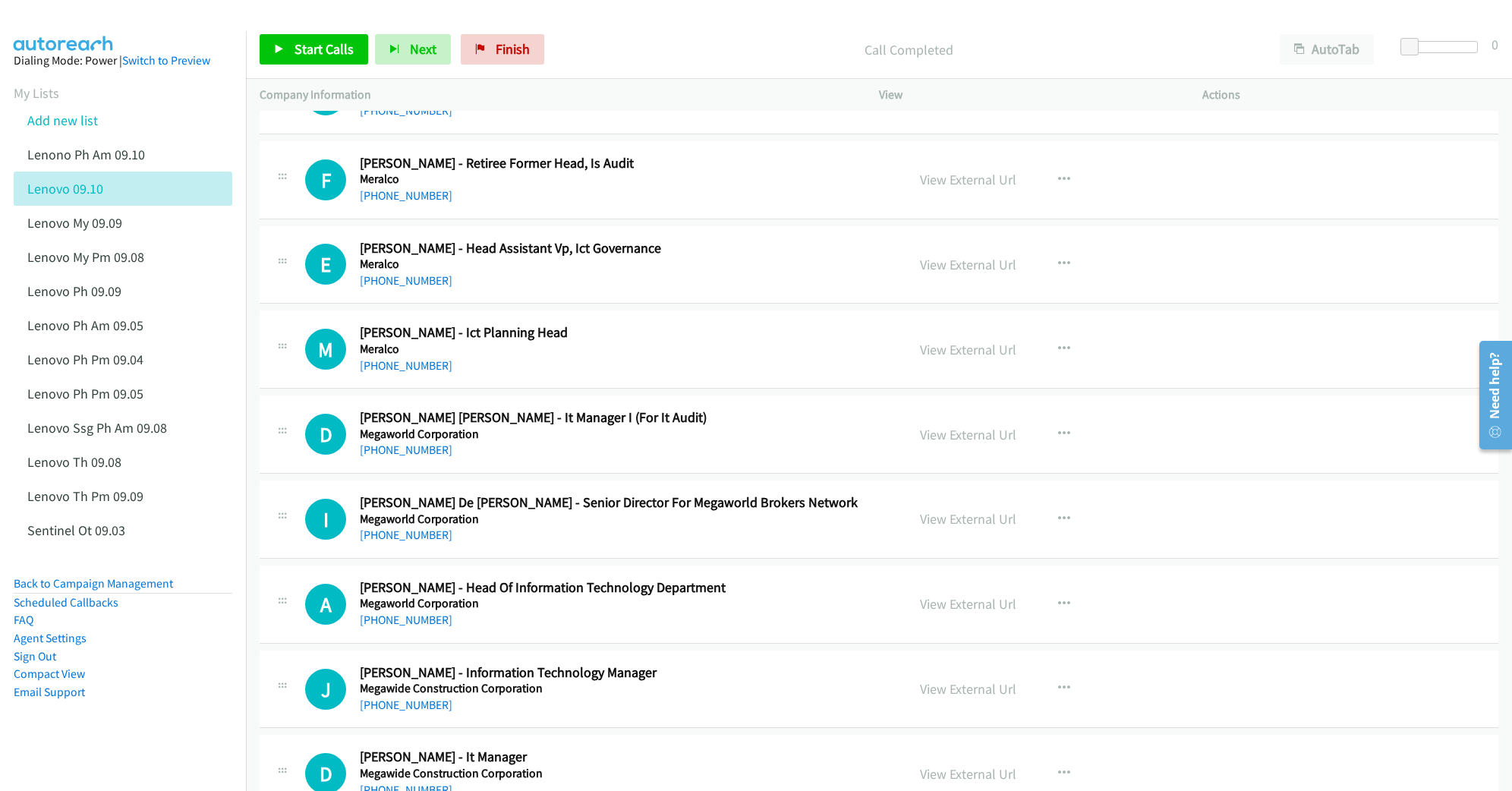
scroll to position [3137, 0]
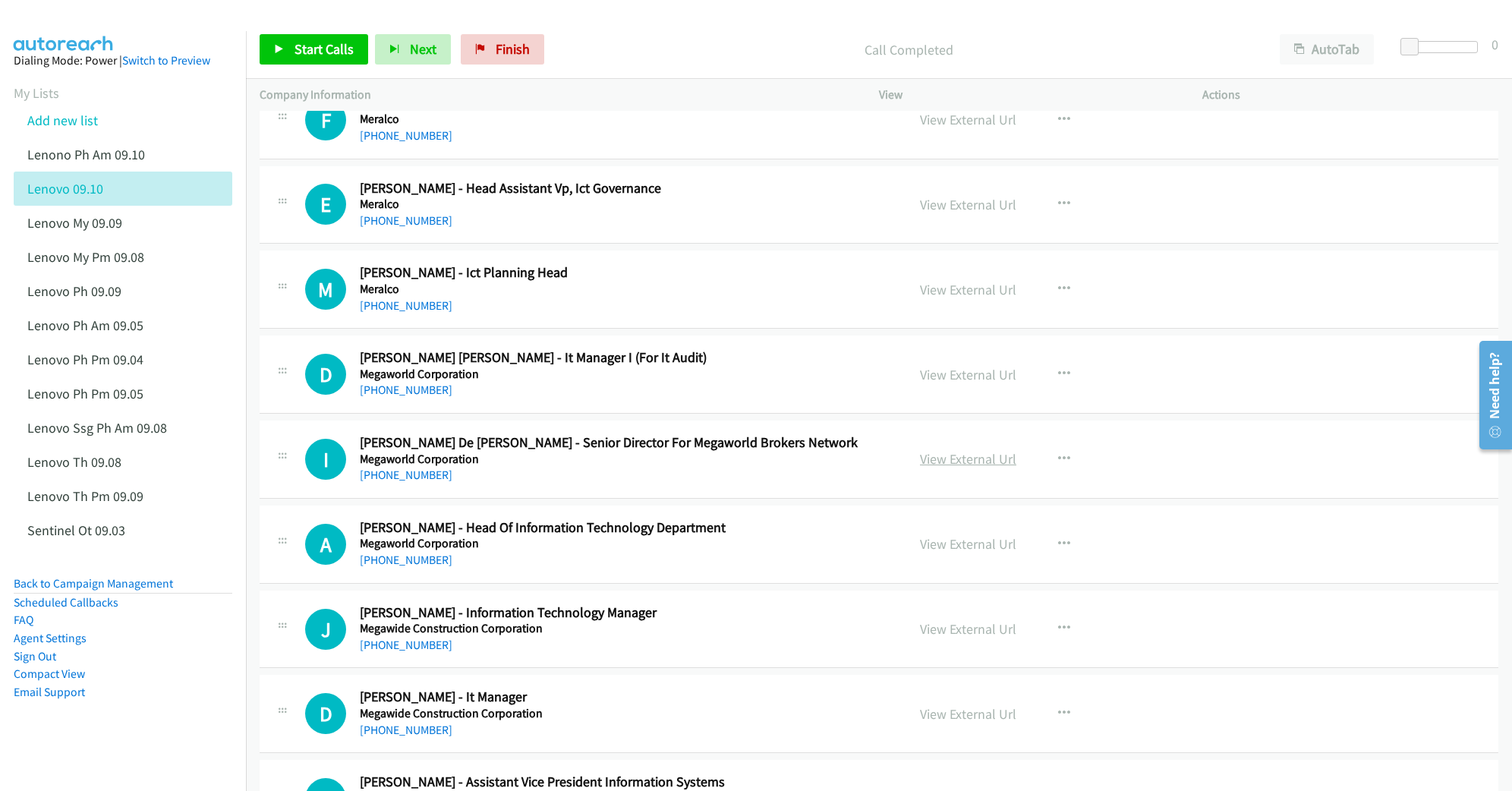
click at [934, 467] on link "View External Url" at bounding box center [968, 459] width 97 height 18
click at [935, 551] on link "View External Url" at bounding box center [968, 544] width 97 height 18
click at [958, 637] on link "View External Url" at bounding box center [968, 629] width 97 height 18
click at [951, 723] on link "View External Url" at bounding box center [968, 714] width 97 height 18
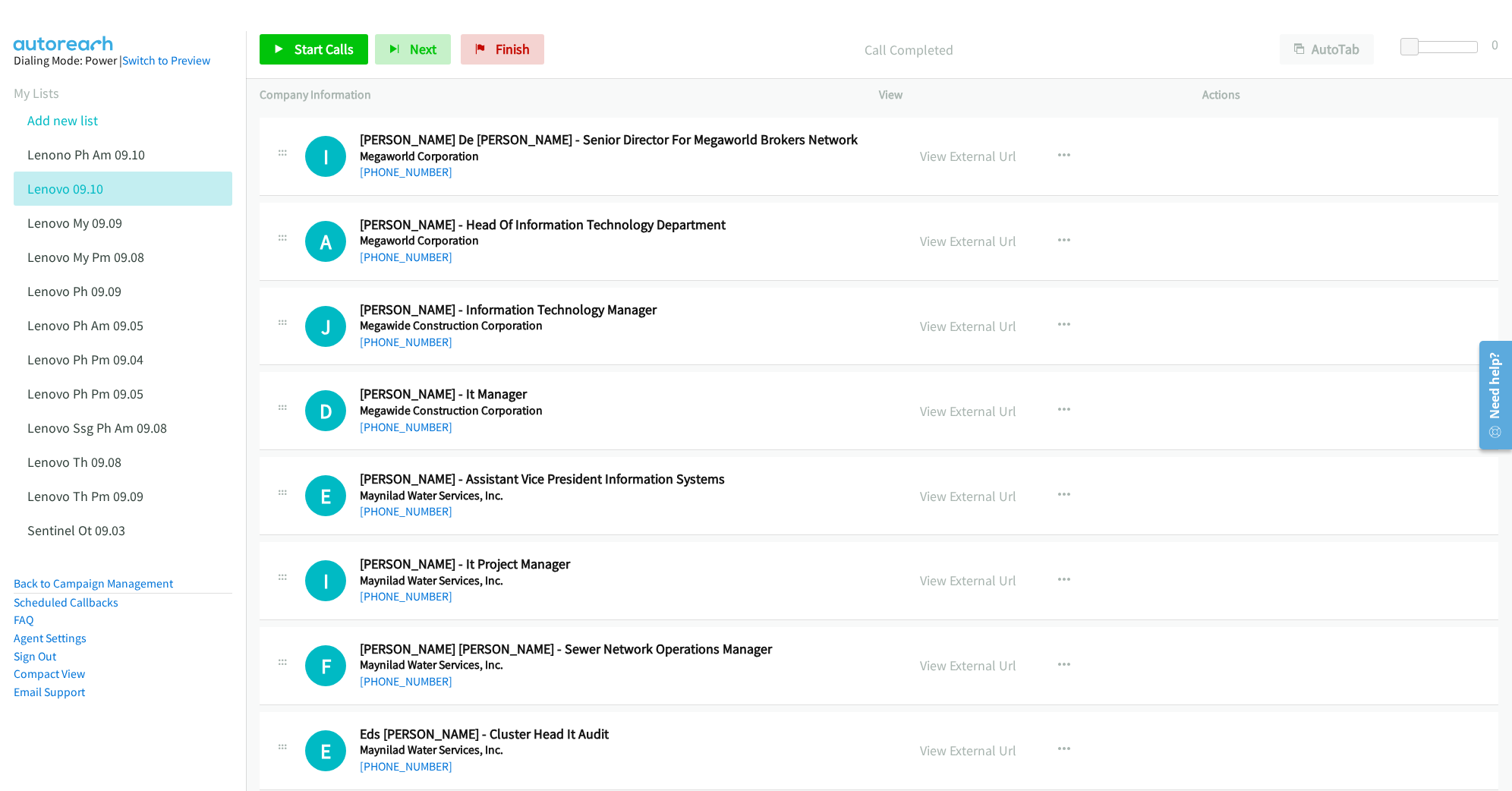
scroll to position [3441, 0]
click at [929, 504] on link "View External Url" at bounding box center [968, 495] width 97 height 18
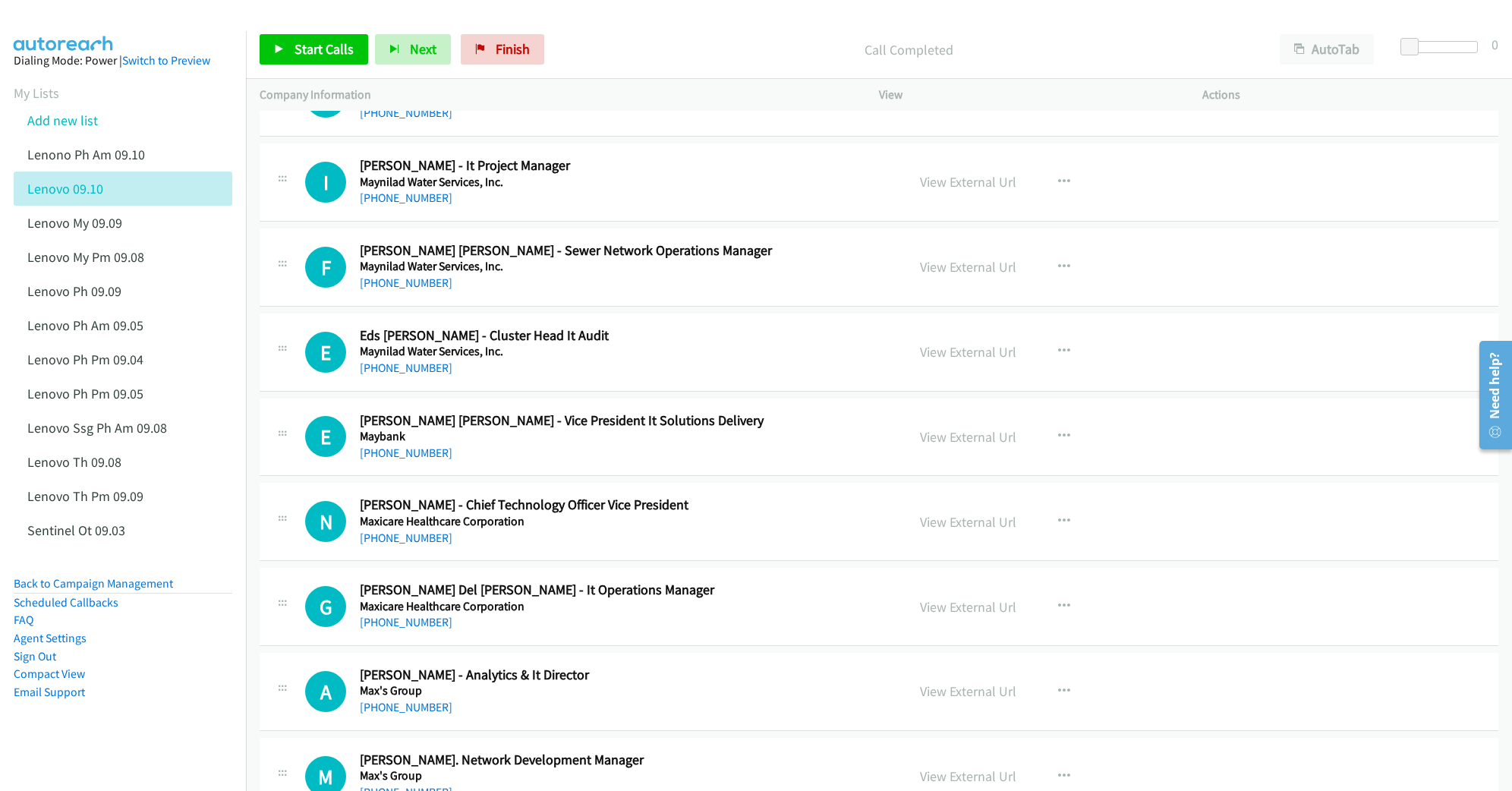
scroll to position [3846, 0]
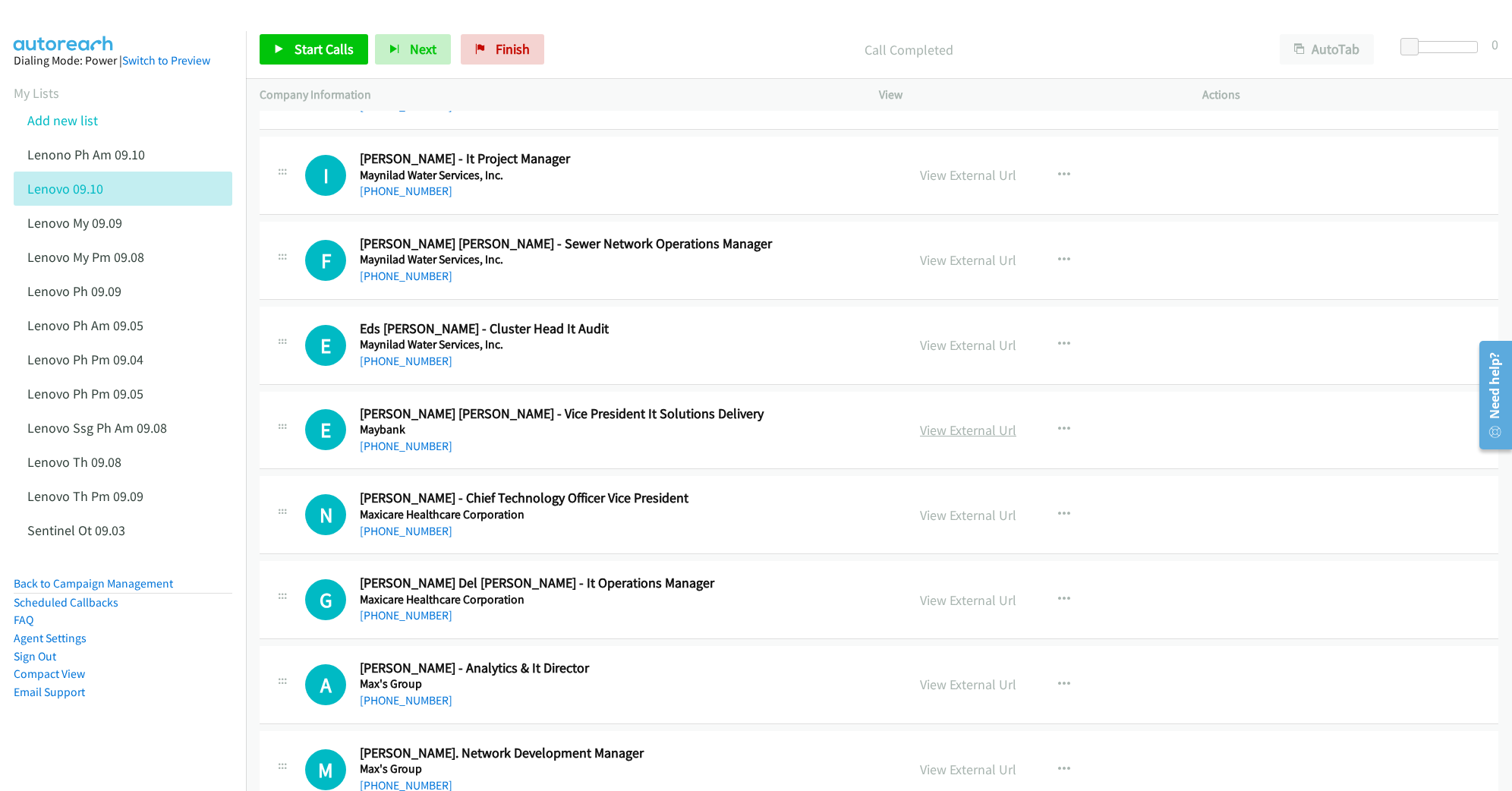
click at [953, 439] on link "View External Url" at bounding box center [968, 430] width 97 height 18
click at [951, 524] on link "View External Url" at bounding box center [968, 516] width 97 height 18
click at [955, 609] on link "View External Url" at bounding box center [968, 601] width 97 height 18
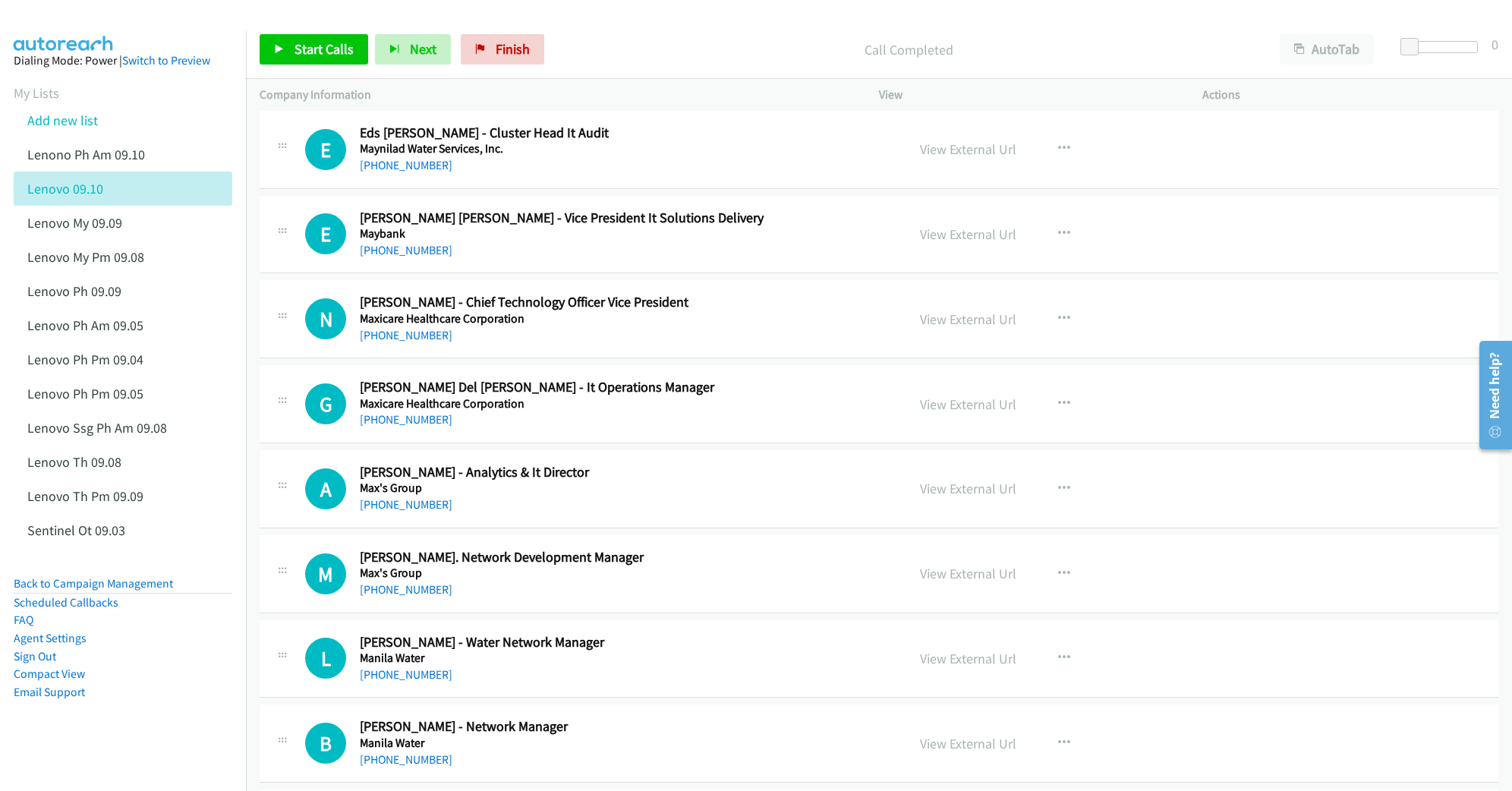
scroll to position [4049, 0]
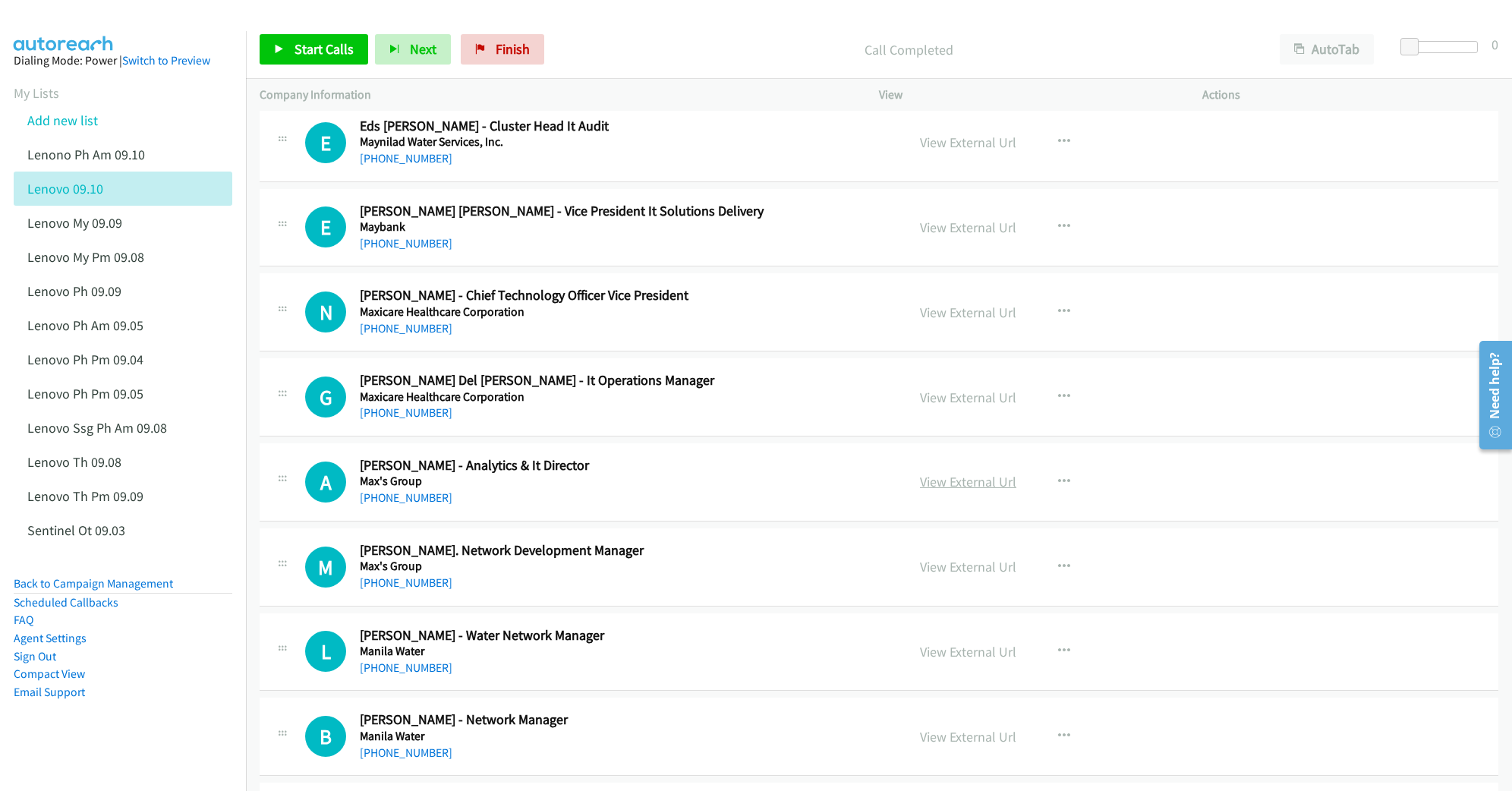
click at [933, 491] on link "View External Url" at bounding box center [968, 482] width 97 height 18
click at [941, 576] on link "View External Url" at bounding box center [968, 567] width 97 height 18
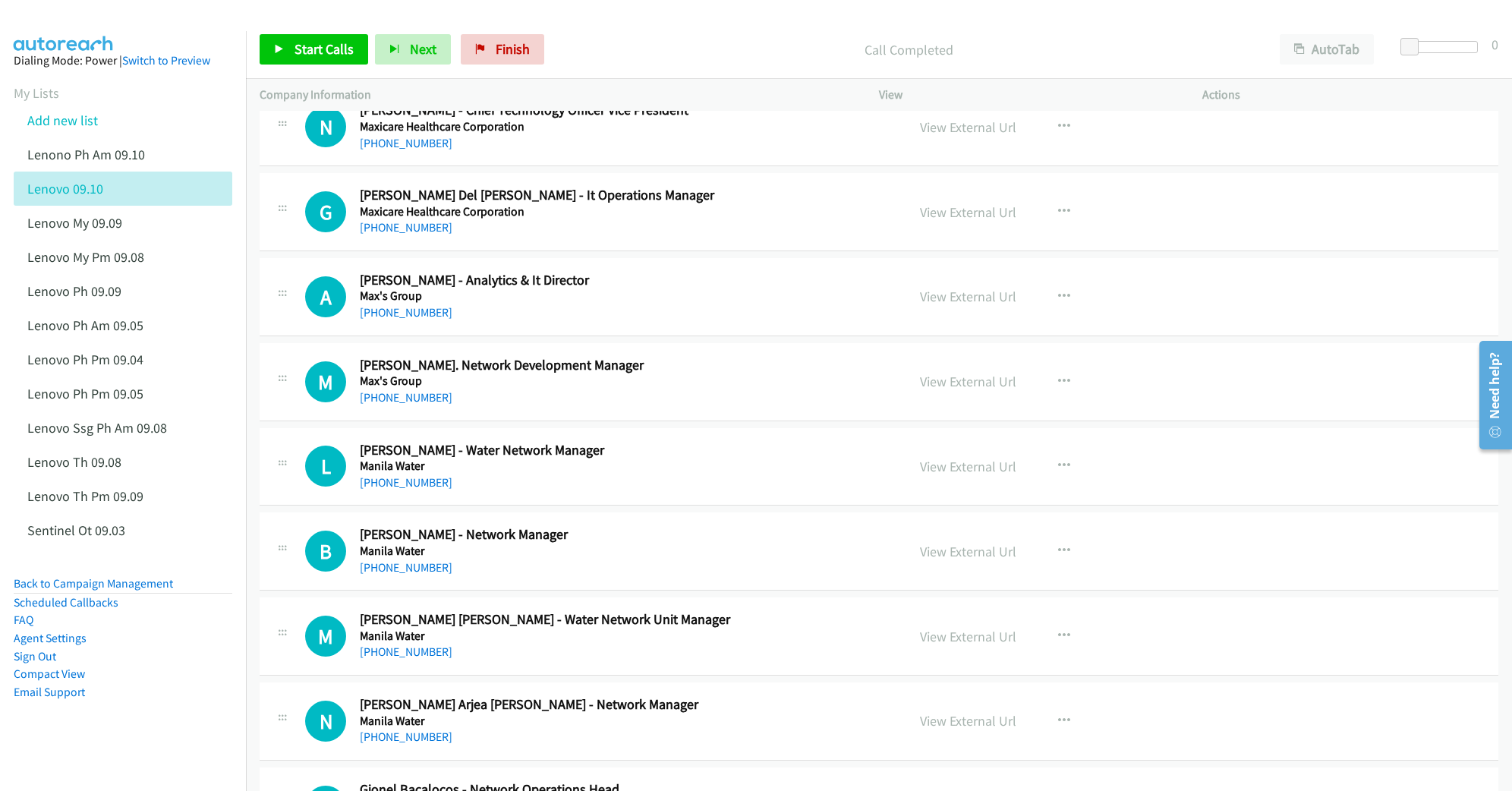
scroll to position [4251, 0]
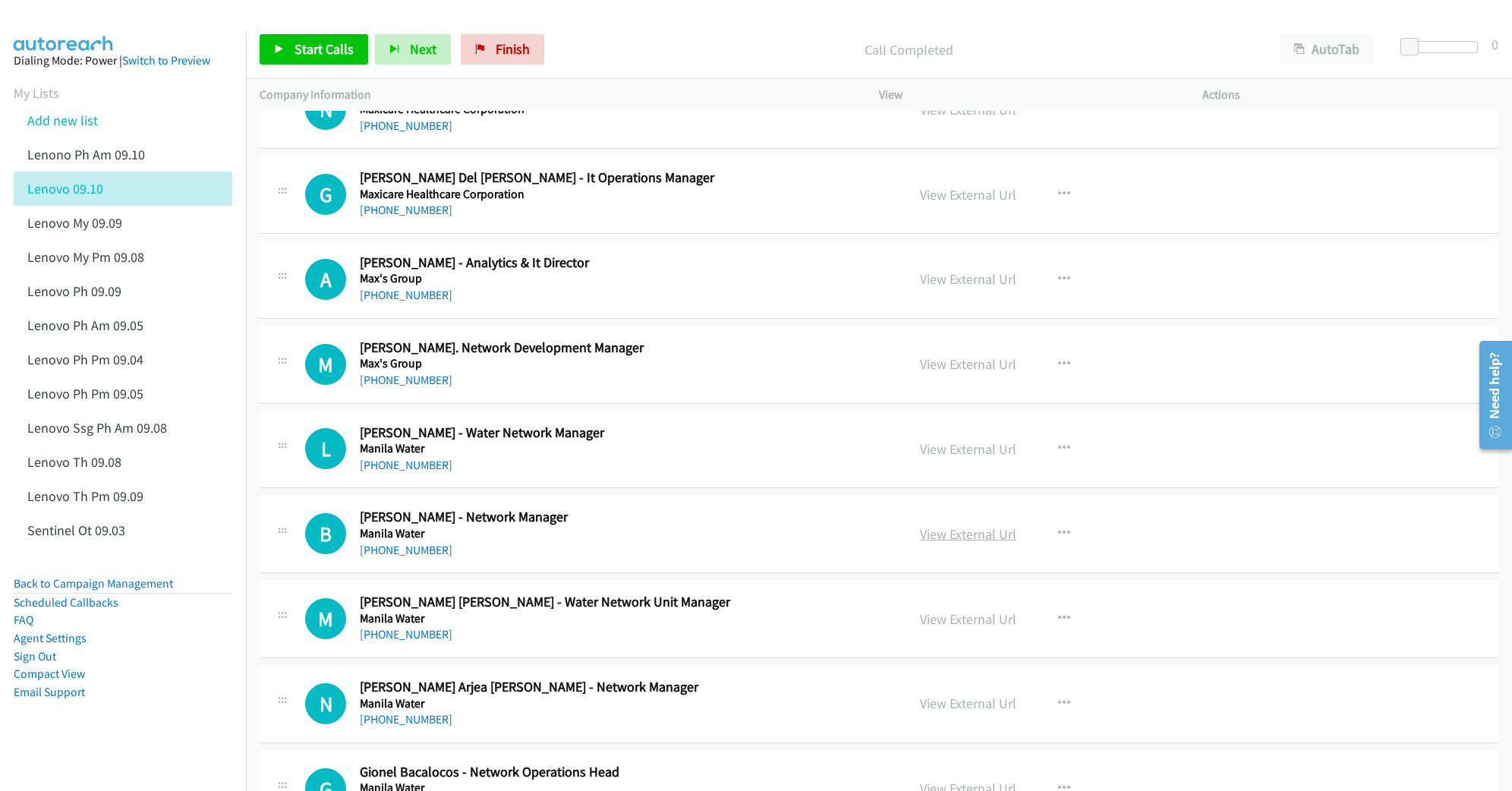
click at [945, 543] on link "View External Url" at bounding box center [968, 534] width 97 height 18
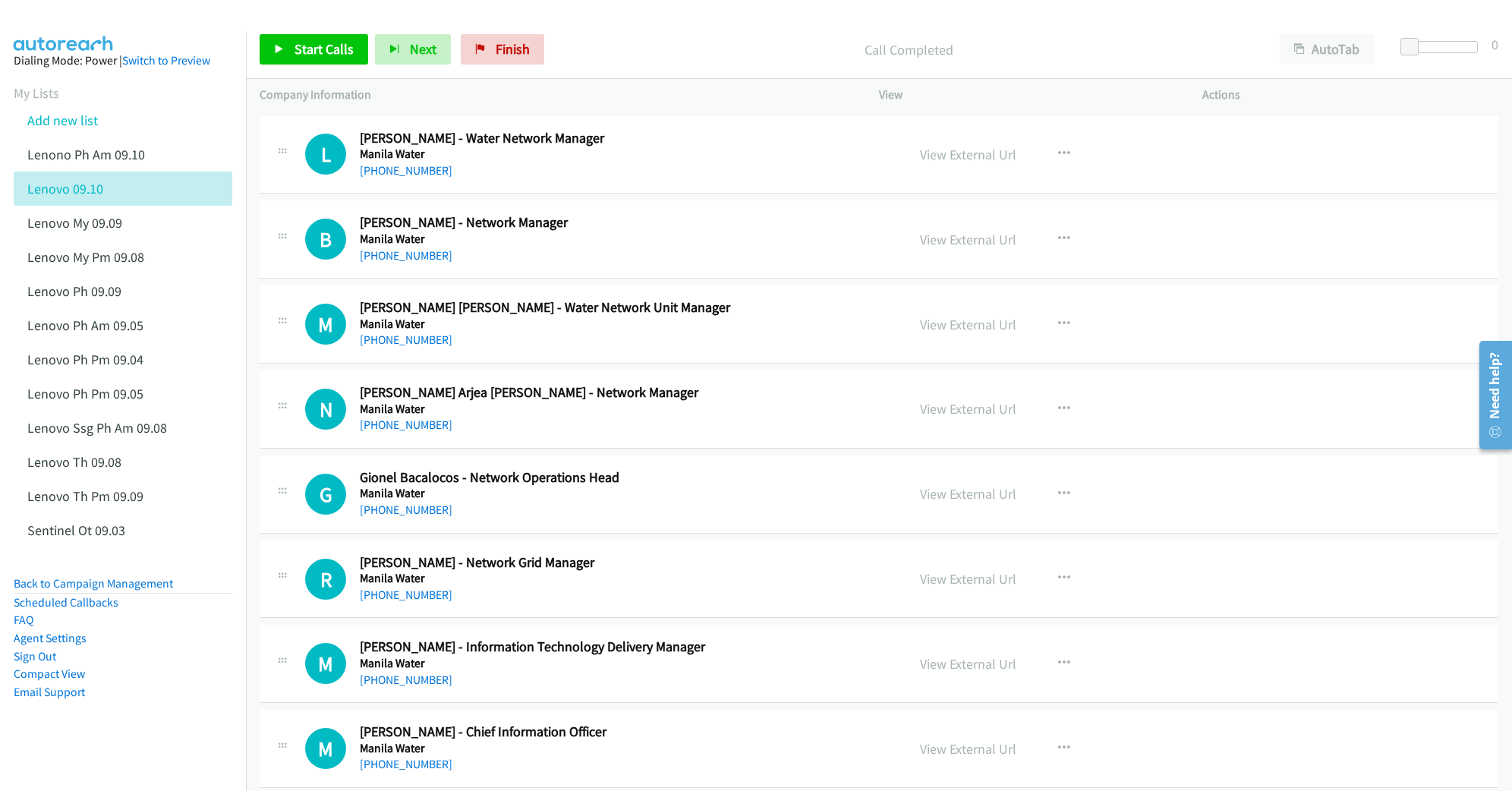
scroll to position [4555, 0]
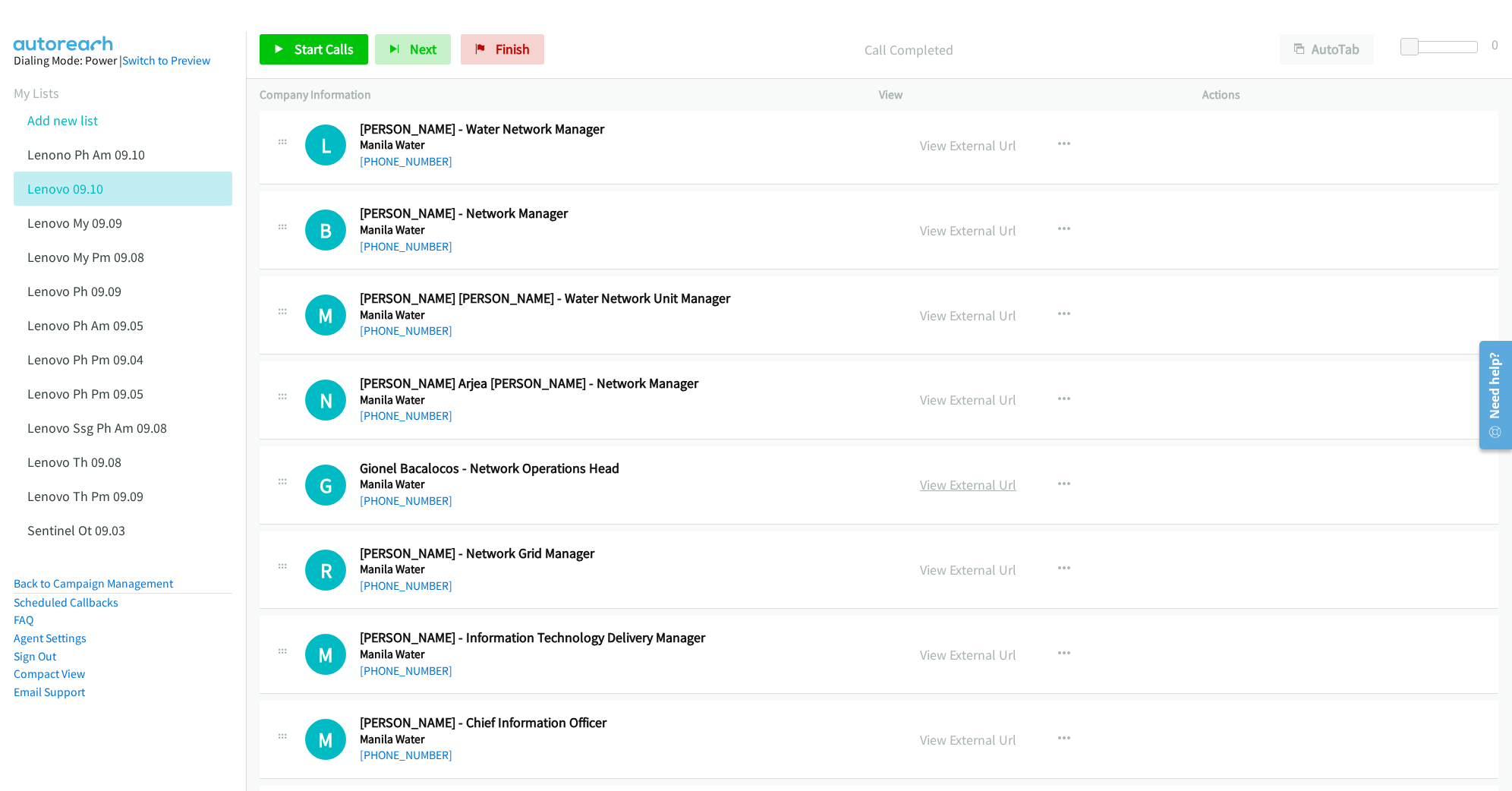
click at [955, 493] on link "View External Url" at bounding box center [968, 485] width 97 height 18
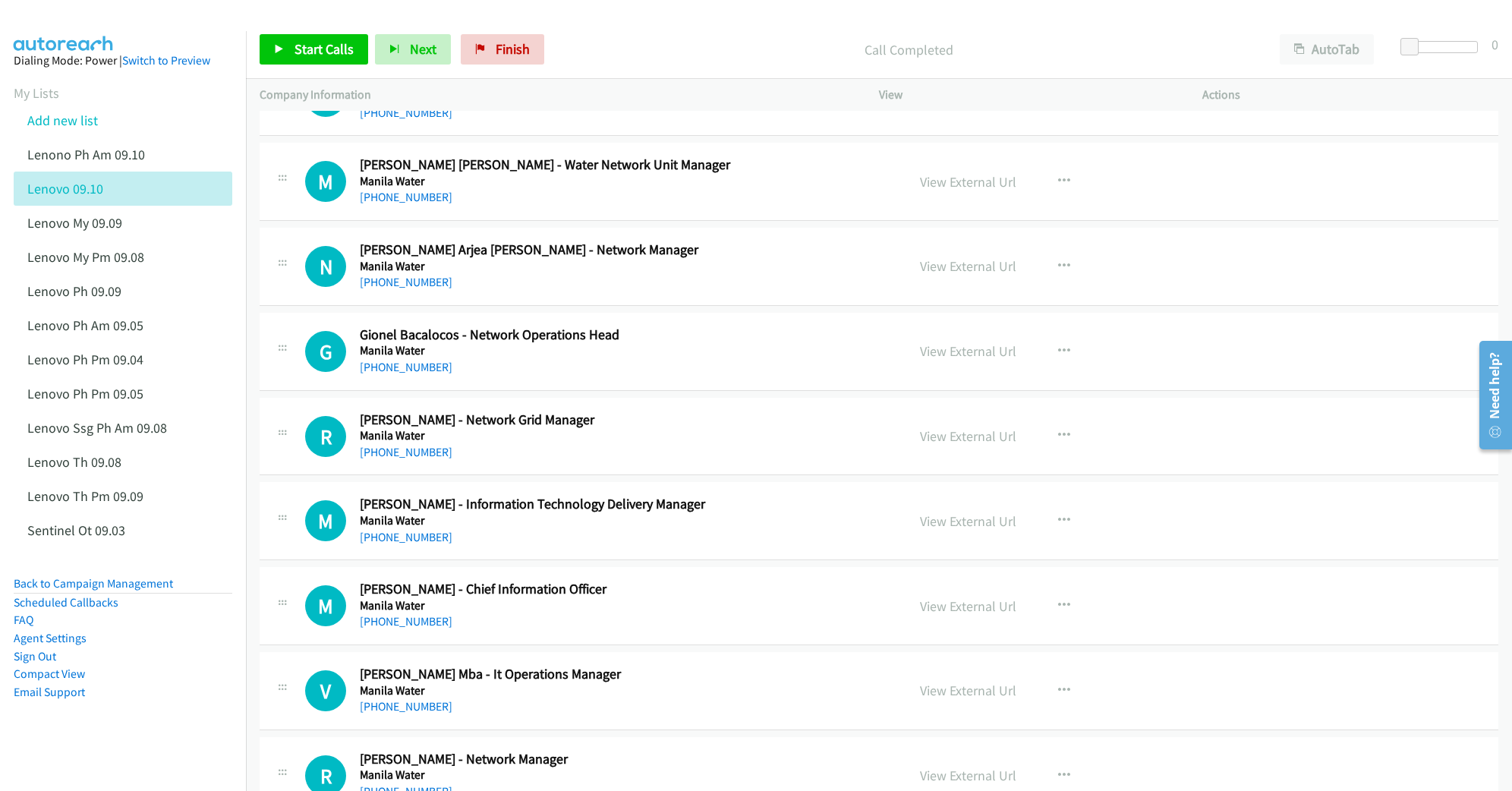
scroll to position [4757, 0]
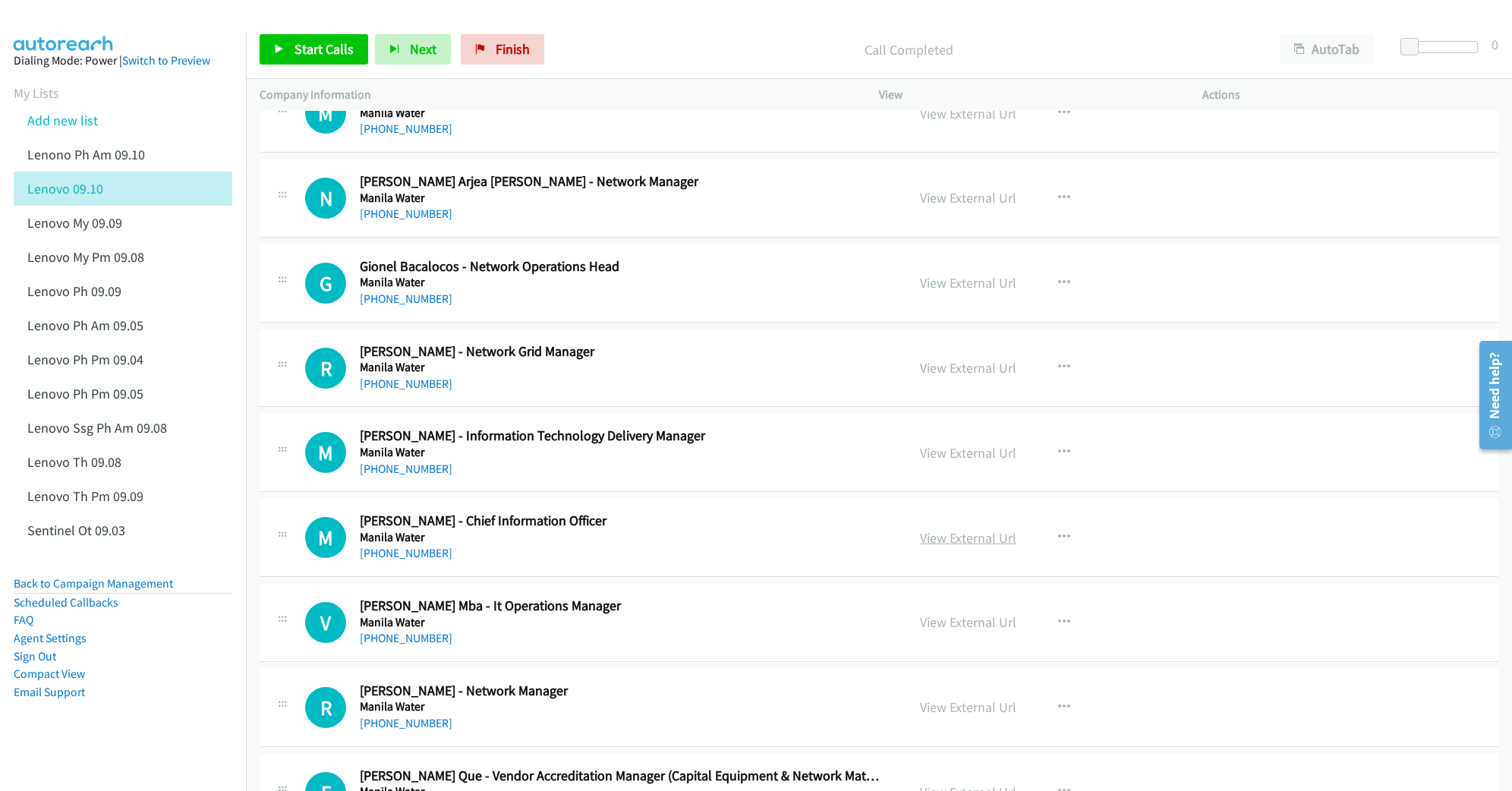
click at [933, 547] on link "View External Url" at bounding box center [968, 538] width 97 height 18
click at [949, 631] on link "View External Url" at bounding box center [968, 622] width 97 height 18
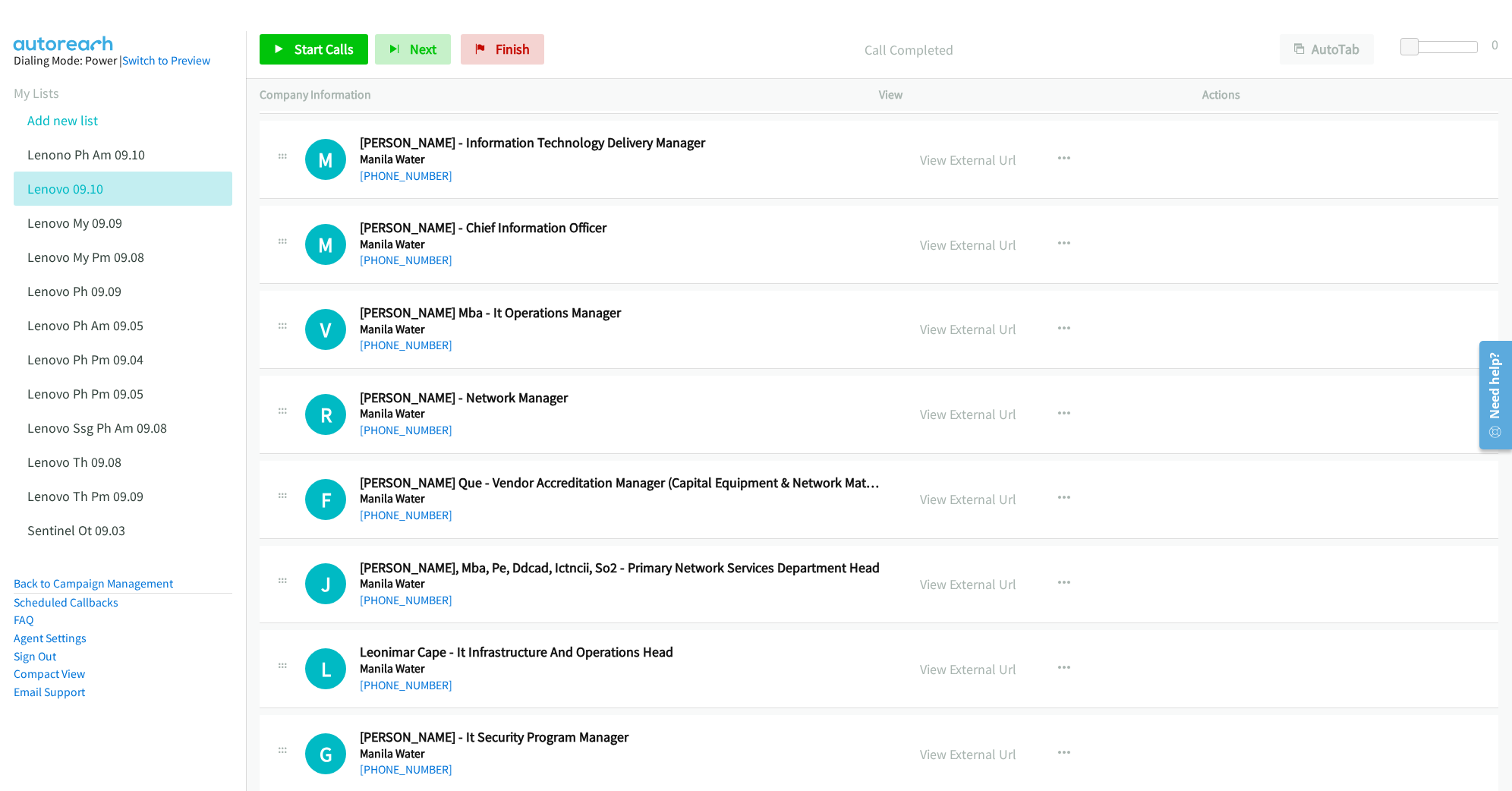
scroll to position [5061, 0]
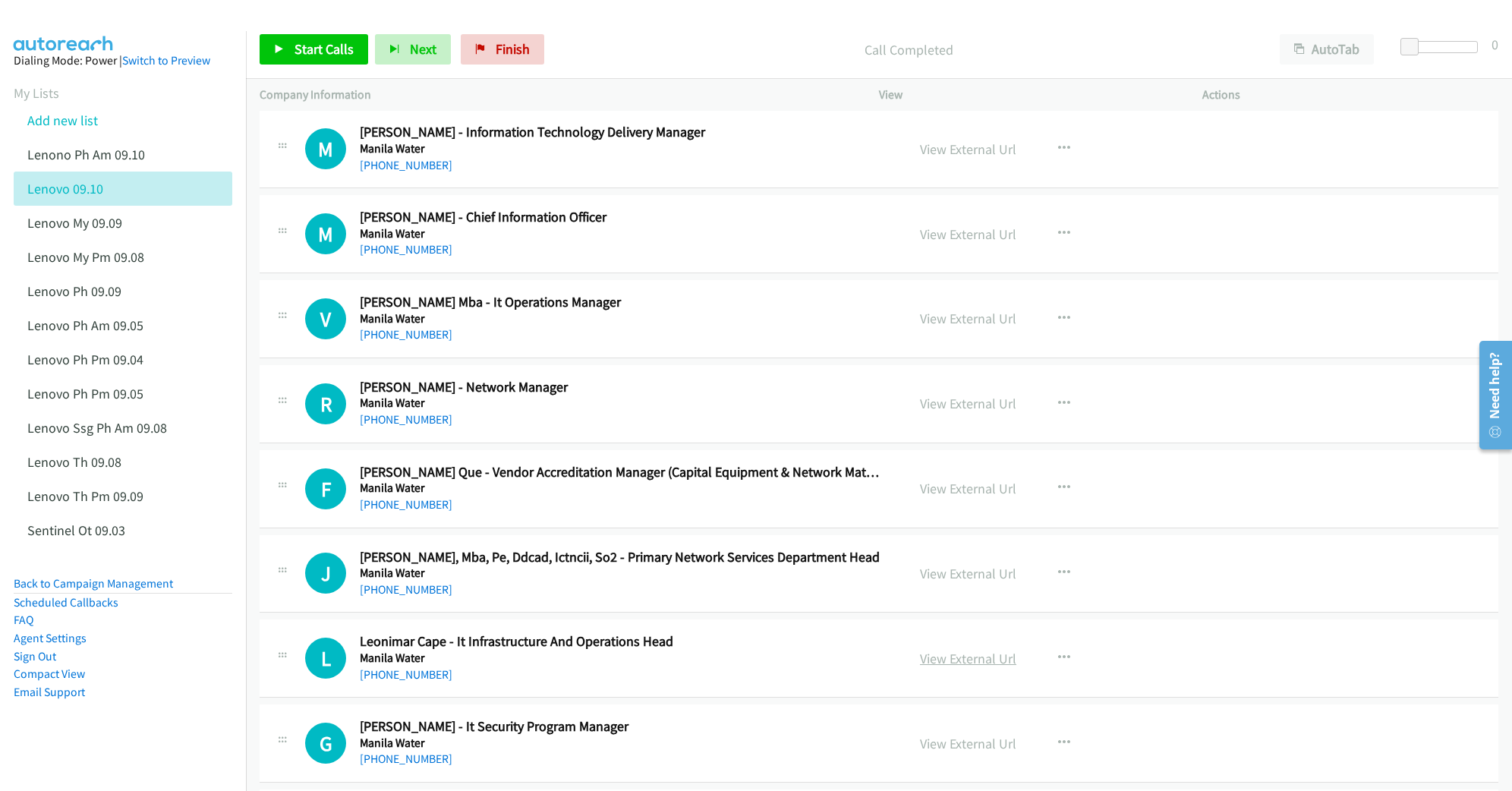
click at [957, 668] on link "View External Url" at bounding box center [968, 659] width 97 height 18
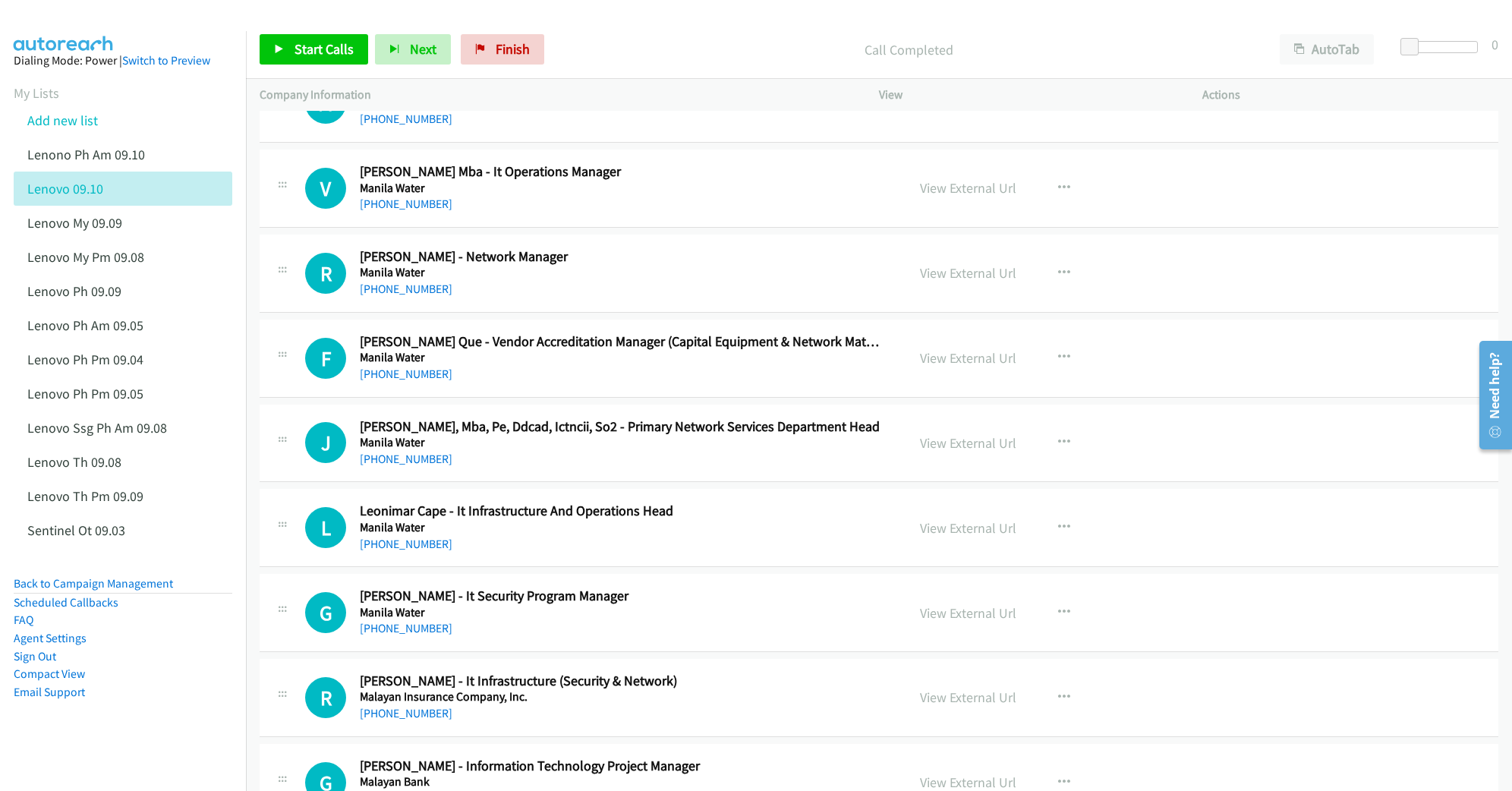
scroll to position [5264, 0]
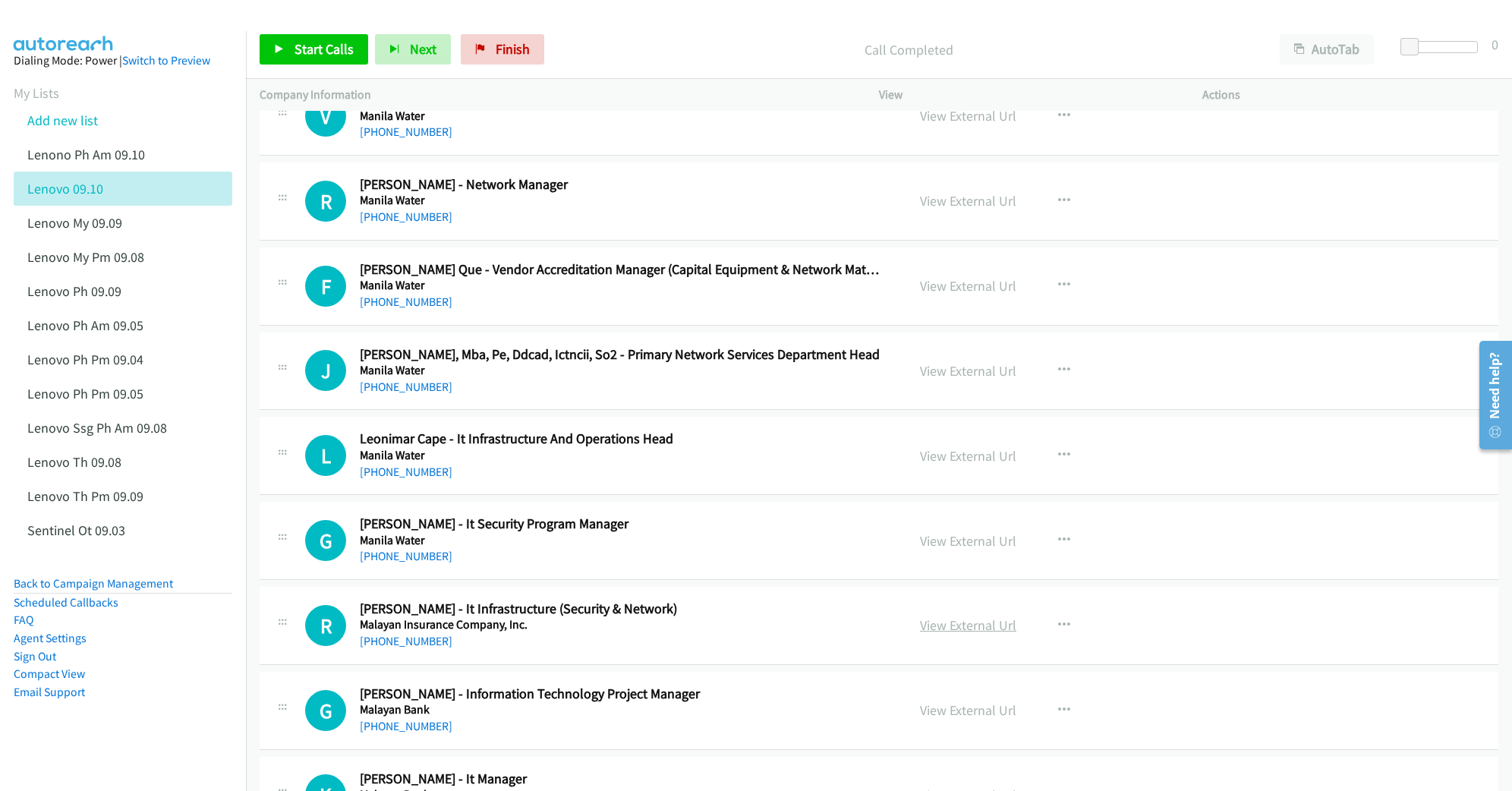
click at [942, 634] on link "View External Url" at bounding box center [968, 626] width 97 height 18
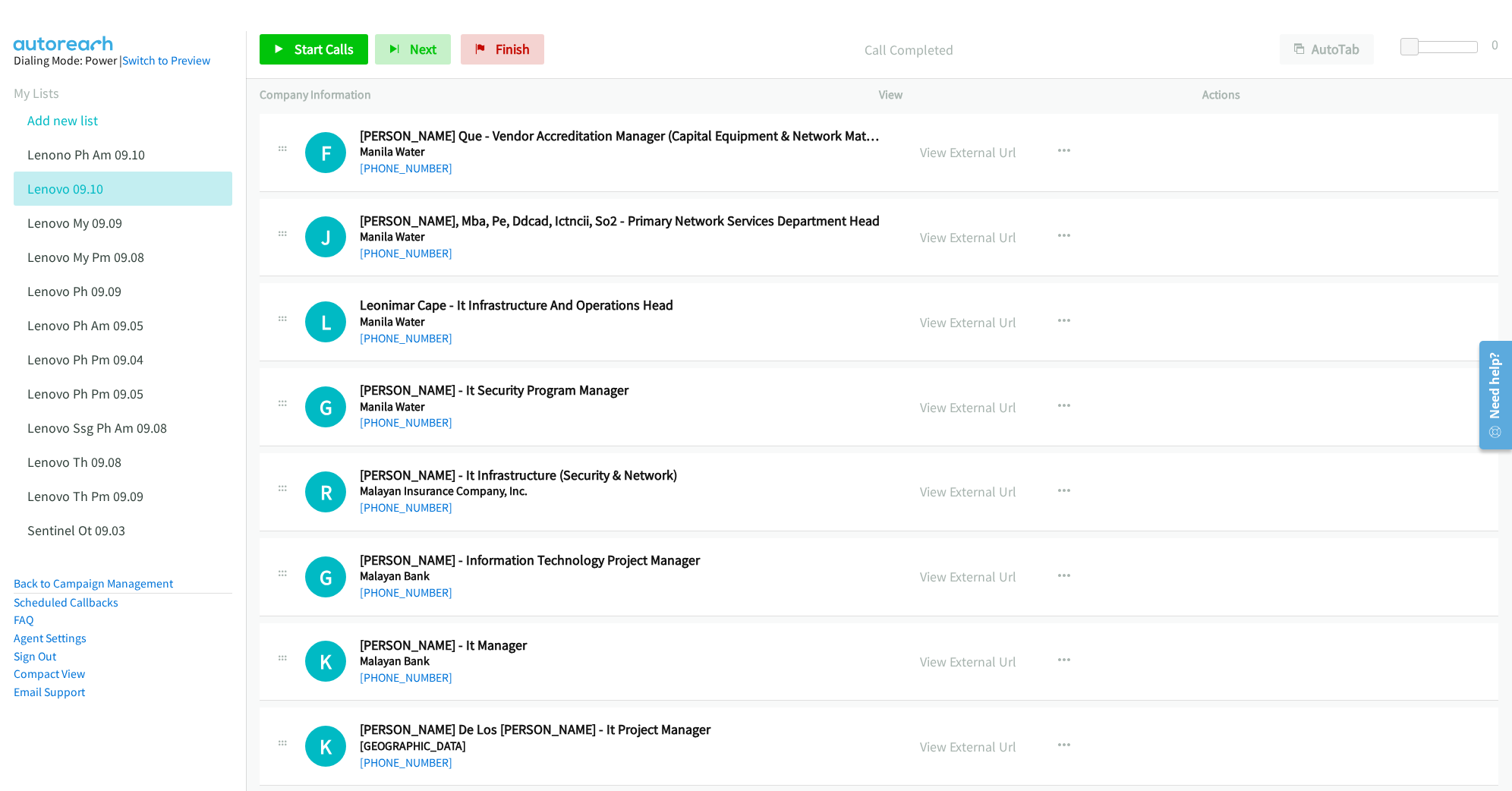
scroll to position [5465, 0]
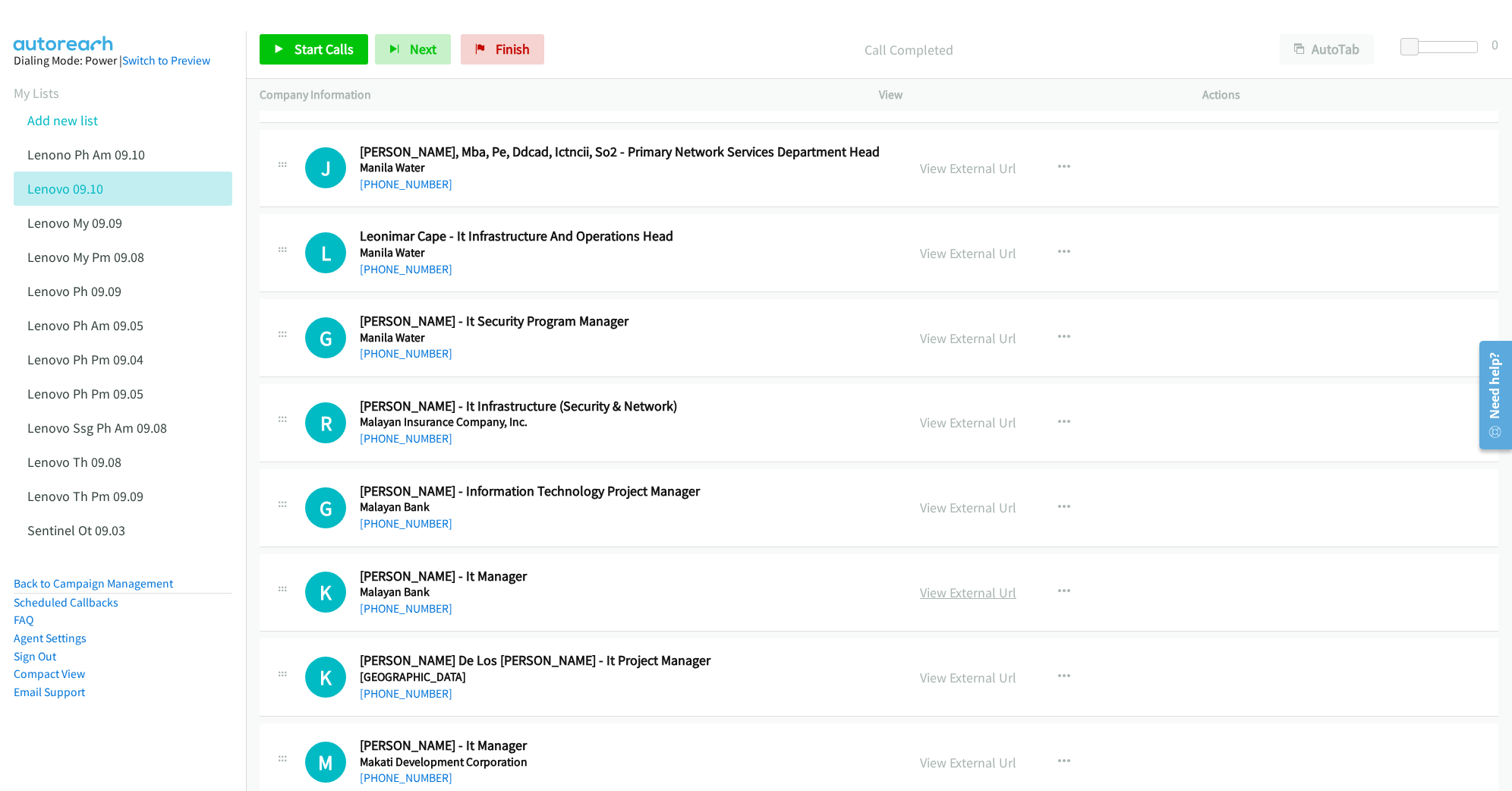
click at [955, 602] on link "View External Url" at bounding box center [968, 593] width 97 height 18
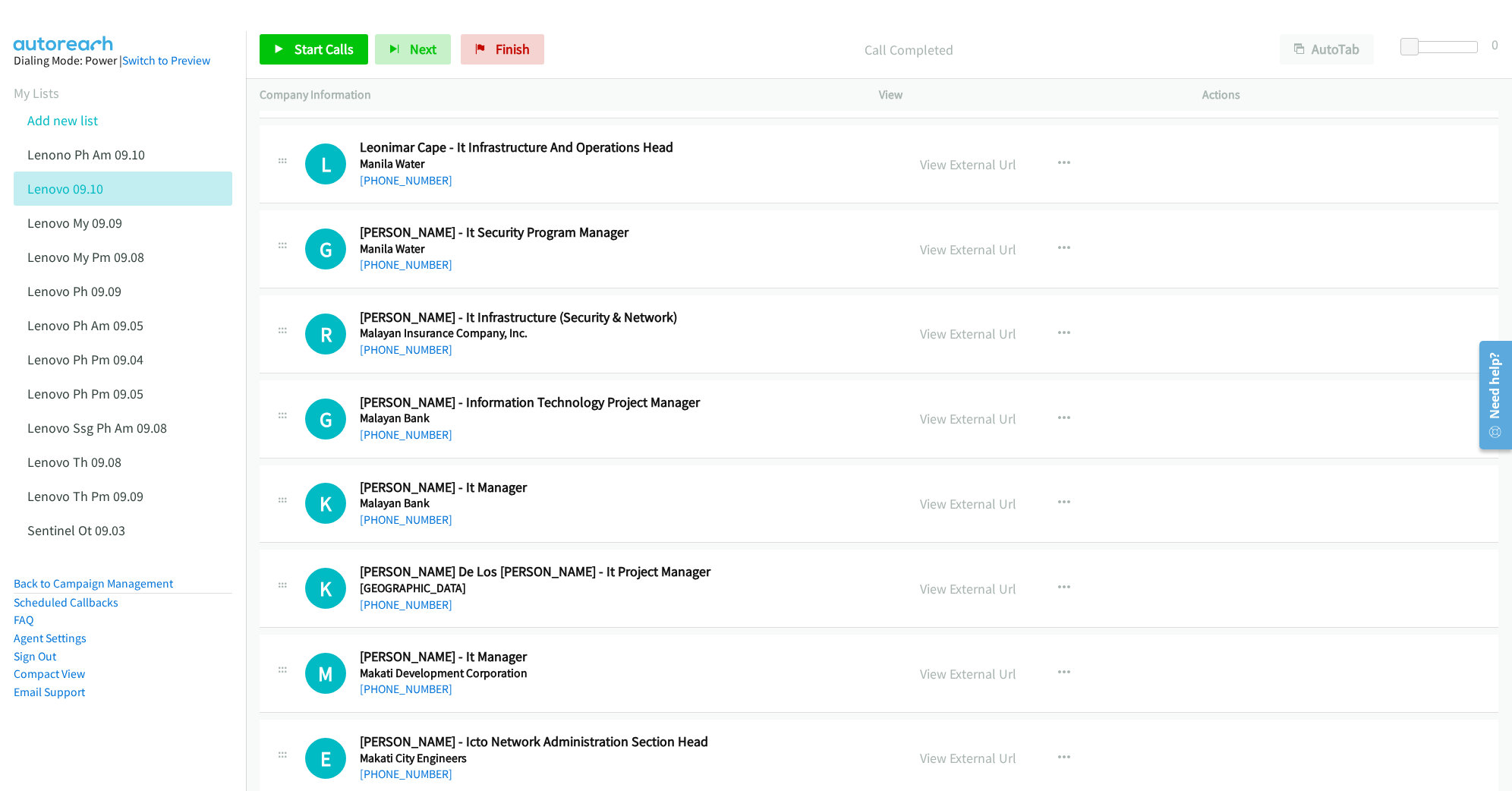
scroll to position [5566, 0]
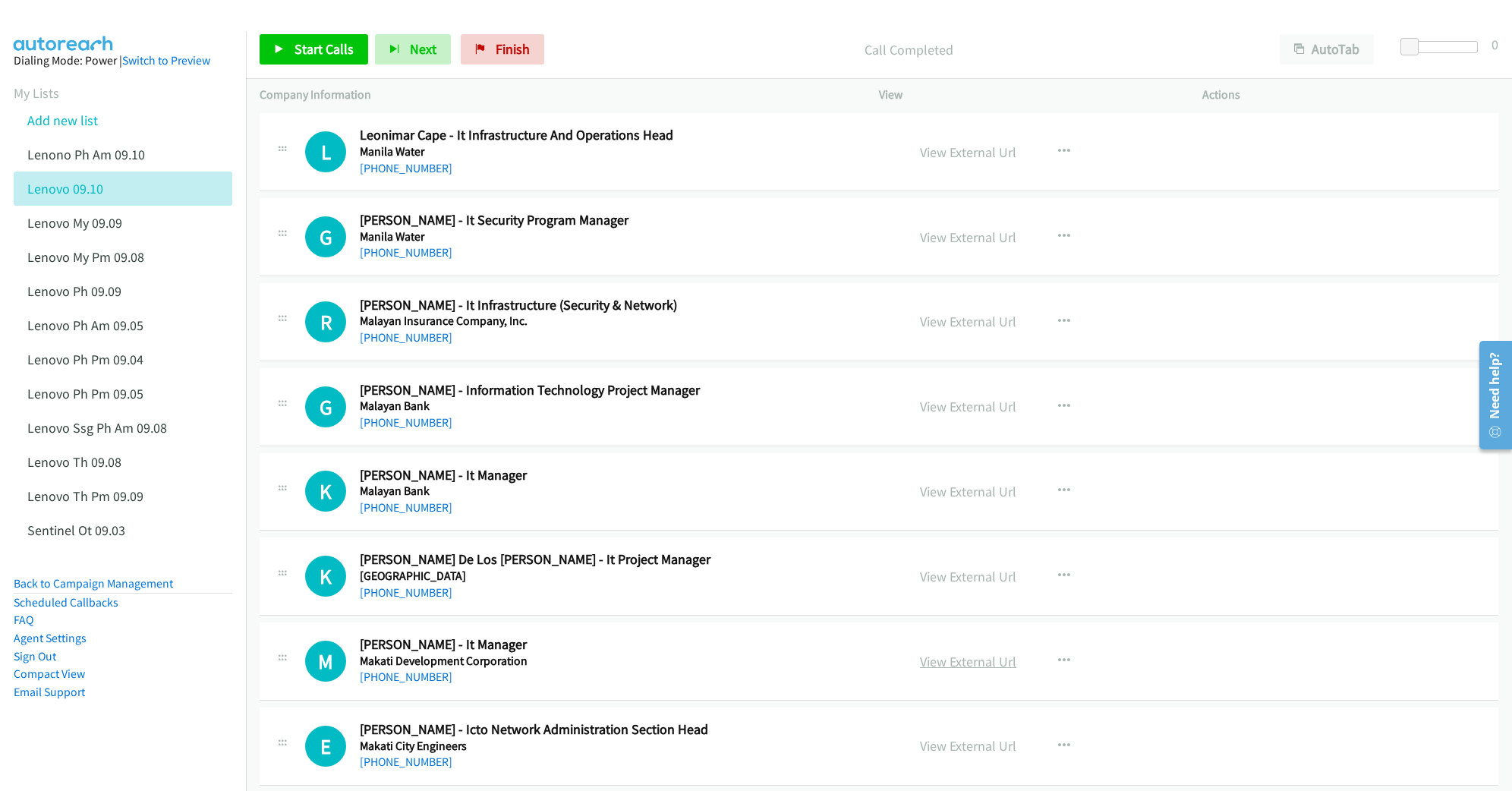
click at [936, 670] on link "View External Url" at bounding box center [968, 661] width 97 height 18
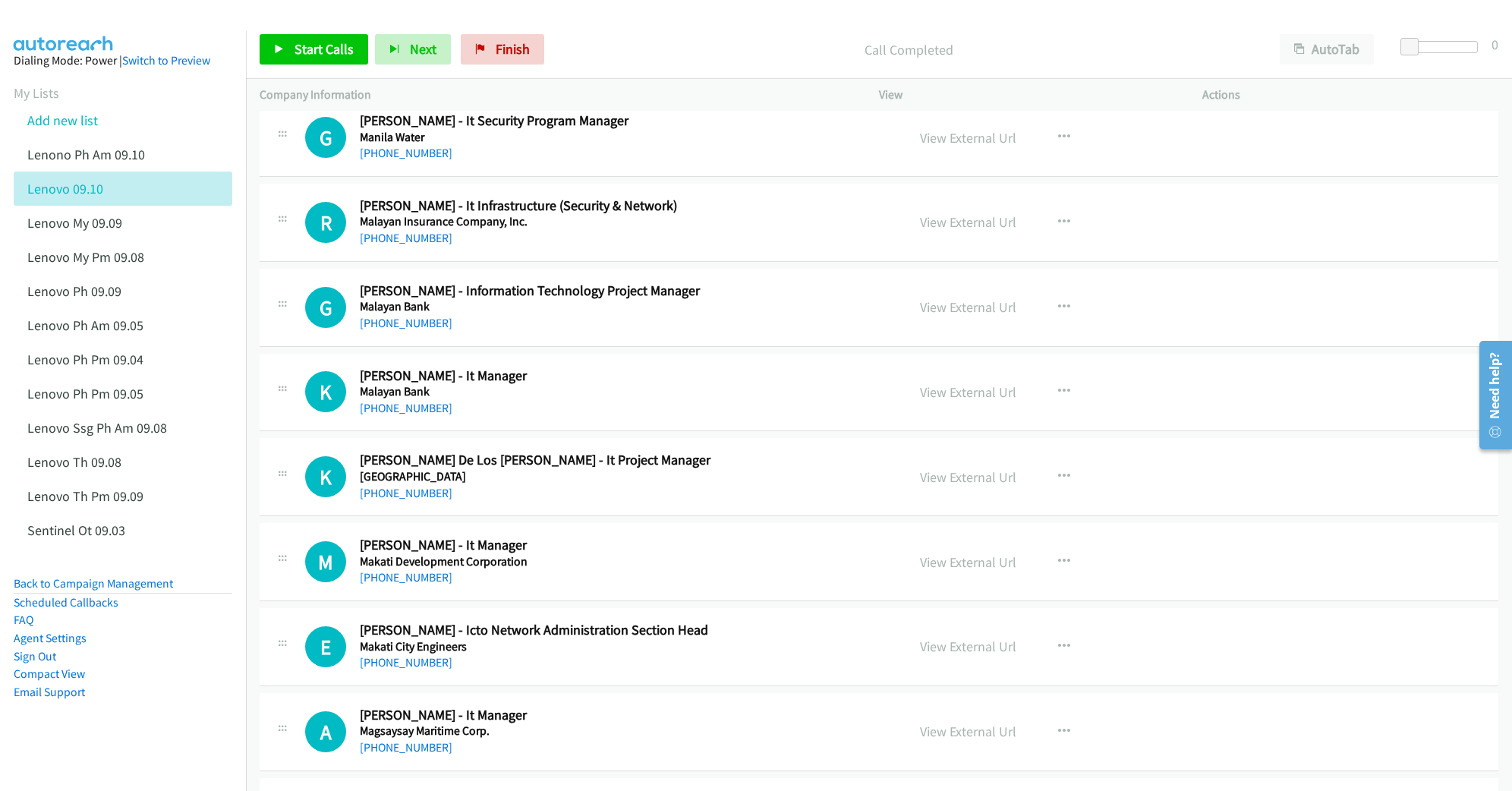
scroll to position [5667, 0]
click at [941, 653] on link "View External Url" at bounding box center [968, 645] width 97 height 18
click at [951, 738] on link "View External Url" at bounding box center [968, 730] width 97 height 18
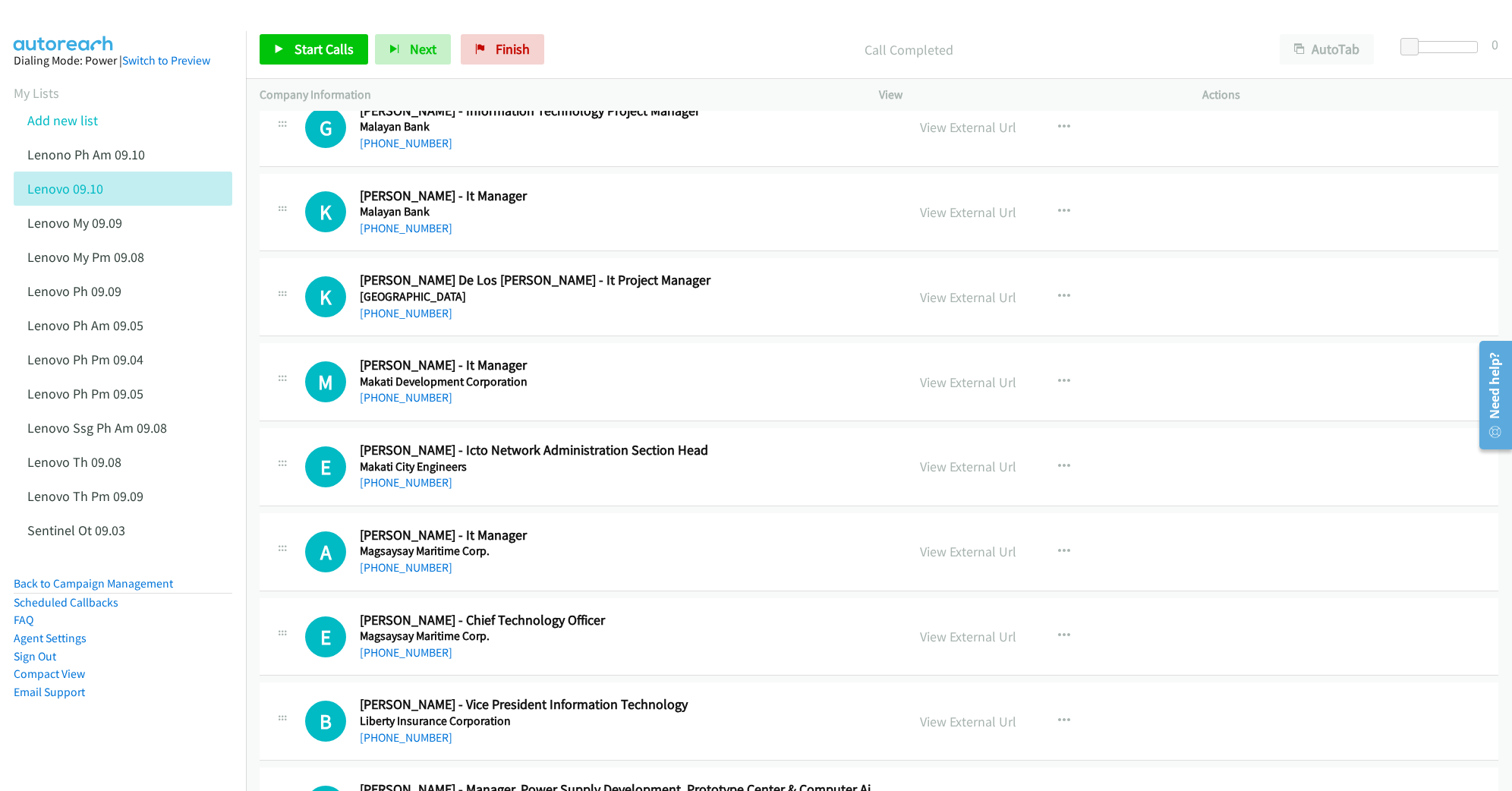
scroll to position [5870, 0]
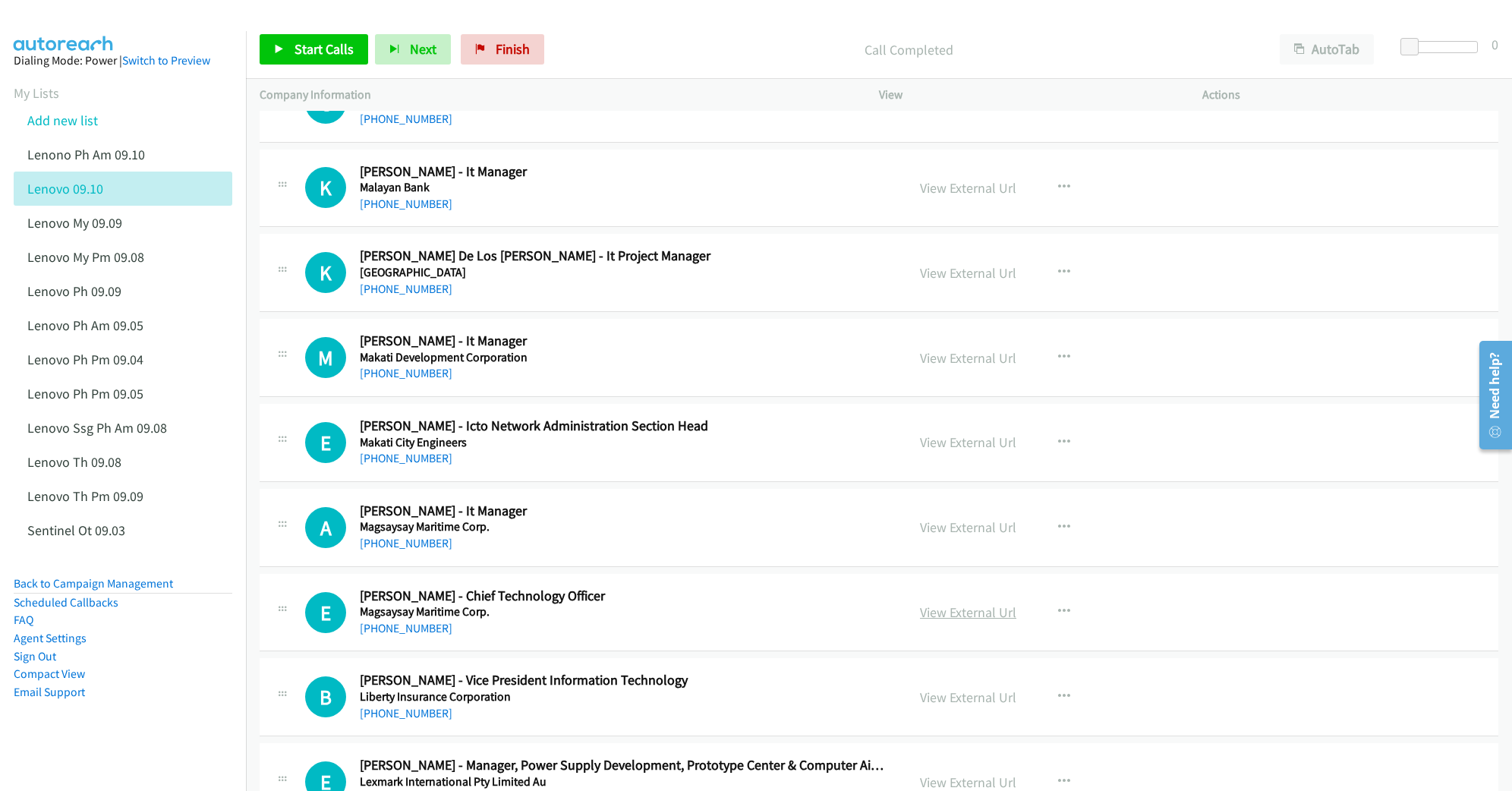
click at [955, 621] on link "View External Url" at bounding box center [968, 612] width 97 height 18
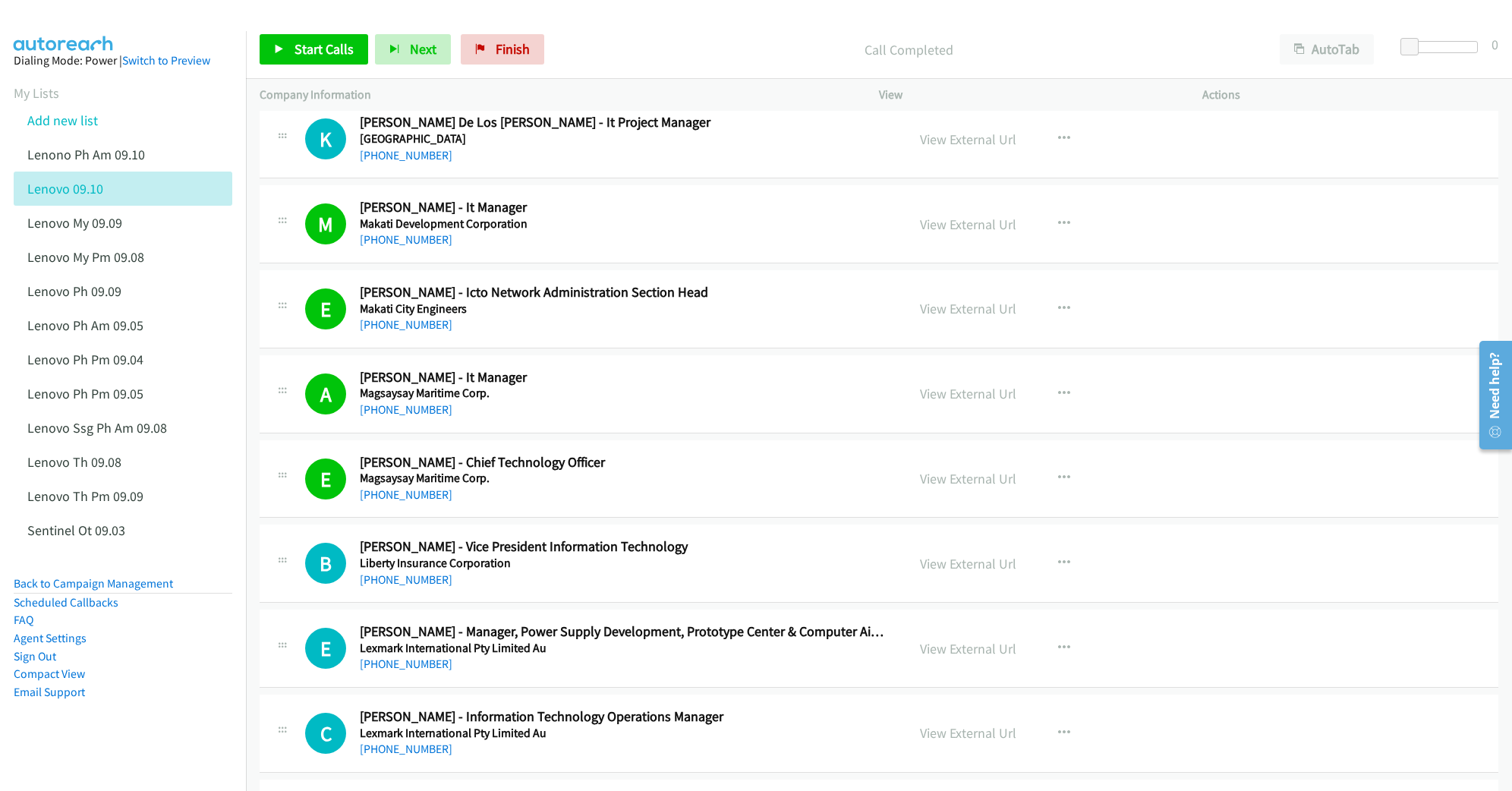
scroll to position [6174, 0]
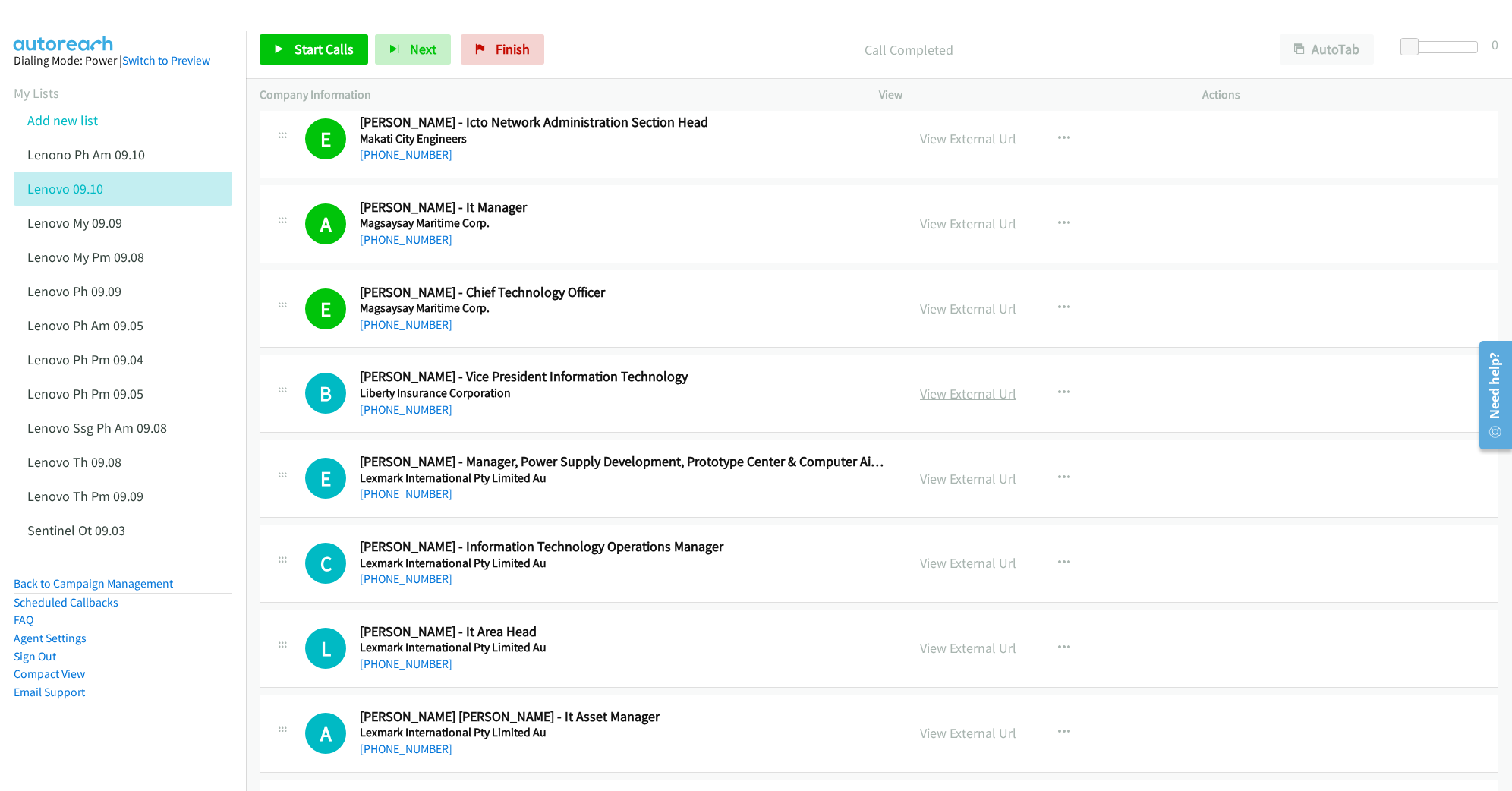
click at [932, 402] on link "View External Url" at bounding box center [968, 394] width 97 height 18
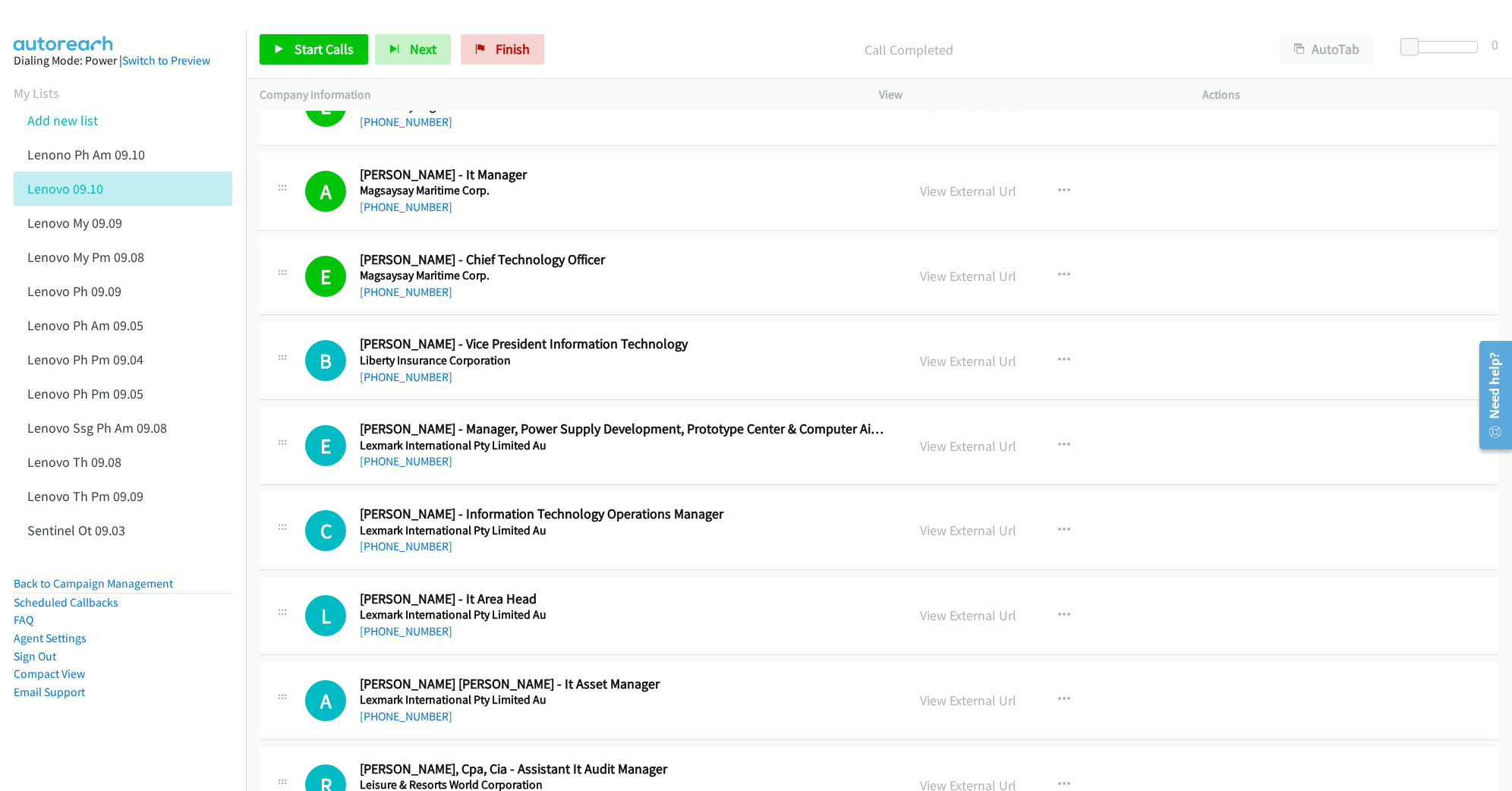
scroll to position [6275, 0]
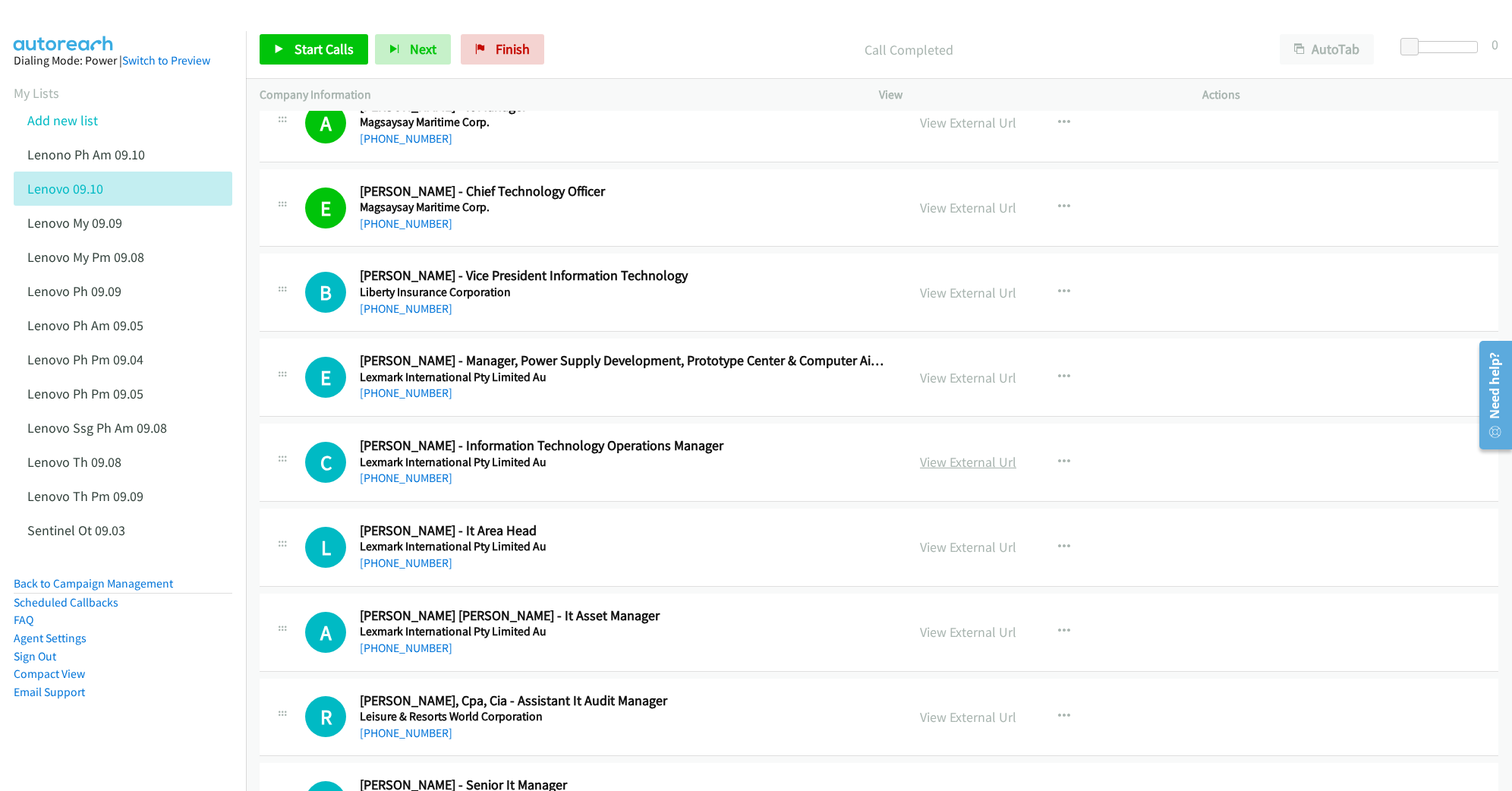
click at [938, 471] on link "View External Url" at bounding box center [968, 462] width 97 height 18
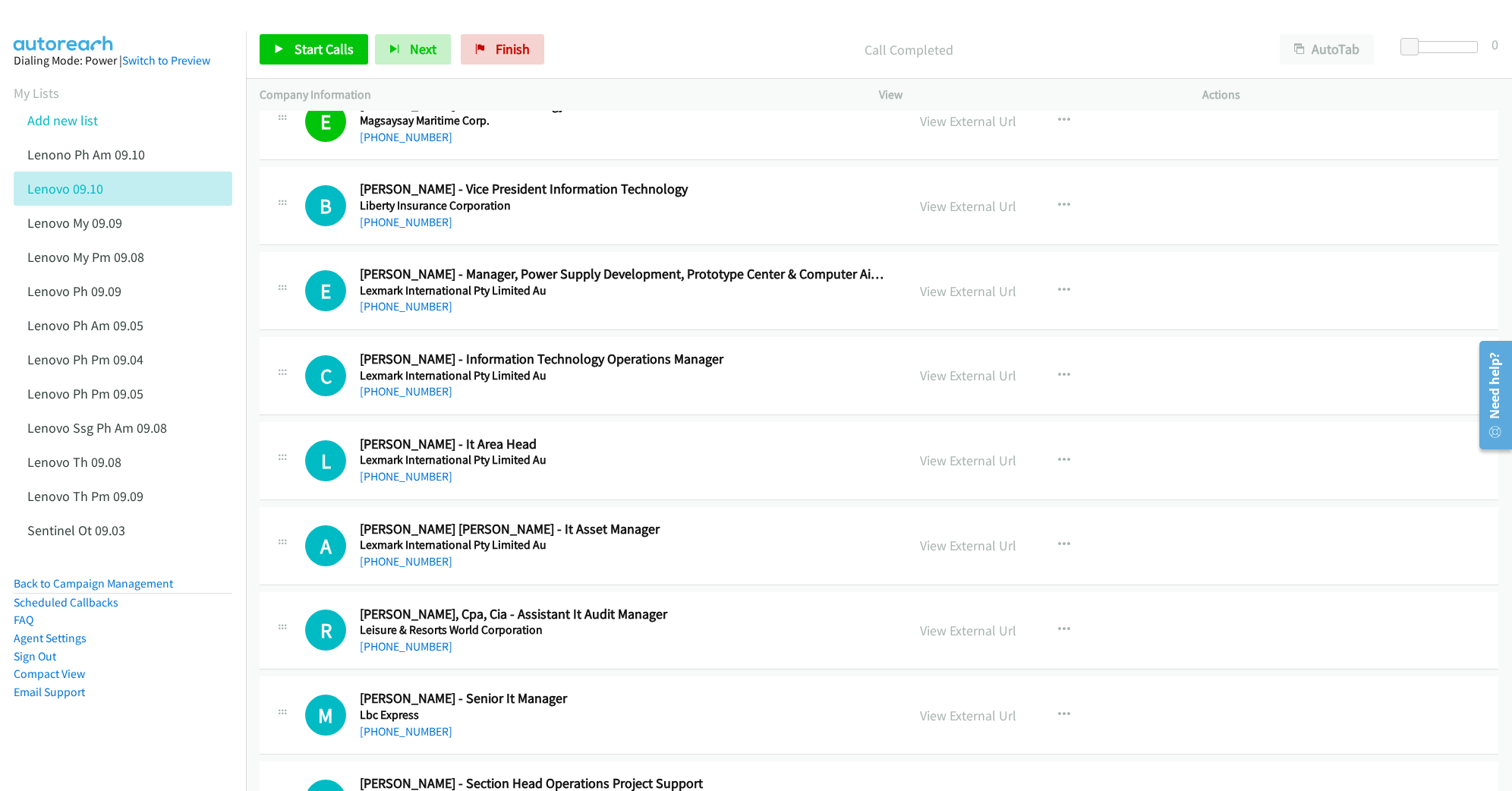
scroll to position [6377, 0]
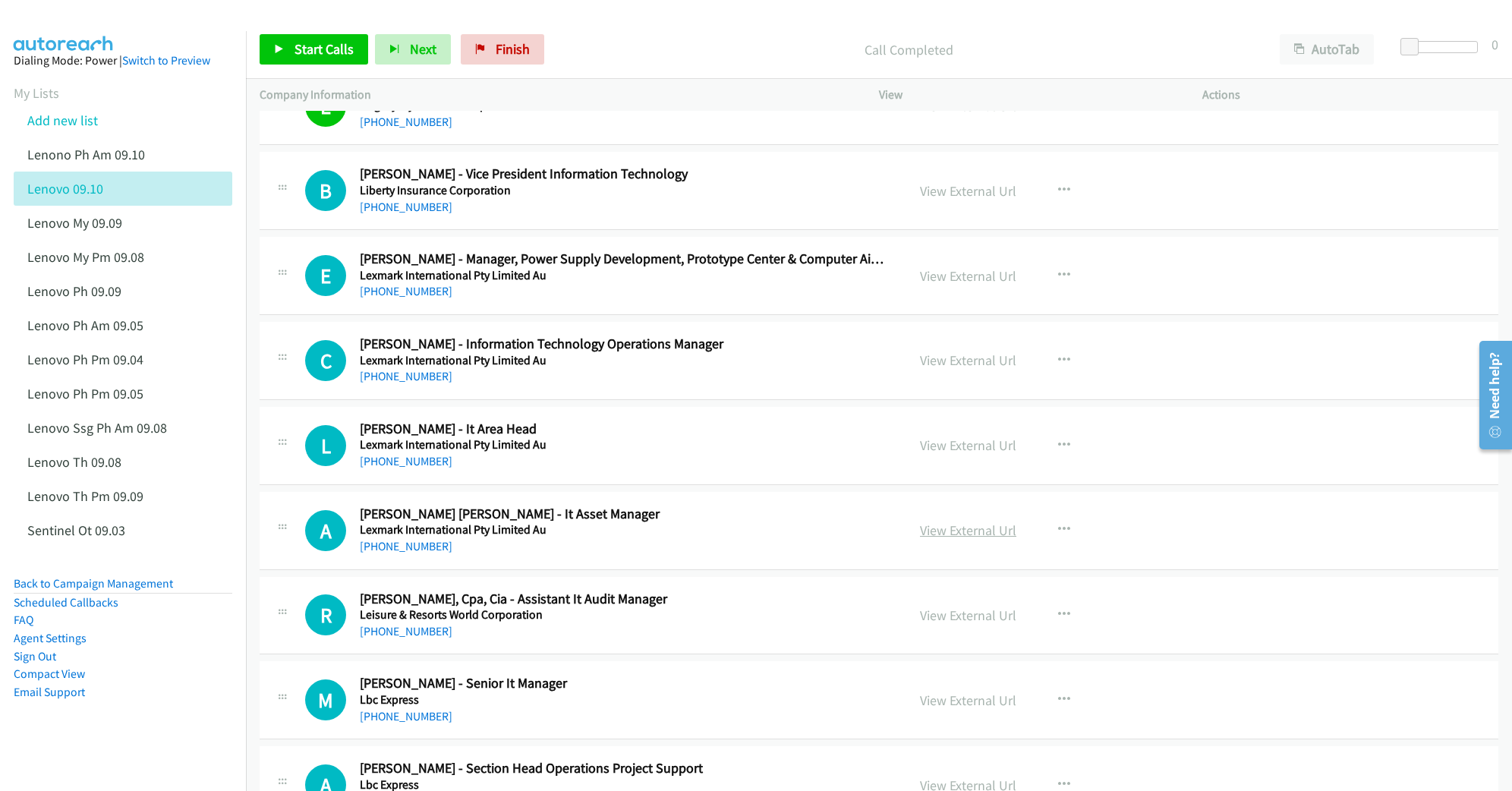
click at [933, 539] on link "View External Url" at bounding box center [968, 531] width 97 height 18
click at [938, 454] on link "View External Url" at bounding box center [968, 445] width 97 height 18
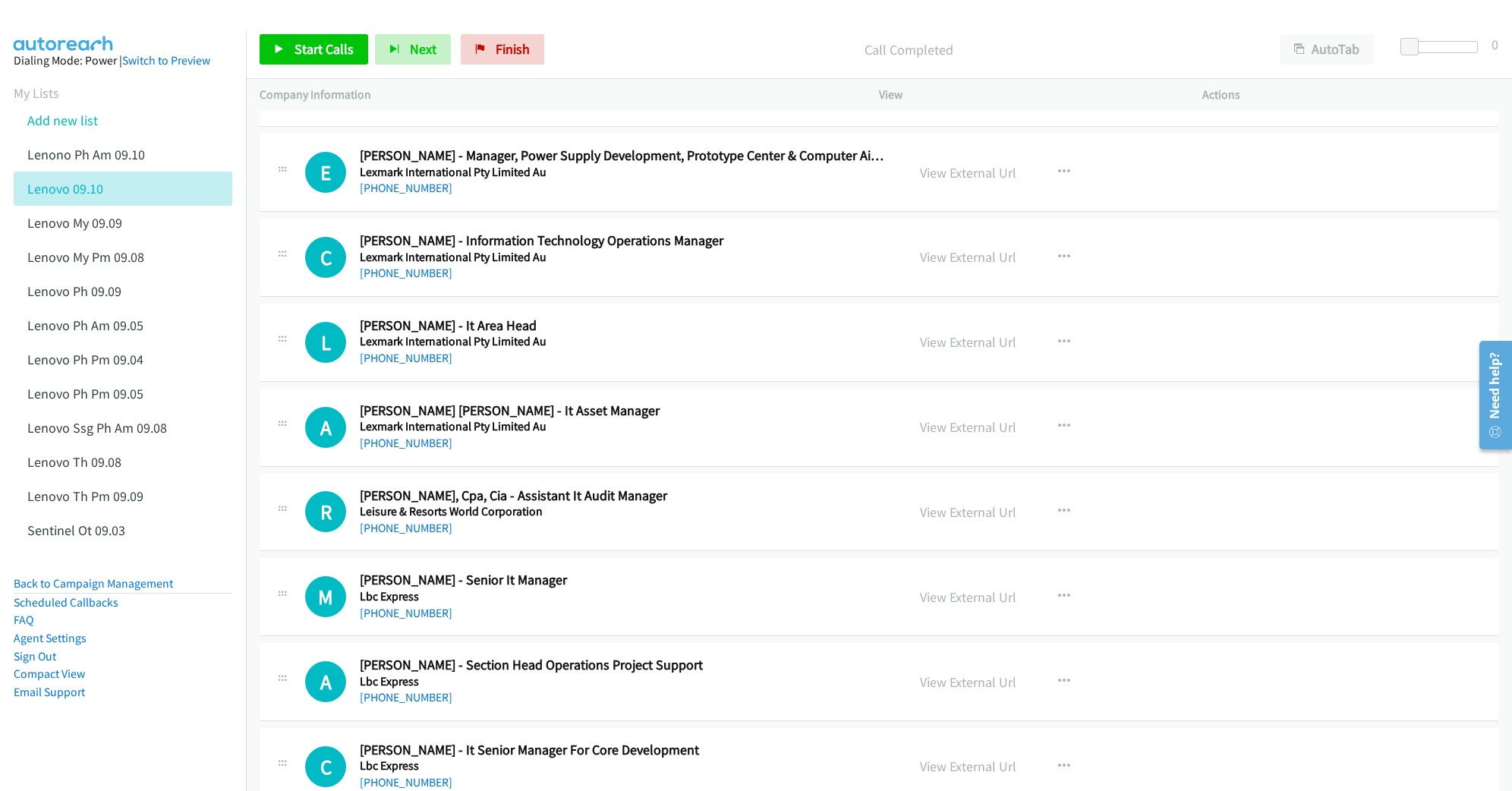
scroll to position [6579, 0]
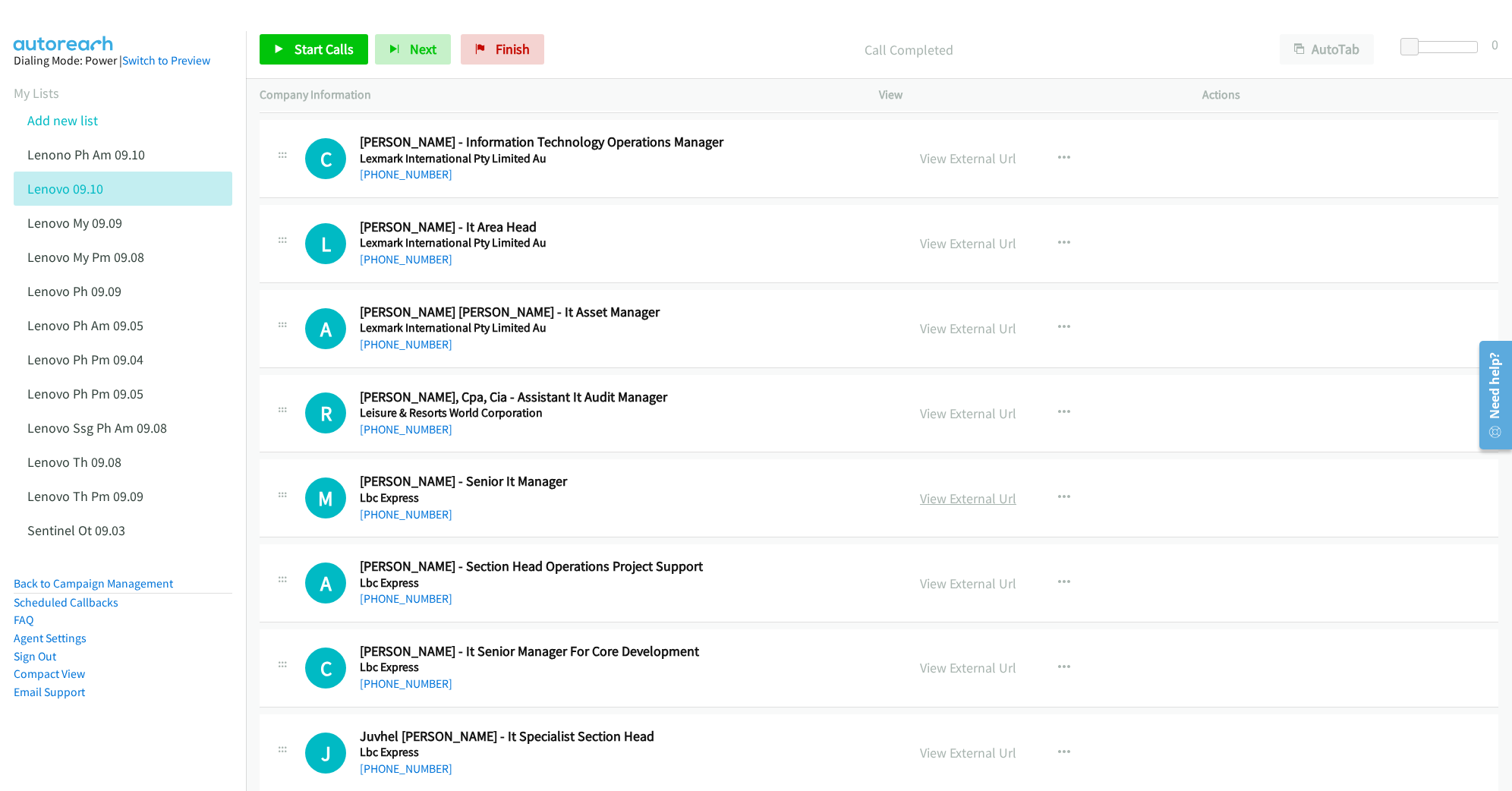
click at [937, 507] on link "View External Url" at bounding box center [968, 499] width 97 height 18
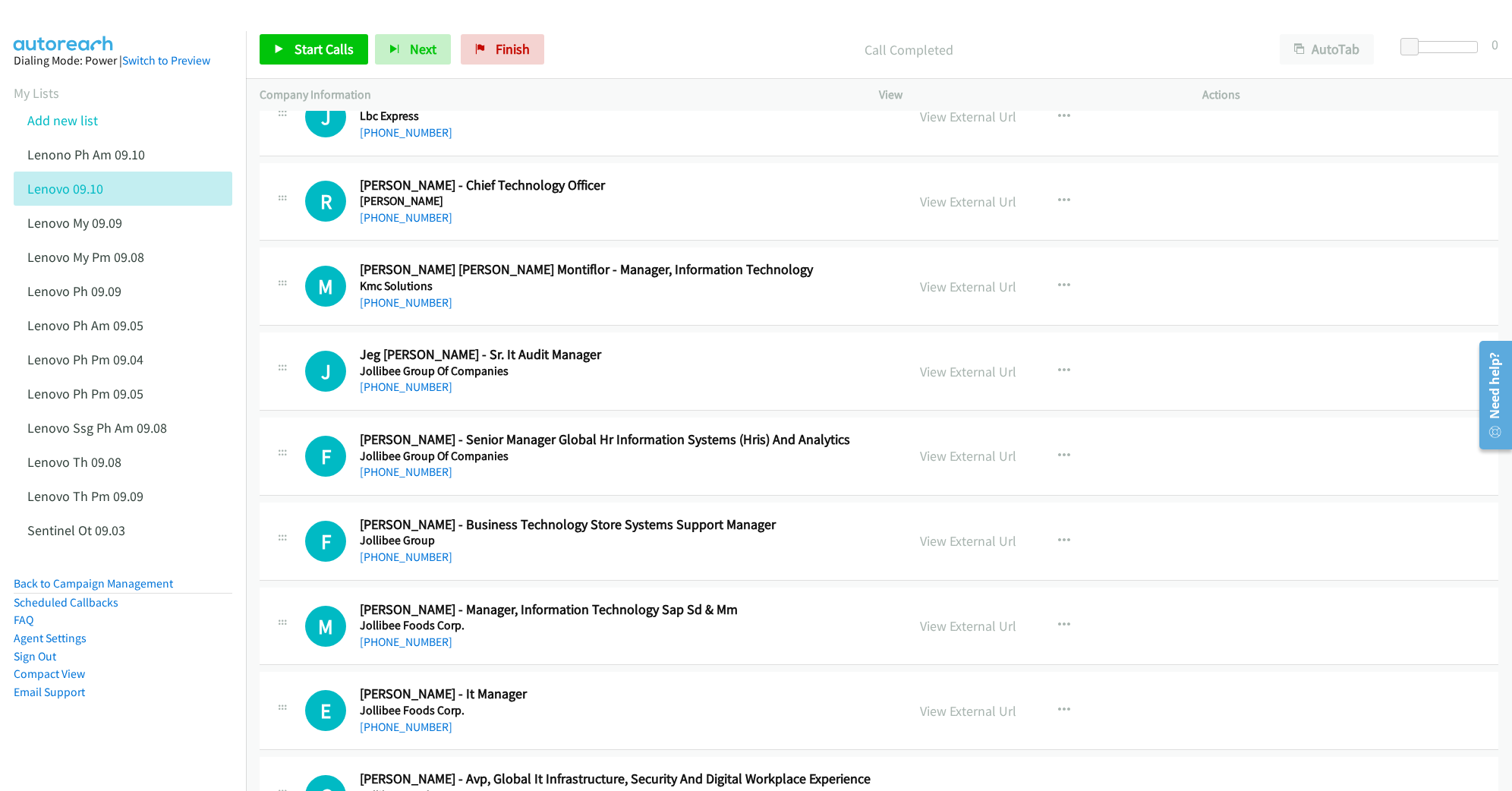
scroll to position [7288, 0]
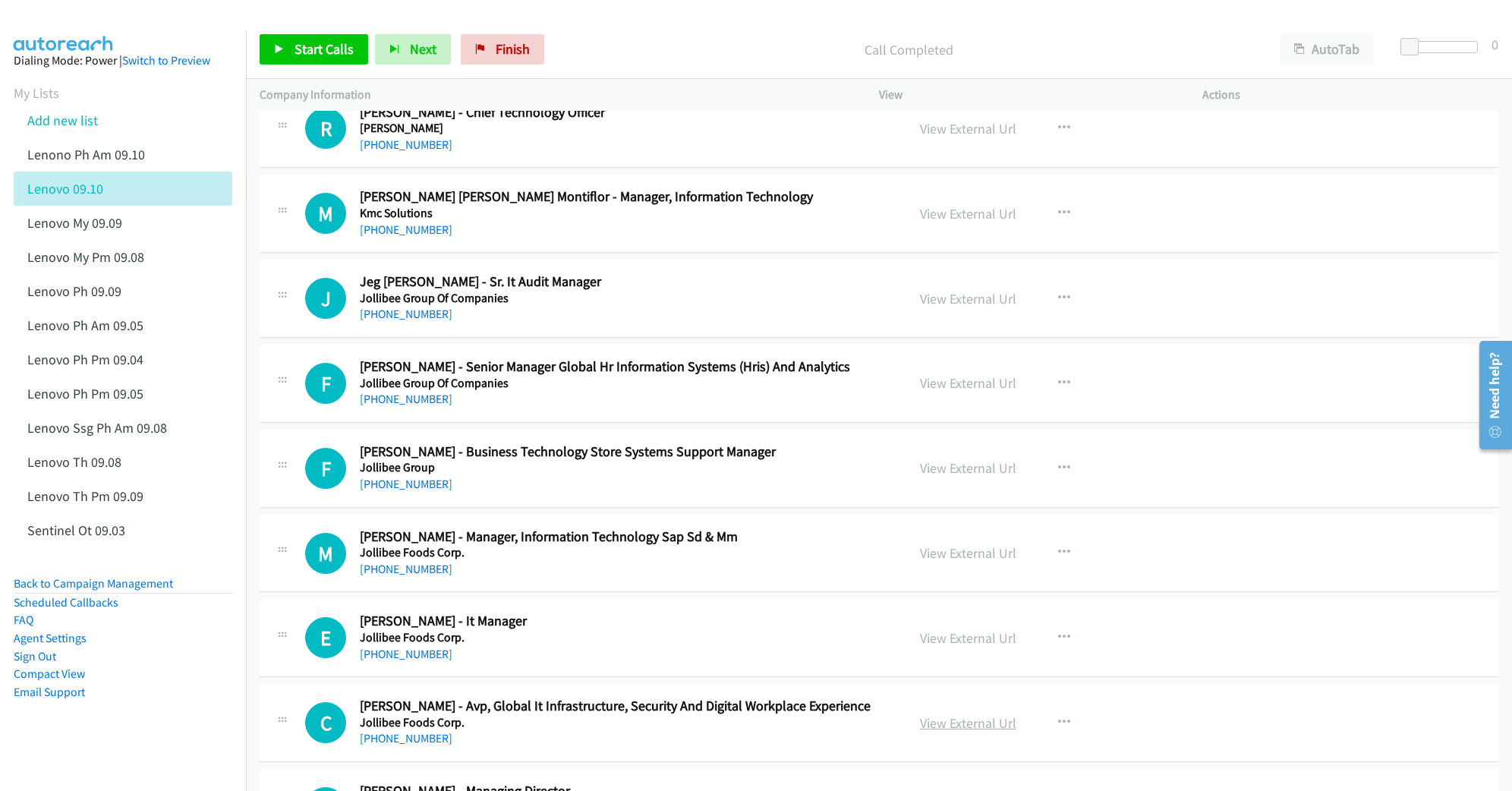
click at [939, 732] on link "View External Url" at bounding box center [968, 723] width 97 height 18
click at [1267, 423] on div "F Callback Scheduled Fermin Carido Jr. - Senior Manager Global Hr Information S…" at bounding box center [878, 383] width 1239 height 78
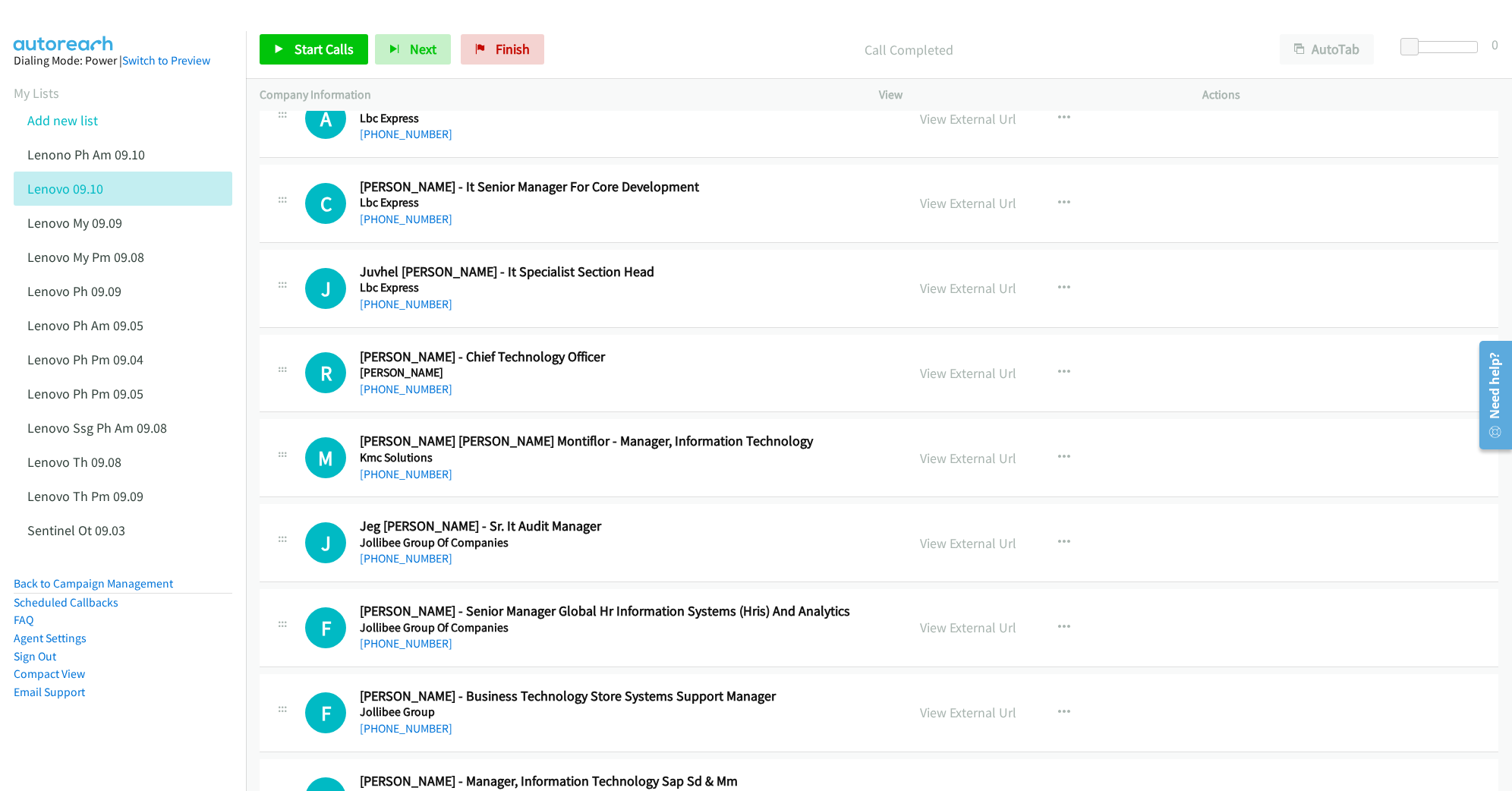
scroll to position [6984, 0]
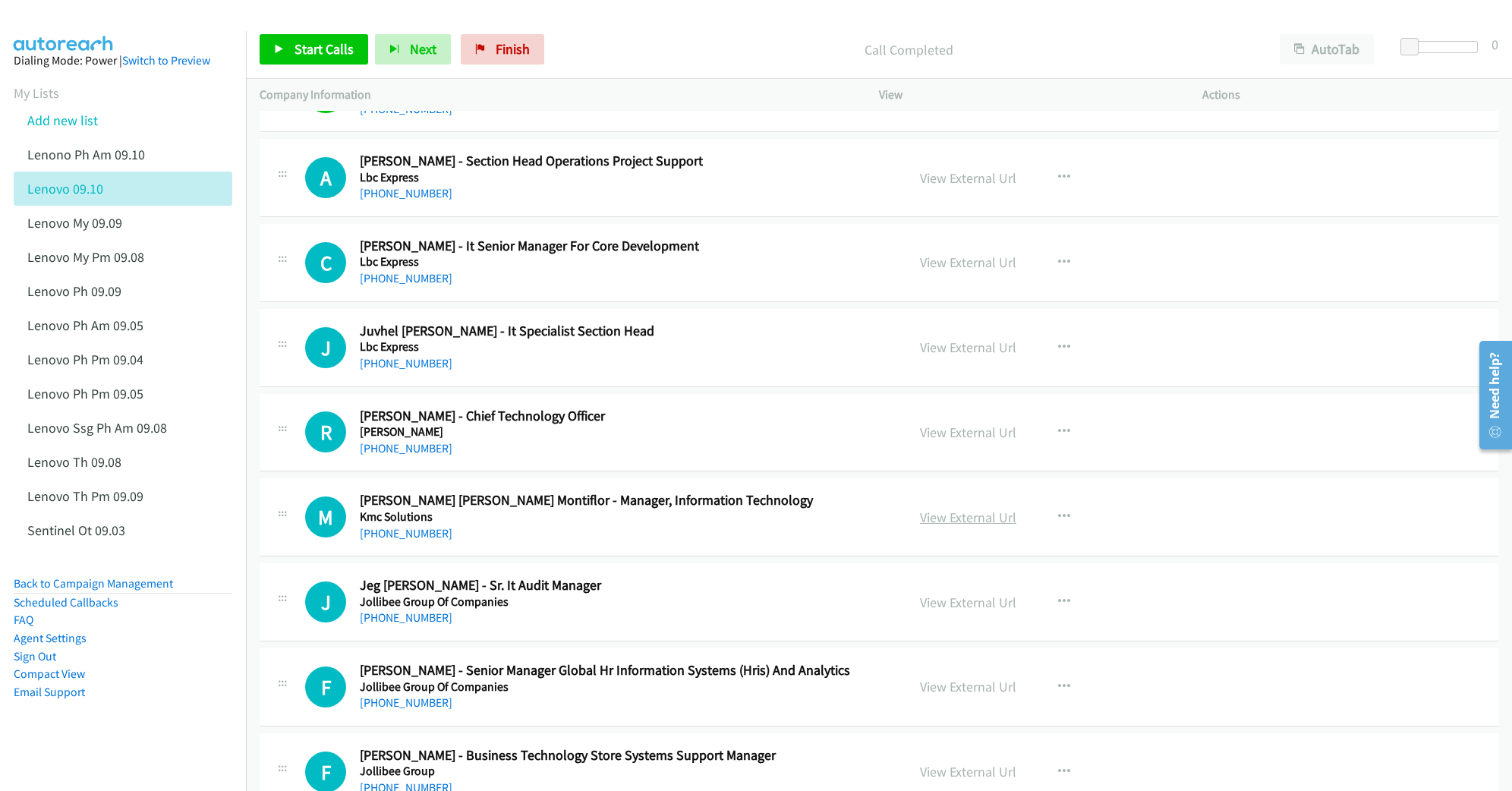
click at [945, 526] on link "View External Url" at bounding box center [968, 518] width 97 height 18
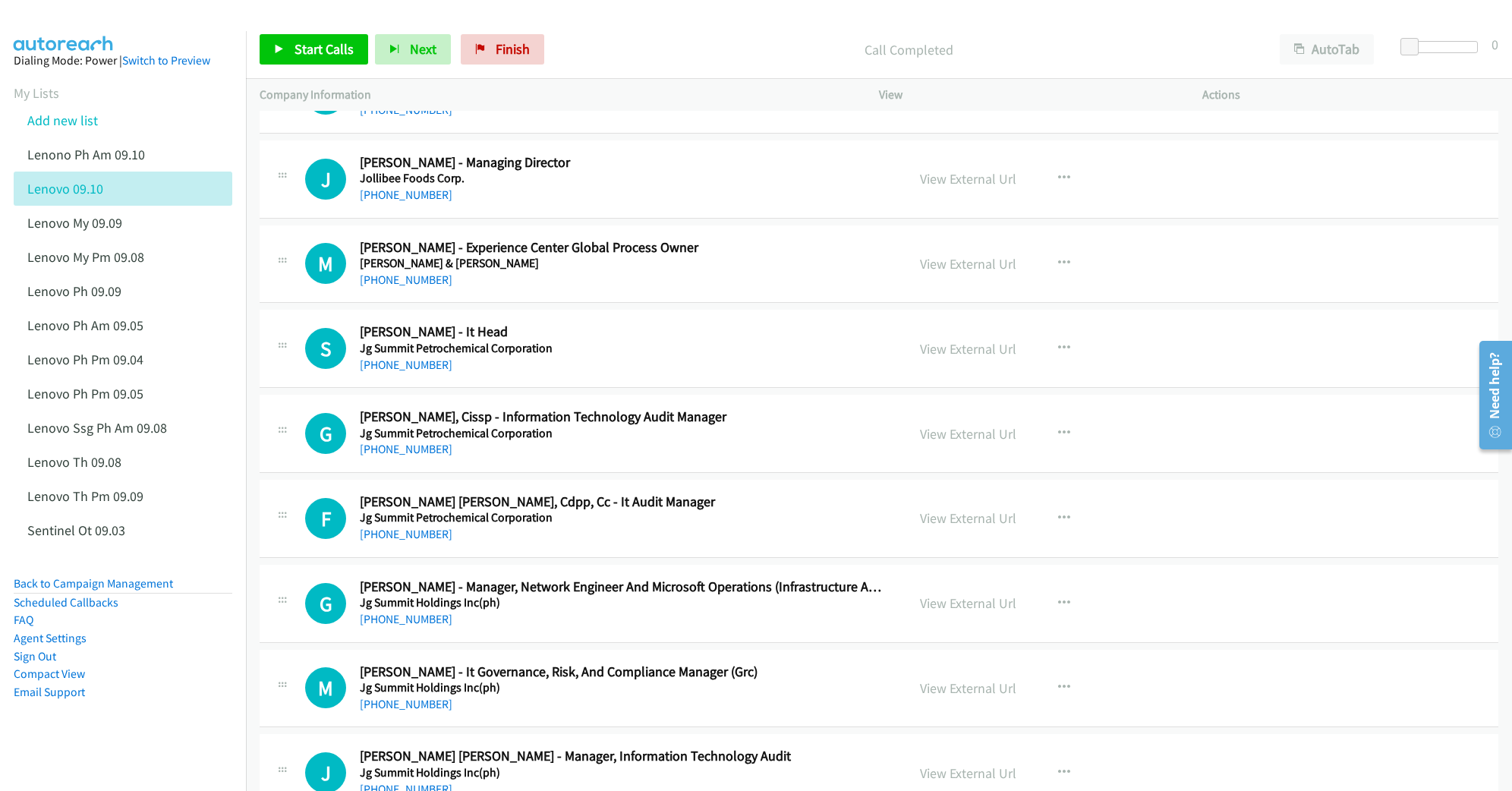
scroll to position [8097, 0]
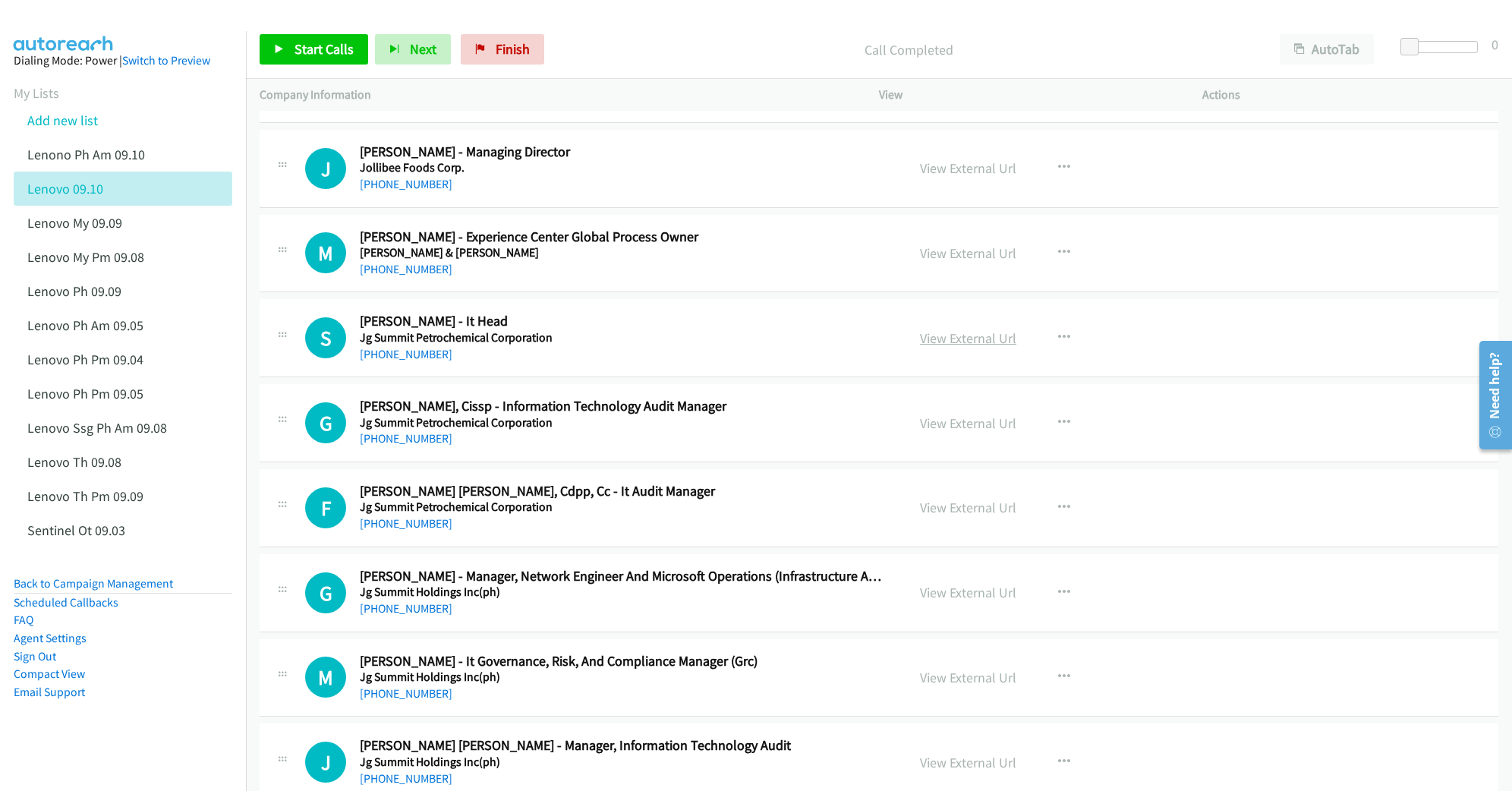
click at [955, 347] on link "View External Url" at bounding box center [968, 339] width 97 height 18
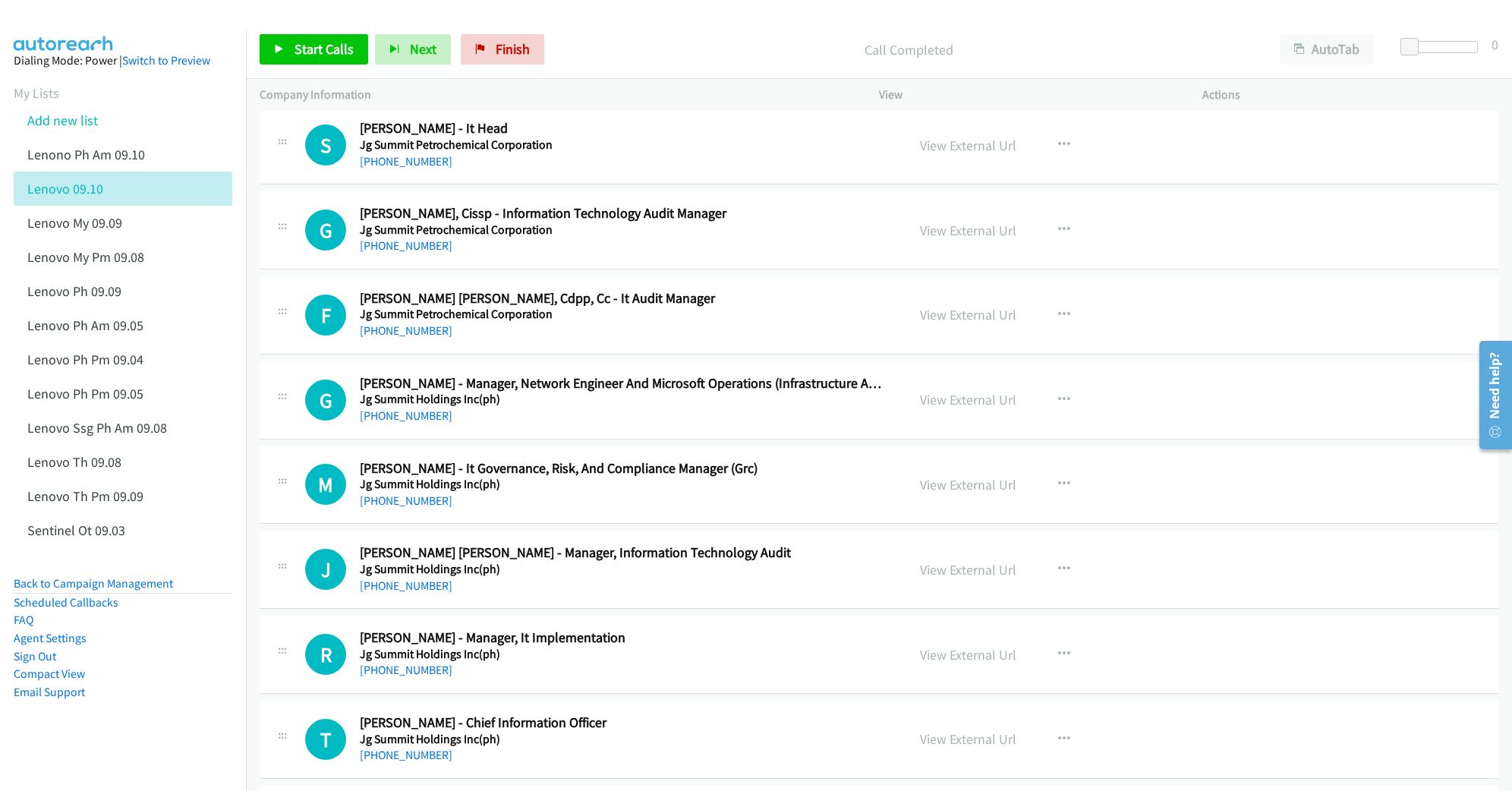
scroll to position [8300, 0]
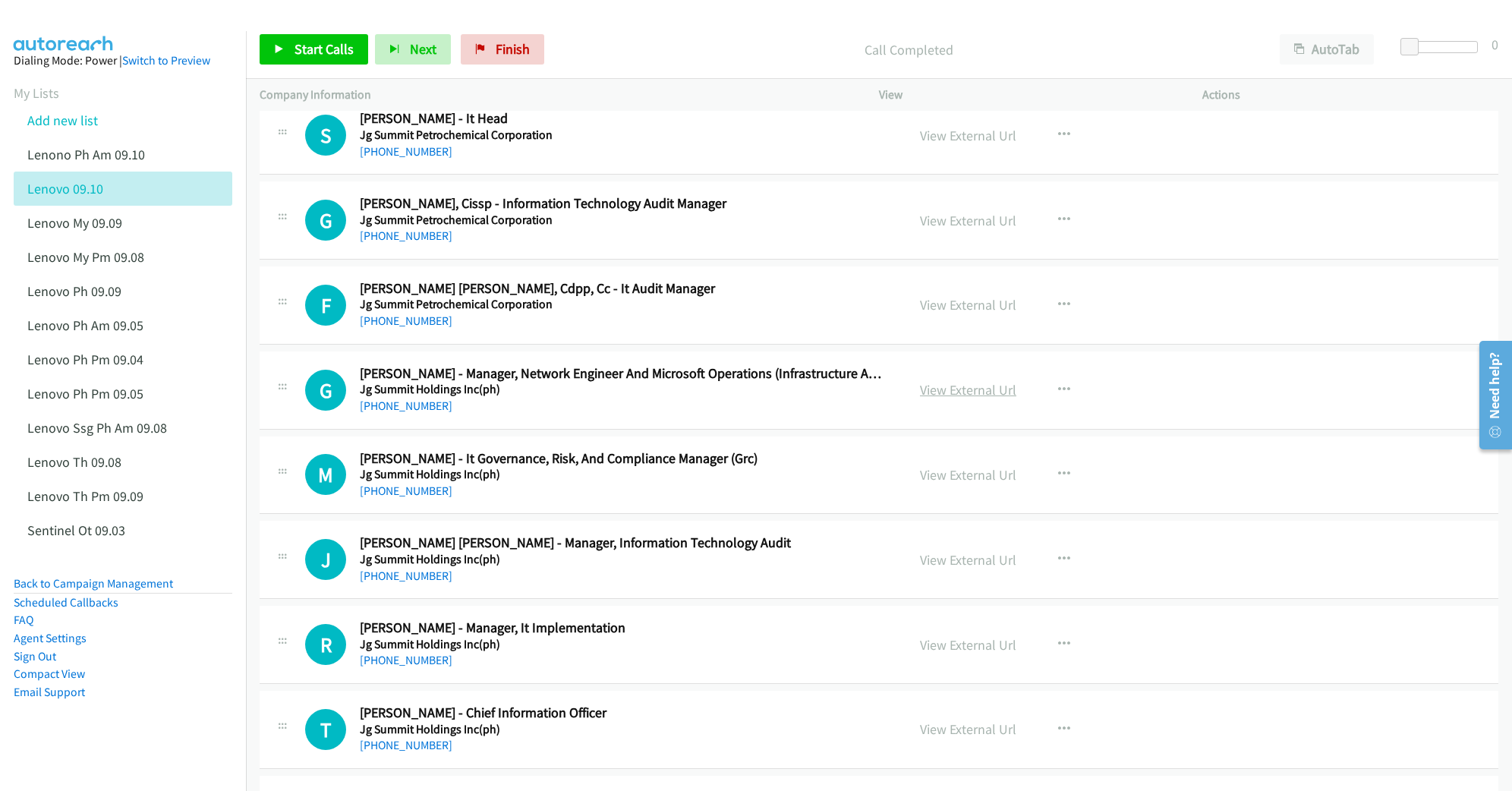
click at [929, 399] on link "View External Url" at bounding box center [968, 390] width 97 height 18
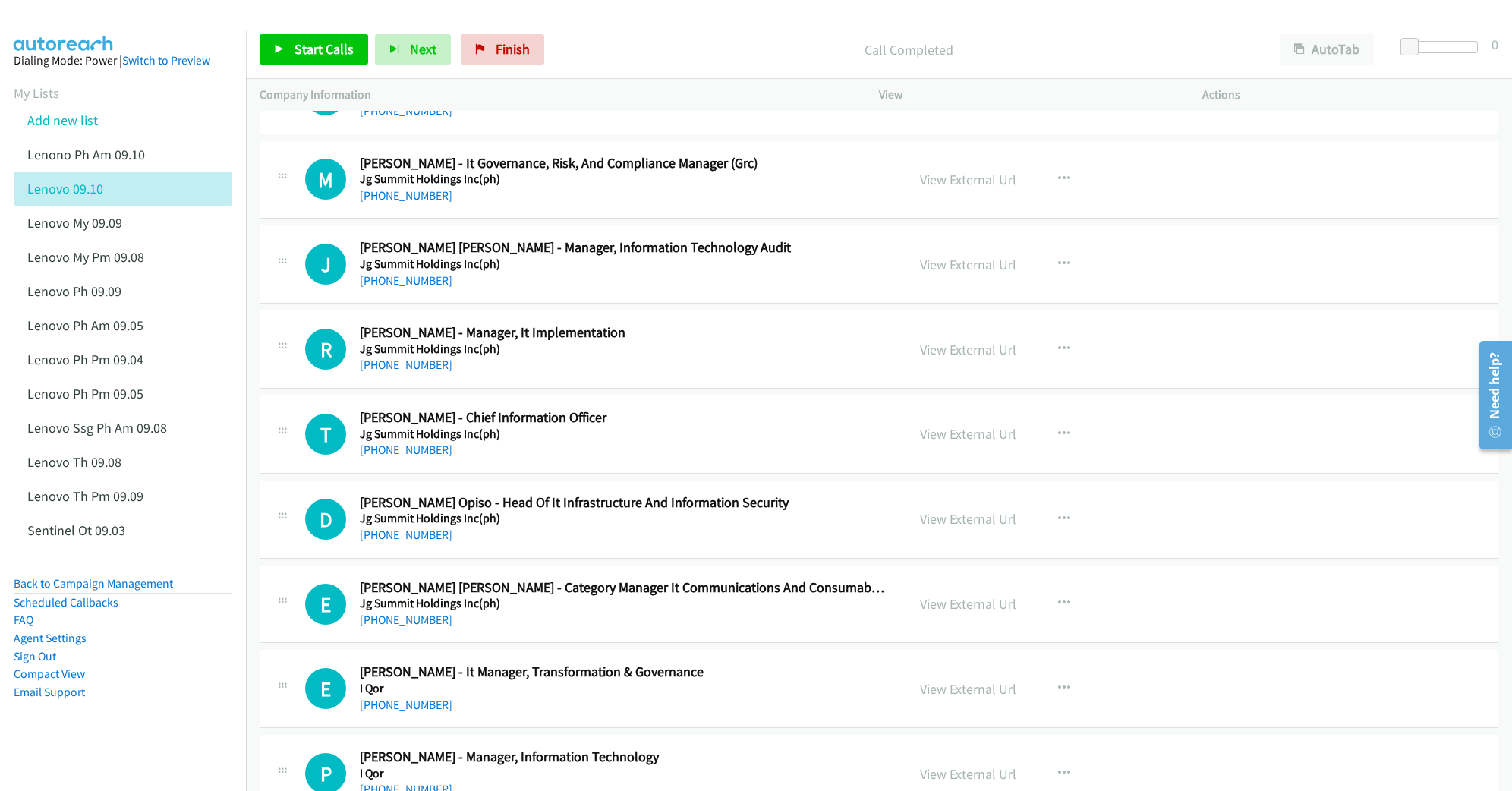
scroll to position [8604, 0]
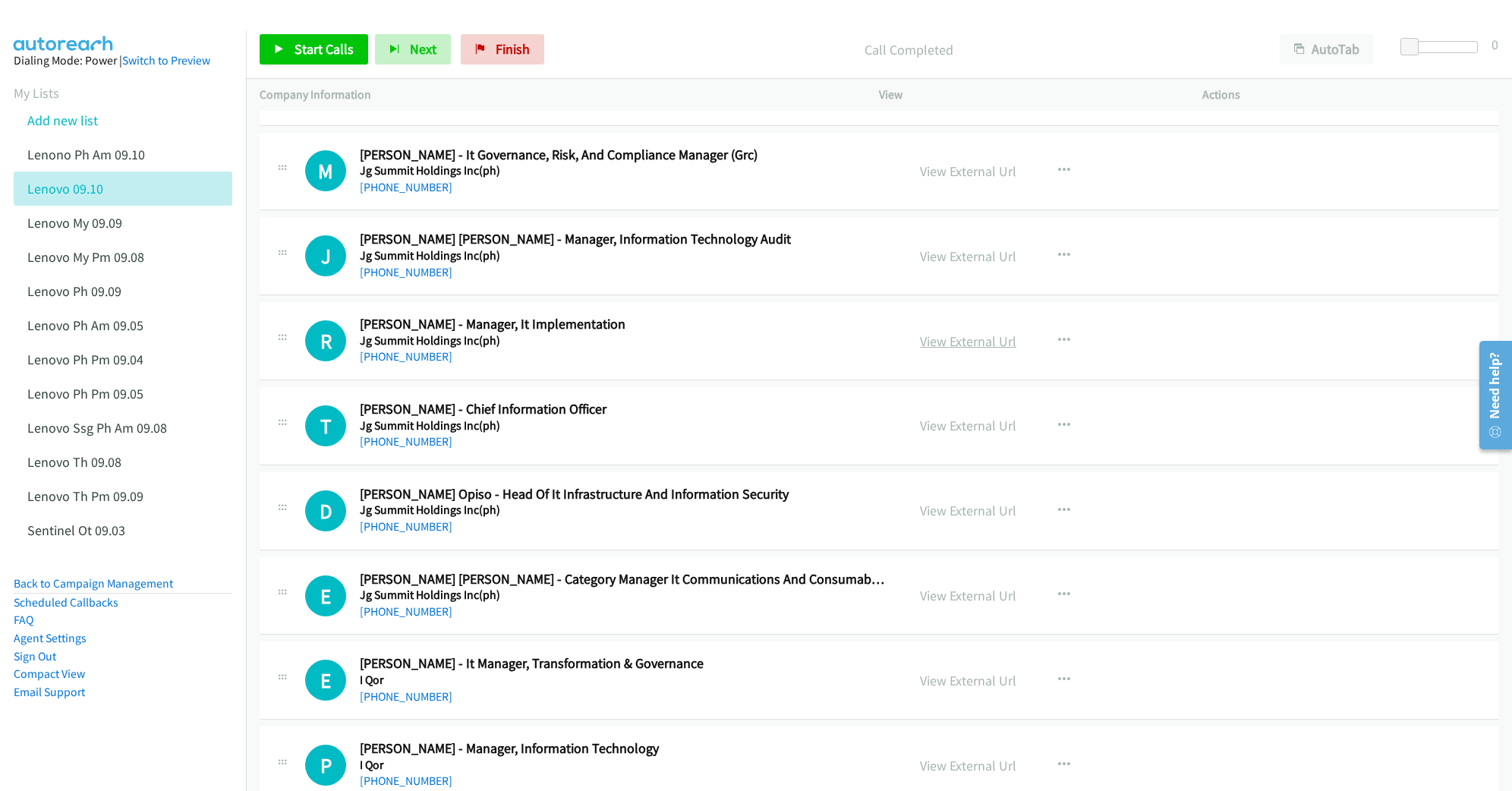
click at [937, 350] on link "View External Url" at bounding box center [968, 341] width 97 height 18
click at [945, 519] on link "View External Url" at bounding box center [968, 510] width 97 height 18
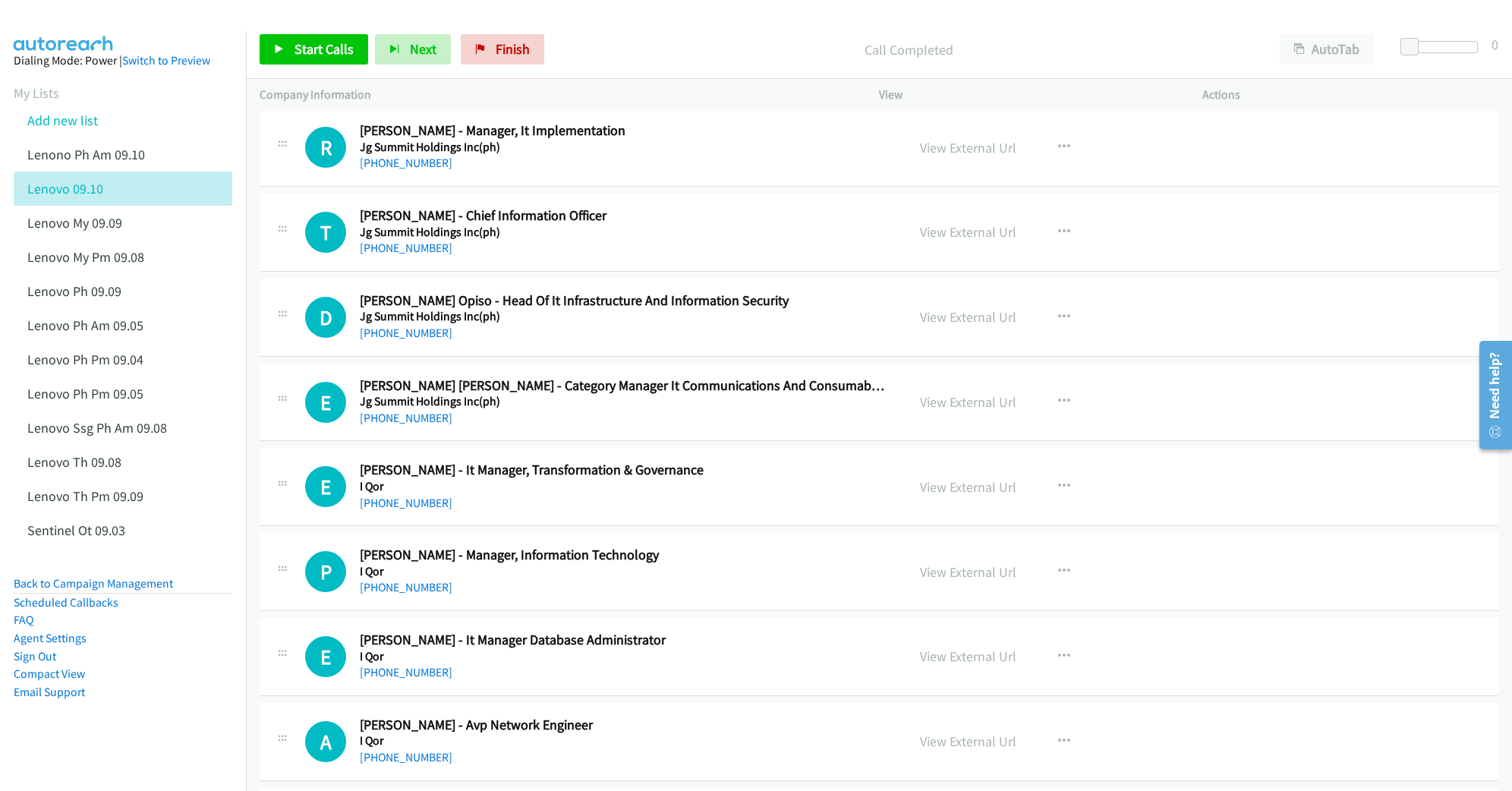
scroll to position [8806, 0]
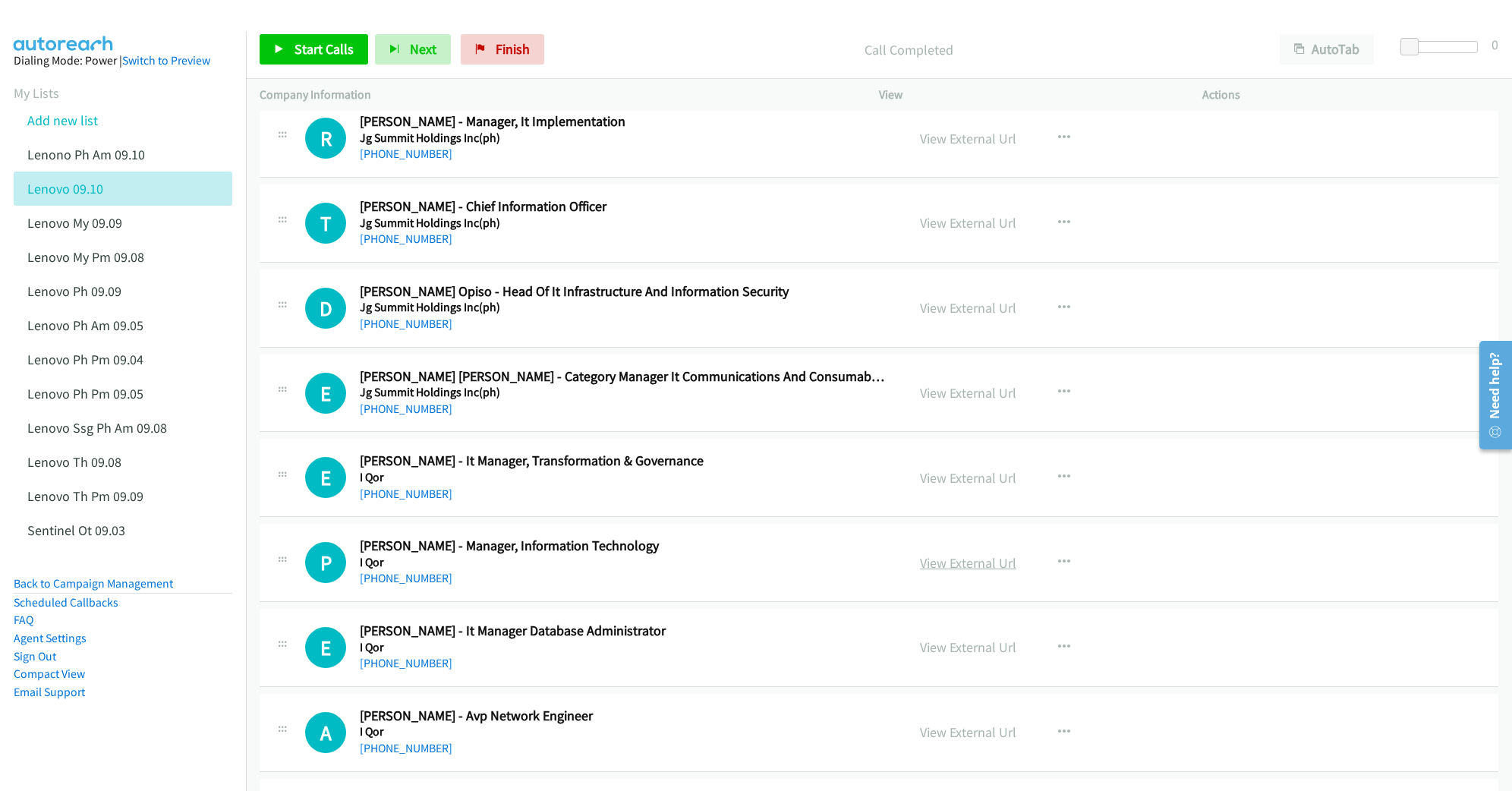
click at [935, 572] on link "View External Url" at bounding box center [968, 563] width 97 height 18
click at [947, 486] on link "View External Url" at bounding box center [968, 478] width 97 height 18
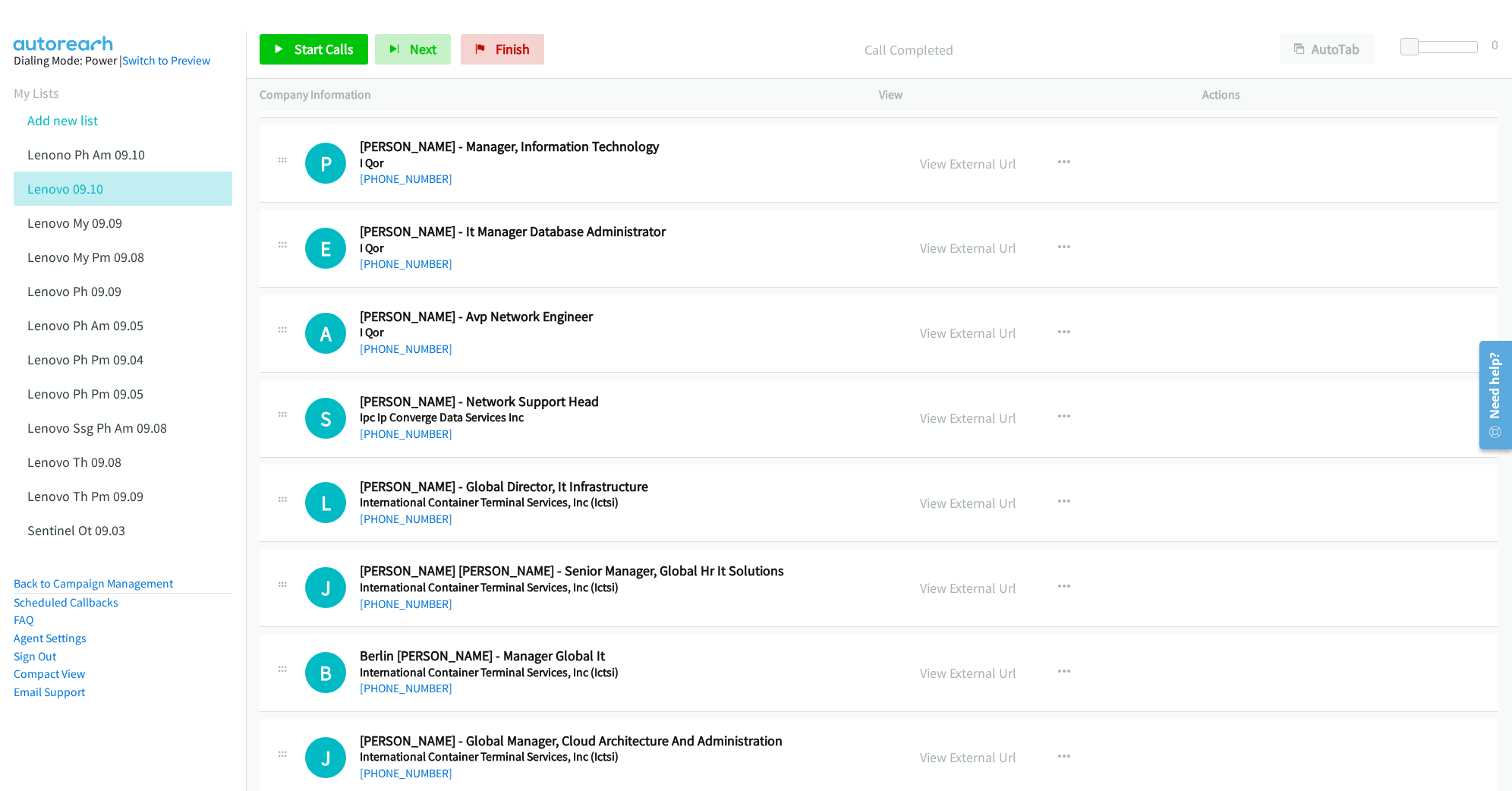
scroll to position [9210, 0]
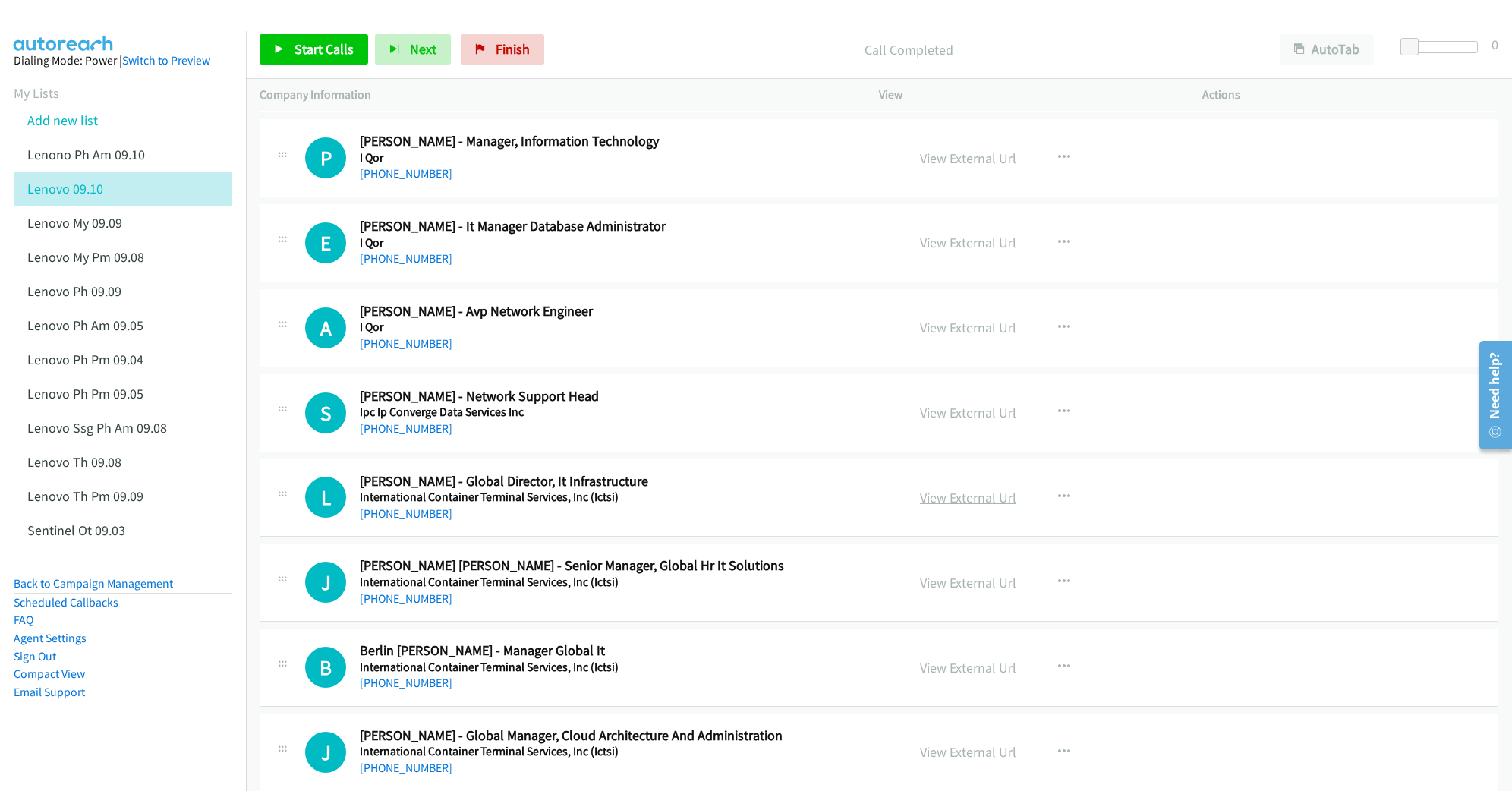
click at [940, 507] on link "View External Url" at bounding box center [968, 498] width 97 height 18
click at [952, 677] on link "View External Url" at bounding box center [968, 668] width 97 height 18
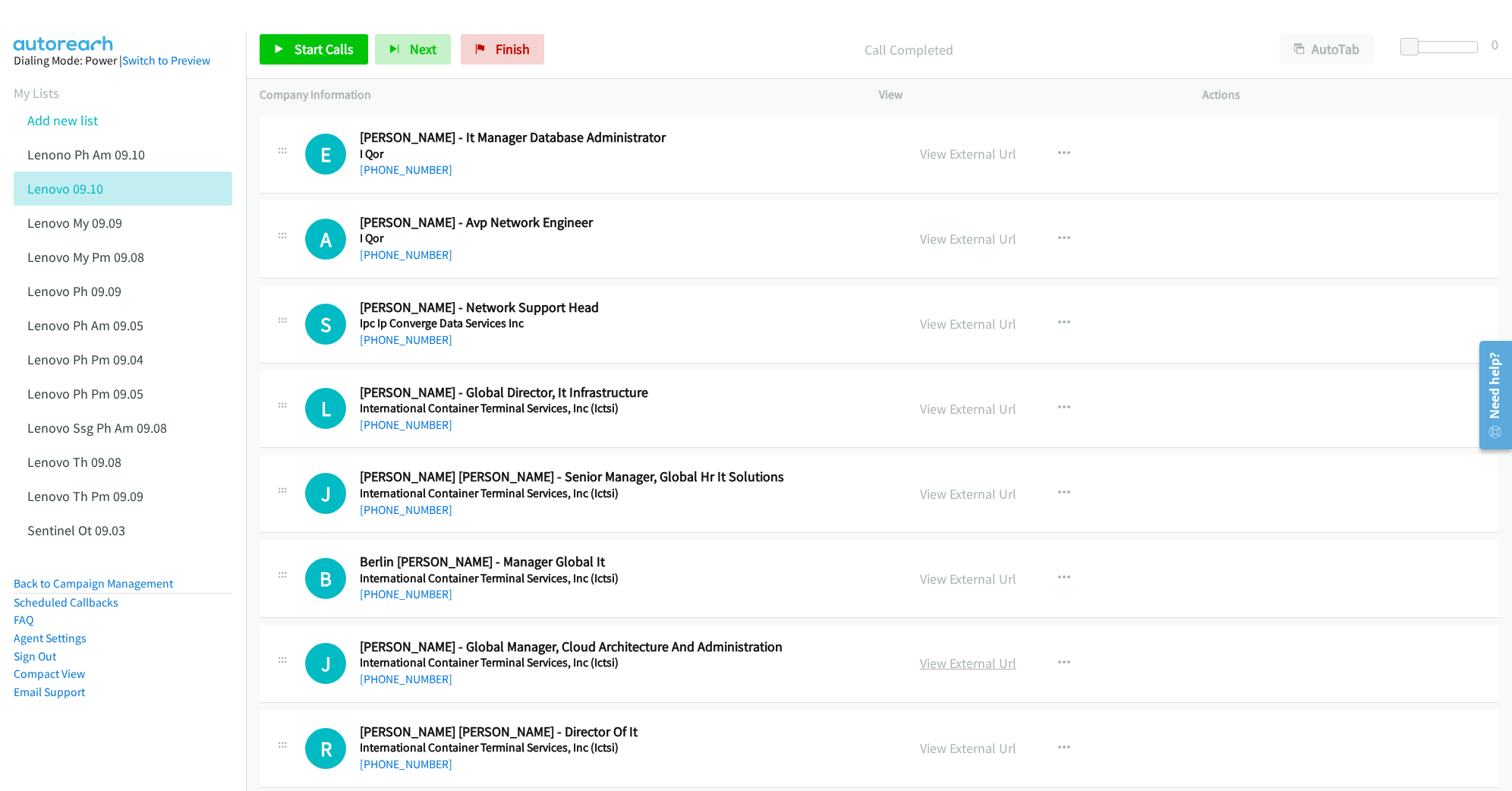
scroll to position [9311, 0]
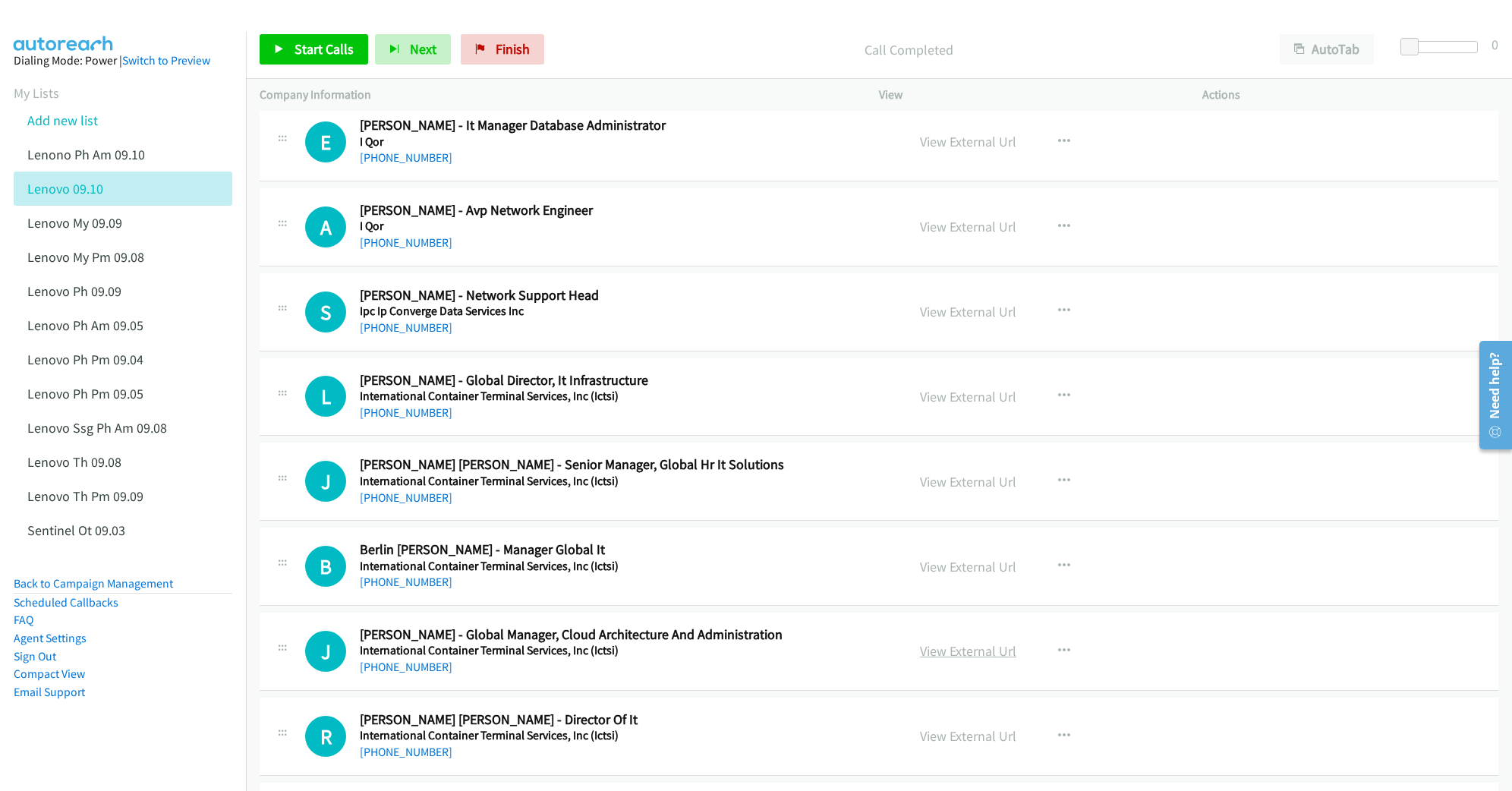
click at [976, 660] on link "View External Url" at bounding box center [968, 652] width 97 height 18
click at [939, 745] on link "View External Url" at bounding box center [968, 736] width 97 height 18
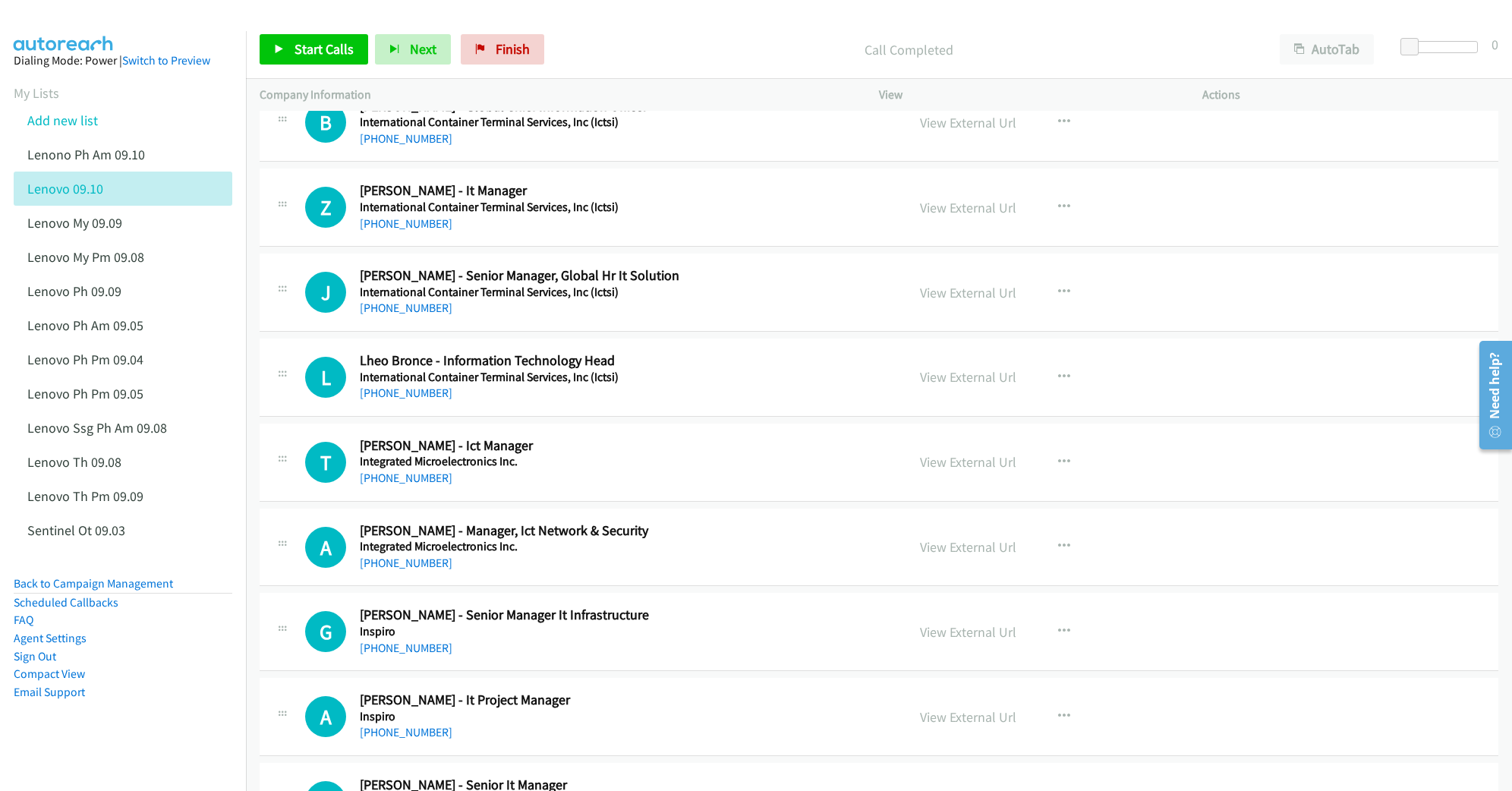
scroll to position [10021, 0]
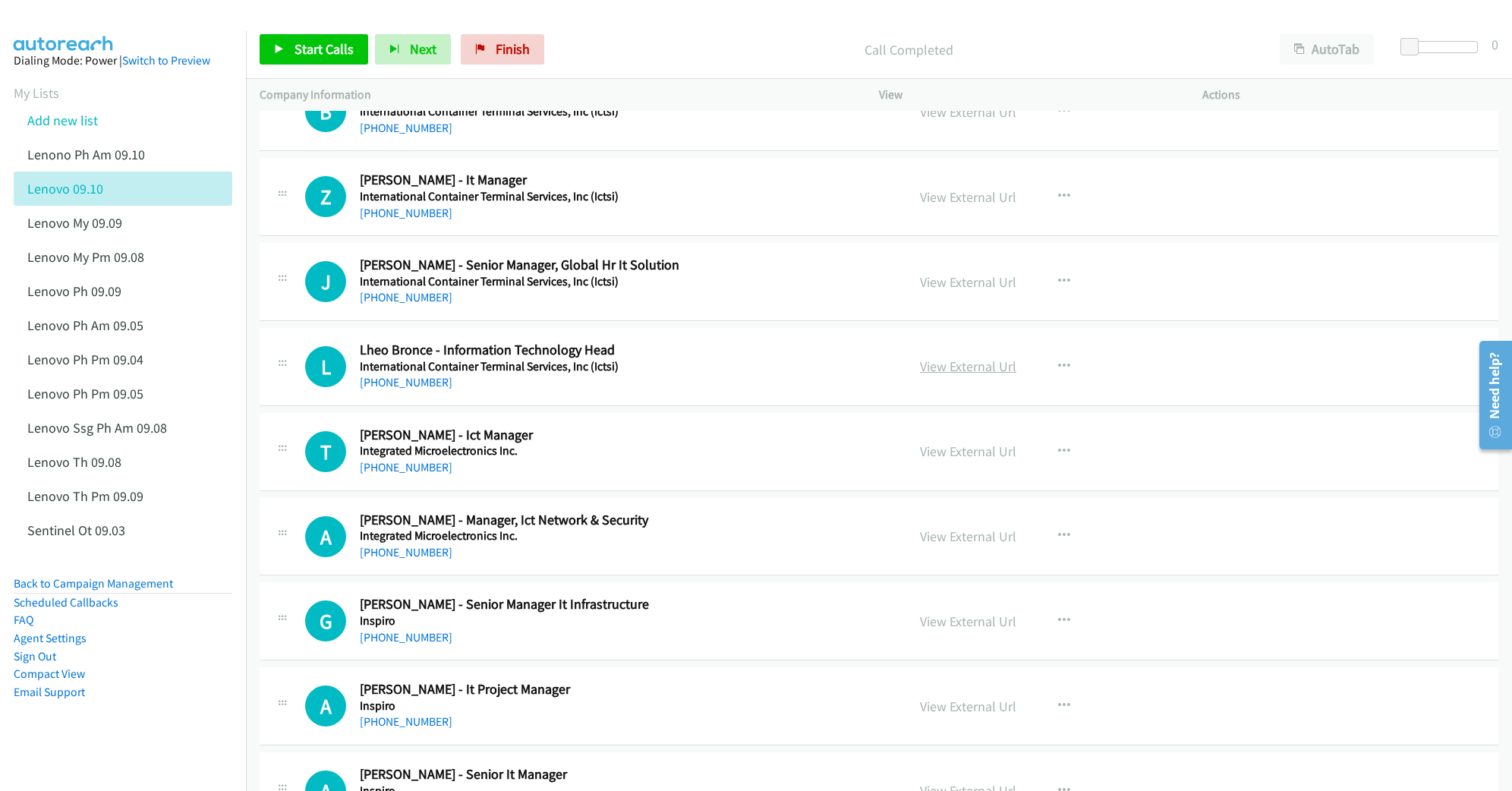
click at [923, 375] on link "View External Url" at bounding box center [968, 366] width 97 height 18
click at [928, 460] on link "View External Url" at bounding box center [968, 451] width 97 height 18
click at [939, 545] on link "View External Url" at bounding box center [968, 536] width 97 height 18
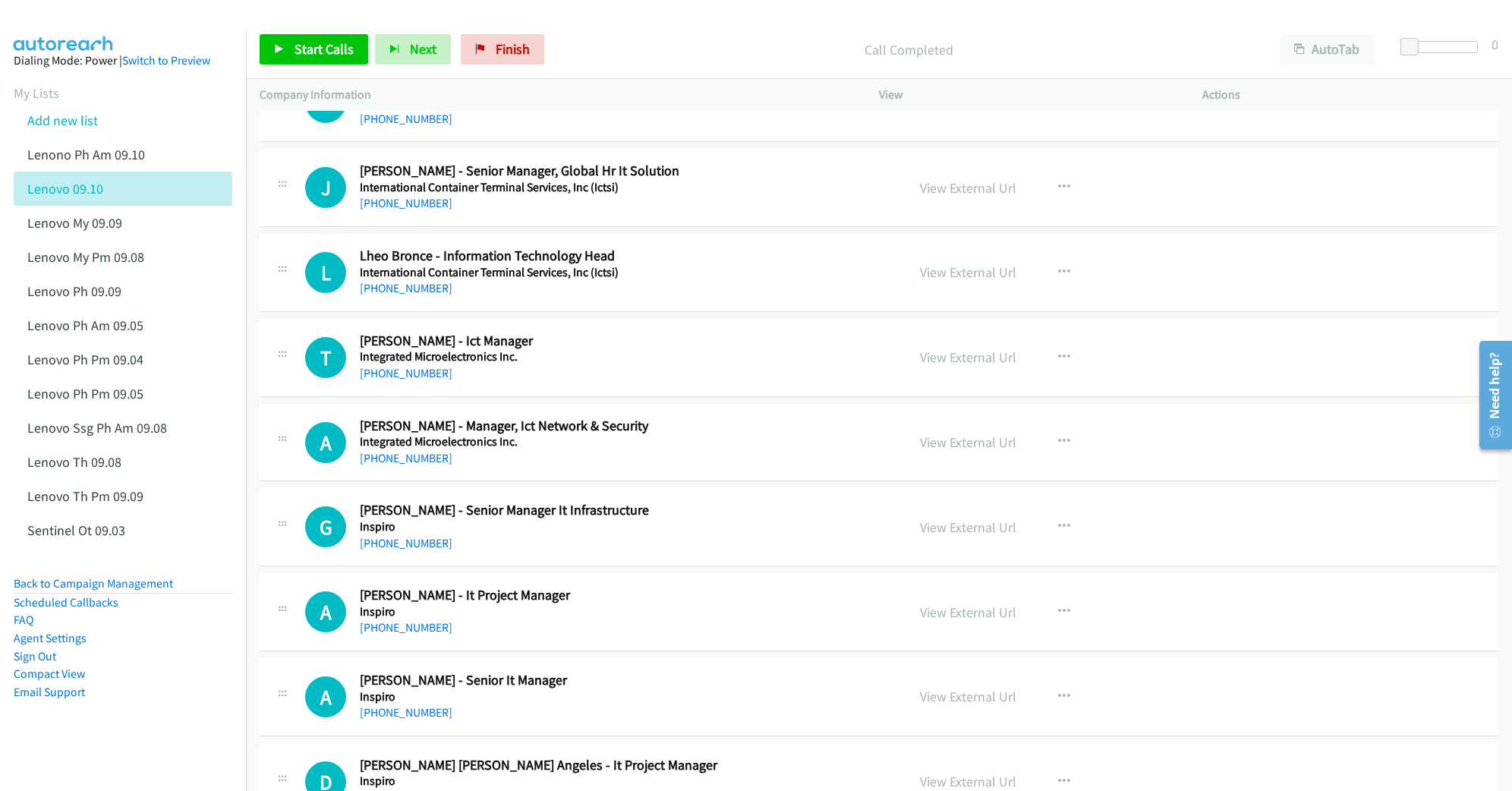
scroll to position [10122, 0]
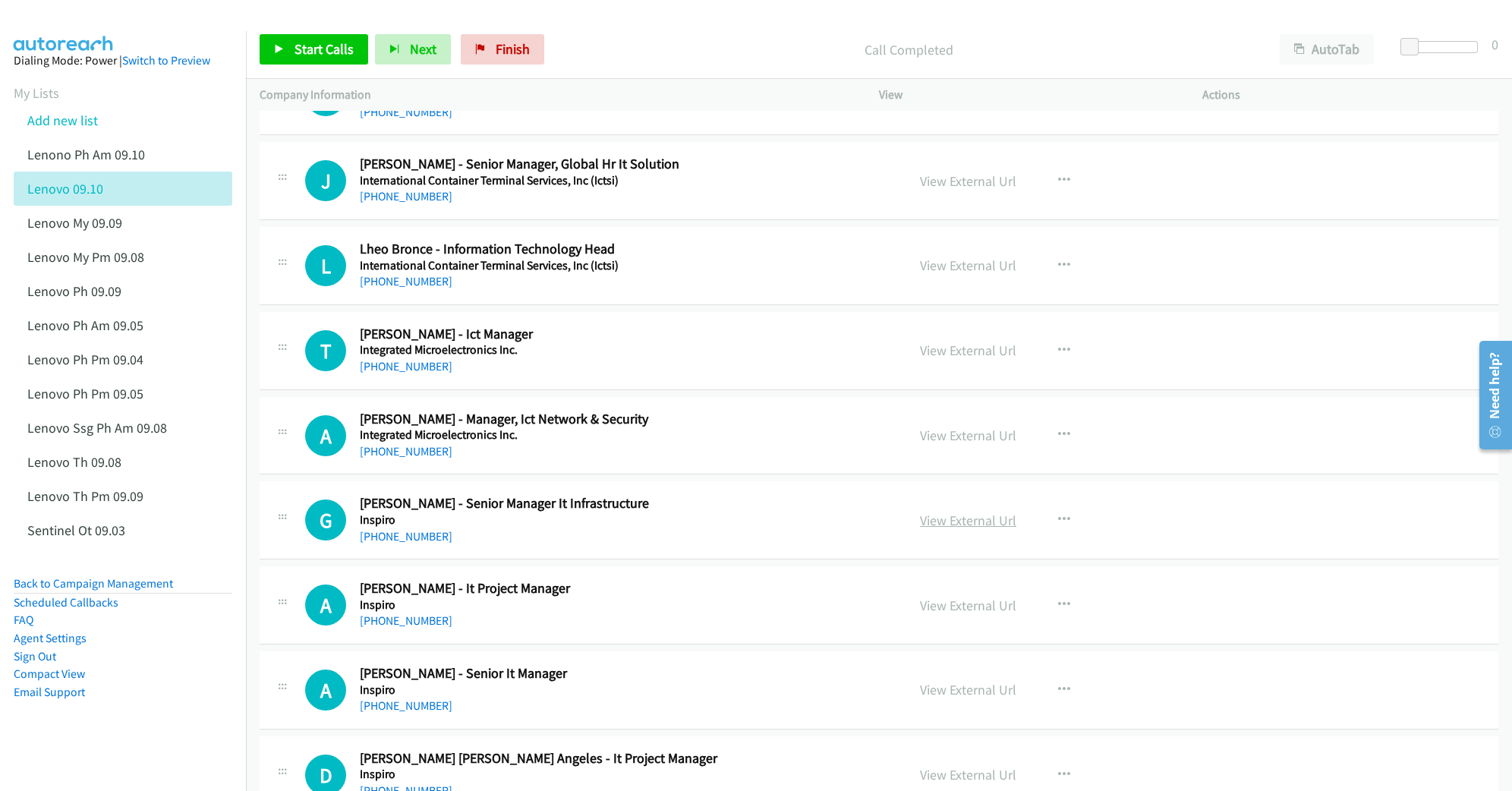
click at [945, 529] on link "View External Url" at bounding box center [968, 520] width 97 height 18
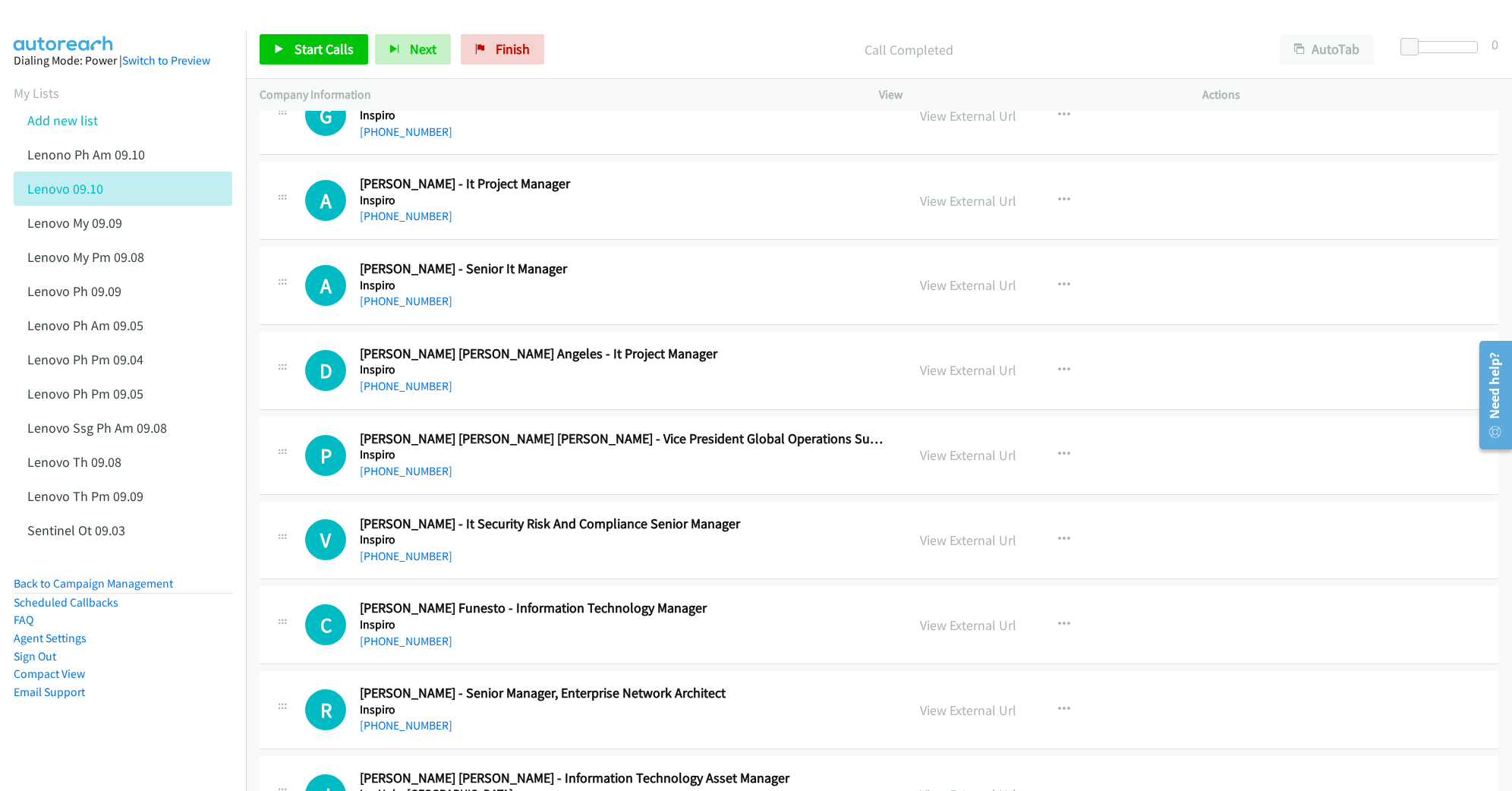
scroll to position [10628, 0]
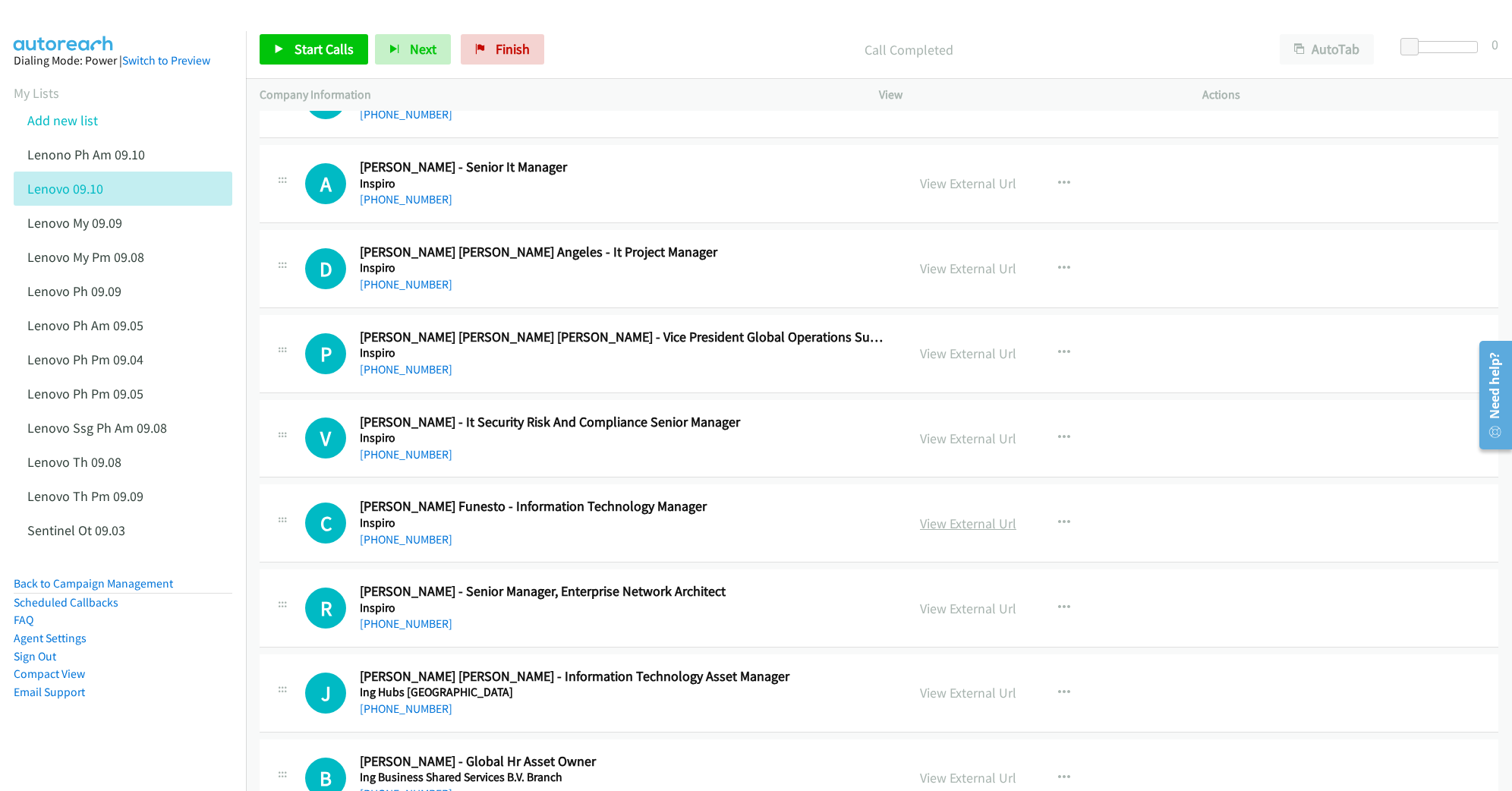
click at [951, 532] on link "View External Url" at bounding box center [968, 524] width 97 height 18
click at [930, 618] on link "View External Url" at bounding box center [968, 609] width 97 height 18
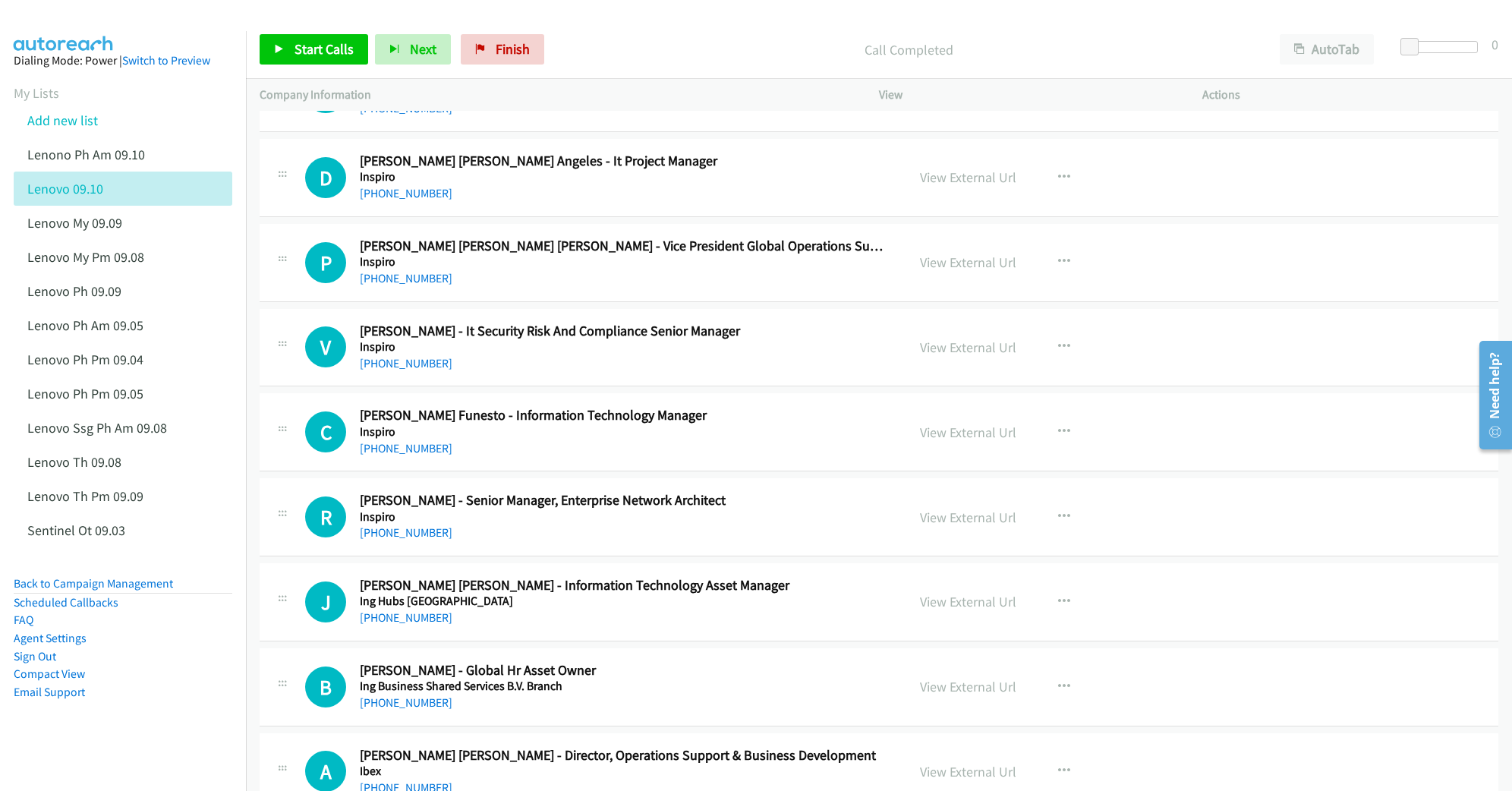
scroll to position [10729, 0]
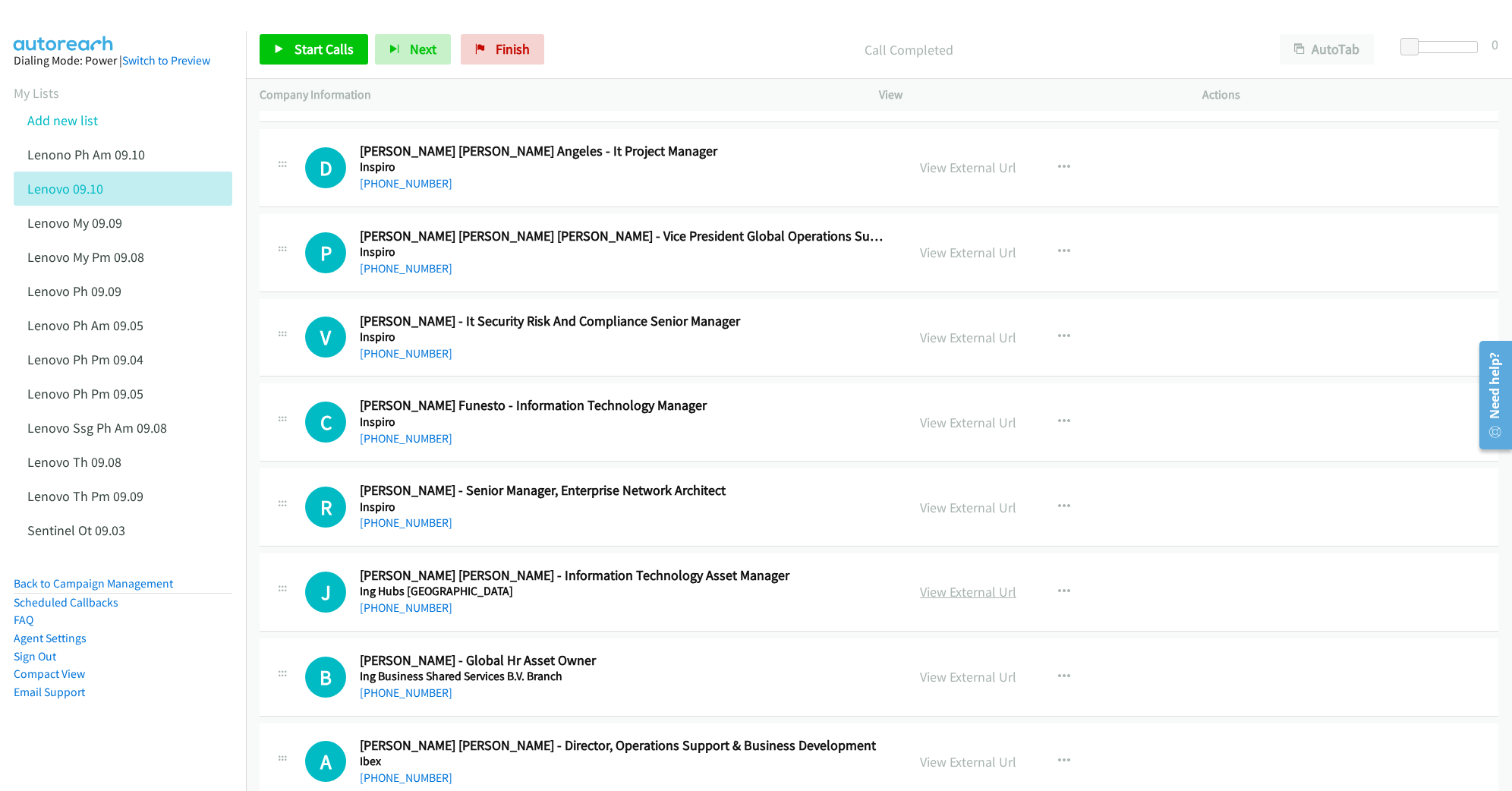
click at [936, 601] on link "View External Url" at bounding box center [968, 592] width 97 height 18
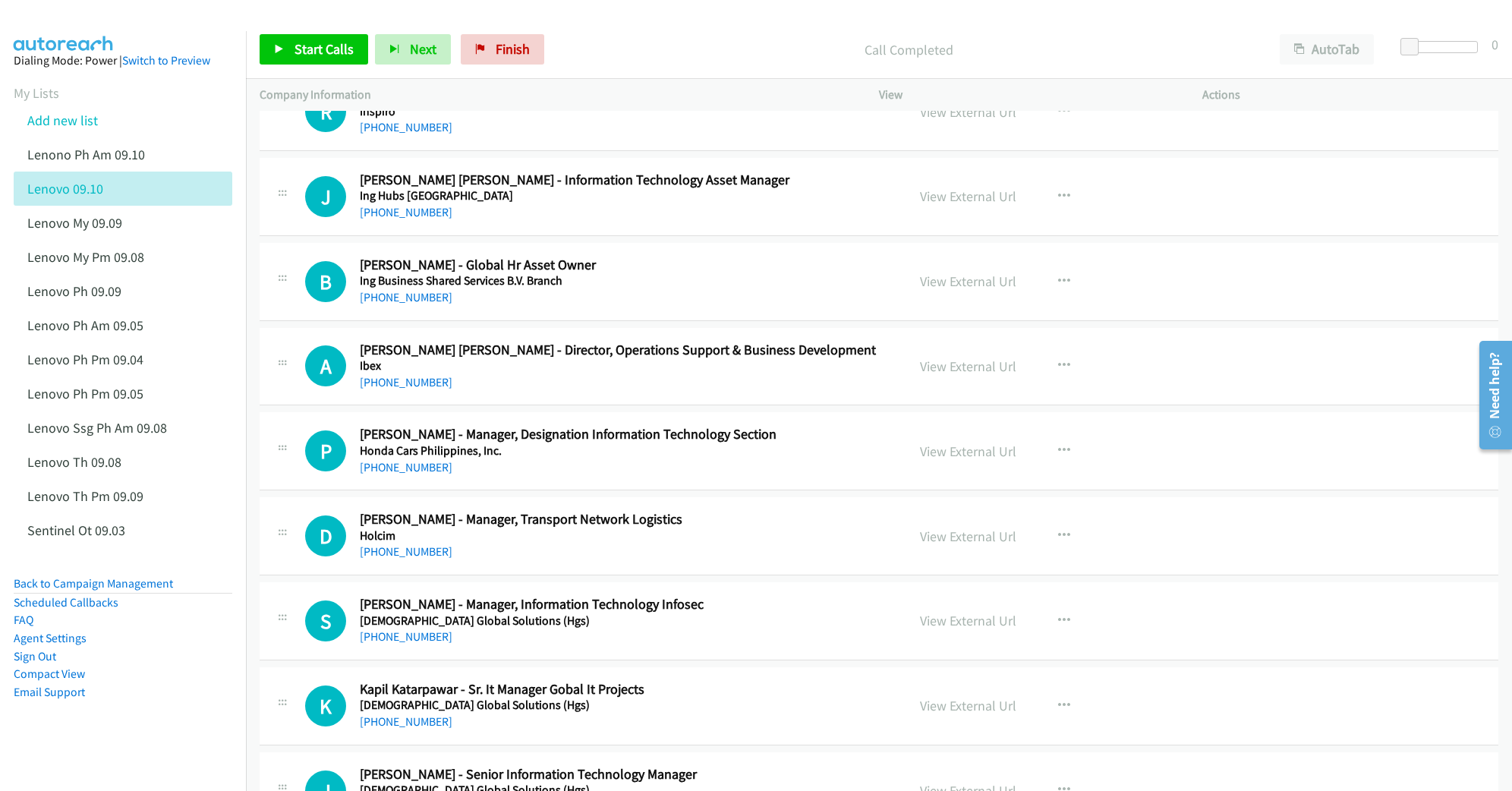
scroll to position [11134, 0]
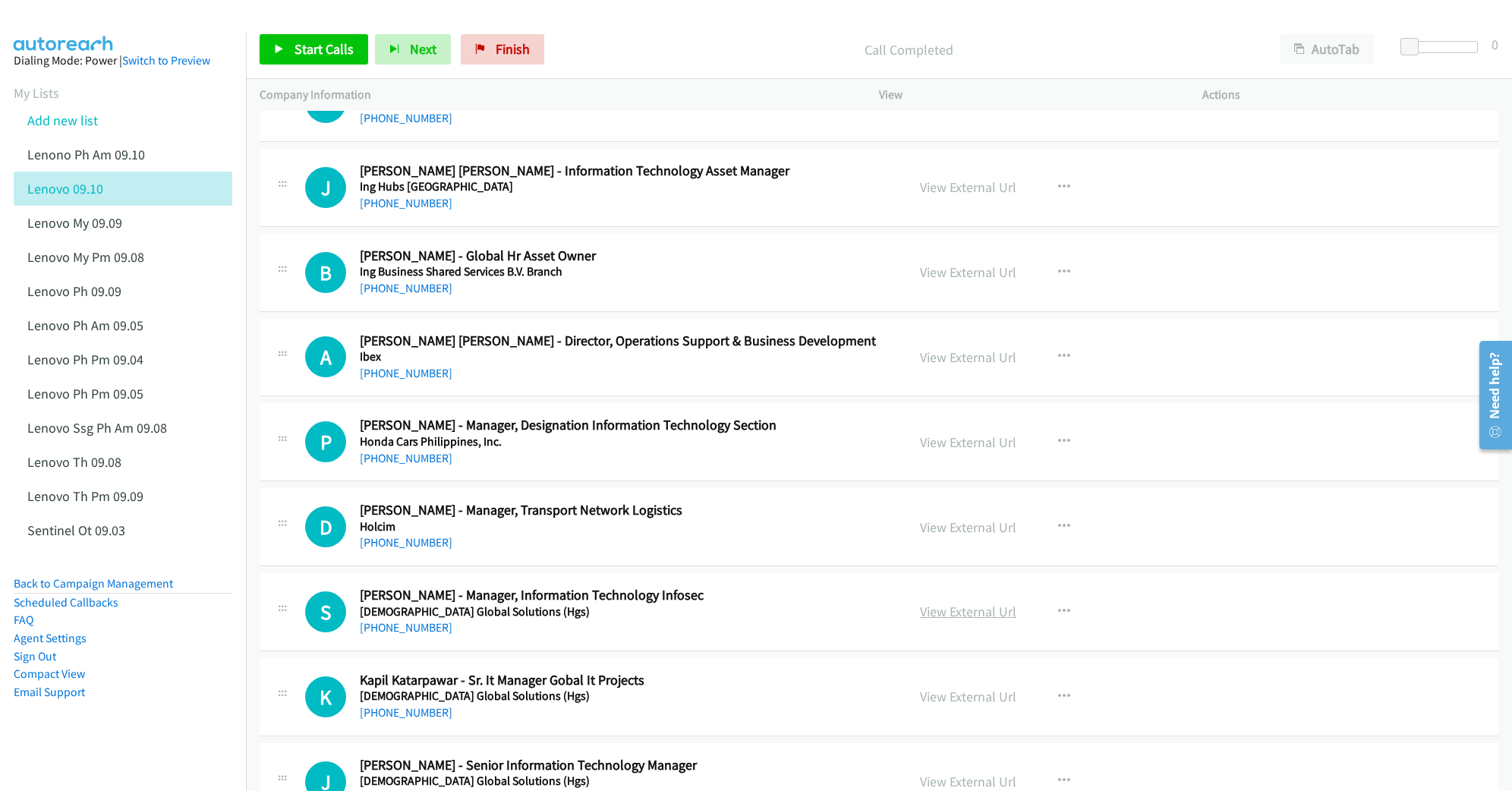
click at [941, 620] on link "View External Url" at bounding box center [968, 611] width 97 height 18
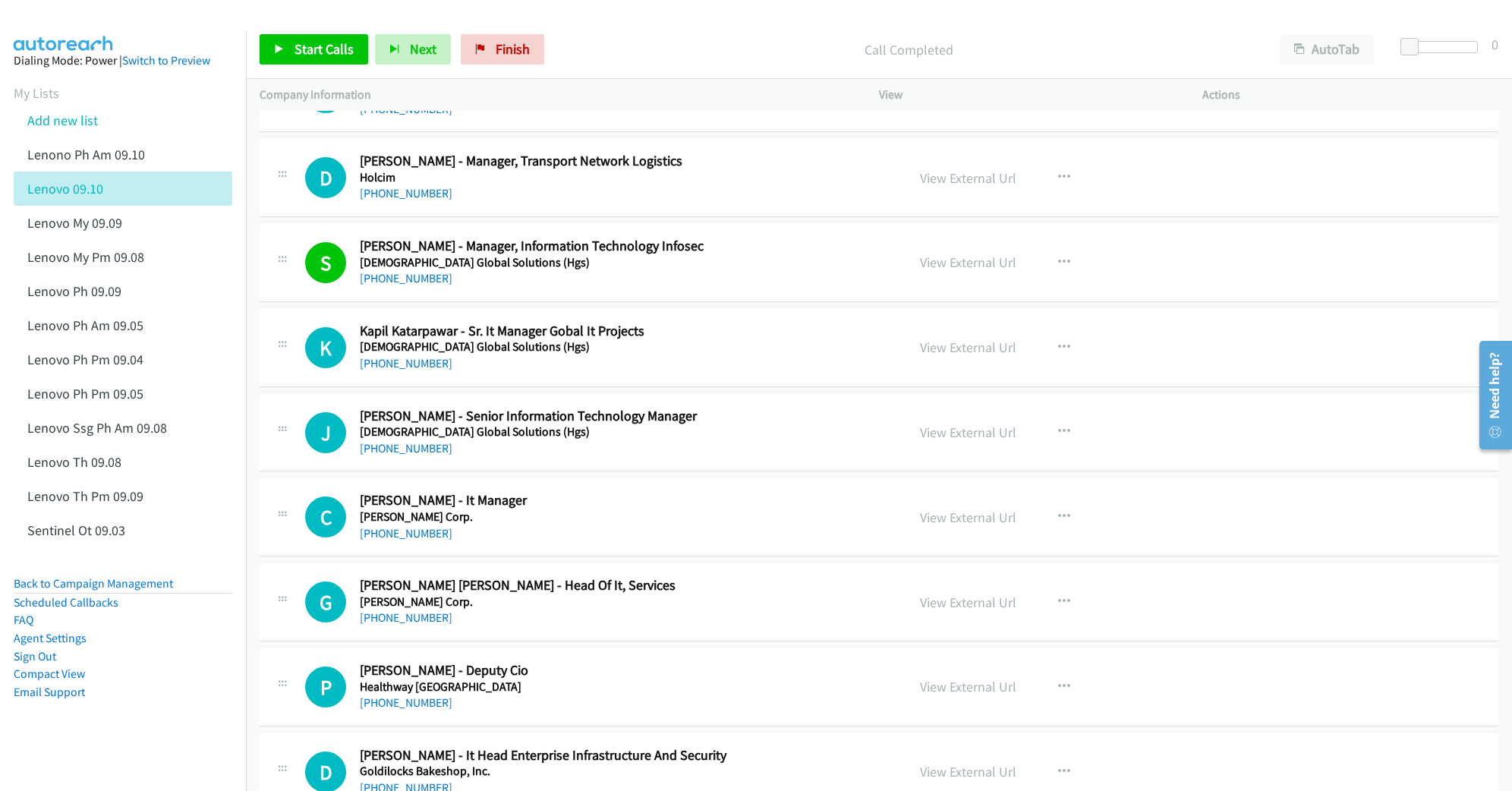
scroll to position [11539, 0]
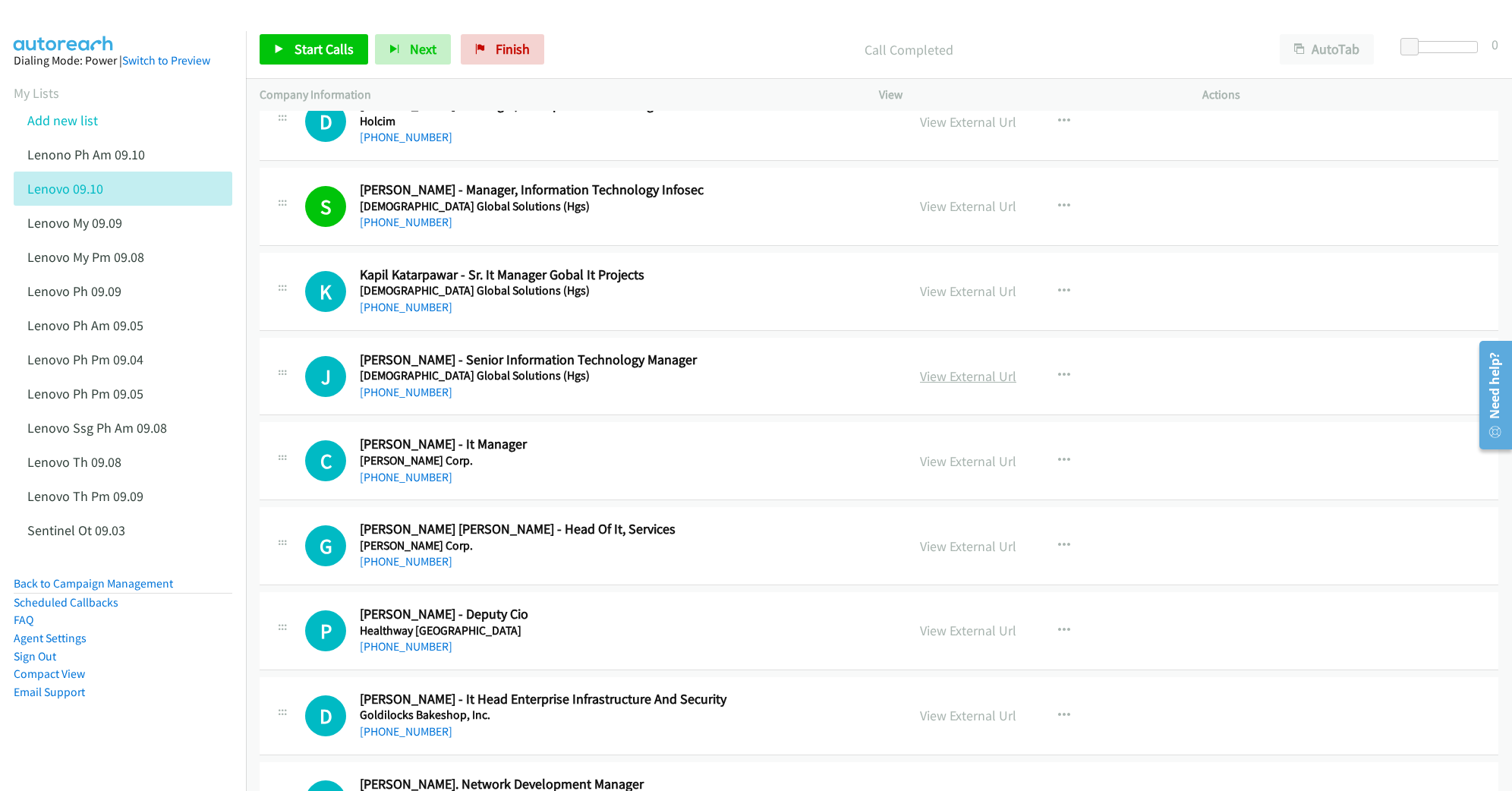
click at [947, 385] on link "View External Url" at bounding box center [968, 376] width 97 height 18
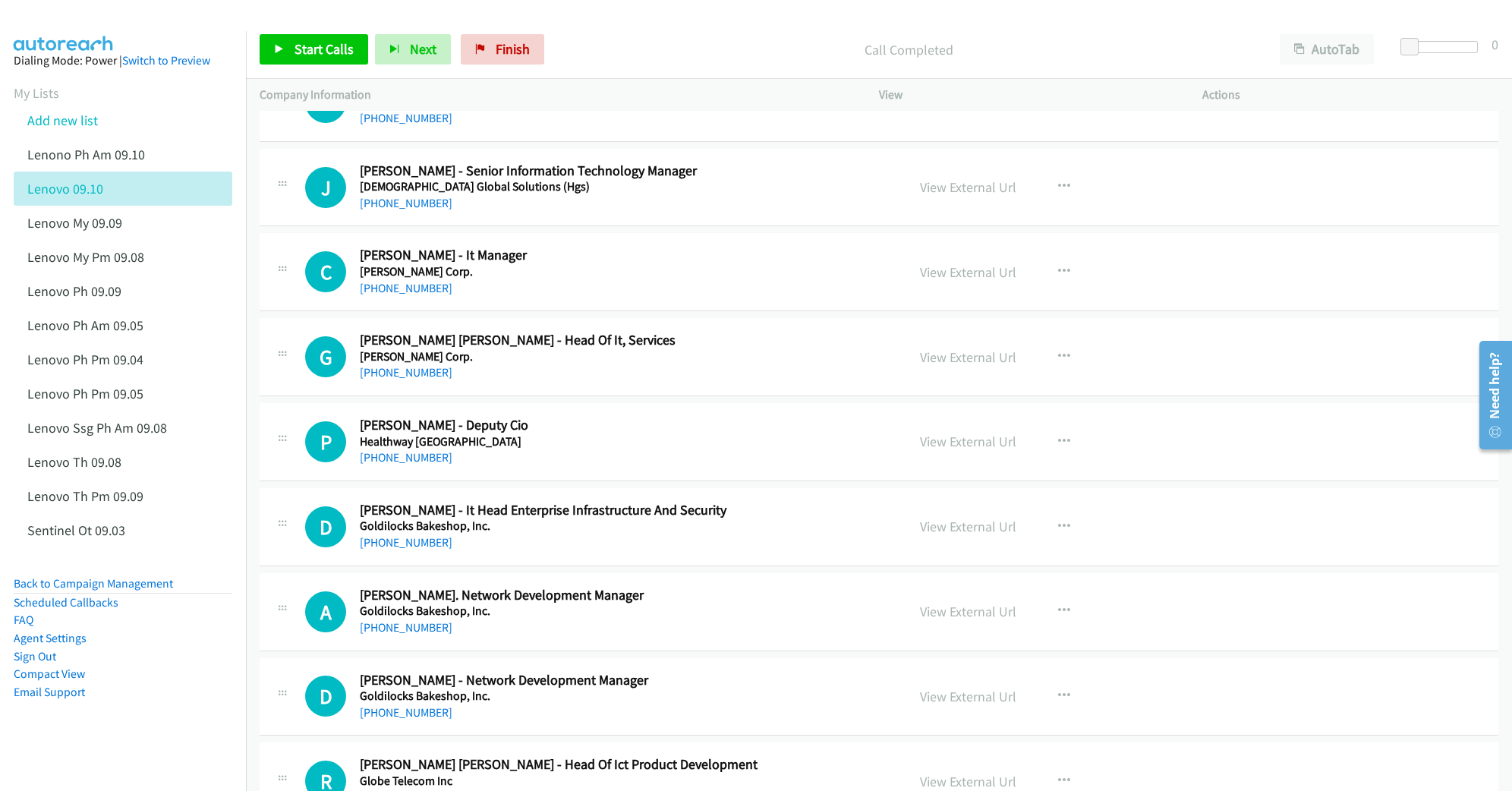
scroll to position [11741, 0]
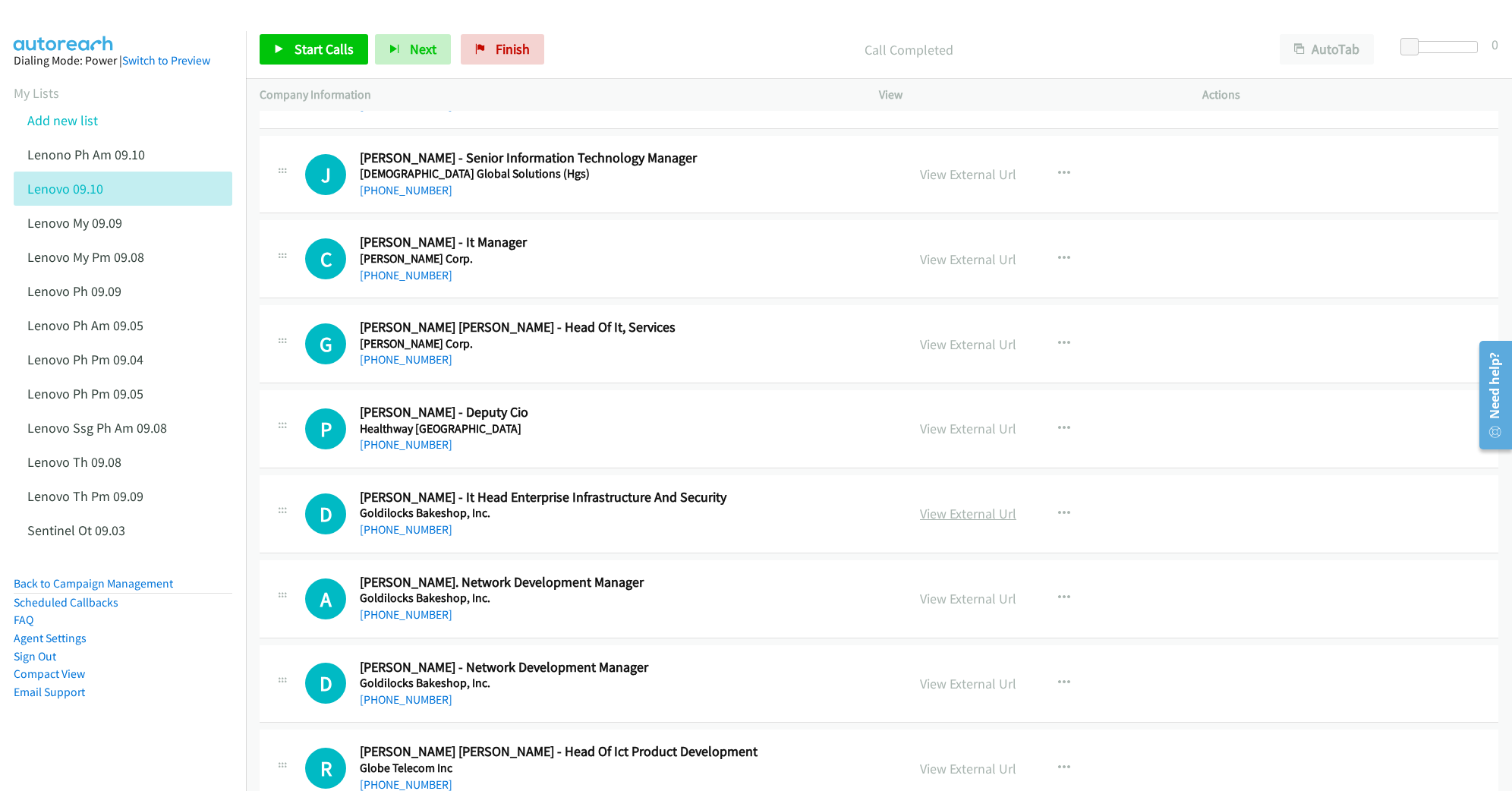
click at [961, 522] on link "View External Url" at bounding box center [968, 514] width 97 height 18
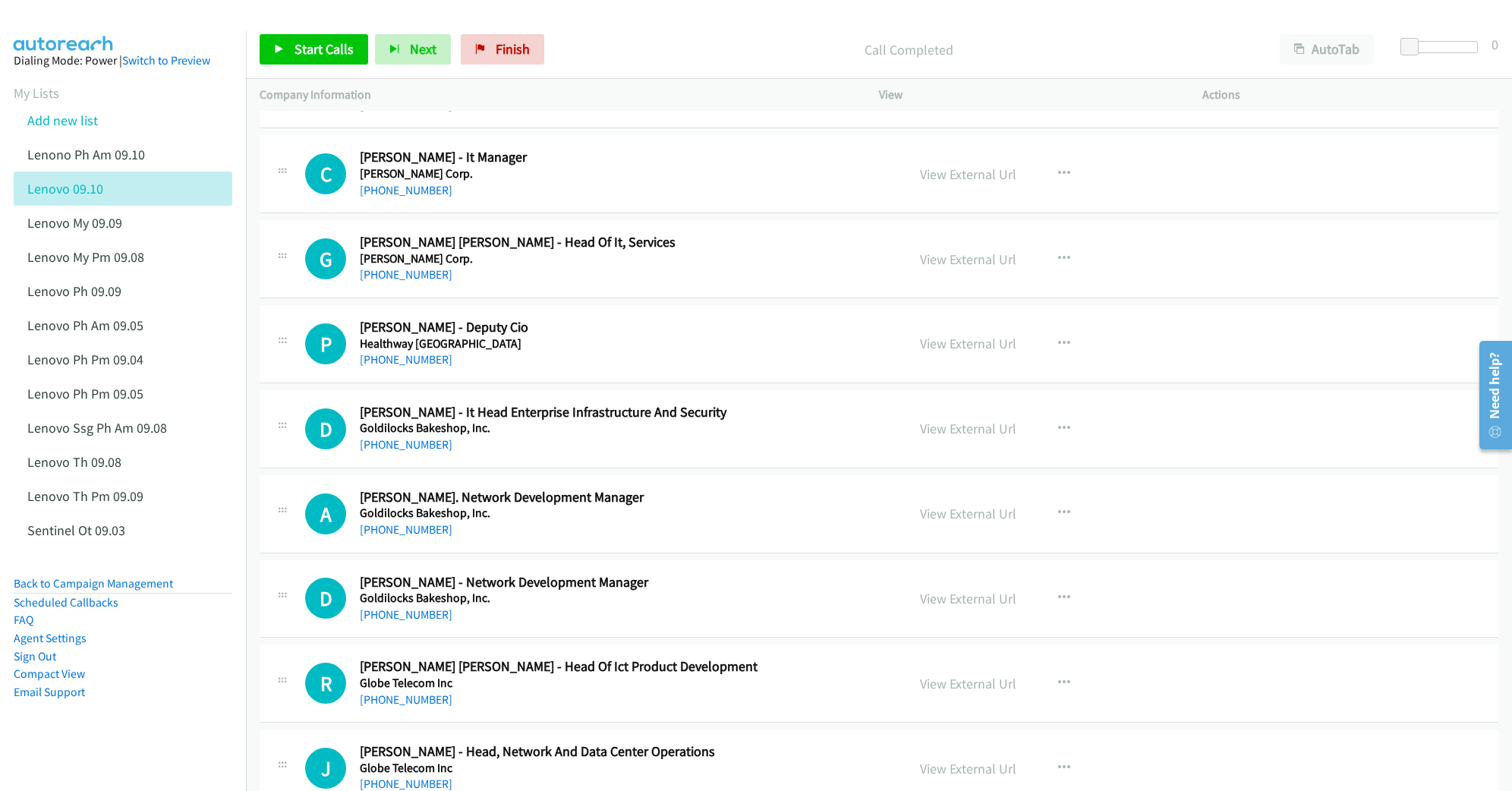
scroll to position [11843, 0]
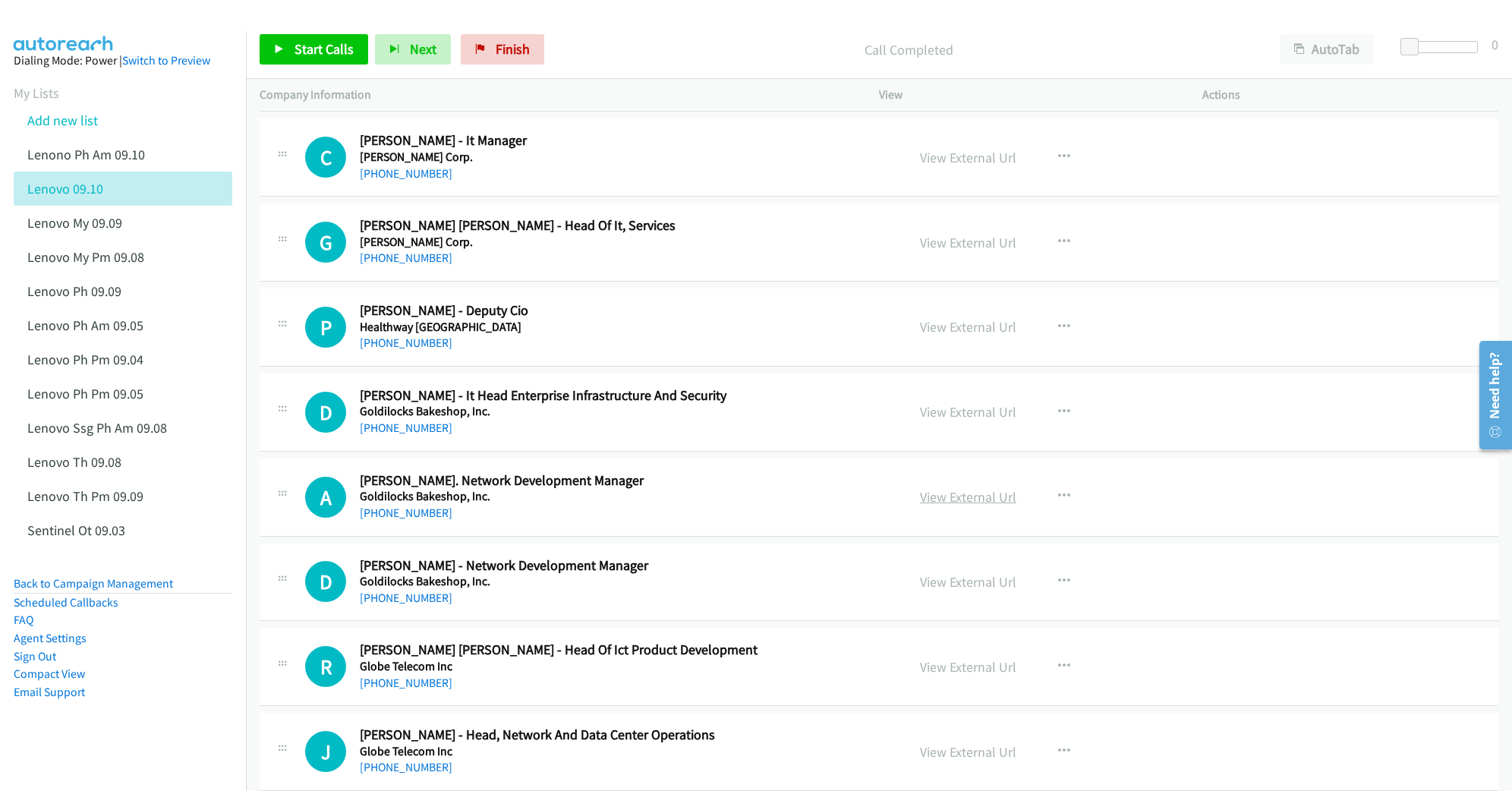
click at [954, 506] on link "View External Url" at bounding box center [968, 497] width 97 height 18
